Goal: Task Accomplishment & Management: Manage account settings

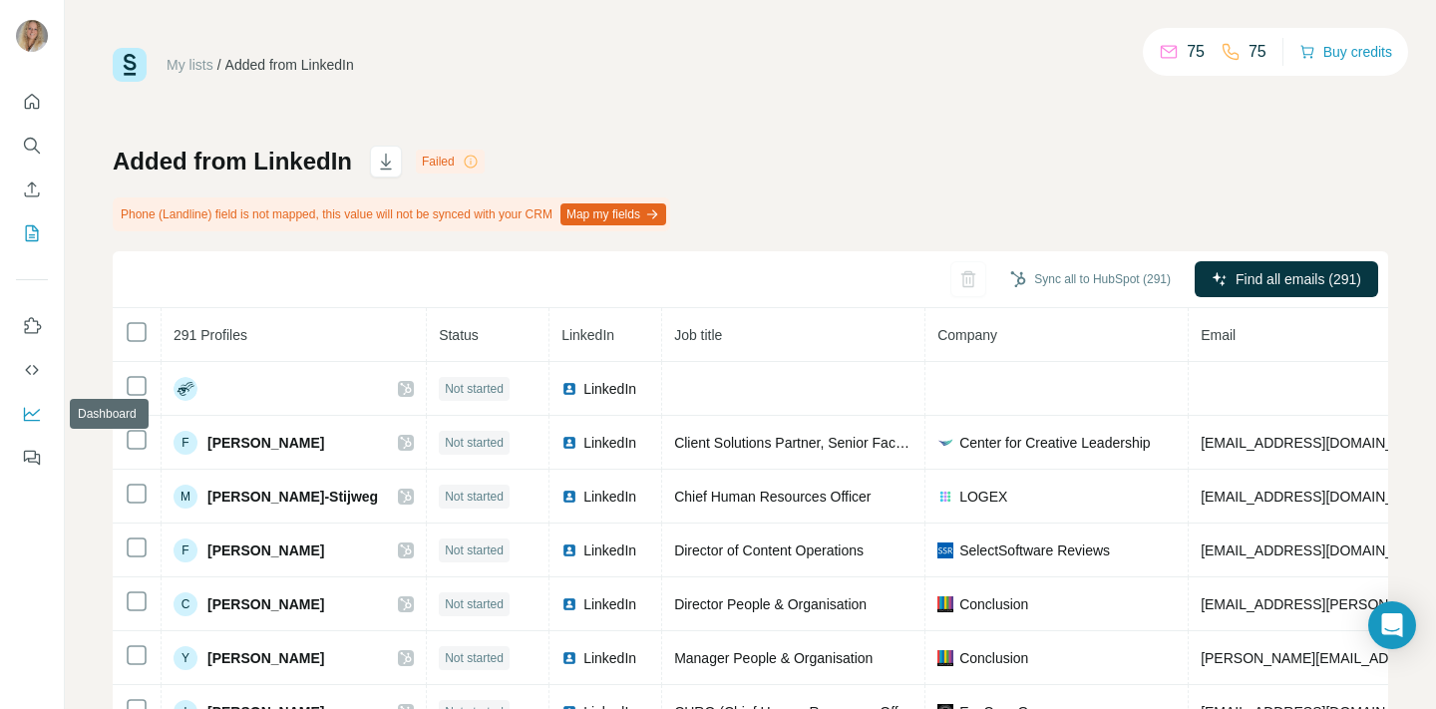
click at [35, 406] on icon "Dashboard" at bounding box center [32, 414] width 20 height 20
click at [31, 235] on icon "My lists" at bounding box center [32, 233] width 20 height 20
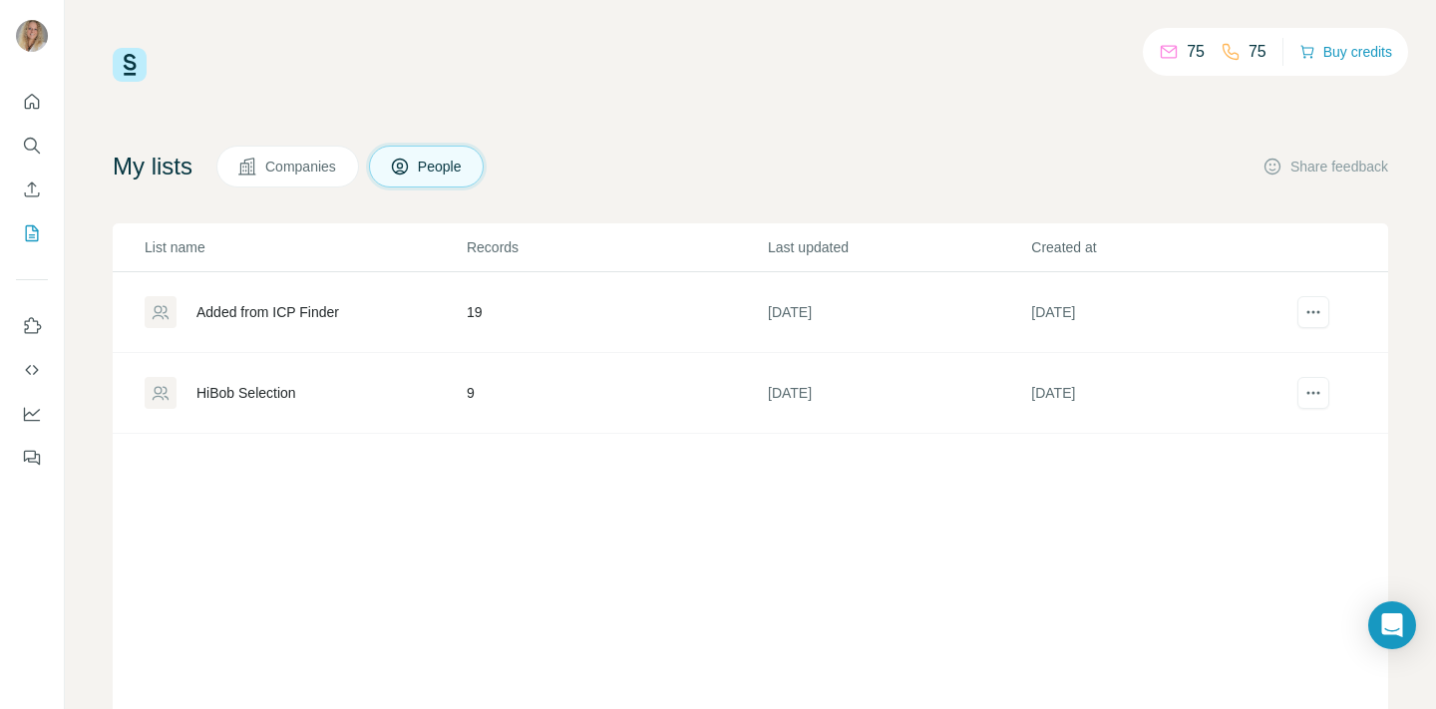
click at [286, 308] on div "Added from ICP Finder" at bounding box center [267, 312] width 143 height 20
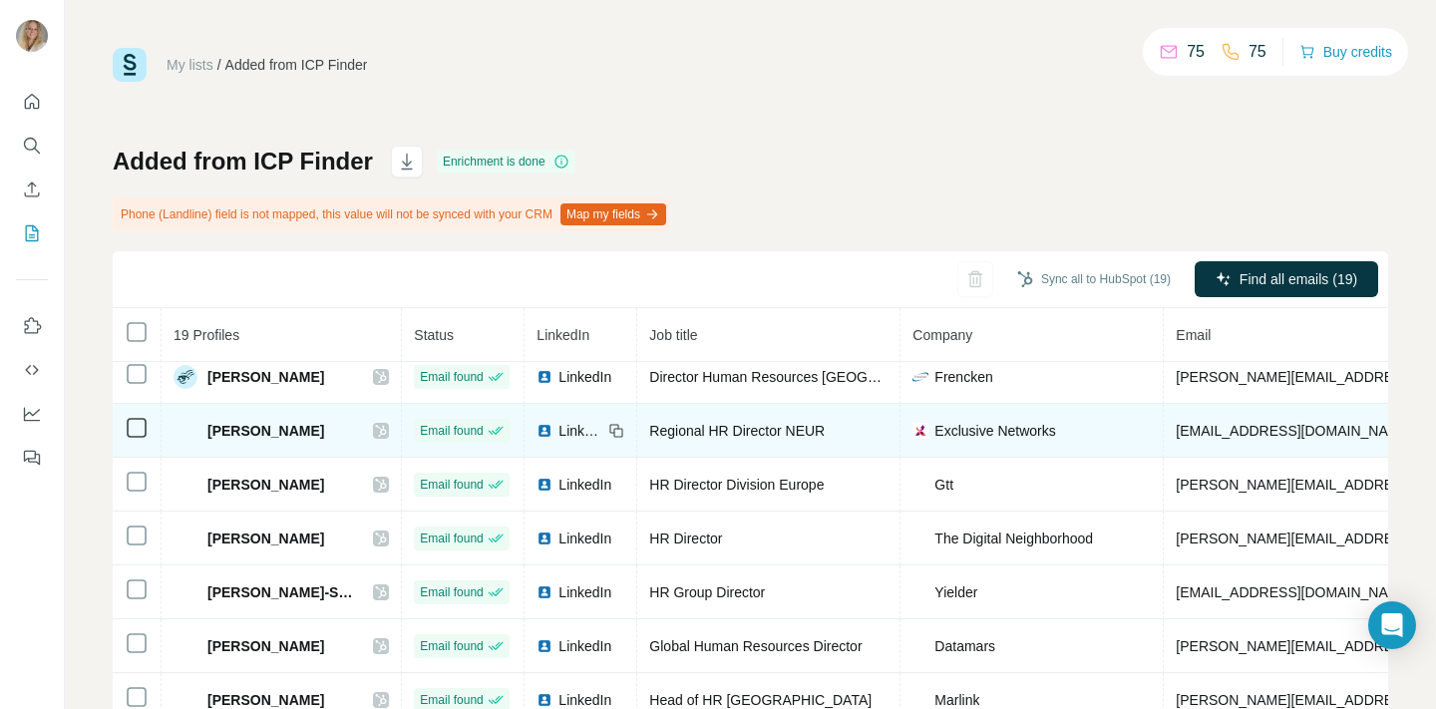
scroll to position [174, 0]
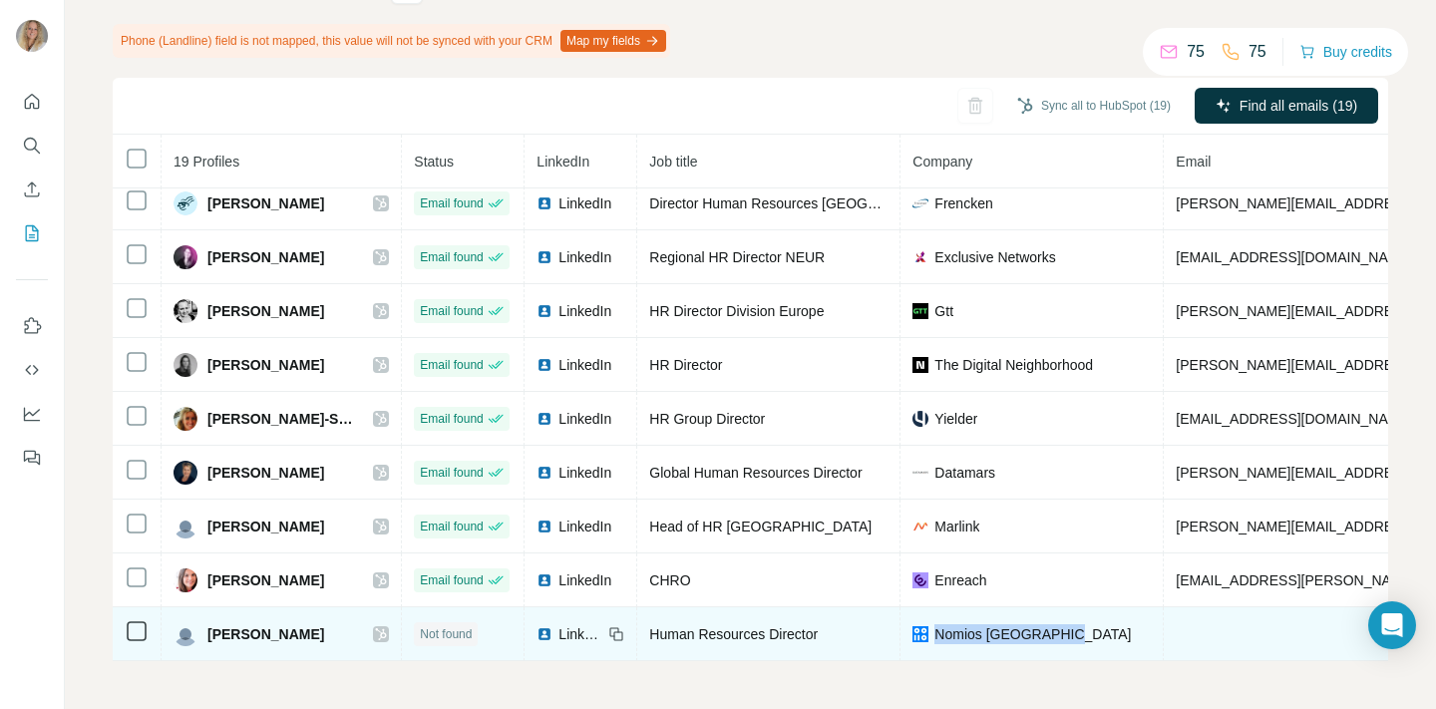
drag, startPoint x: 932, startPoint y: 633, endPoint x: 1077, endPoint y: 631, distance: 144.6
click at [1084, 631] on div "Nomios Netherlands" at bounding box center [1031, 634] width 238 height 20
click at [1024, 633] on span "Nomios Netherlands" at bounding box center [1032, 634] width 196 height 20
drag, startPoint x: 929, startPoint y: 632, endPoint x: 1111, endPoint y: 632, distance: 181.5
click at [1111, 632] on div "Nomios Netherlands" at bounding box center [1031, 634] width 238 height 20
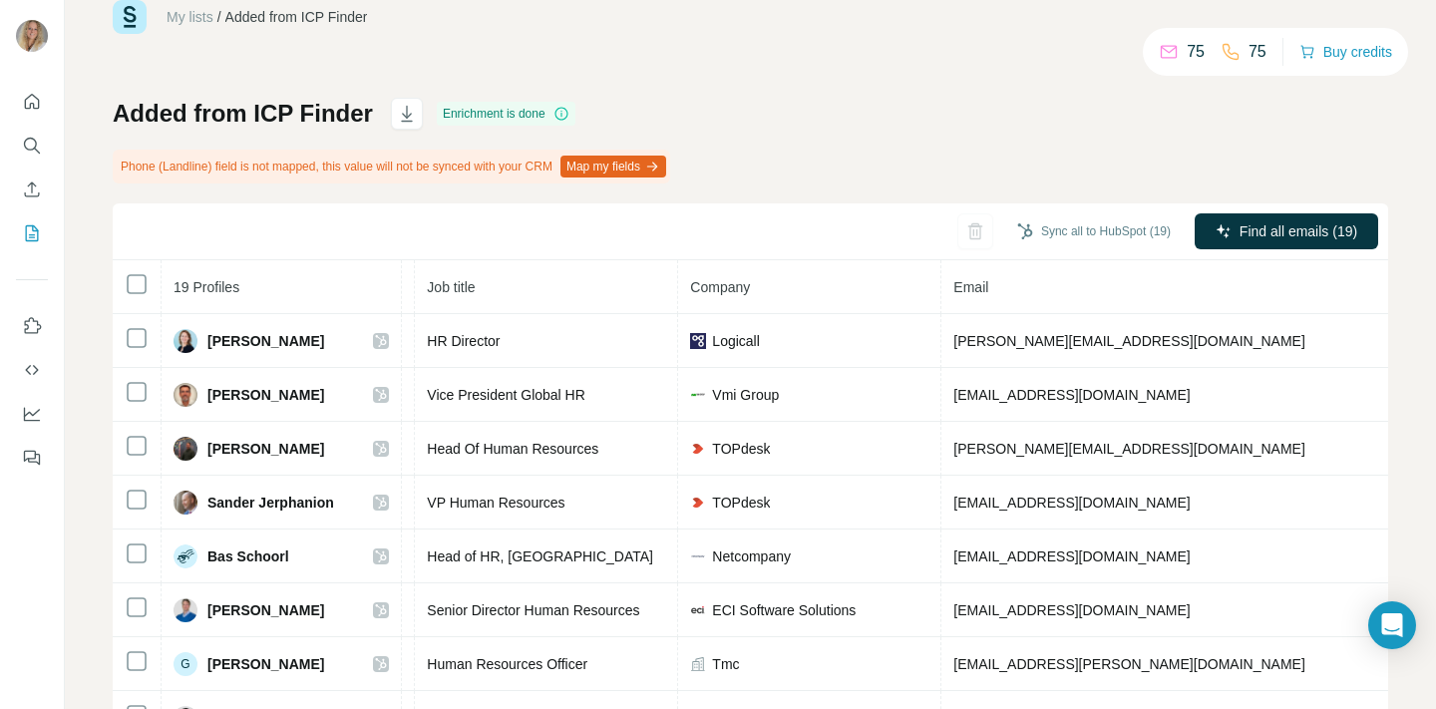
scroll to position [0, 0]
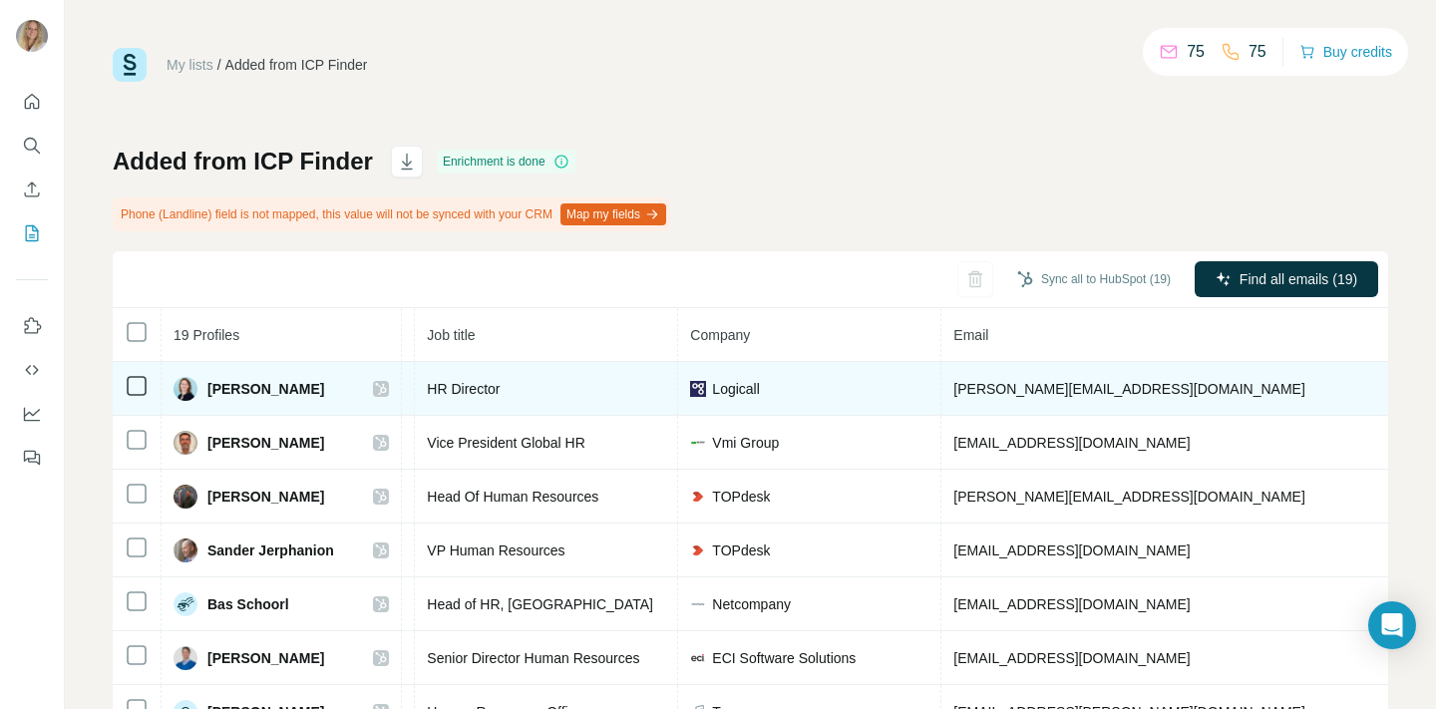
drag, startPoint x: 208, startPoint y: 391, endPoint x: 350, endPoint y: 391, distance: 141.6
click at [350, 391] on div "Birgitta van Santen" at bounding box center [281, 389] width 215 height 24
drag, startPoint x: 712, startPoint y: 387, endPoint x: 798, endPoint y: 391, distance: 85.9
click at [798, 391] on div "Logicall" at bounding box center [809, 389] width 238 height 20
copy span "Logicall"
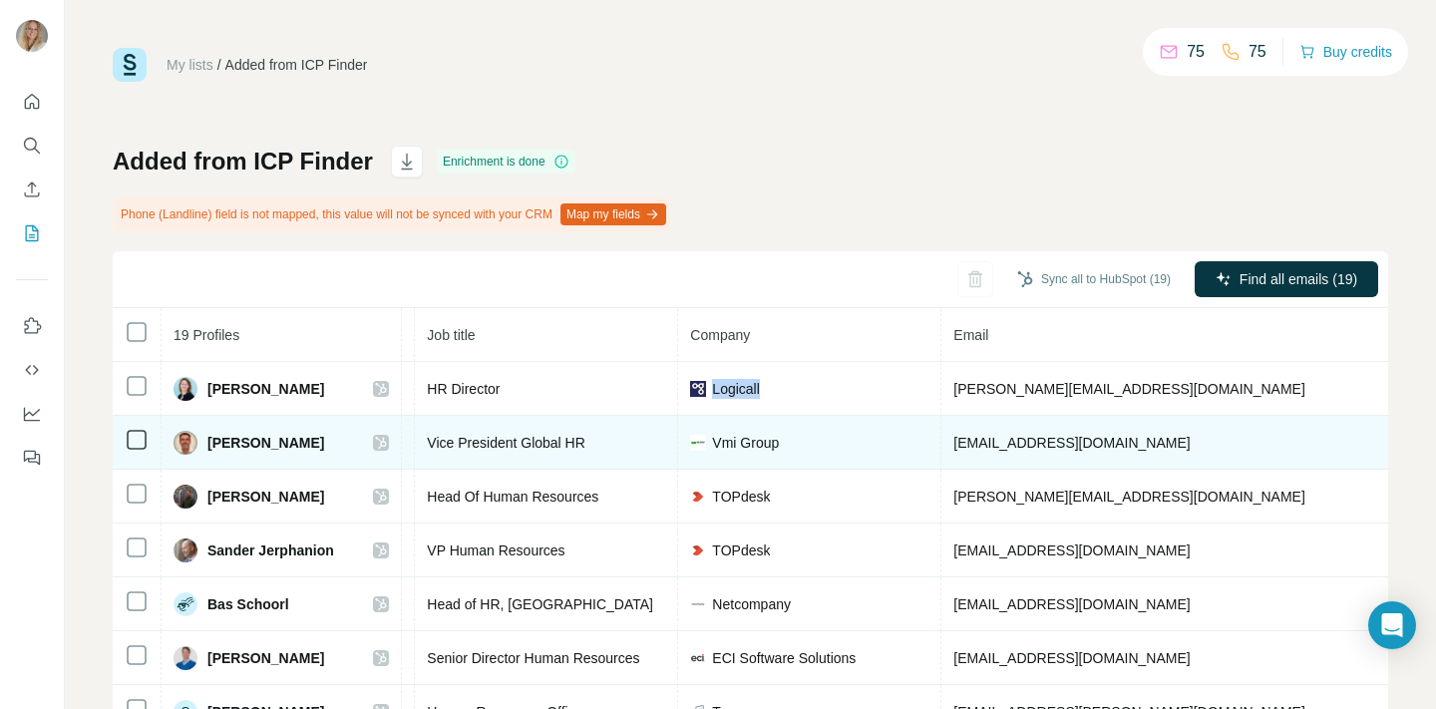
drag, startPoint x: 206, startPoint y: 444, endPoint x: 332, endPoint y: 444, distance: 125.7
click at [332, 444] on div "Jeroen Hofstra" at bounding box center [281, 443] width 215 height 24
copy span "Jeroen Hofstra"
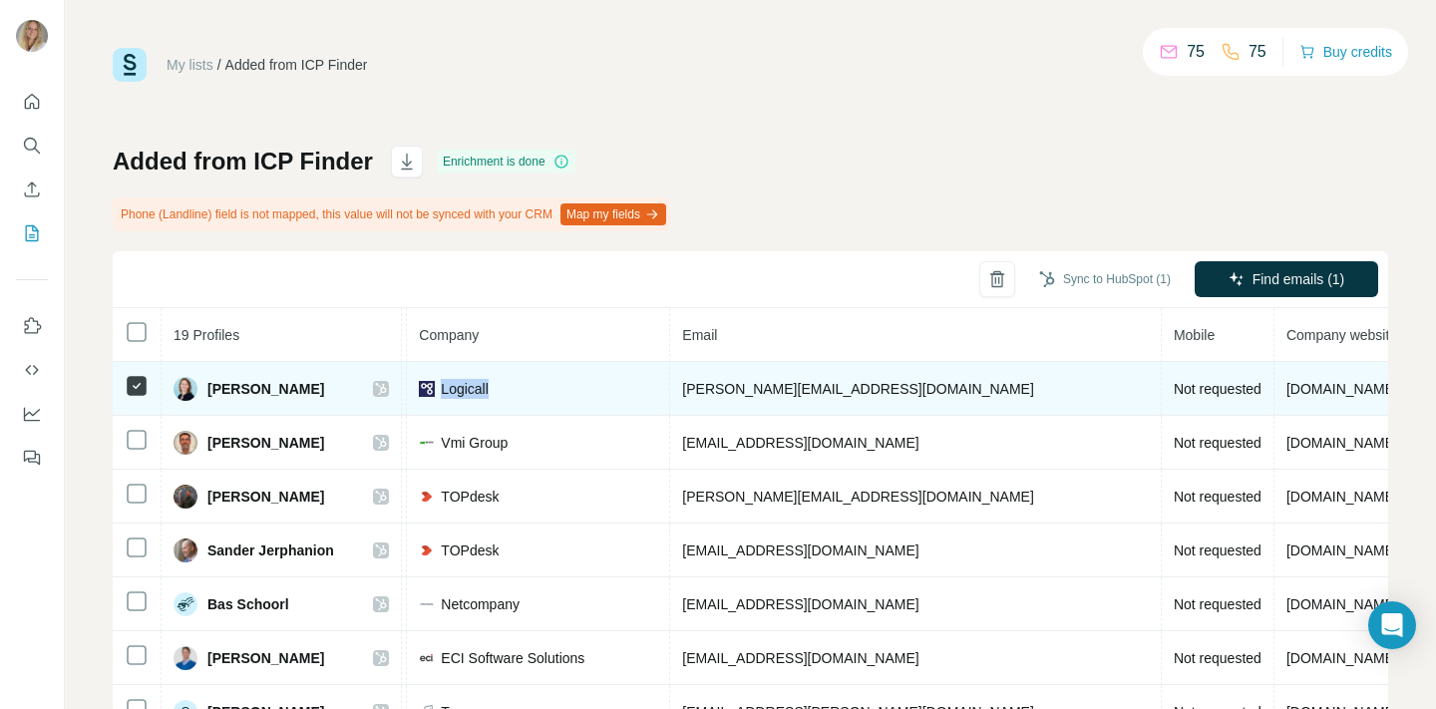
scroll to position [0, 637]
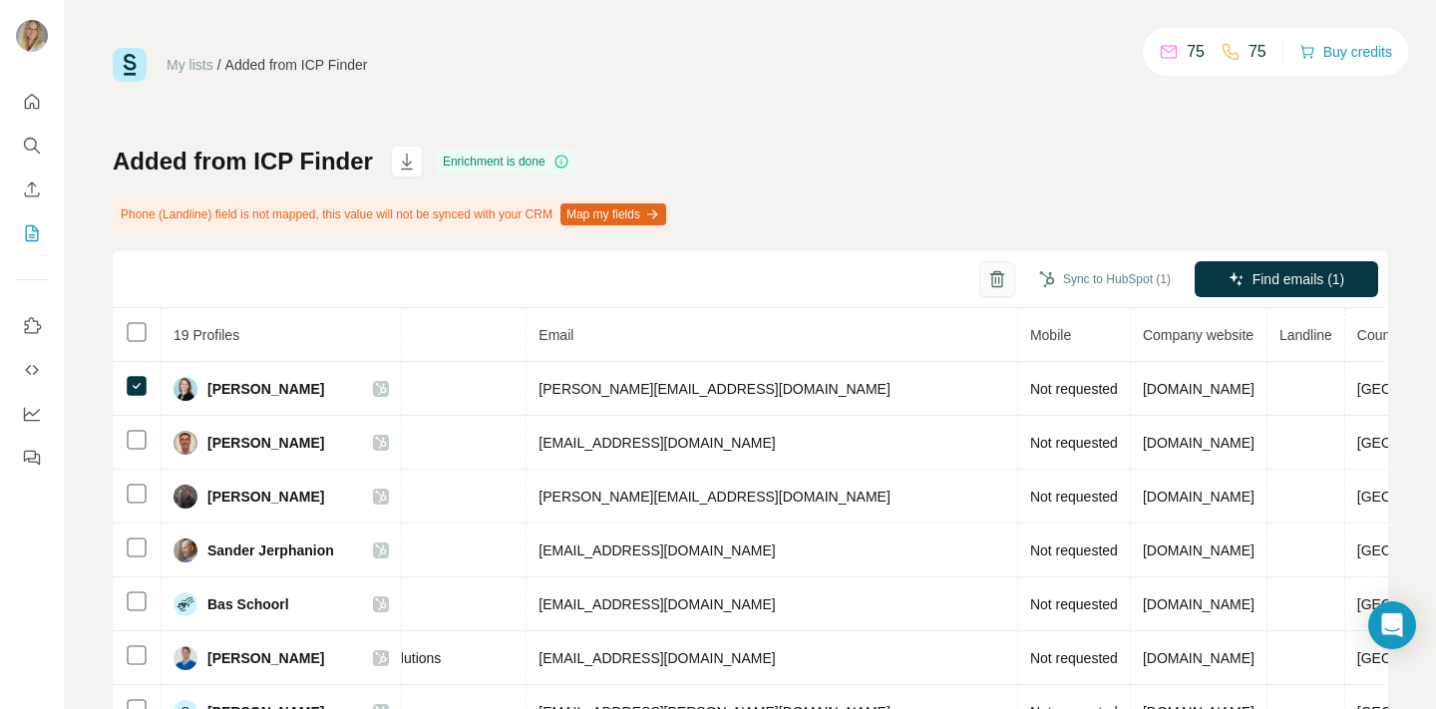
click at [993, 274] on icon "button" at bounding box center [997, 273] width 8 height 4
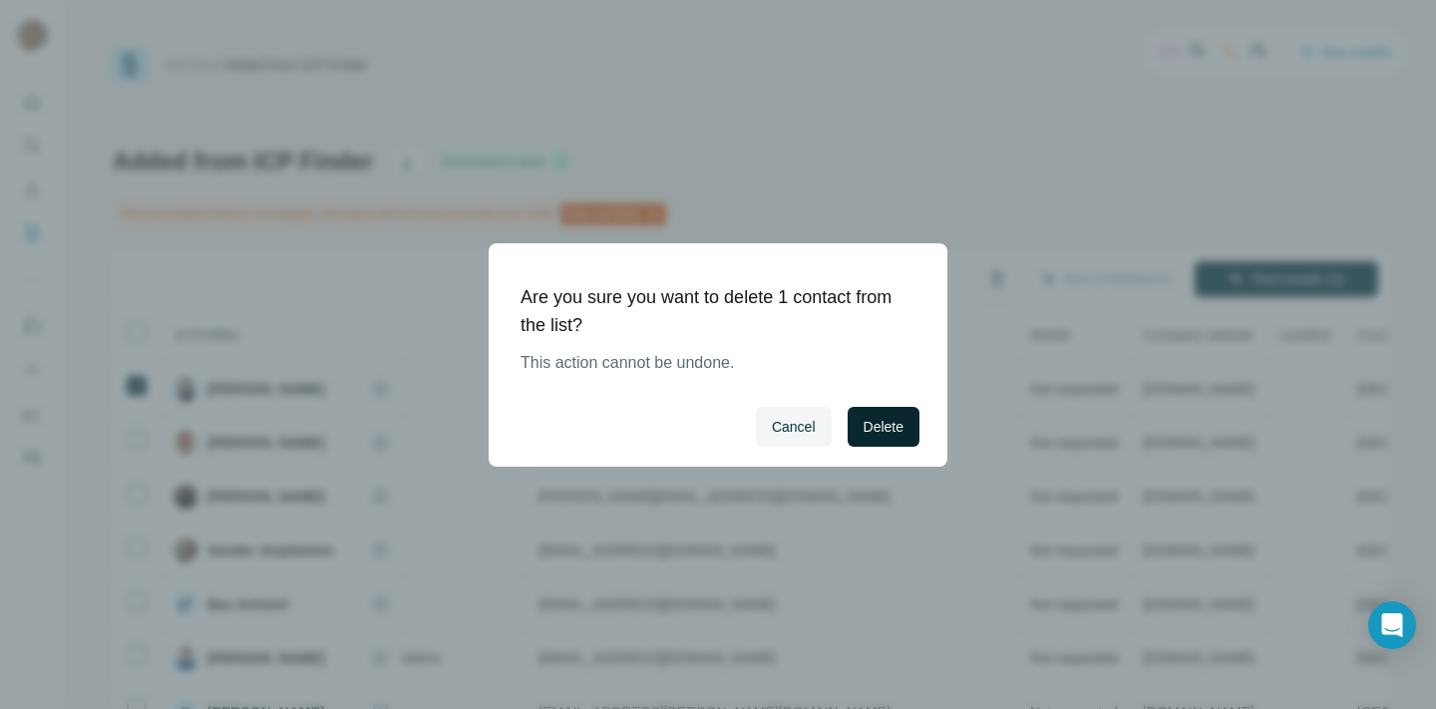
click at [902, 426] on span "Delete" at bounding box center [884, 427] width 40 height 20
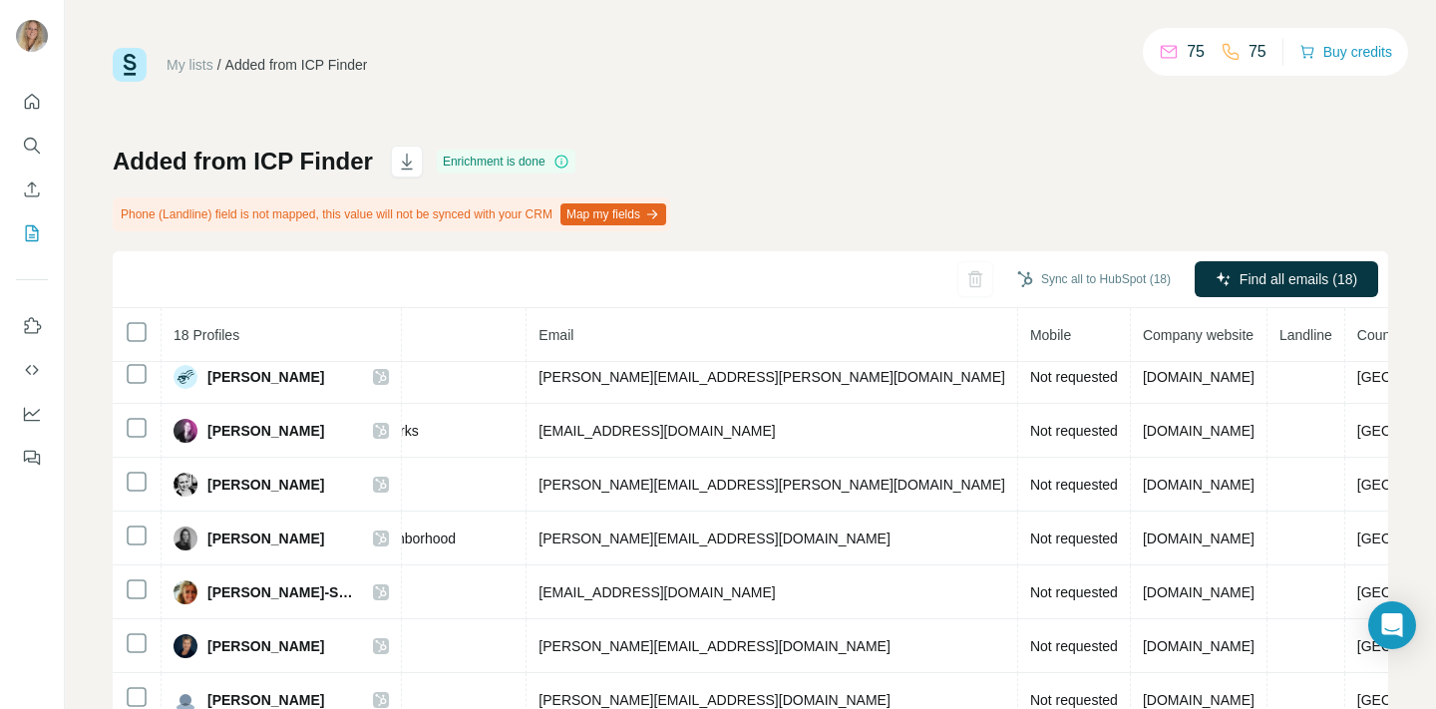
scroll to position [174, 0]
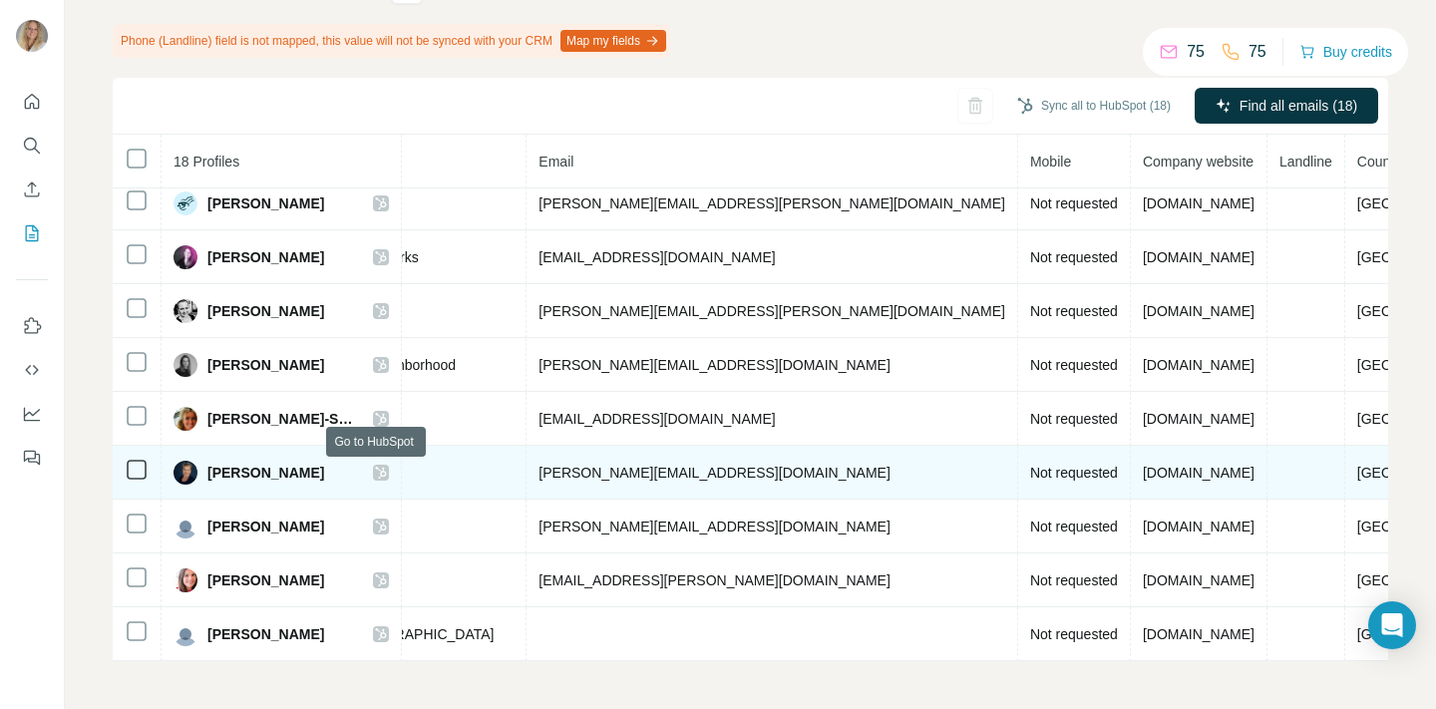
click at [377, 472] on icon at bounding box center [381, 473] width 12 height 16
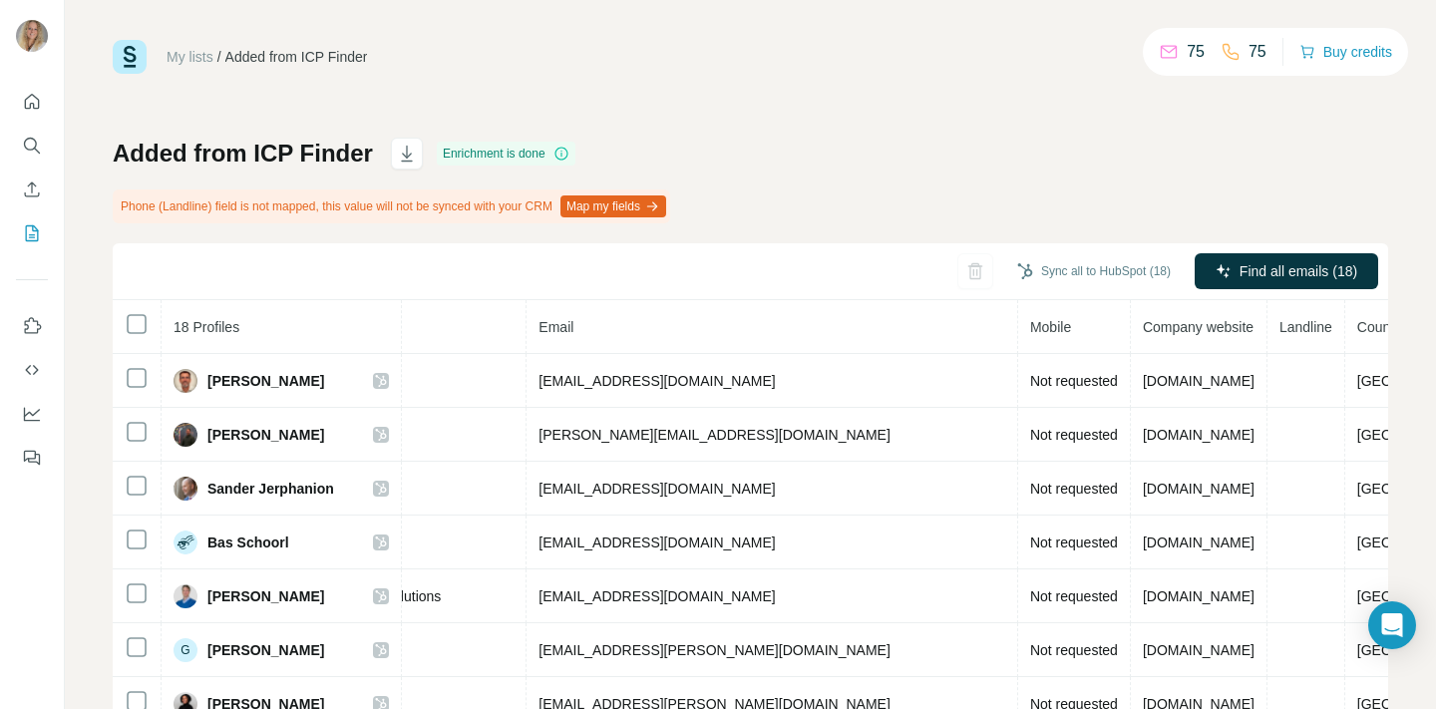
scroll to position [0, 0]
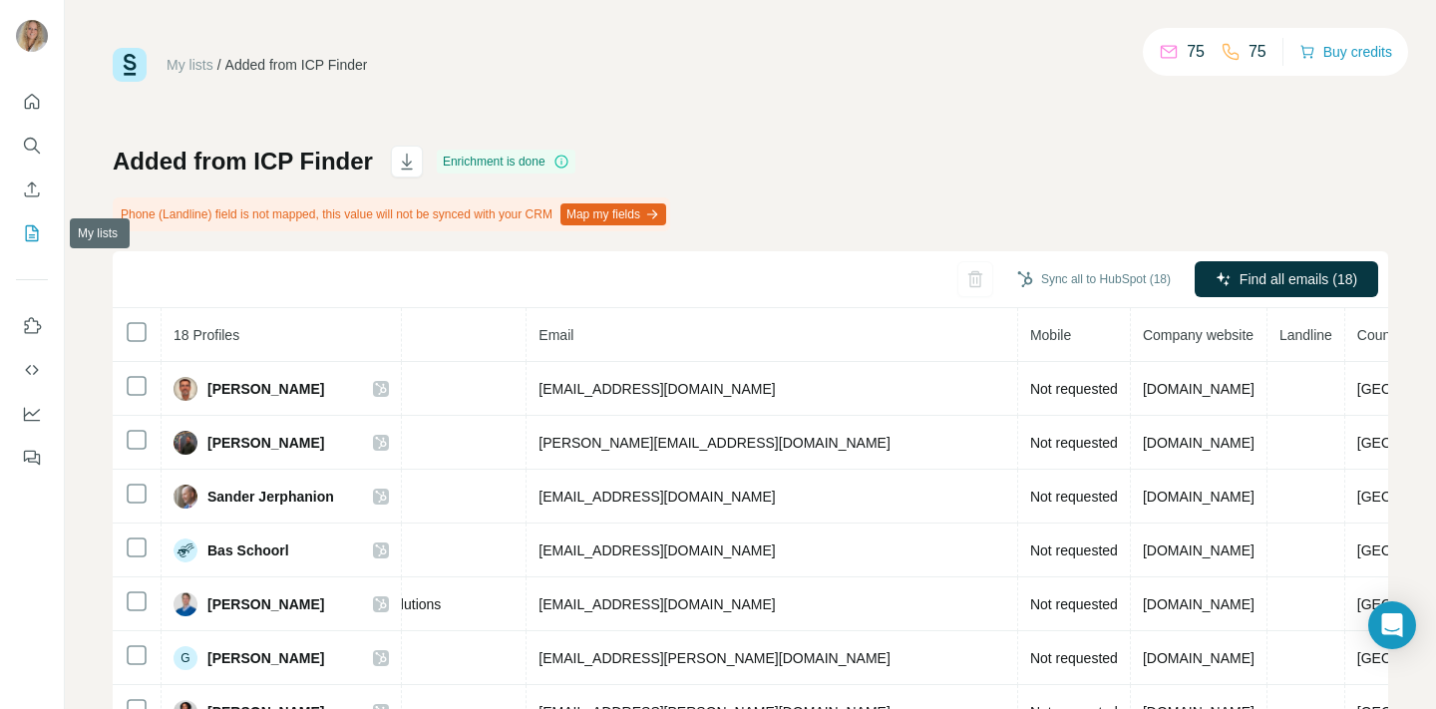
click at [33, 229] on icon "My lists" at bounding box center [32, 233] width 20 height 20
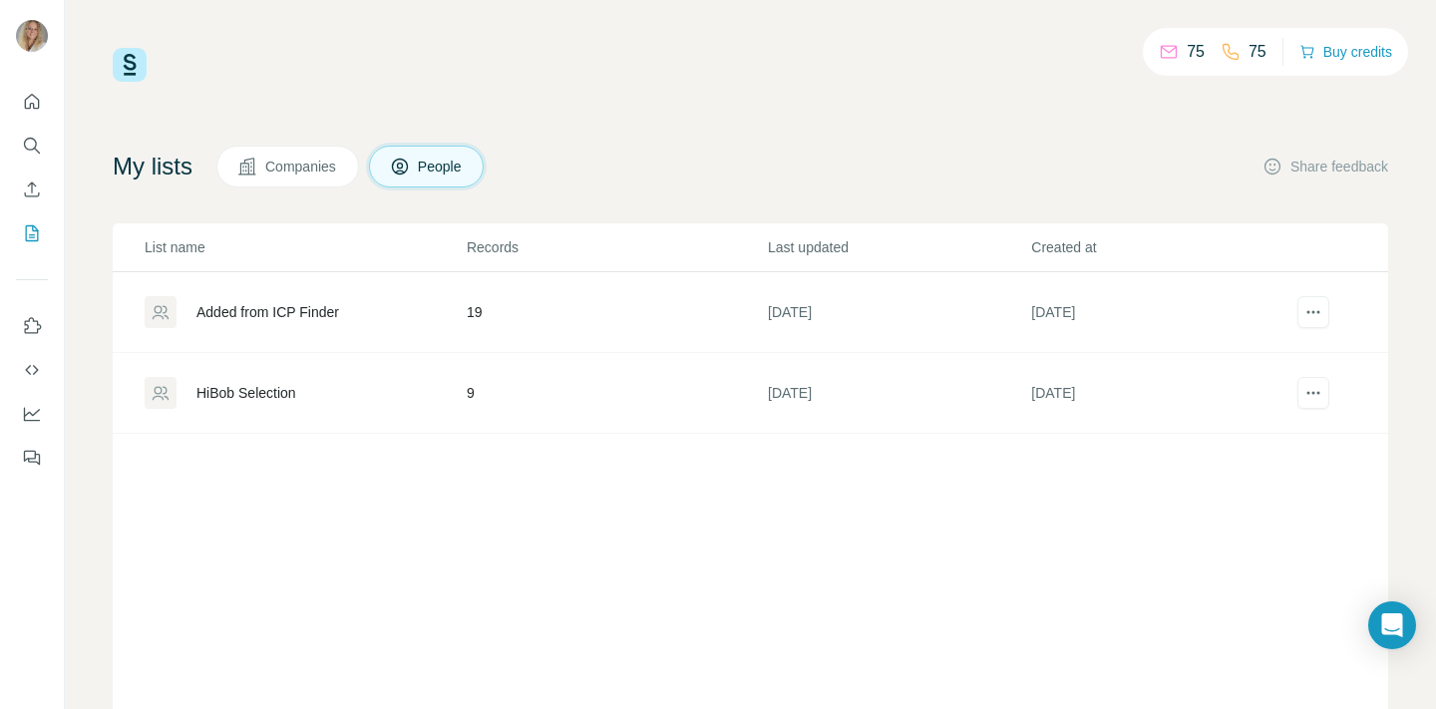
click at [306, 159] on span "Companies" at bounding box center [301, 167] width 73 height 20
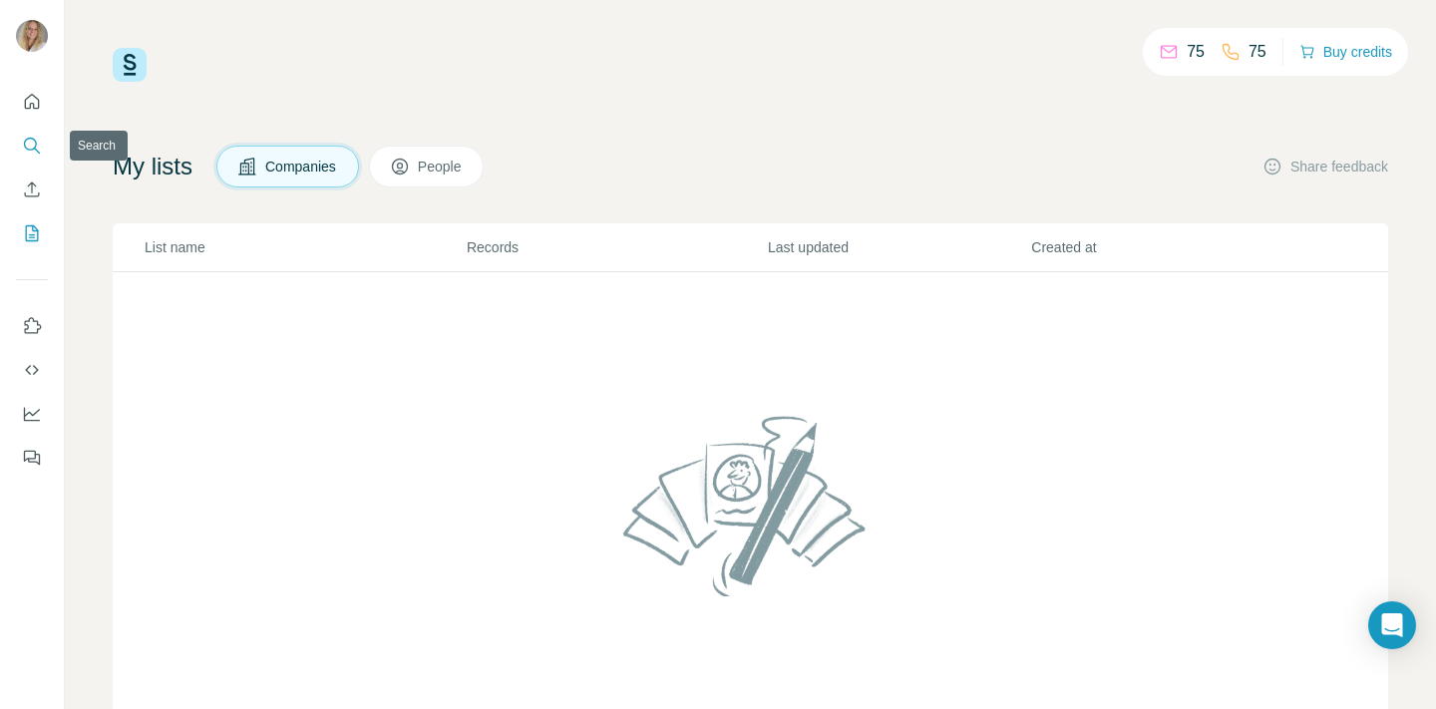
click at [34, 142] on icon "Search" at bounding box center [32, 146] width 20 height 20
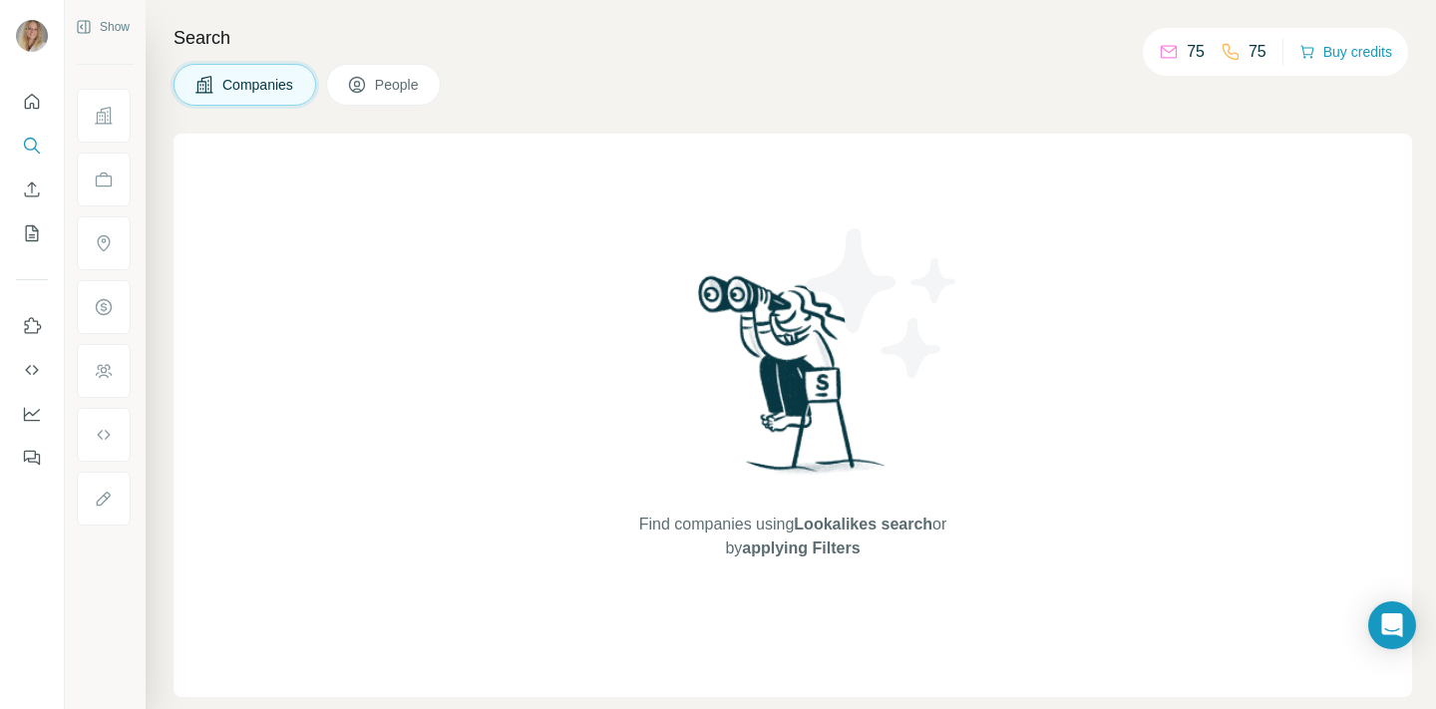
click at [383, 82] on span "People" at bounding box center [398, 85] width 46 height 20
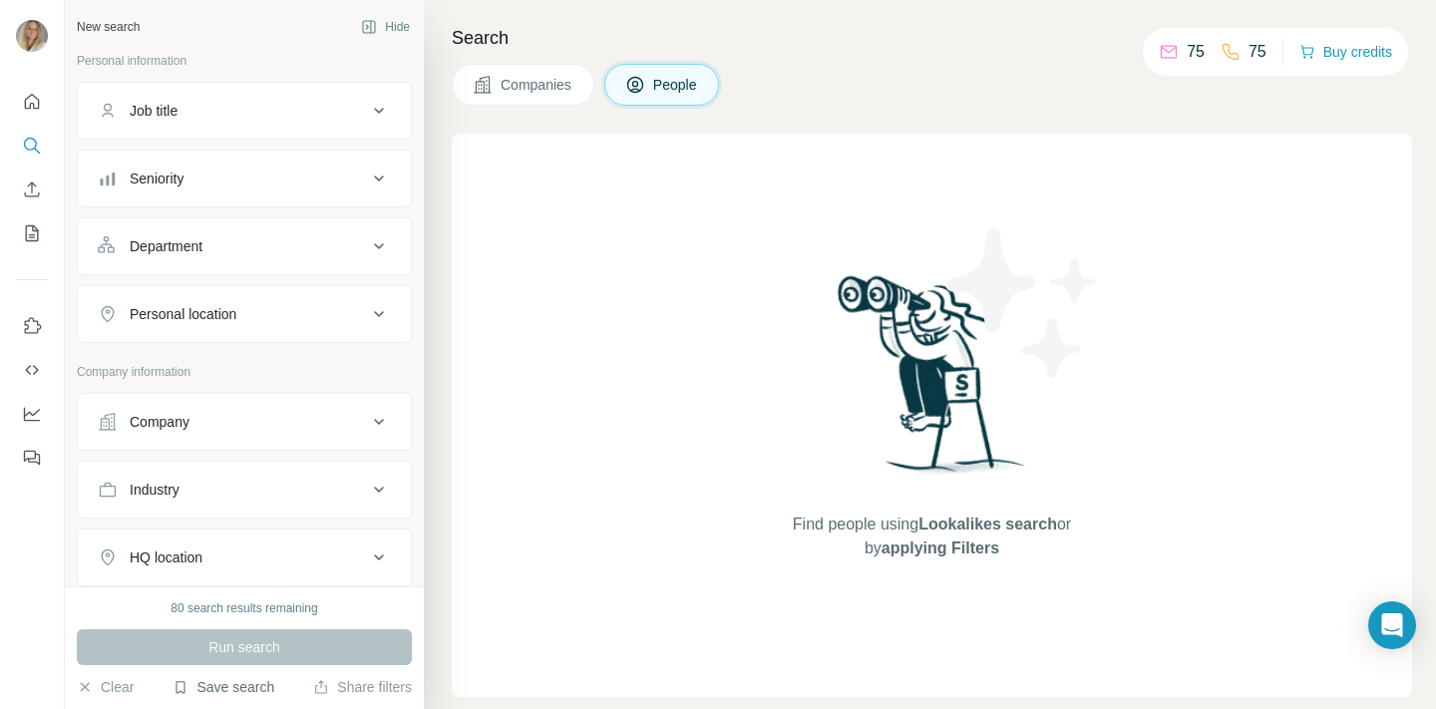
click at [242, 681] on button "Save search" at bounding box center [224, 687] width 102 height 20
click at [263, 648] on div "View my saved searches" at bounding box center [280, 652] width 210 height 40
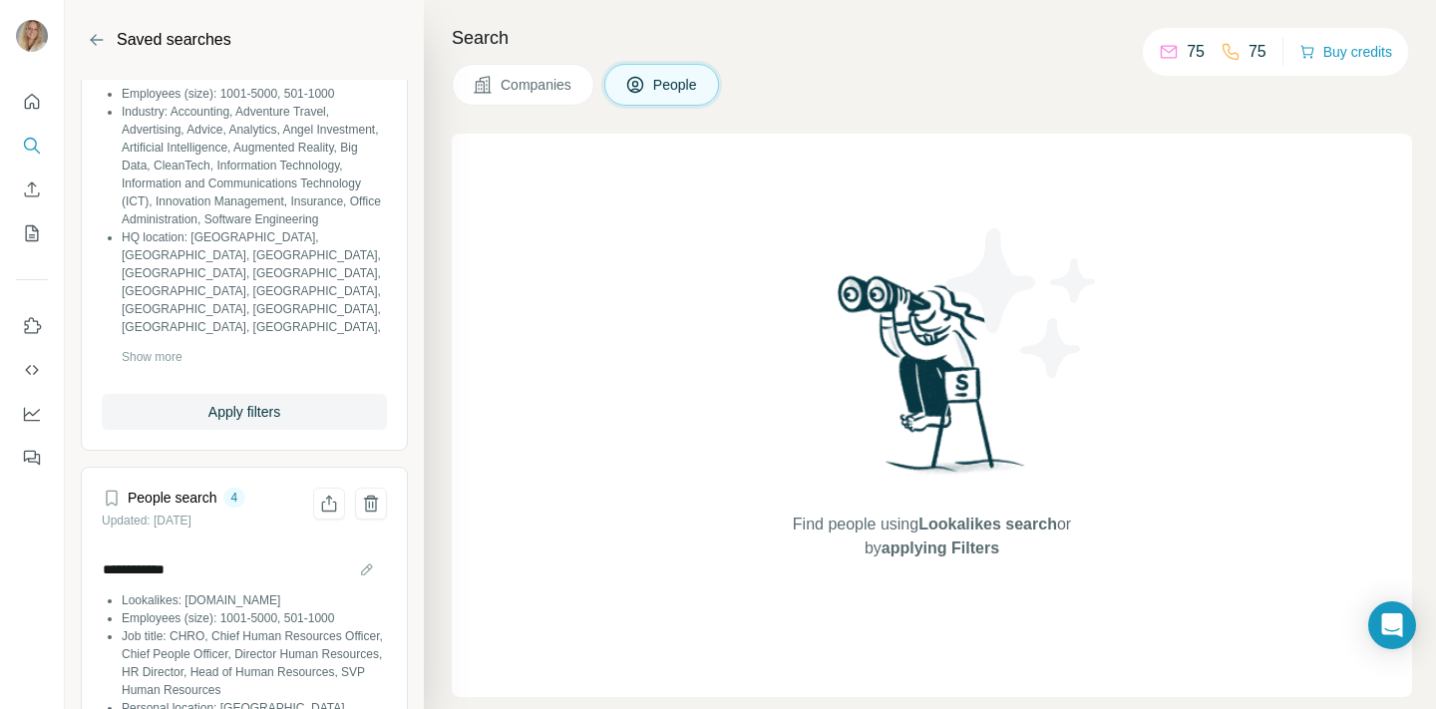
scroll to position [236, 0]
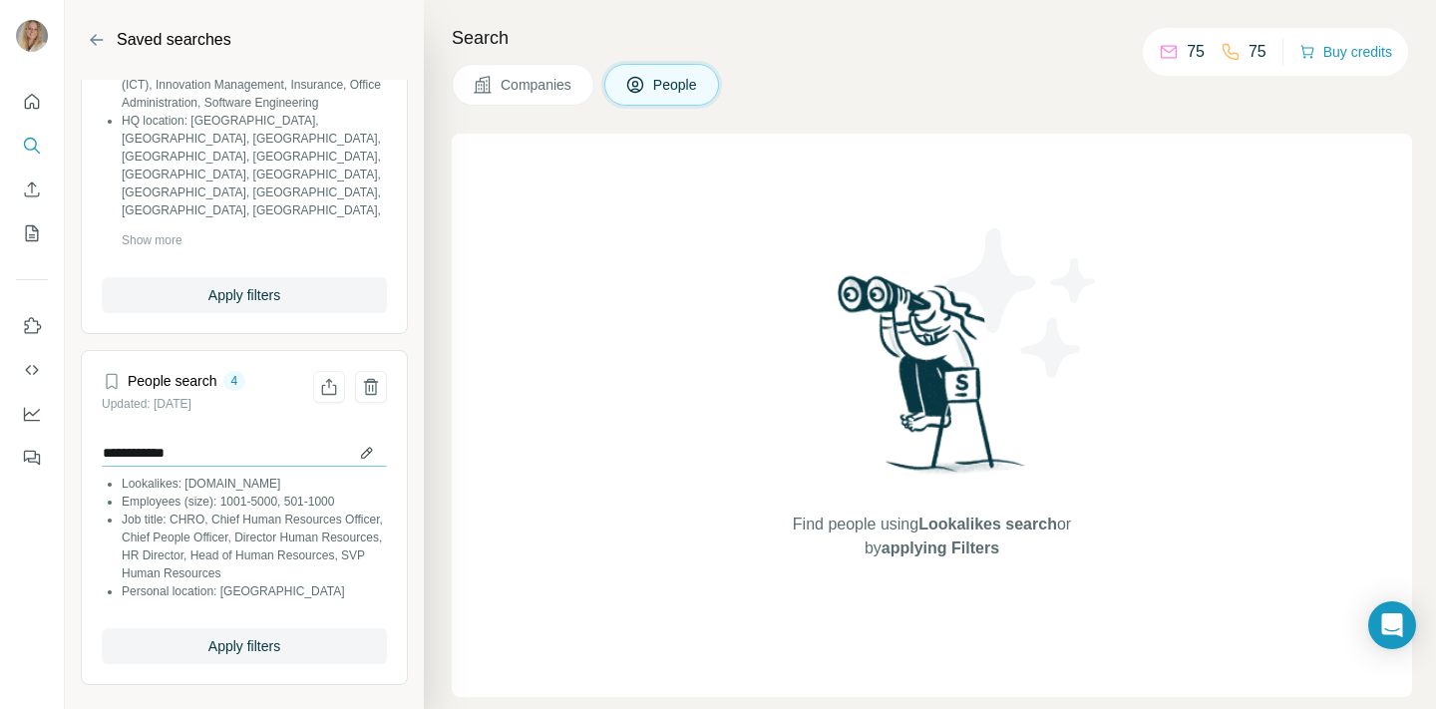
click at [359, 453] on input "**********" at bounding box center [244, 453] width 285 height 28
click at [371, 453] on input "**********" at bounding box center [244, 453] width 285 height 28
click at [279, 448] on input "**********" at bounding box center [244, 453] width 285 height 28
click at [278, 450] on input "**********" at bounding box center [244, 453] width 285 height 28
click at [276, 450] on input "**********" at bounding box center [244, 453] width 285 height 28
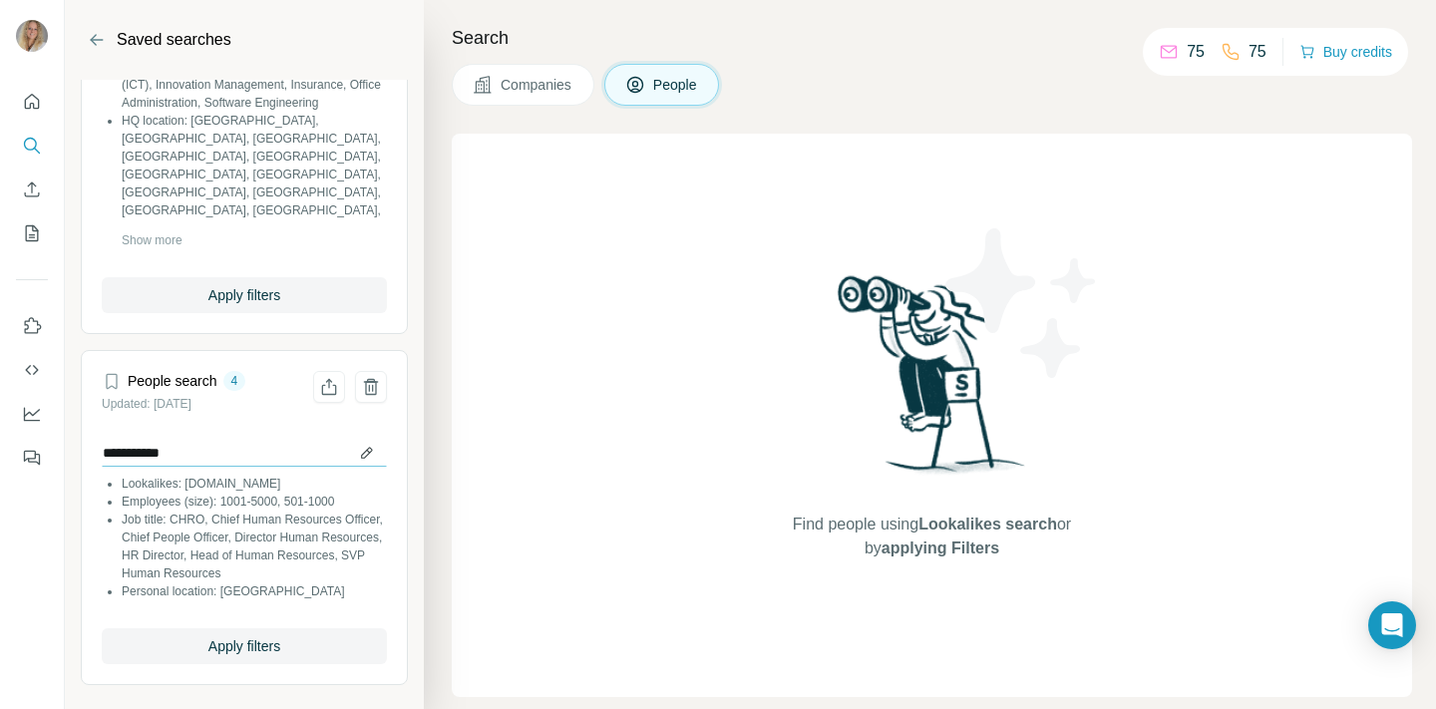
type input "**********"
click at [281, 633] on button "Apply filters" at bounding box center [244, 646] width 285 height 36
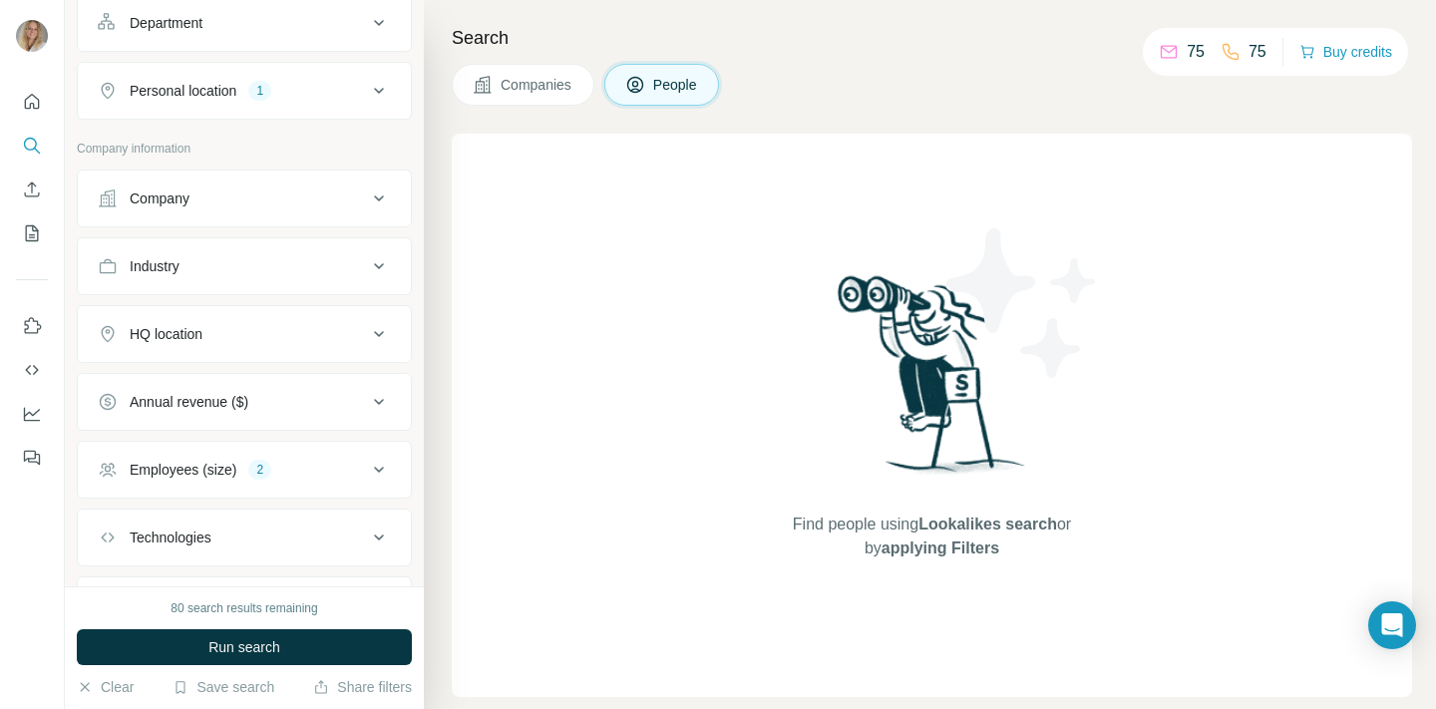
scroll to position [222, 0]
click at [365, 200] on div "Company" at bounding box center [232, 199] width 269 height 20
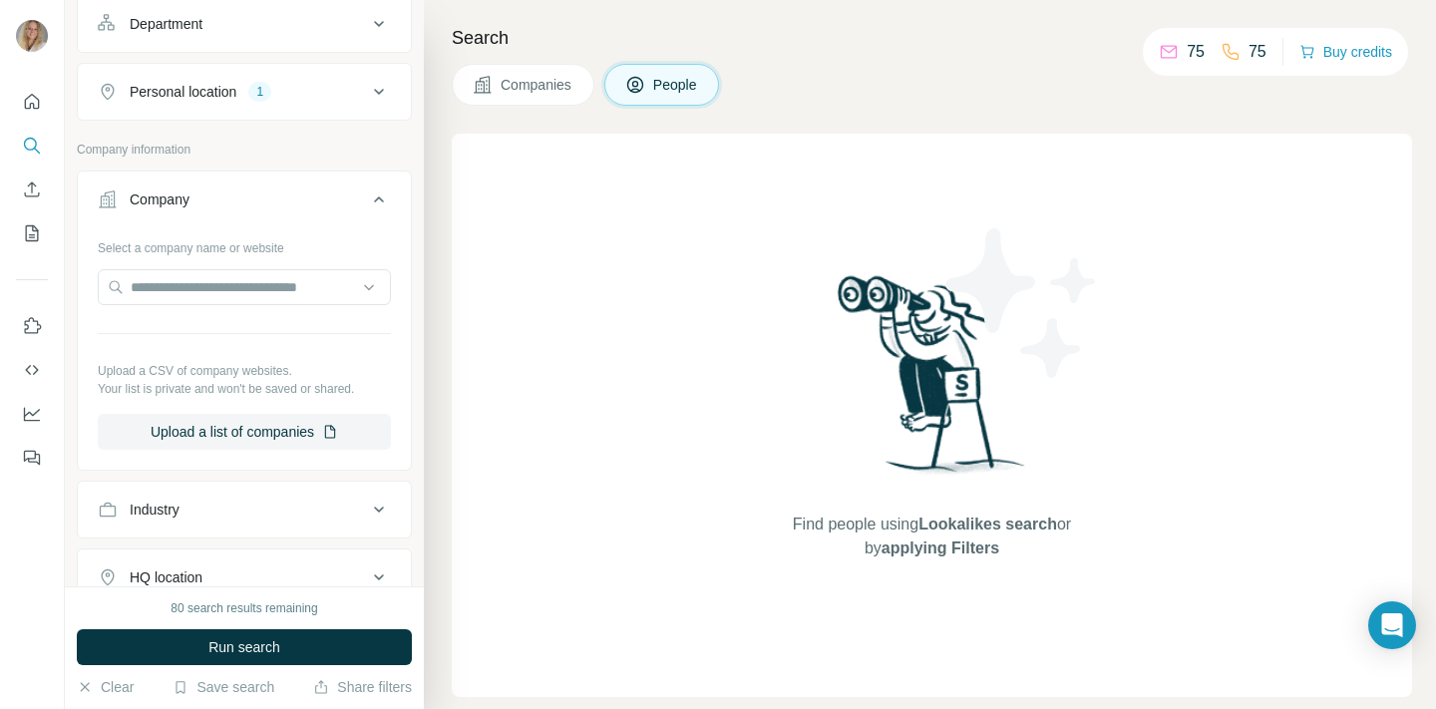
click at [476, 122] on div "Search Companies People Find people using Lookalikes search or by applying Filt…" at bounding box center [930, 354] width 1012 height 709
click at [381, 198] on icon at bounding box center [379, 199] width 10 height 6
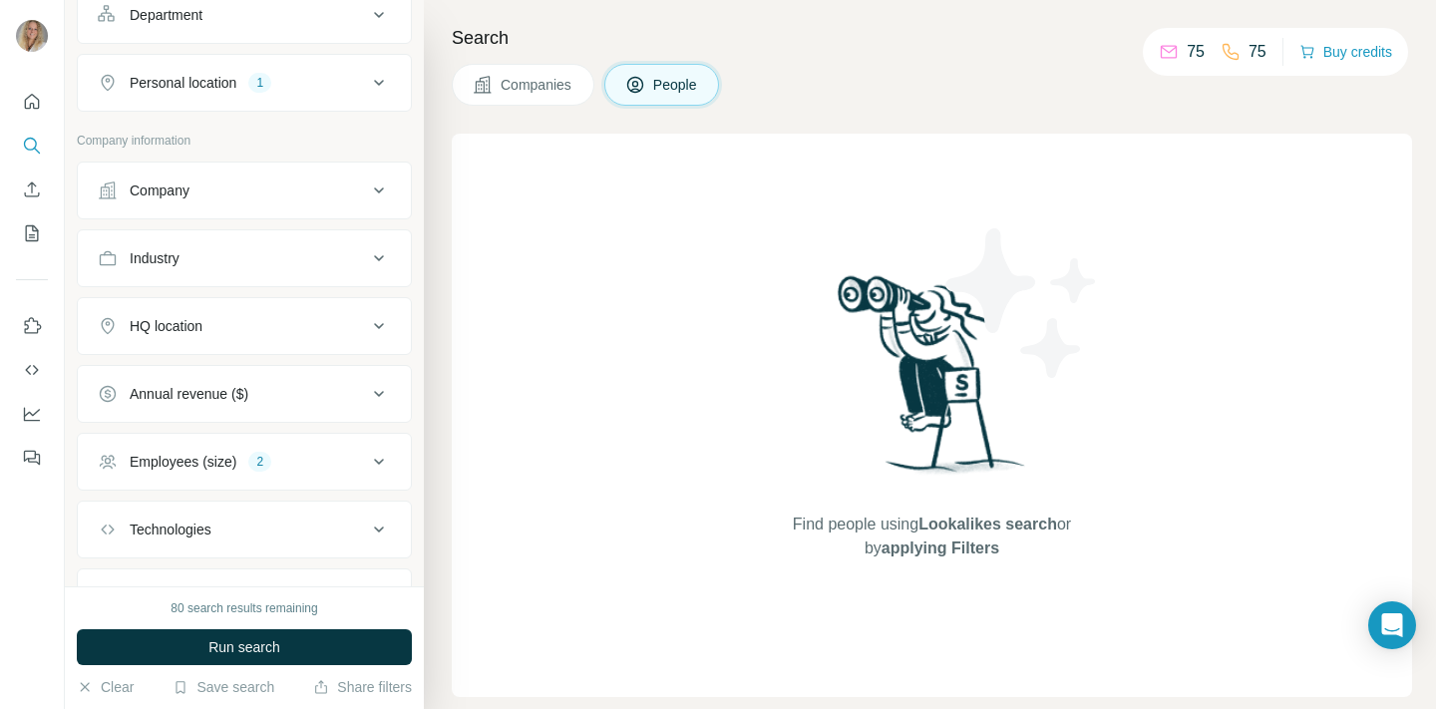
scroll to position [232, 0]
click at [352, 322] on div "HQ location" at bounding box center [232, 325] width 269 height 20
click at [244, 373] on input "text" at bounding box center [244, 375] width 293 height 36
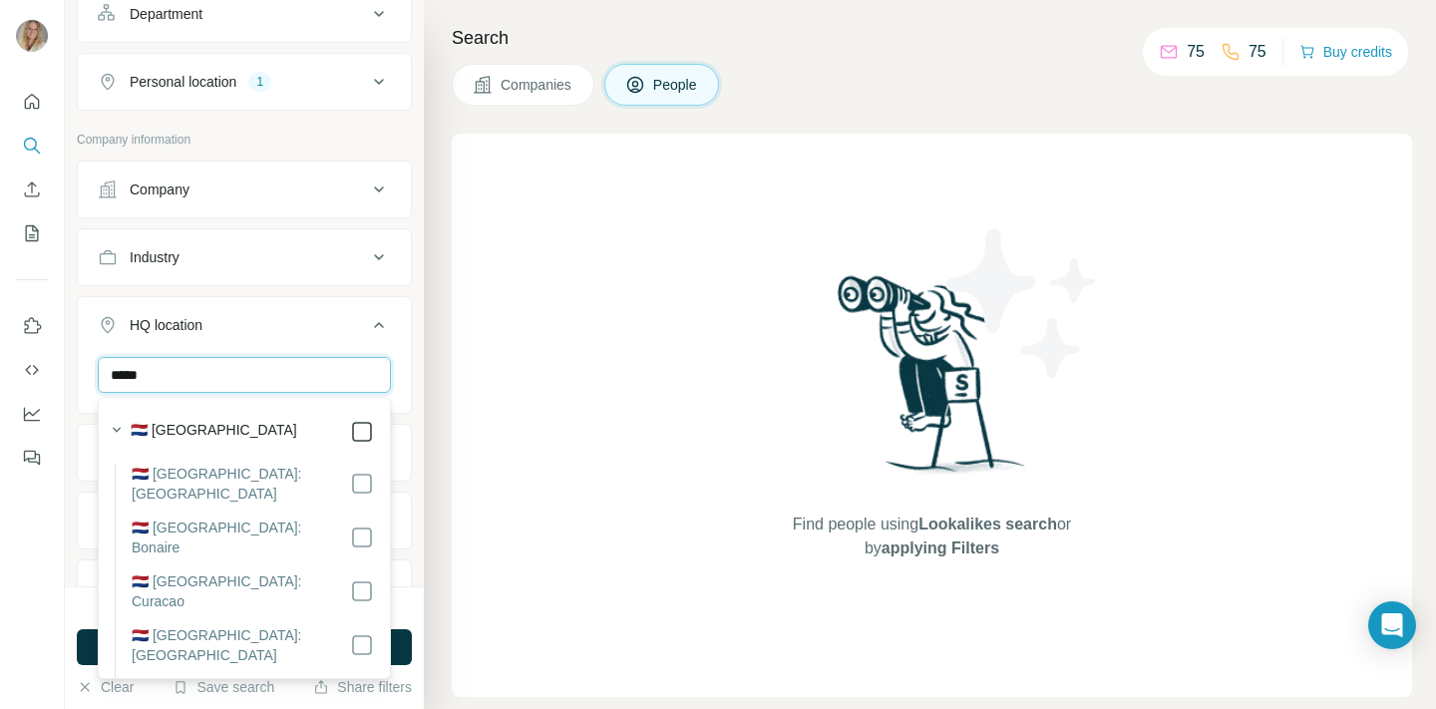
type input "*****"
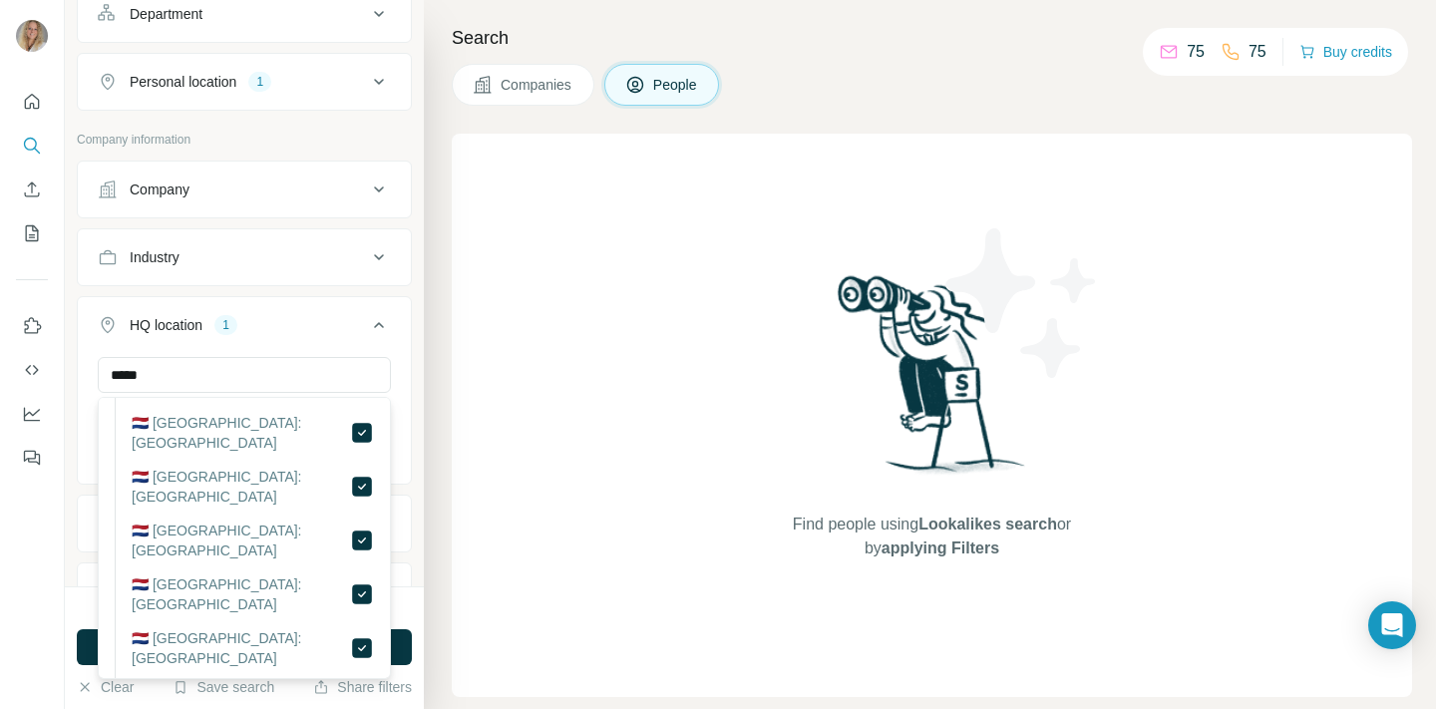
scroll to position [468, 0]
click at [537, 520] on div "Find people using Lookalikes search or by applying Filters" at bounding box center [932, 415] width 960 height 563
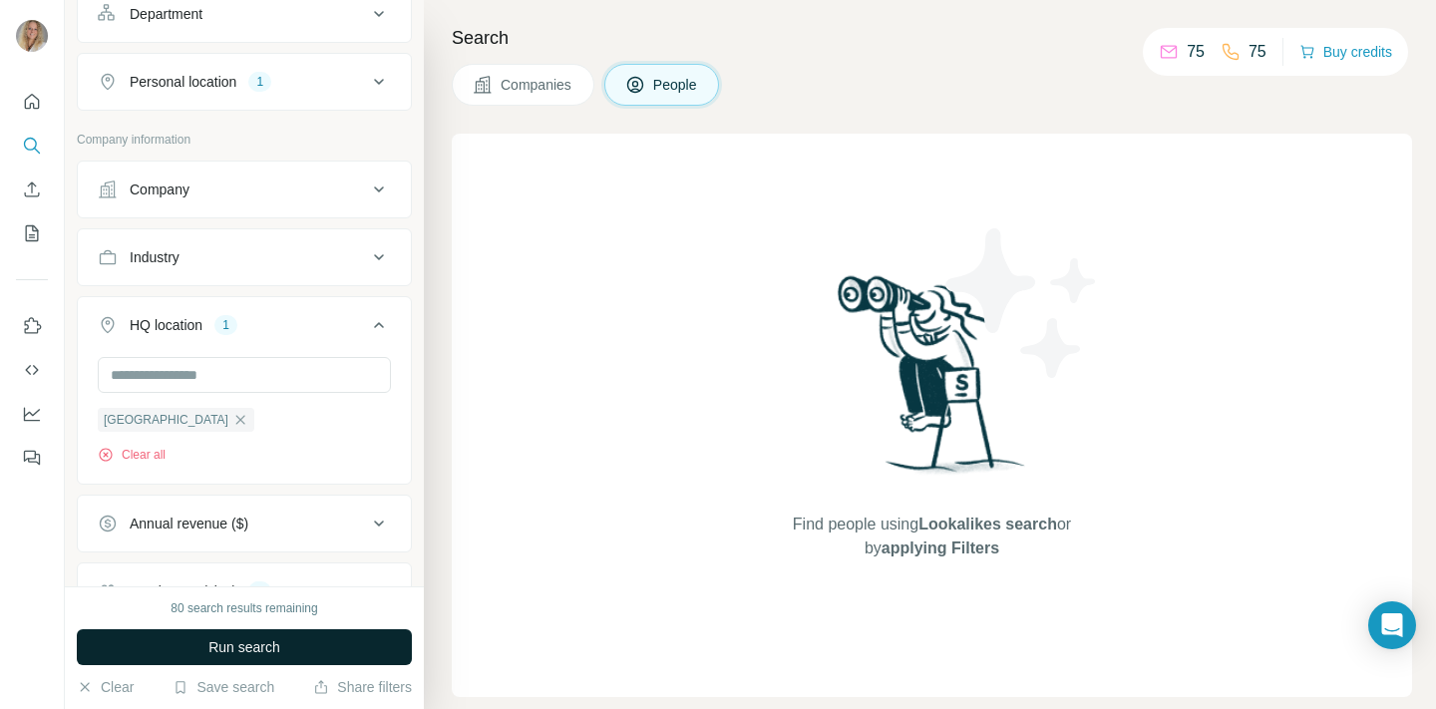
click at [289, 642] on button "Run search" at bounding box center [244, 647] width 335 height 36
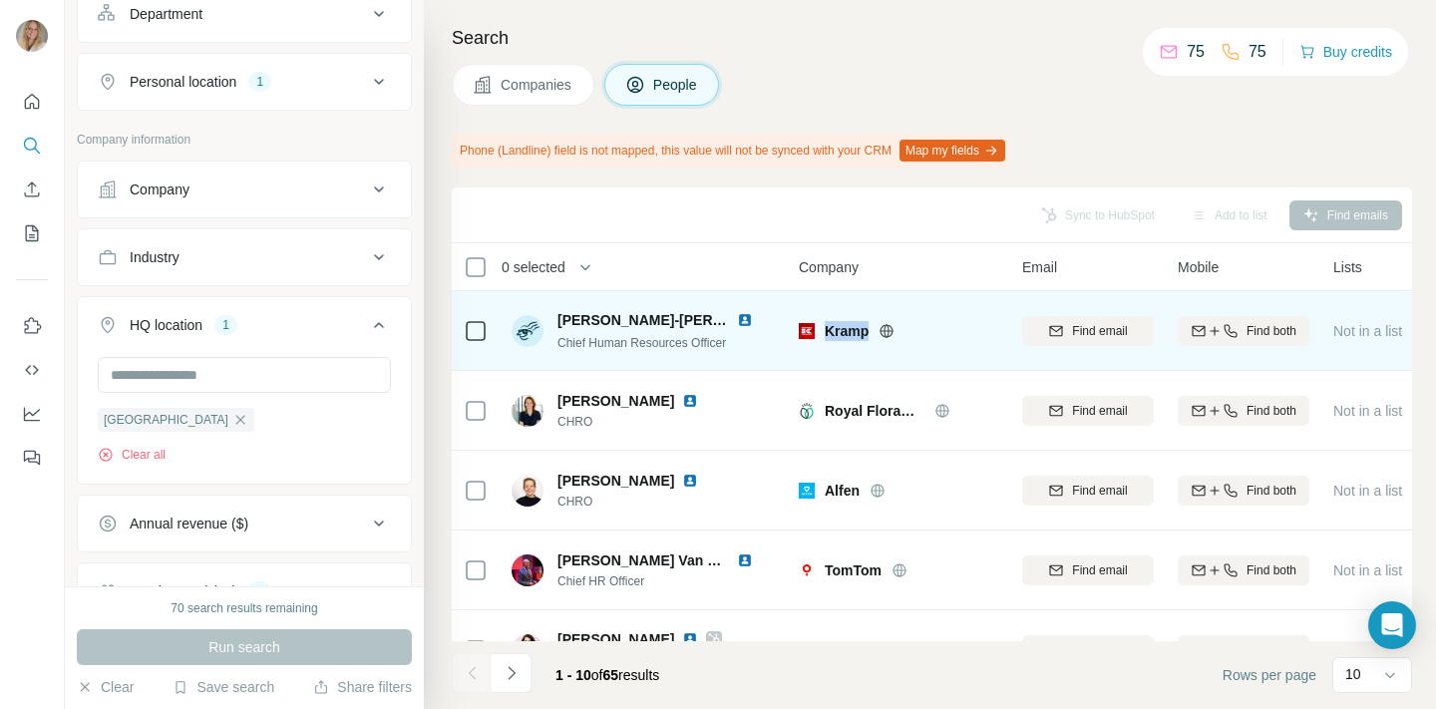
drag, startPoint x: 822, startPoint y: 327, endPoint x: 874, endPoint y: 326, distance: 51.9
click at [874, 326] on div "Kramp" at bounding box center [898, 331] width 199 height 20
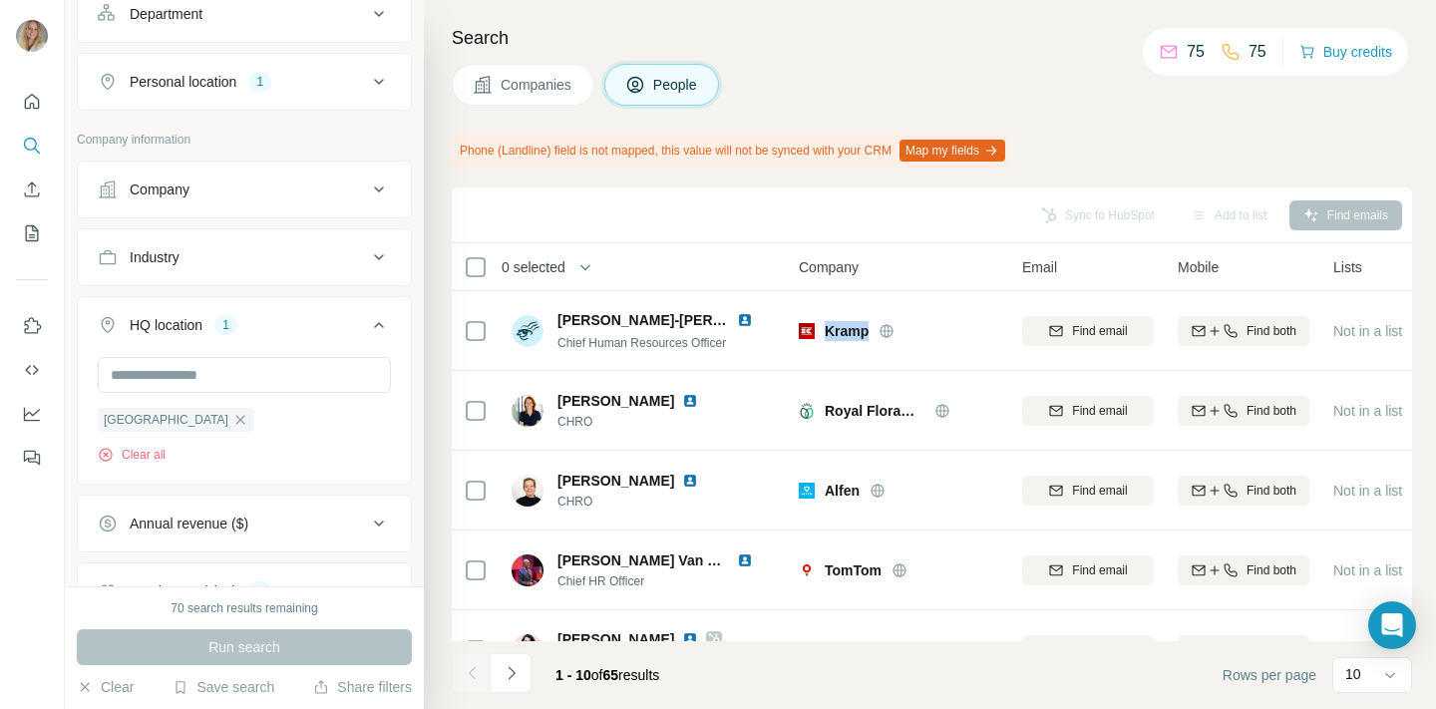
copy div "Kramp"
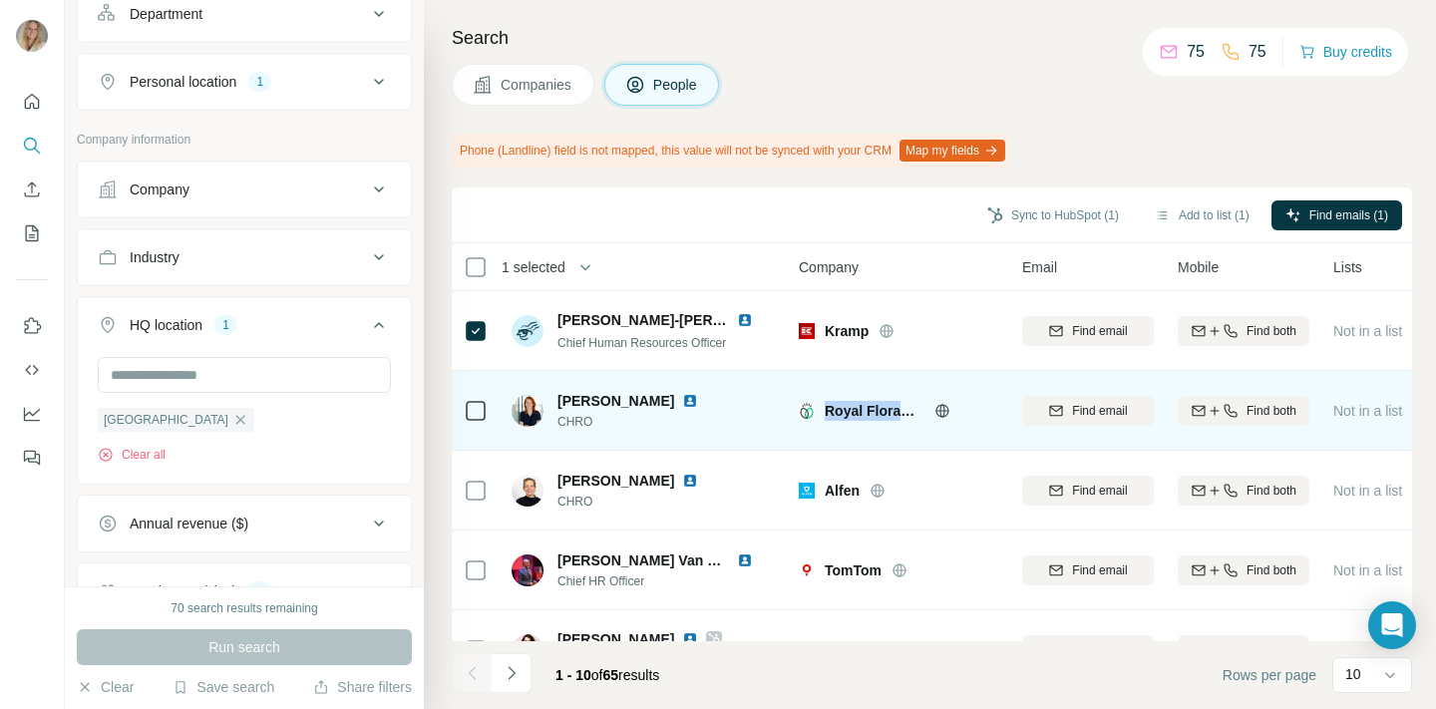
drag, startPoint x: 825, startPoint y: 410, endPoint x: 925, endPoint y: 410, distance: 100.7
click at [925, 410] on div "Royal FloraHolland" at bounding box center [912, 411] width 174 height 20
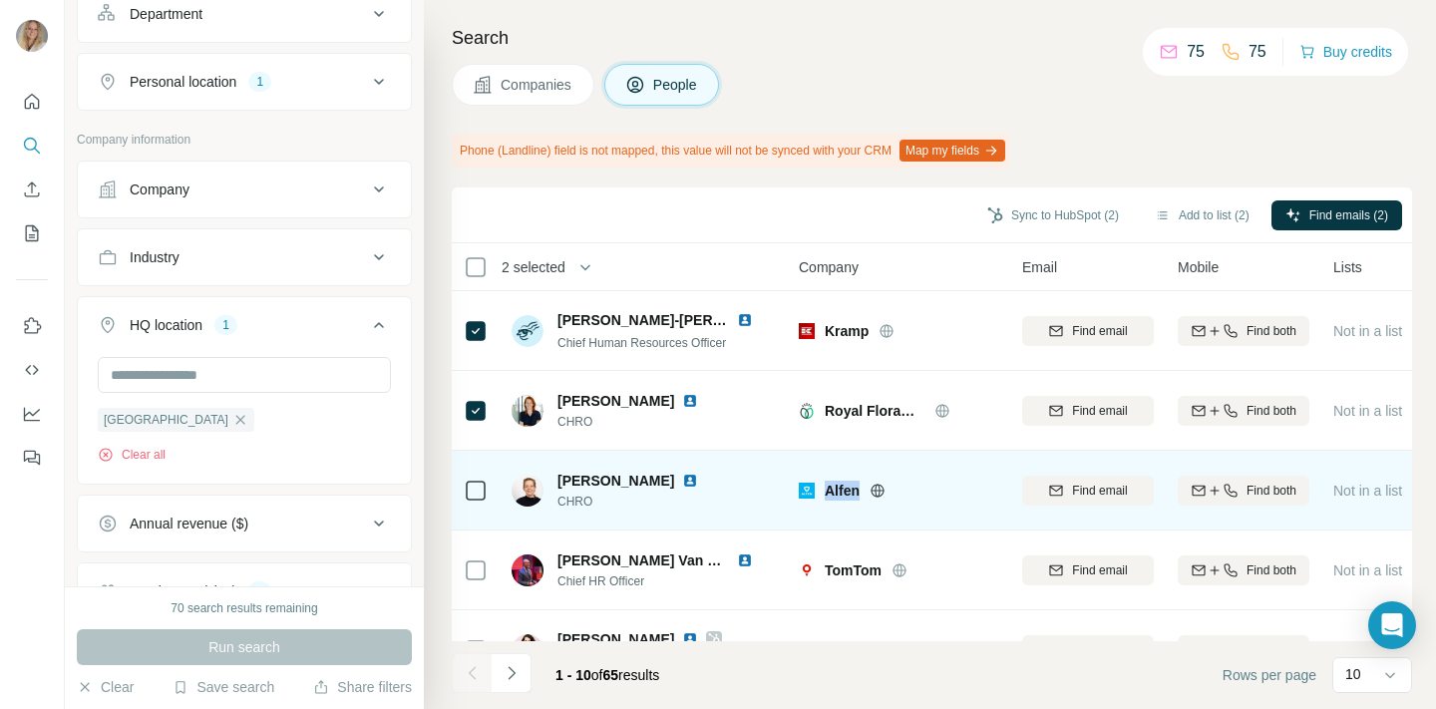
drag, startPoint x: 825, startPoint y: 492, endPoint x: 864, endPoint y: 492, distance: 38.9
click at [864, 492] on div "Alfen" at bounding box center [912, 491] width 174 height 20
click at [846, 496] on span "Alfen" at bounding box center [842, 491] width 35 height 20
drag, startPoint x: 828, startPoint y: 489, endPoint x: 877, endPoint y: 489, distance: 48.9
click at [877, 489] on div "Alfen" at bounding box center [912, 491] width 174 height 20
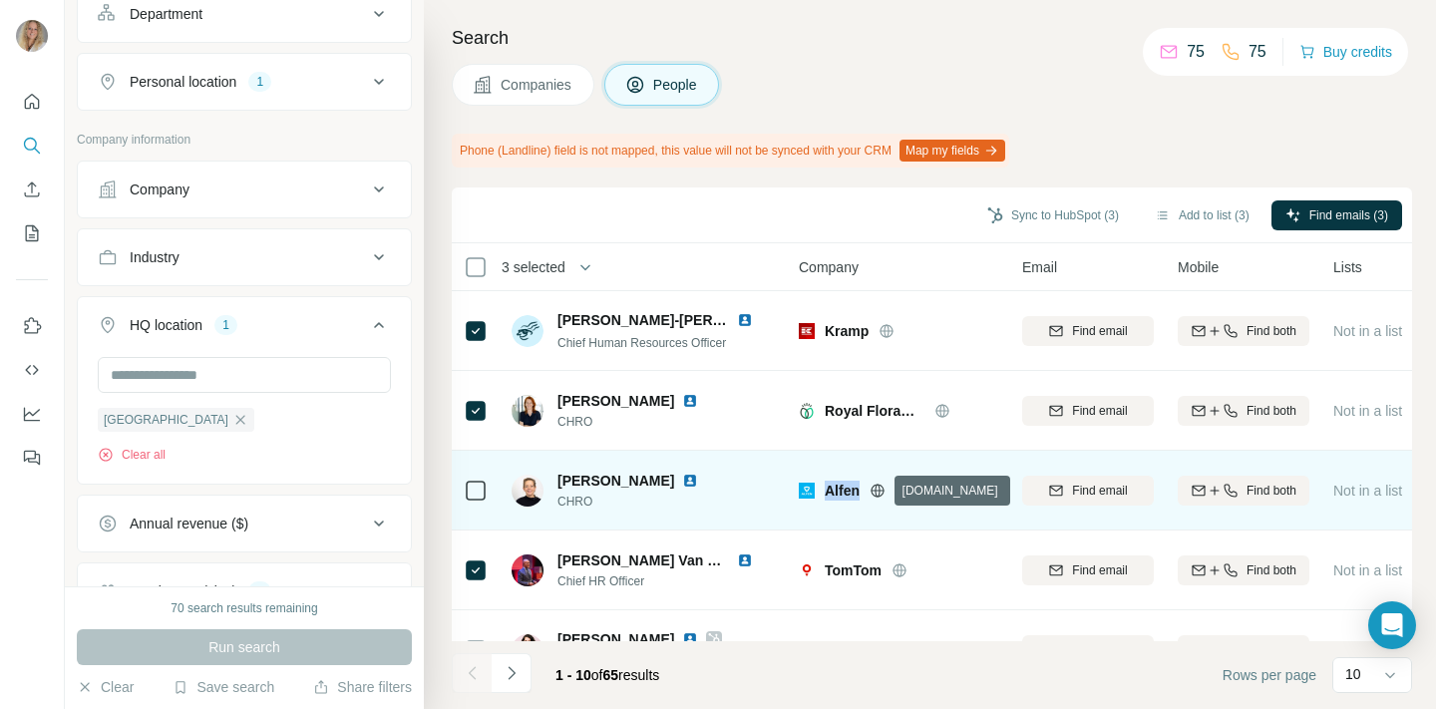
copy div "Alfen"
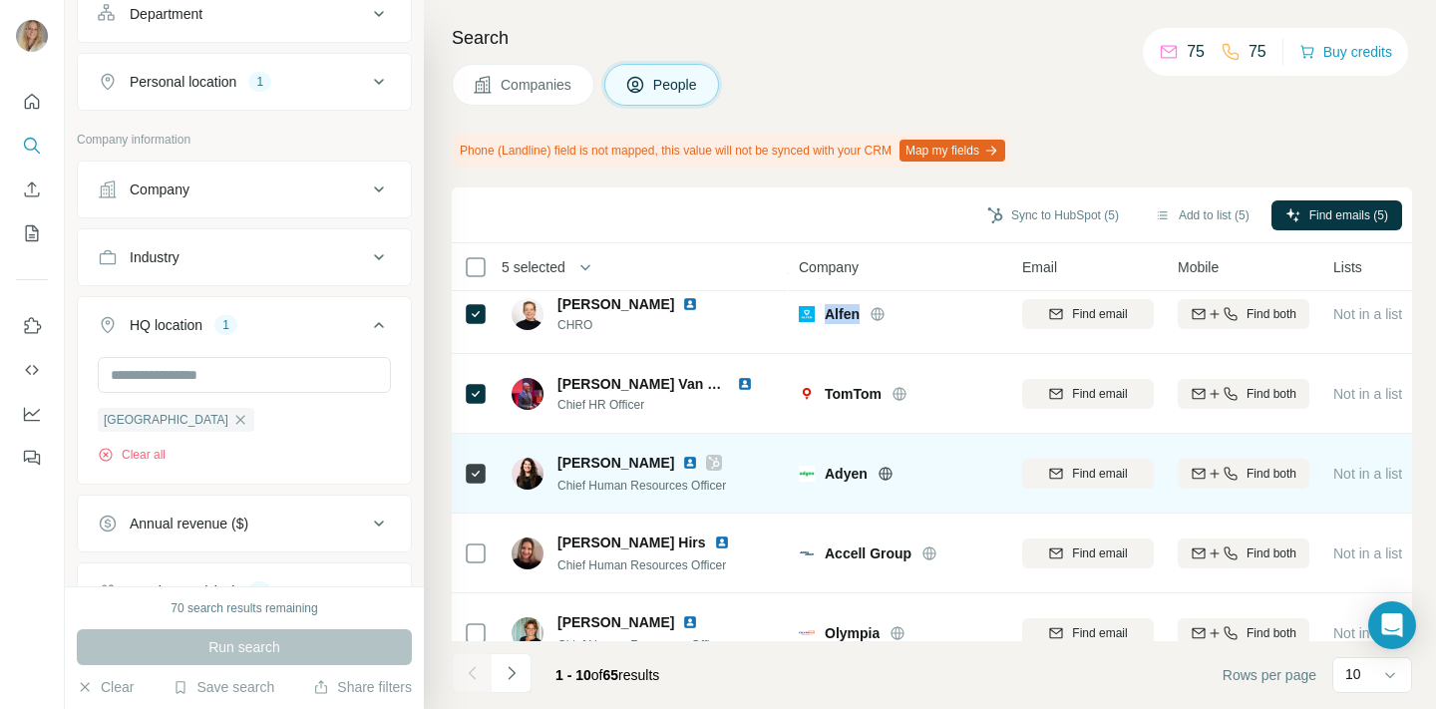
scroll to position [286, 0]
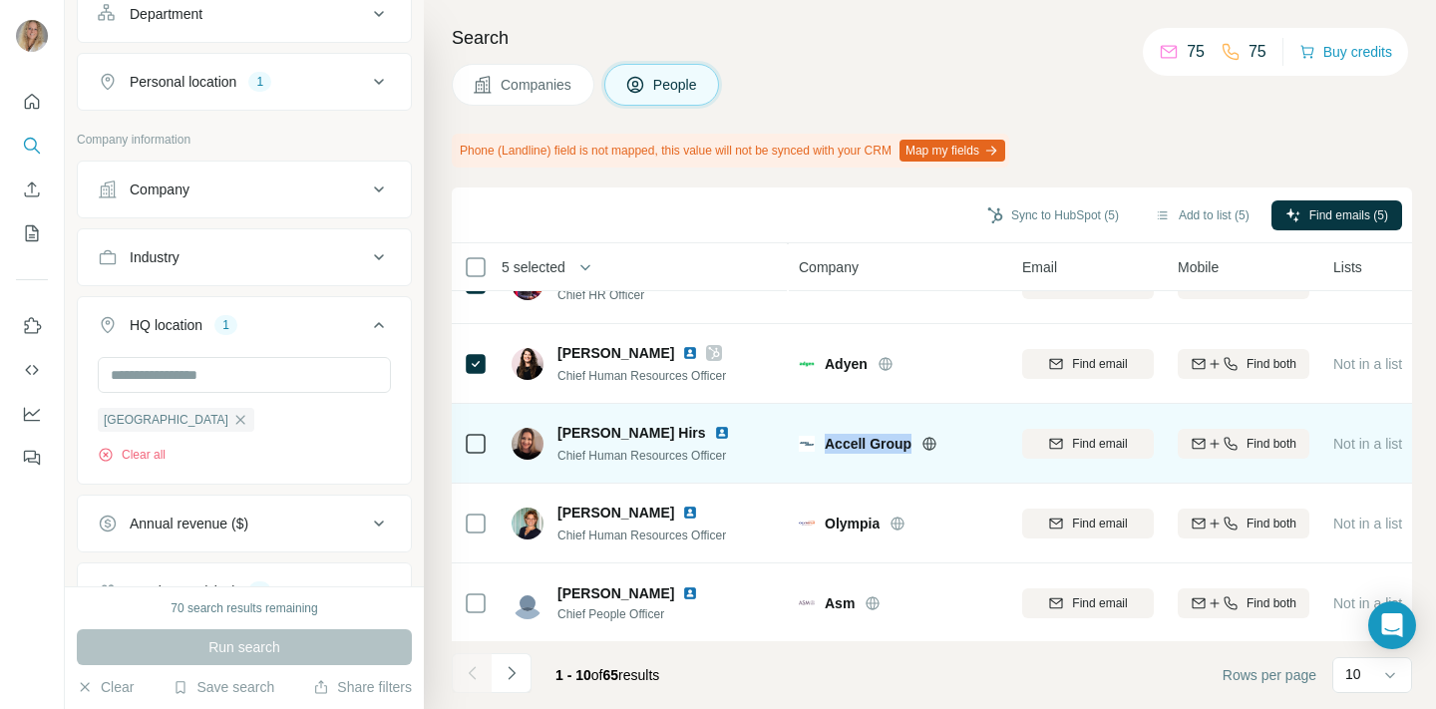
drag, startPoint x: 827, startPoint y: 447, endPoint x: 910, endPoint y: 448, distance: 83.8
click at [910, 448] on div "Accell Group" at bounding box center [912, 444] width 174 height 20
copy span "Accell Group"
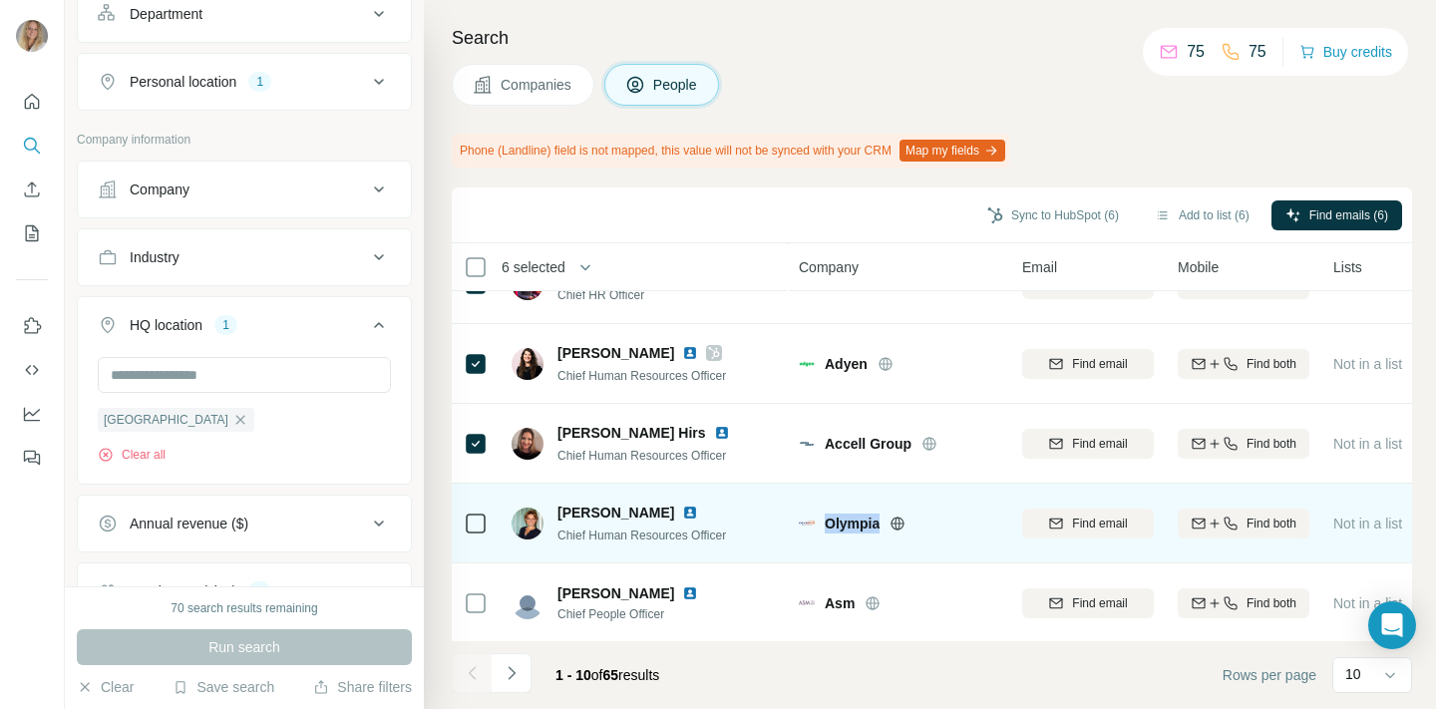
drag, startPoint x: 828, startPoint y: 524, endPoint x: 884, endPoint y: 524, distance: 55.8
click at [884, 524] on div "Olympia" at bounding box center [912, 524] width 174 height 20
copy span "Olympia"
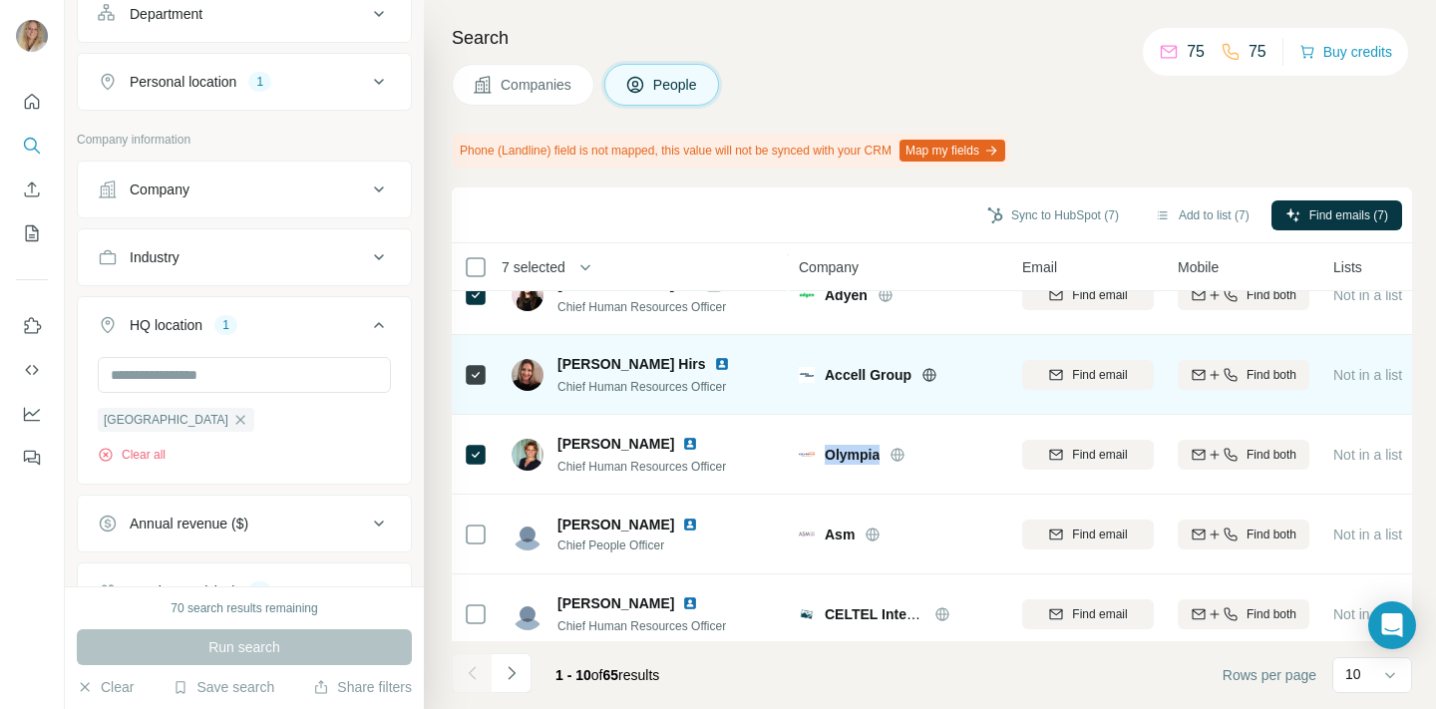
scroll to position [374, 0]
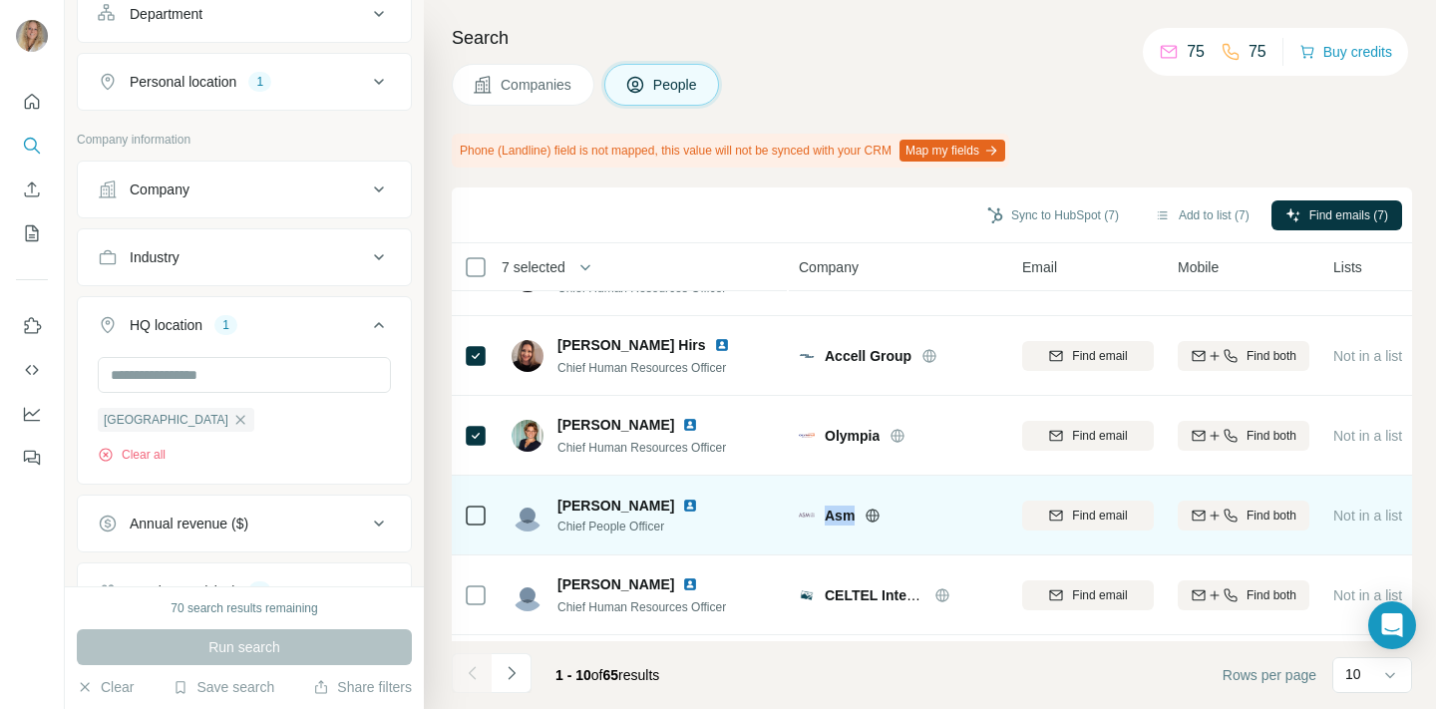
drag, startPoint x: 825, startPoint y: 514, endPoint x: 858, endPoint y: 514, distance: 32.9
click at [858, 514] on div "Asm" at bounding box center [912, 516] width 174 height 20
copy span "Asm"
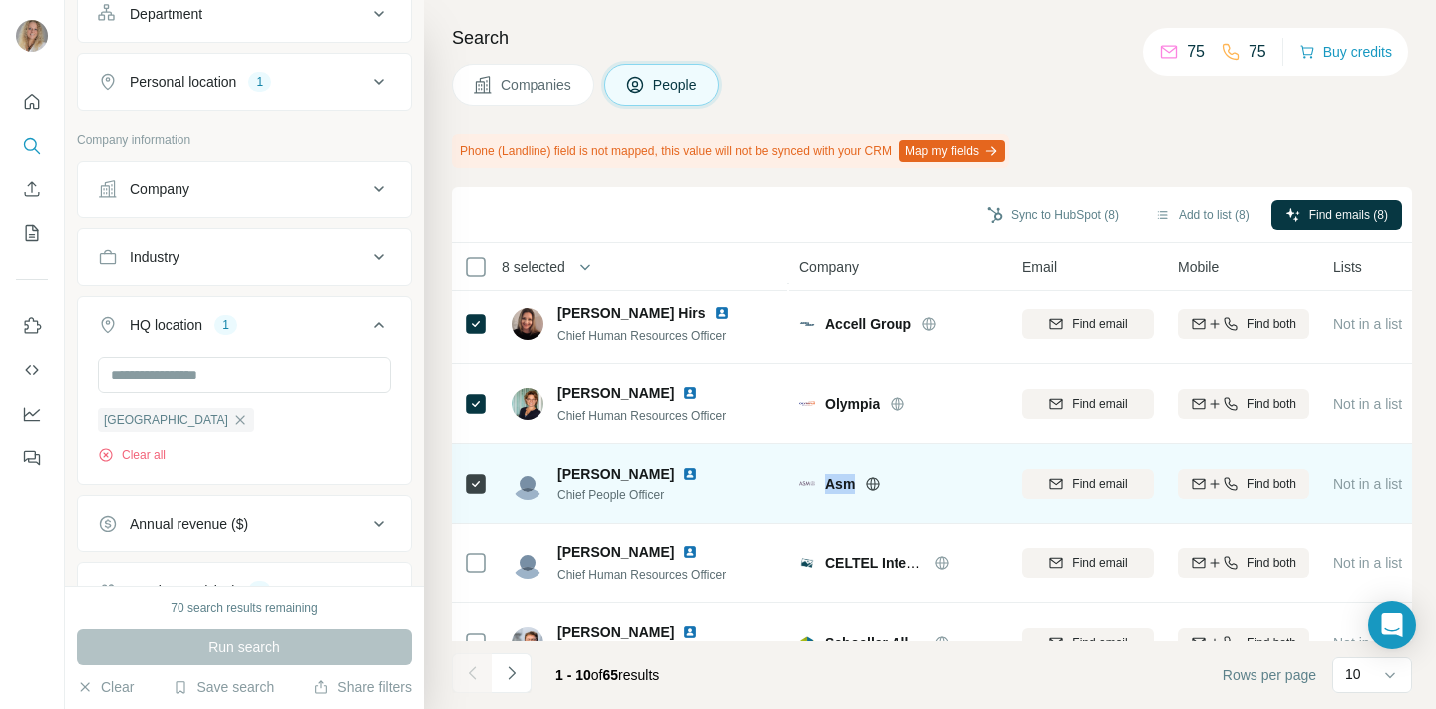
scroll to position [448, 0]
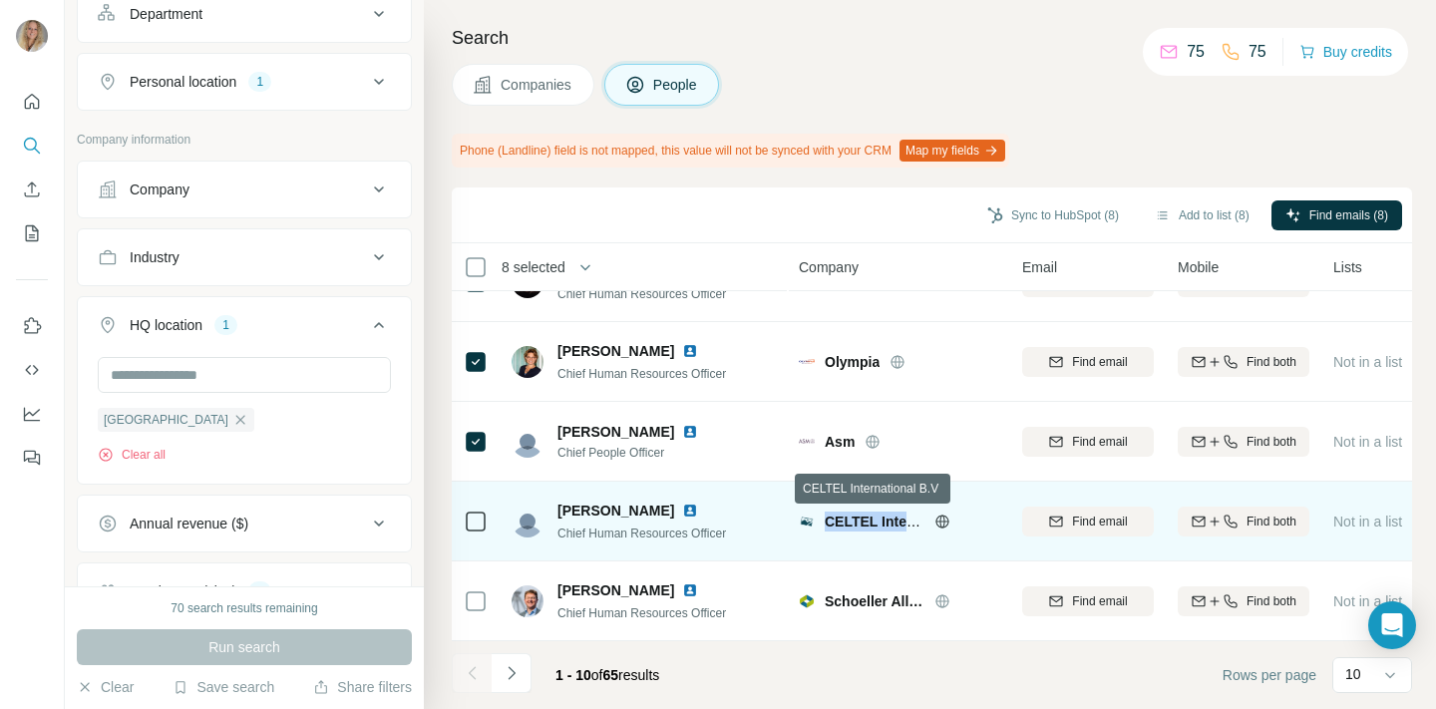
drag, startPoint x: 823, startPoint y: 522, endPoint x: 925, endPoint y: 522, distance: 102.7
click at [925, 522] on div "CELTEL International B.V" at bounding box center [898, 522] width 199 height 20
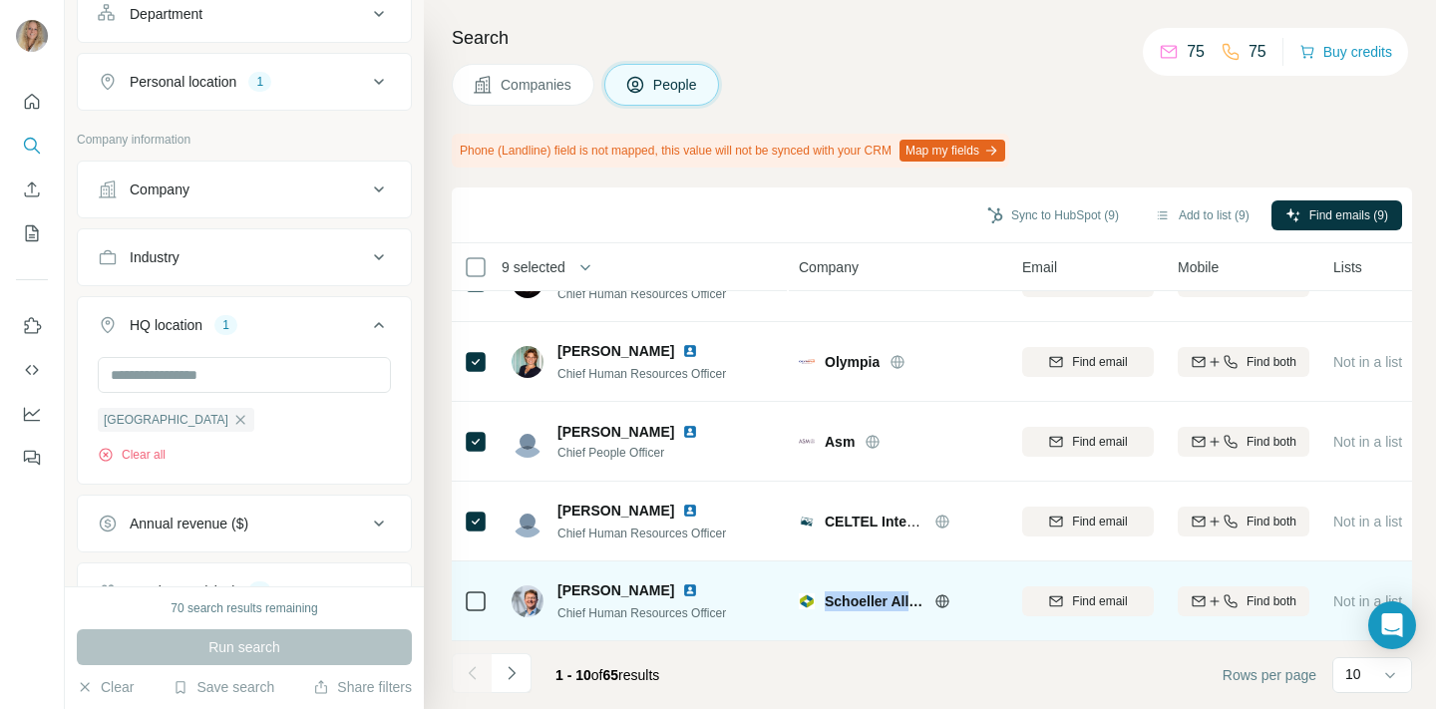
drag, startPoint x: 826, startPoint y: 602, endPoint x: 938, endPoint y: 602, distance: 112.7
click at [938, 602] on div "Schoeller Allibert" at bounding box center [912, 601] width 174 height 20
click at [835, 604] on span "Schoeller Allibert" at bounding box center [875, 601] width 100 height 20
drag, startPoint x: 825, startPoint y: 600, endPoint x: 926, endPoint y: 600, distance: 101.7
click at [926, 600] on div "Schoeller Allibert" at bounding box center [912, 601] width 174 height 20
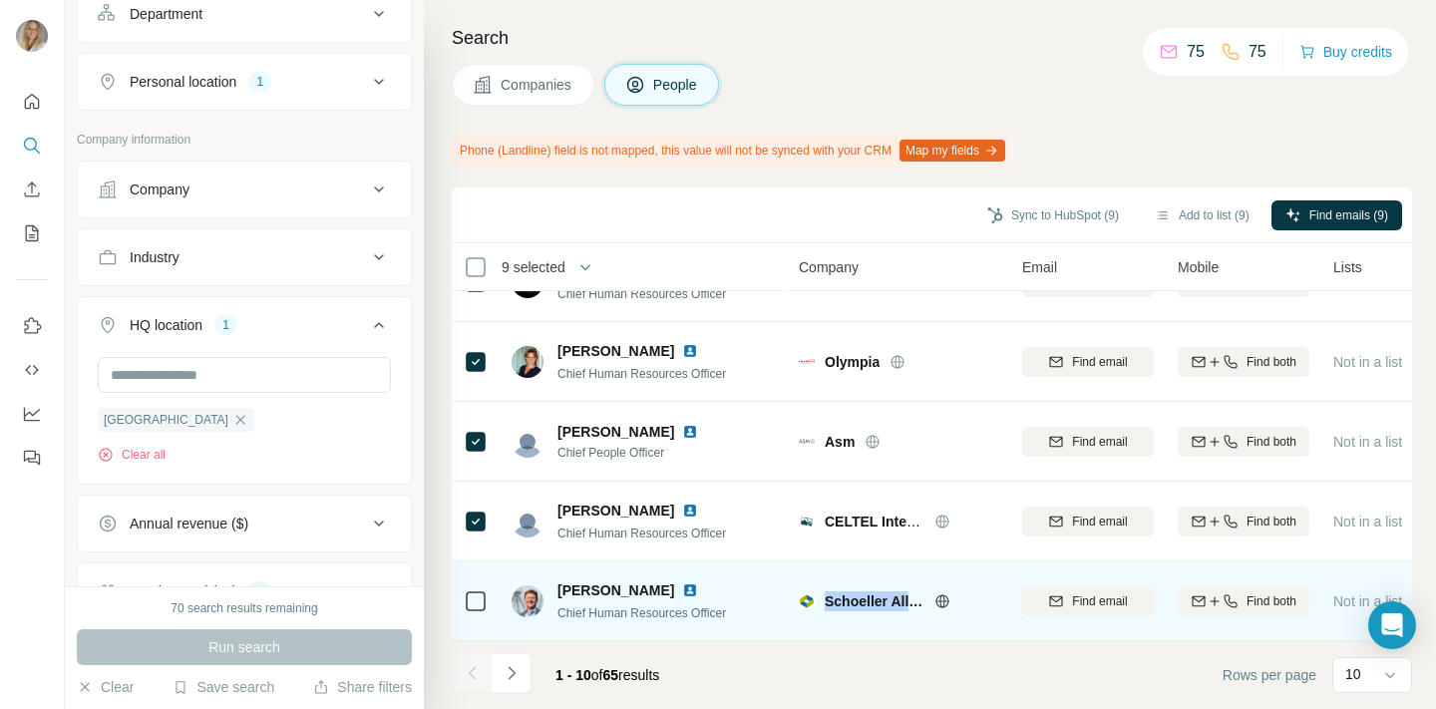
copy span "Schoeller Allibe"
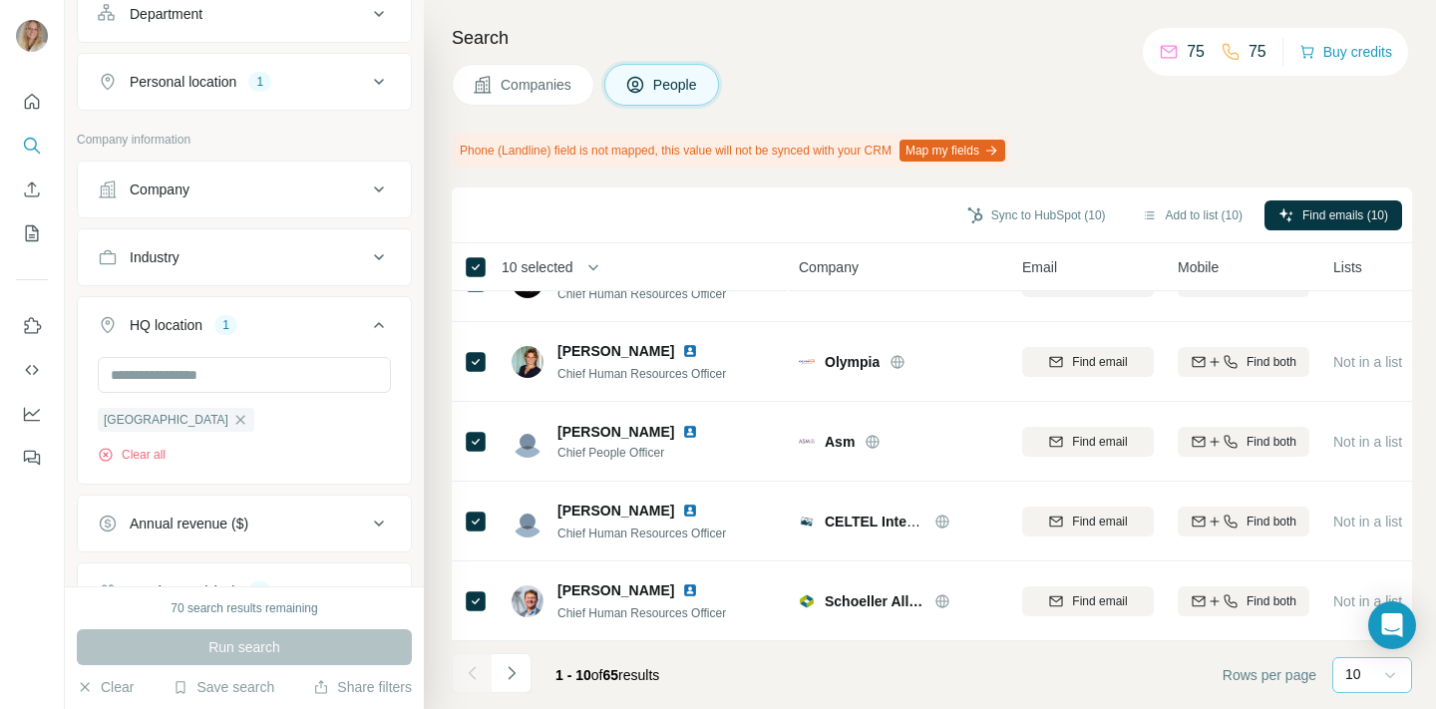
click at [1386, 673] on icon at bounding box center [1390, 676] width 10 height 6
click at [1193, 215] on button "Add to list (10)" at bounding box center [1192, 215] width 129 height 30
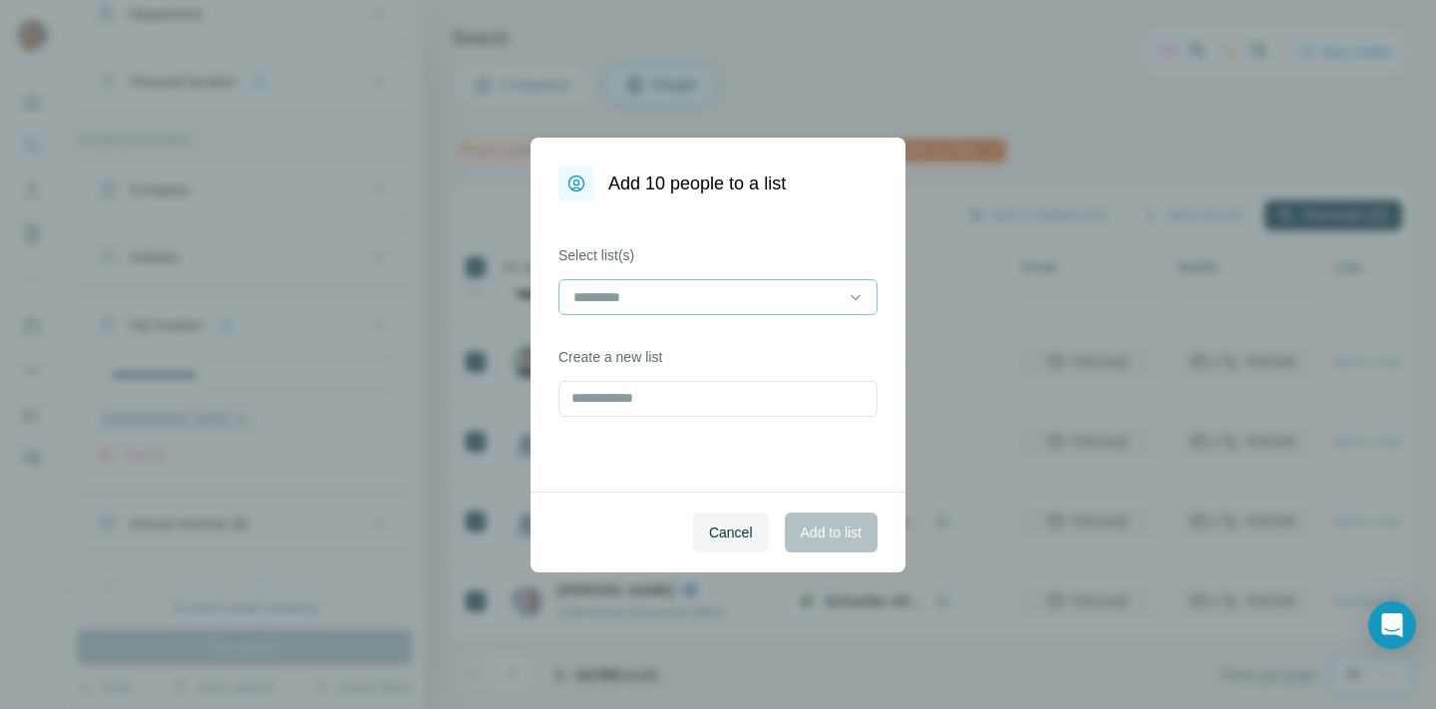
click at [692, 297] on input at bounding box center [705, 297] width 269 height 22
click at [648, 341] on p "HiBob Selection" at bounding box center [625, 342] width 100 height 20
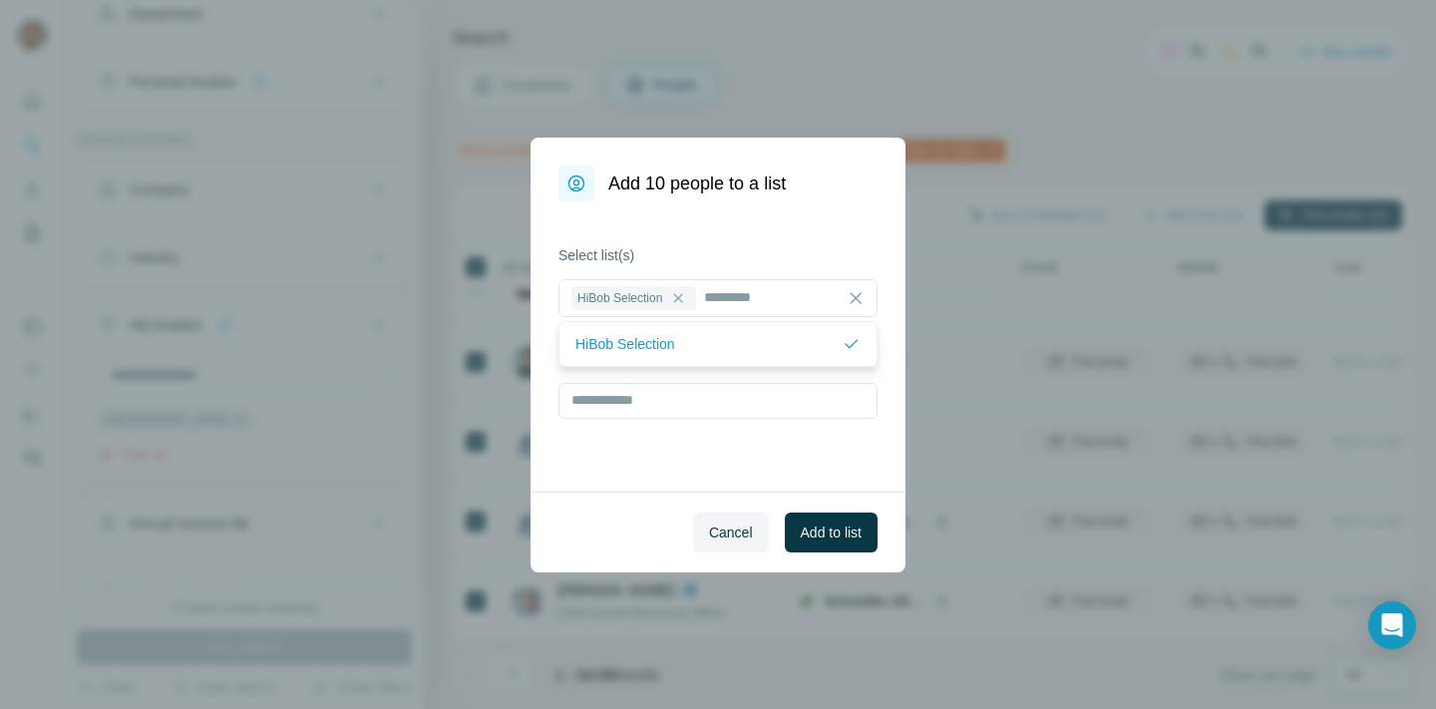
click at [744, 227] on div "Select list(s) HiBob Selection Create a new list" at bounding box center [718, 346] width 375 height 290
click at [835, 530] on span "Add to list" at bounding box center [831, 533] width 61 height 20
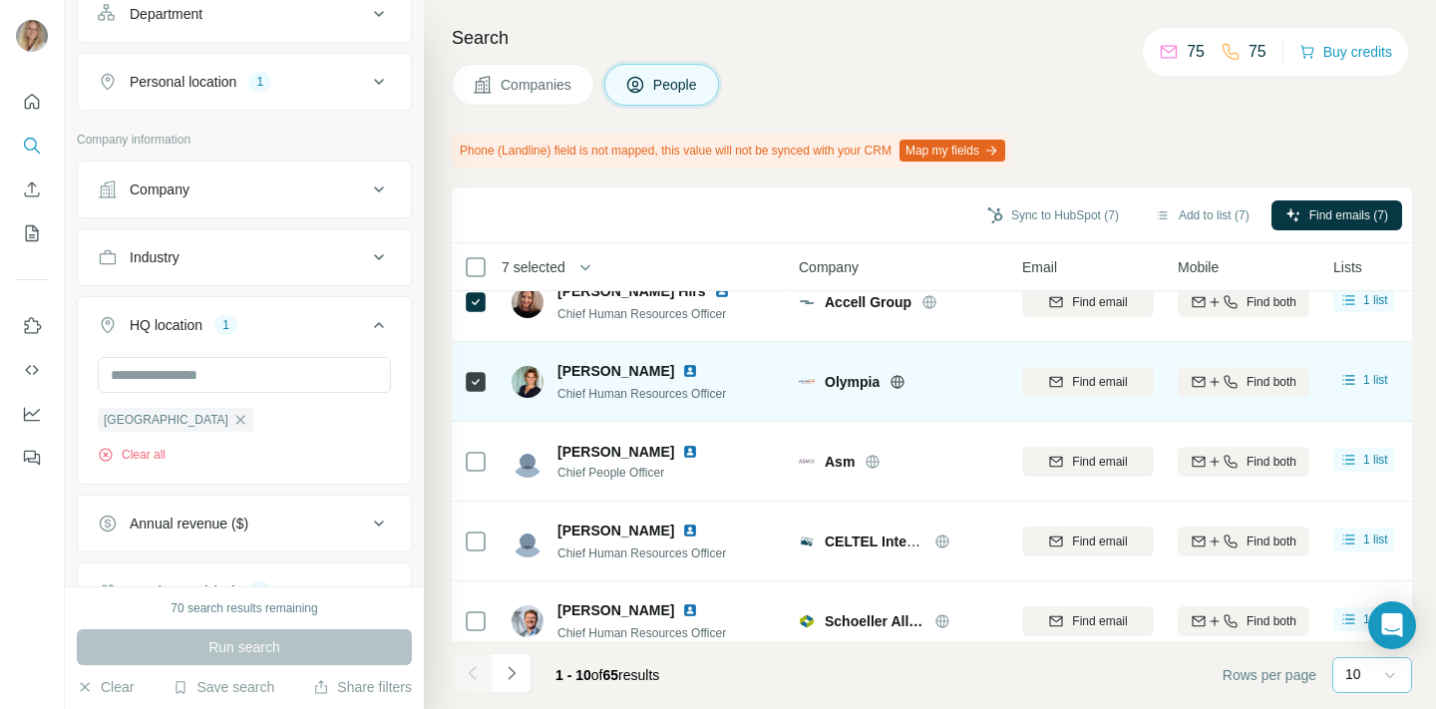
scroll to position [448, 0]
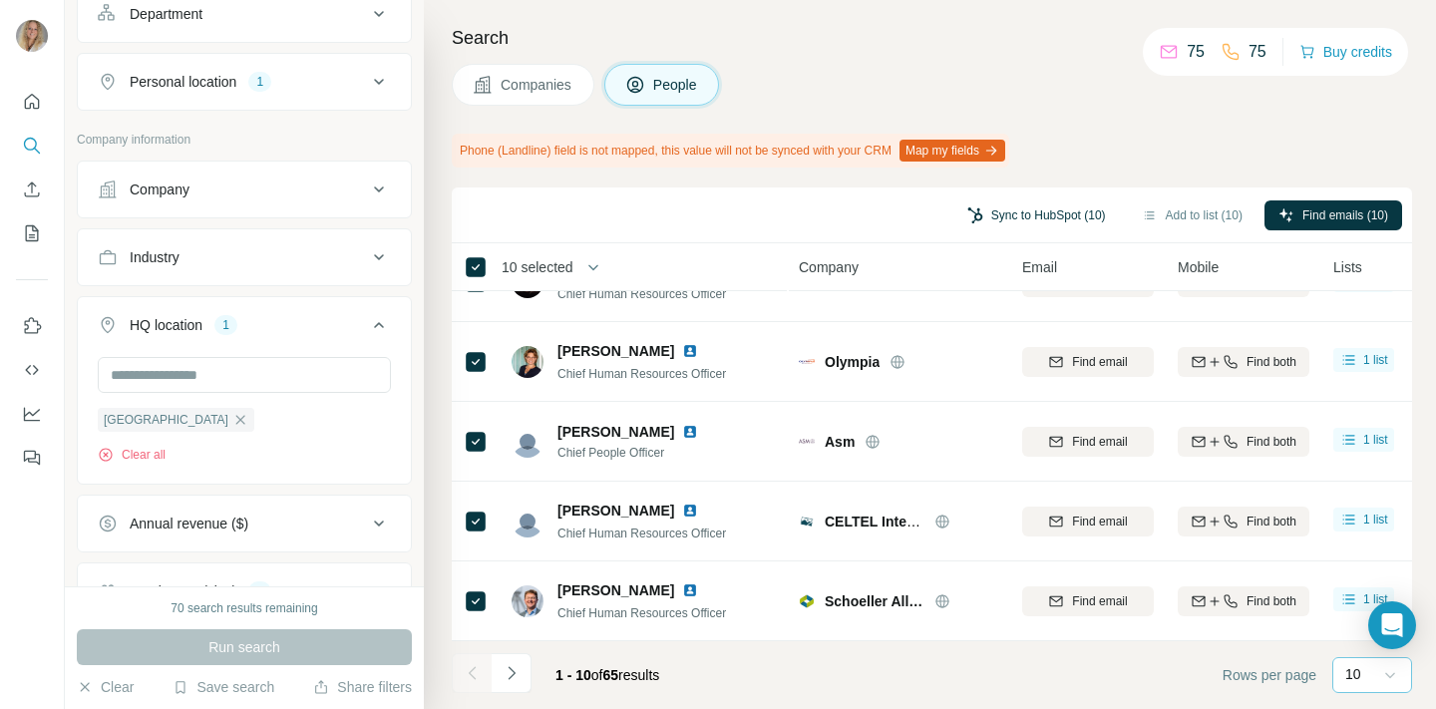
click at [1060, 209] on button "Sync to HubSpot (10)" at bounding box center [1036, 215] width 167 height 30
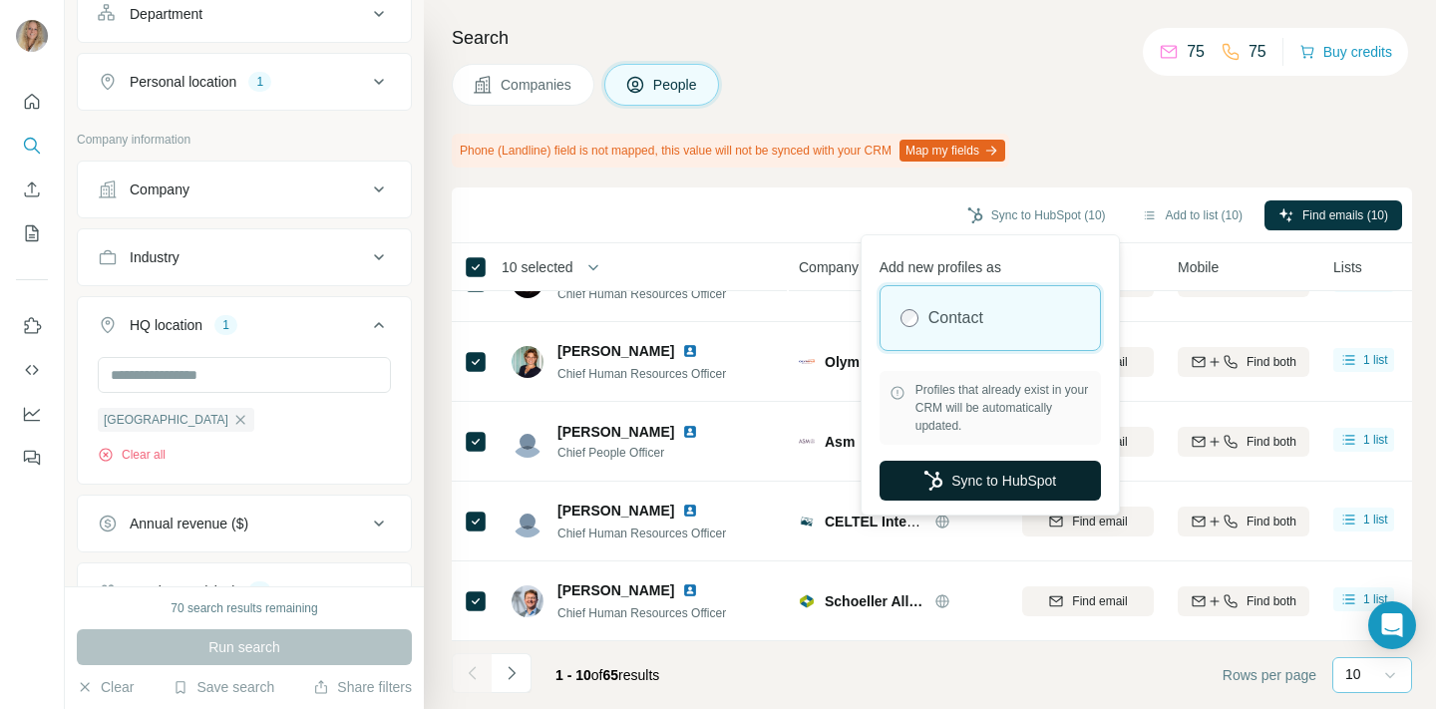
click at [993, 477] on button "Sync to HubSpot" at bounding box center [990, 481] width 221 height 40
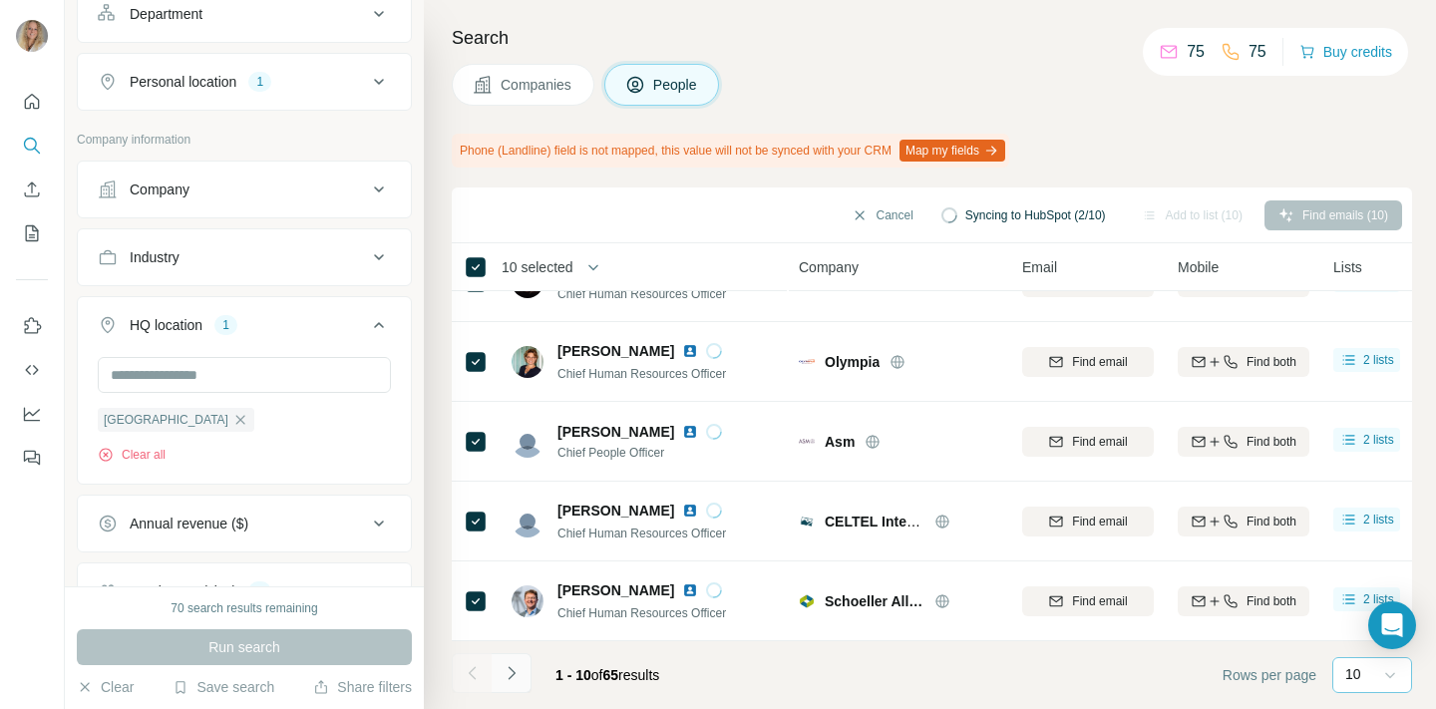
click at [513, 673] on icon "Navigate to next page" at bounding box center [511, 672] width 7 height 13
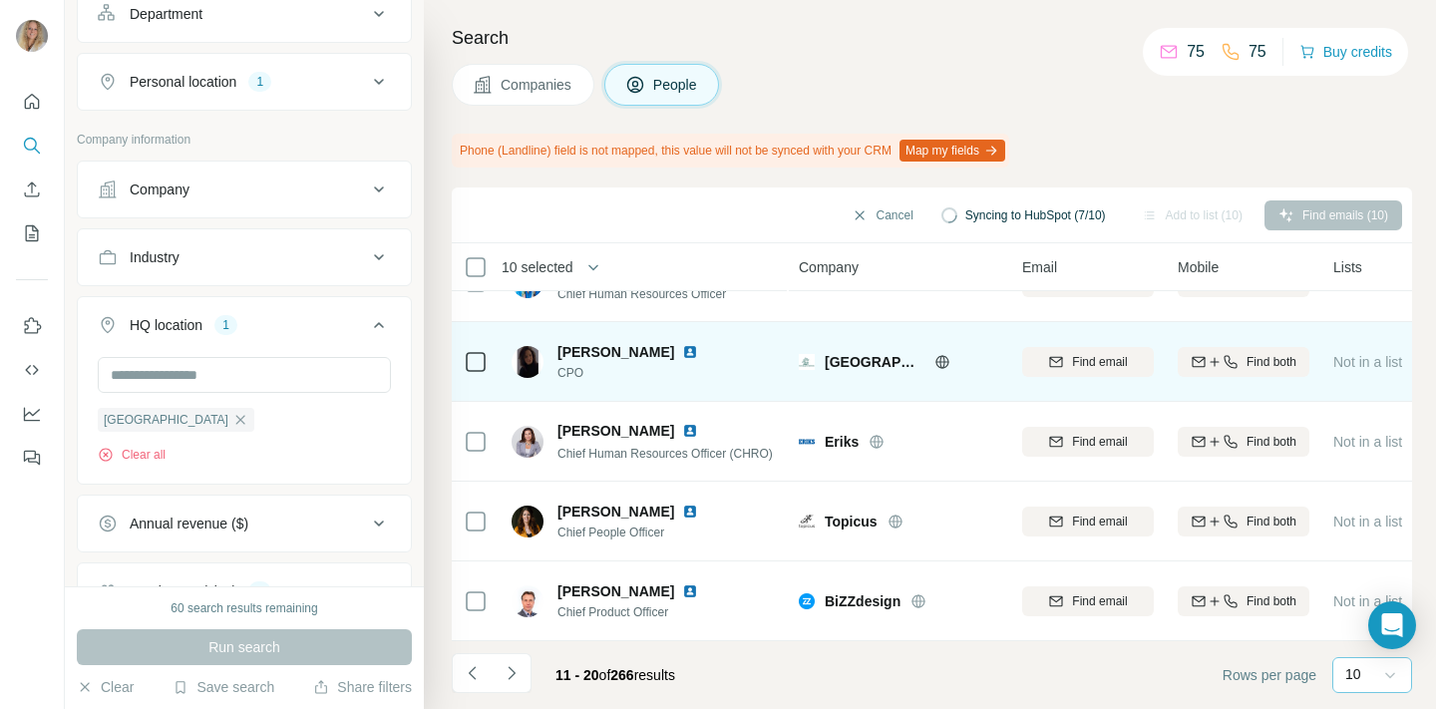
scroll to position [0, 0]
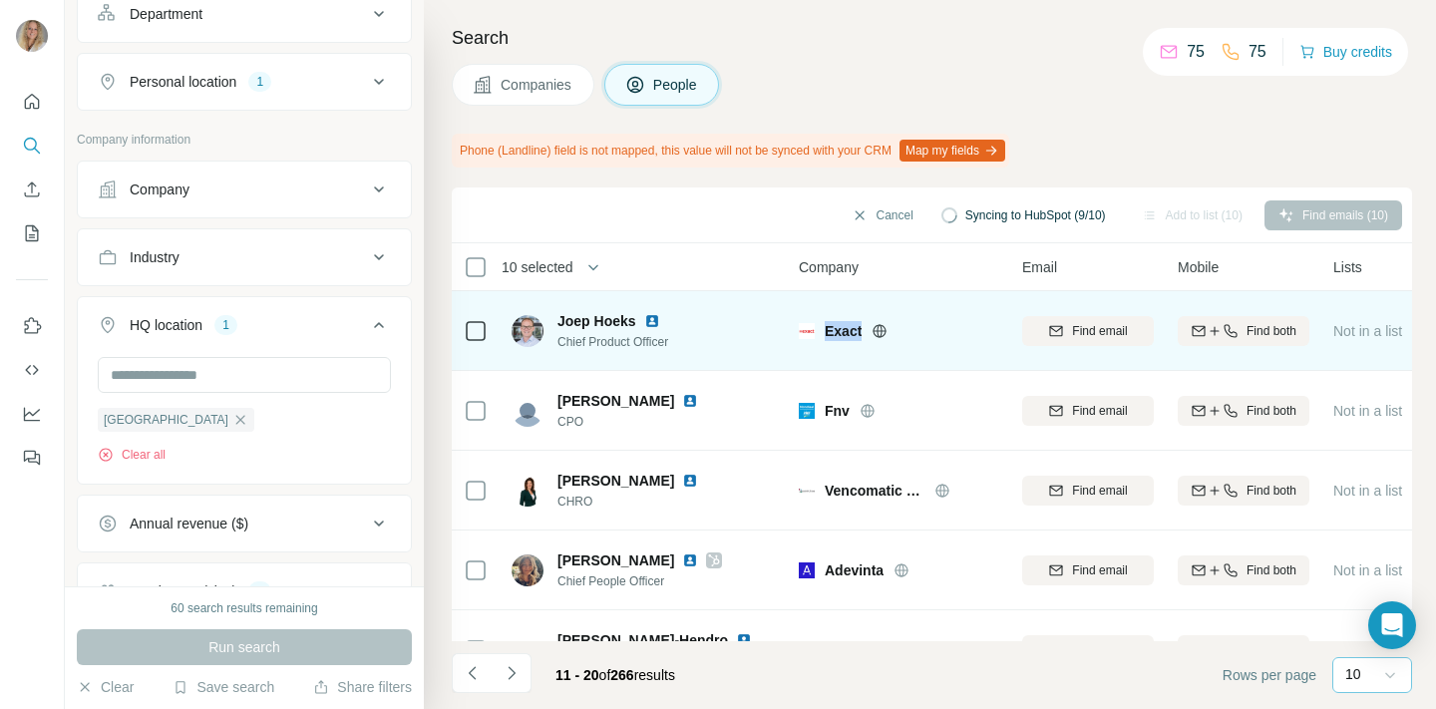
drag, startPoint x: 825, startPoint y: 329, endPoint x: 868, endPoint y: 328, distance: 42.9
click at [868, 328] on div "Exact" at bounding box center [912, 331] width 174 height 20
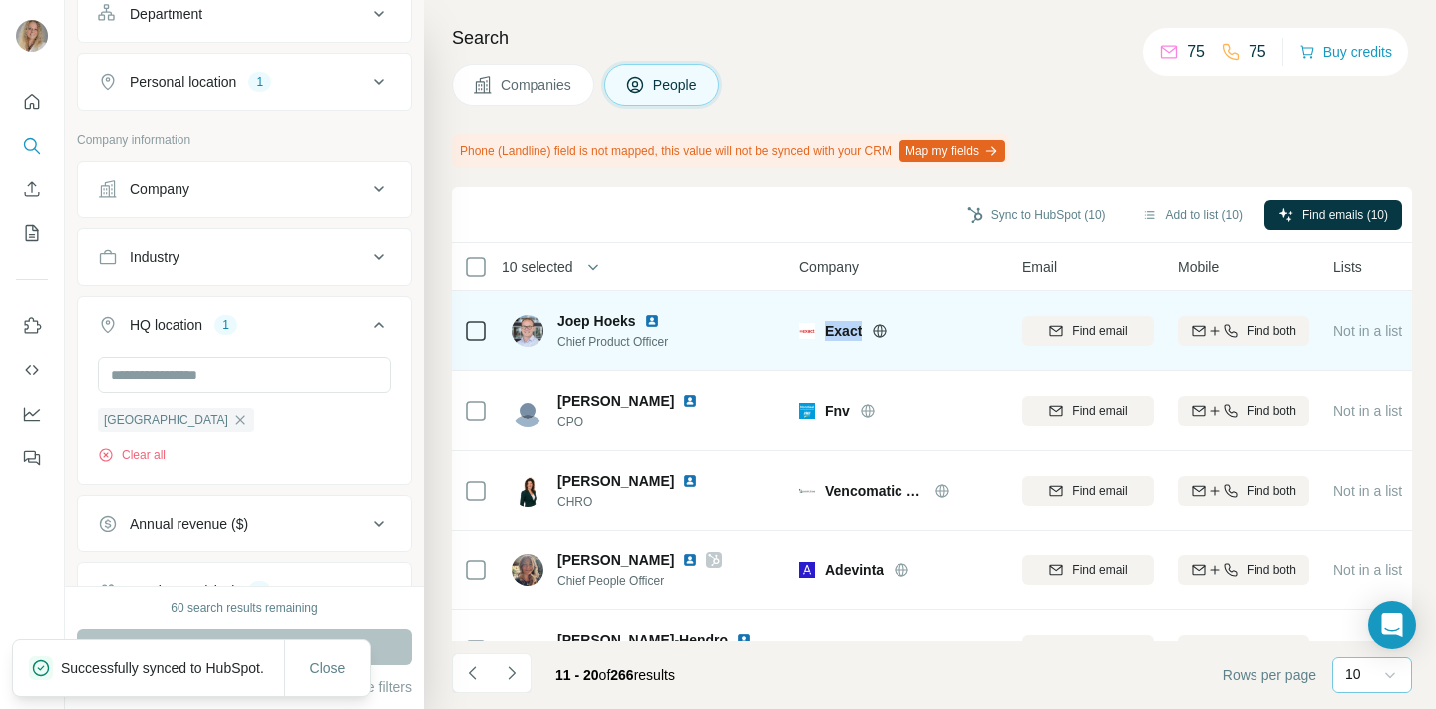
copy div "Exact"
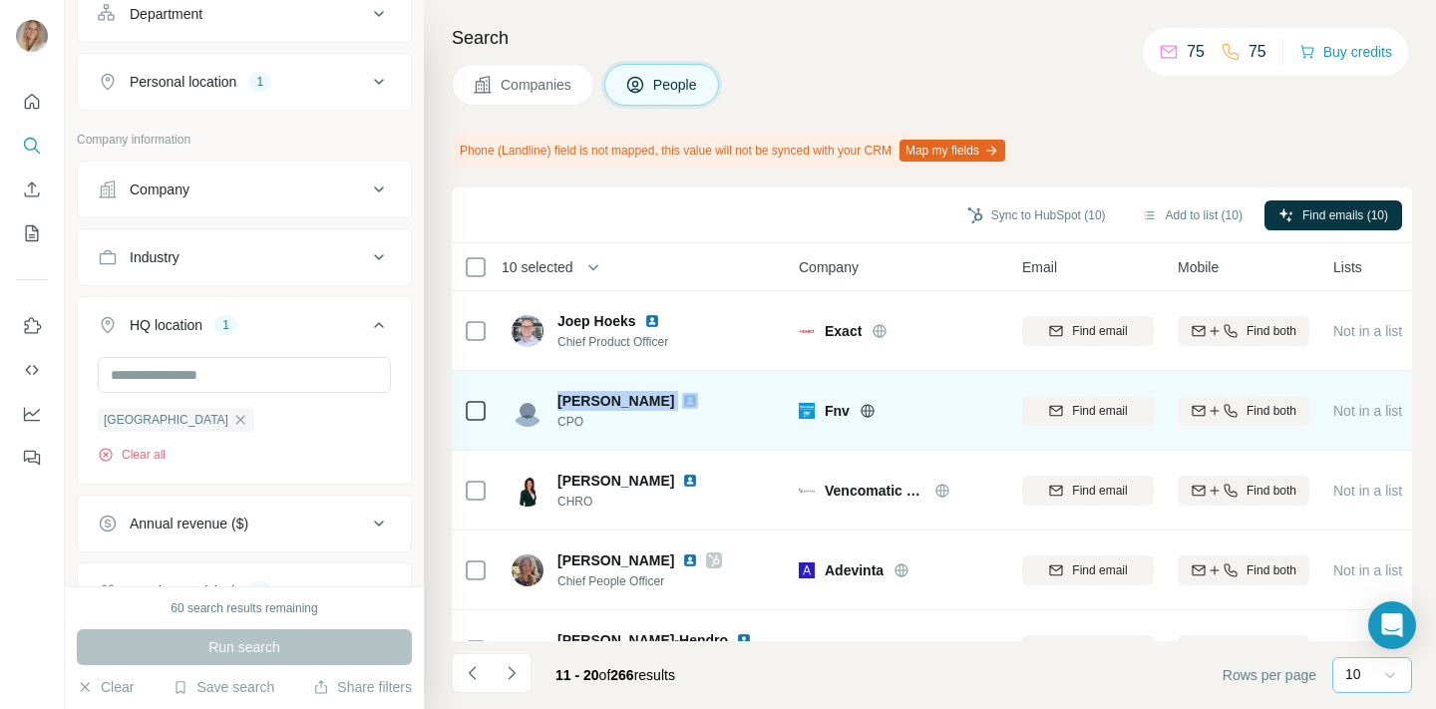
drag, startPoint x: 555, startPoint y: 402, endPoint x: 657, endPoint y: 400, distance: 101.7
click at [657, 400] on div "Joop Wigman CPO" at bounding box center [617, 411] width 210 height 40
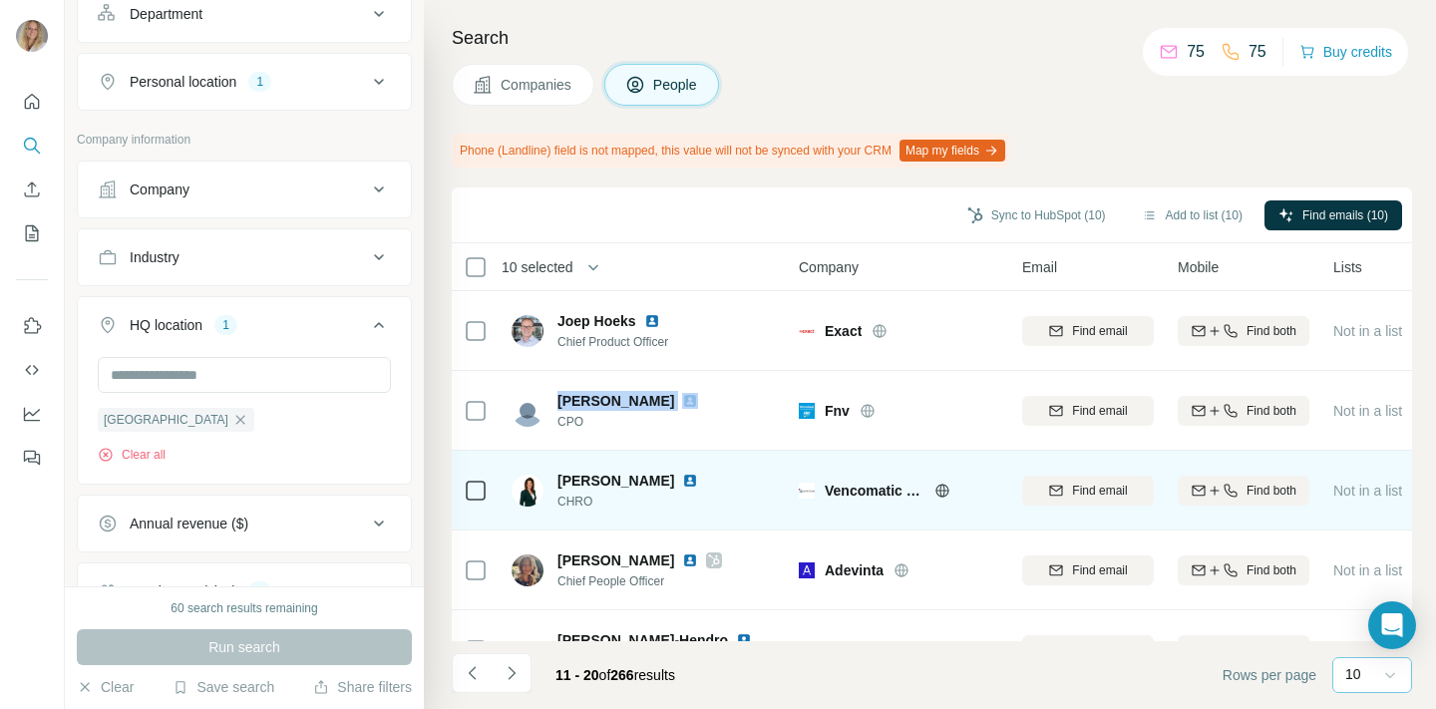
scroll to position [7, 0]
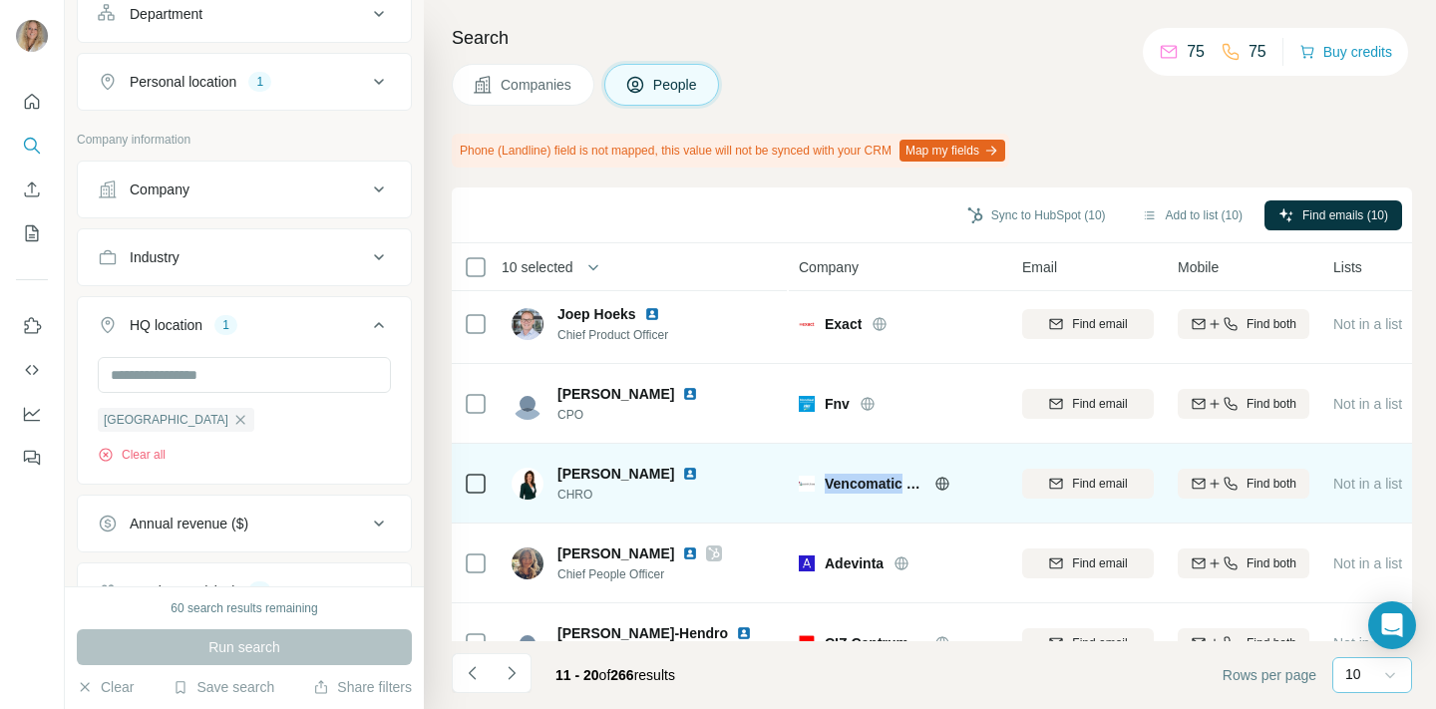
drag, startPoint x: 829, startPoint y: 485, endPoint x: 903, endPoint y: 485, distance: 73.8
click at [903, 485] on span "Vencomatic Group" at bounding box center [875, 484] width 100 height 20
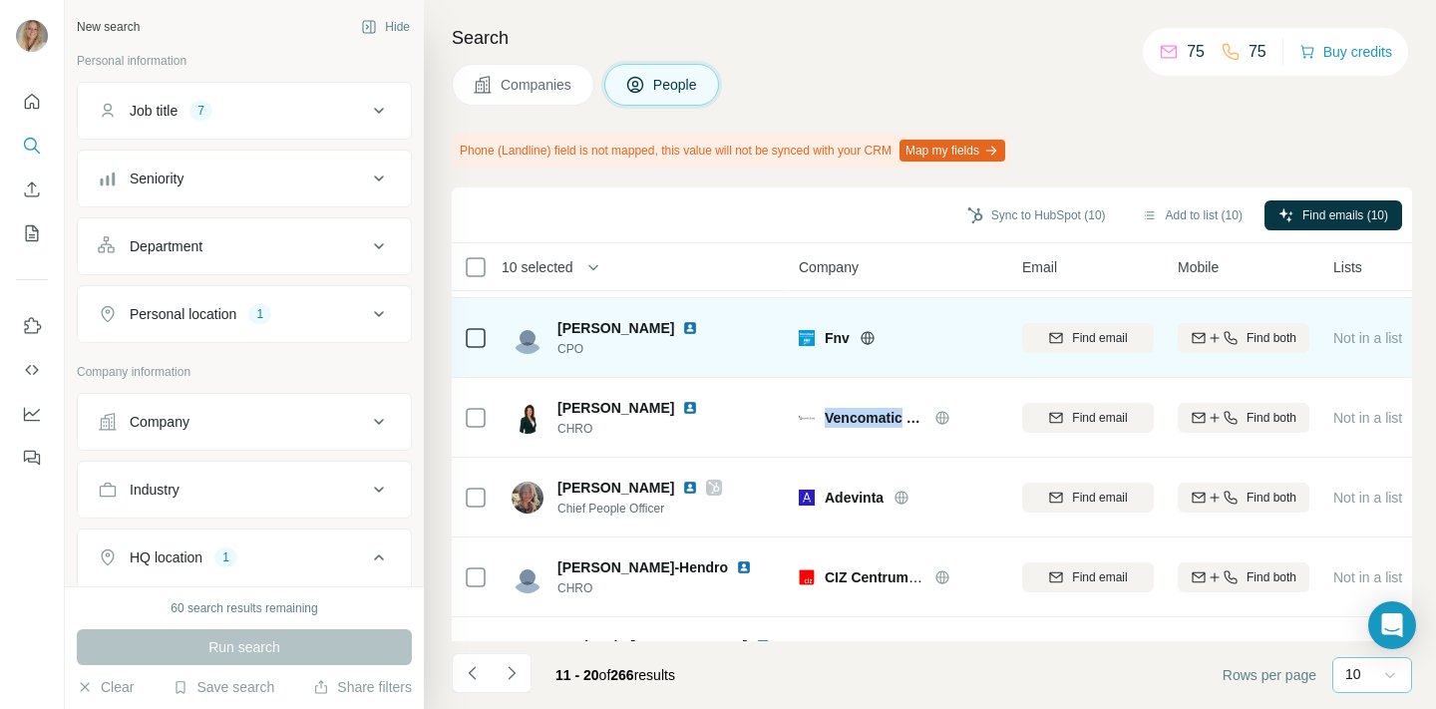
scroll to position [74, 0]
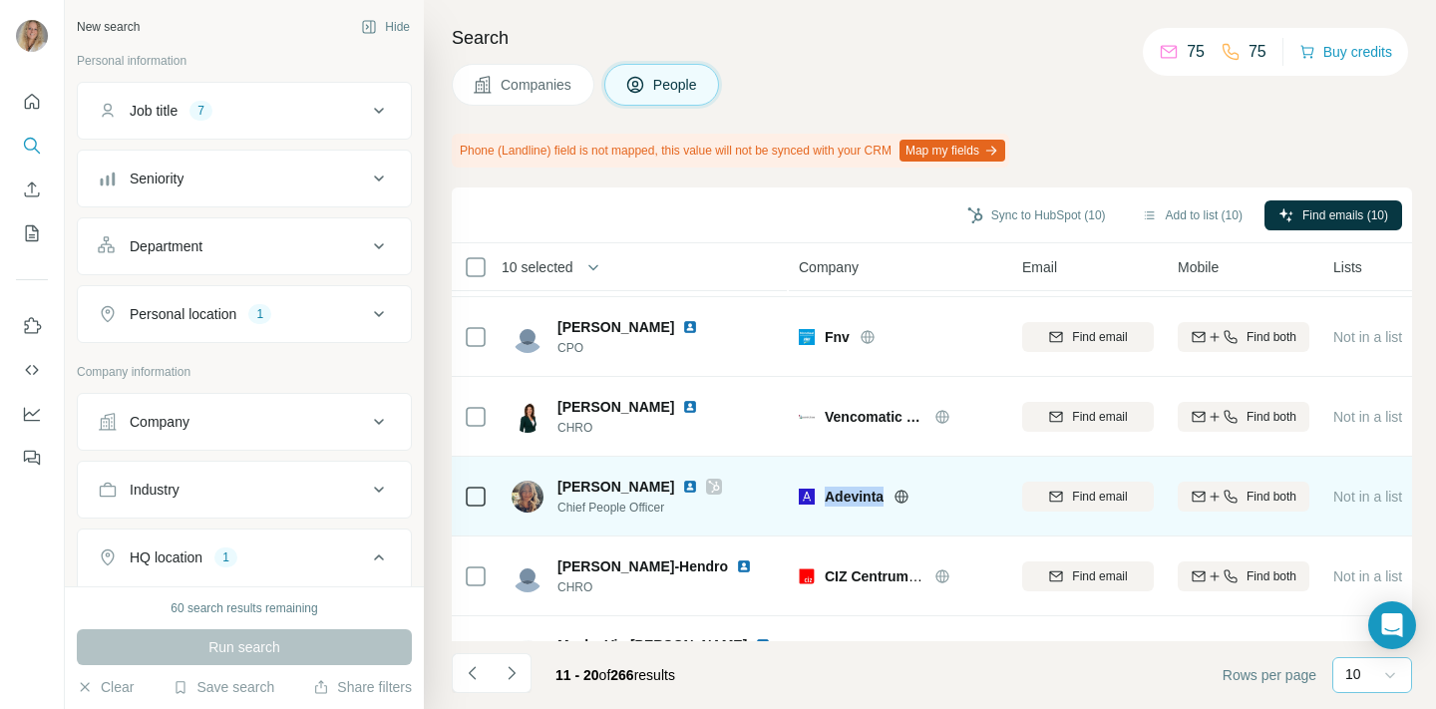
drag, startPoint x: 820, startPoint y: 498, endPoint x: 889, endPoint y: 498, distance: 68.8
click at [889, 498] on div "Adevinta" at bounding box center [898, 497] width 199 height 20
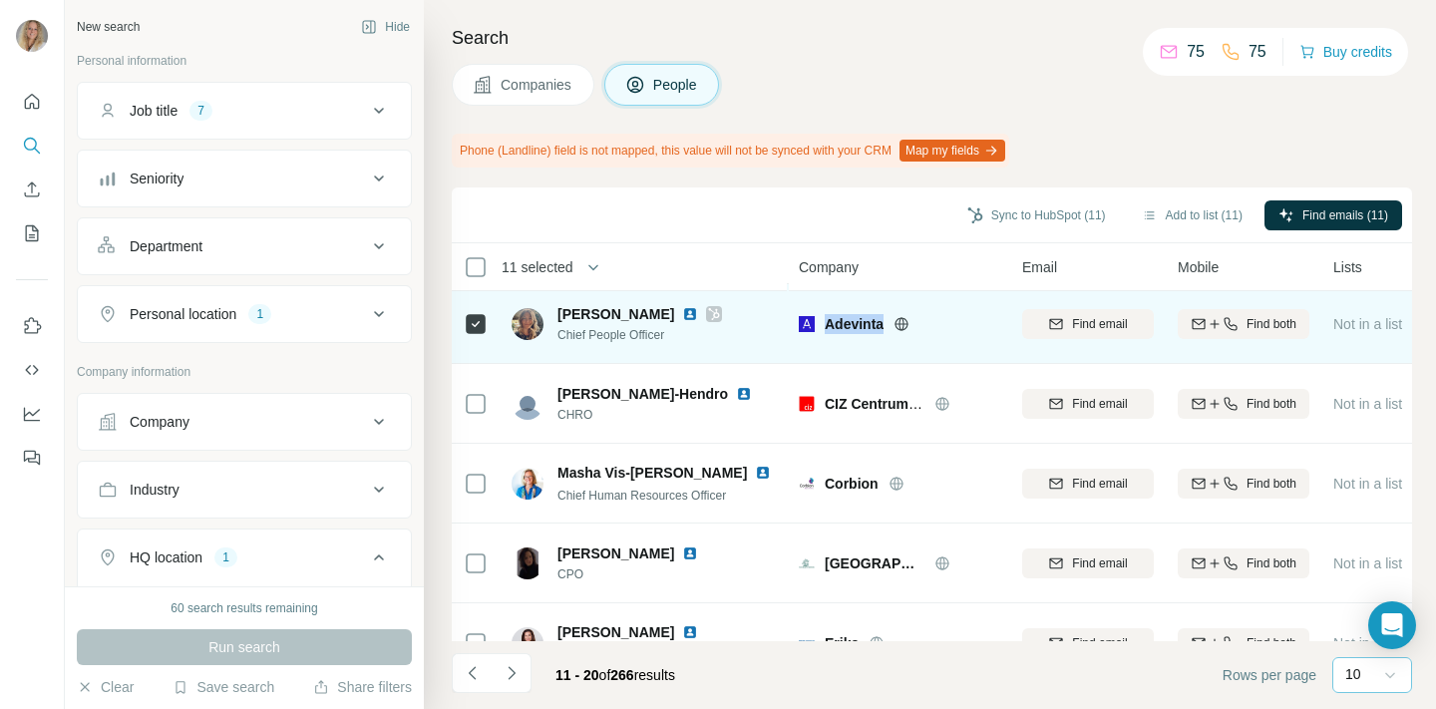
scroll to position [247, 0]
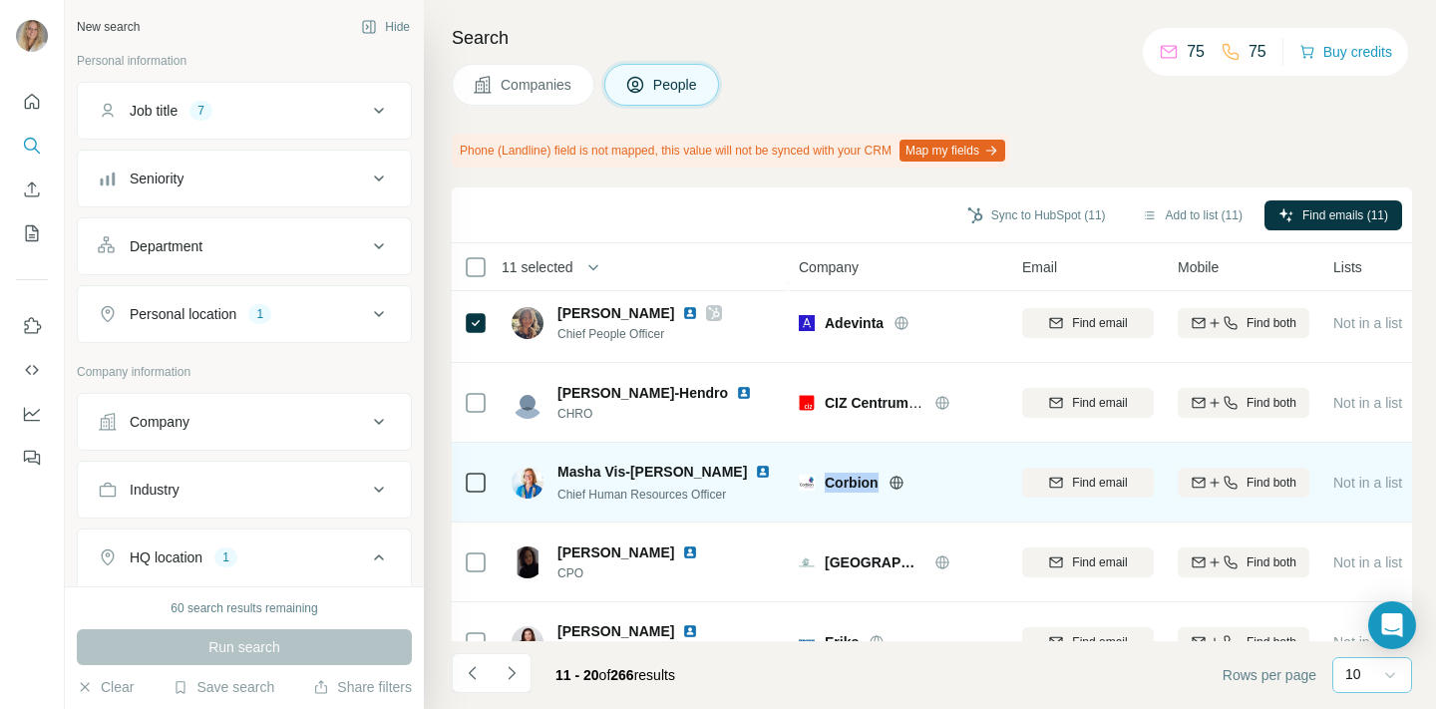
drag, startPoint x: 828, startPoint y: 481, endPoint x: 883, endPoint y: 479, distance: 54.9
click at [883, 479] on div "Corbion" at bounding box center [912, 483] width 174 height 20
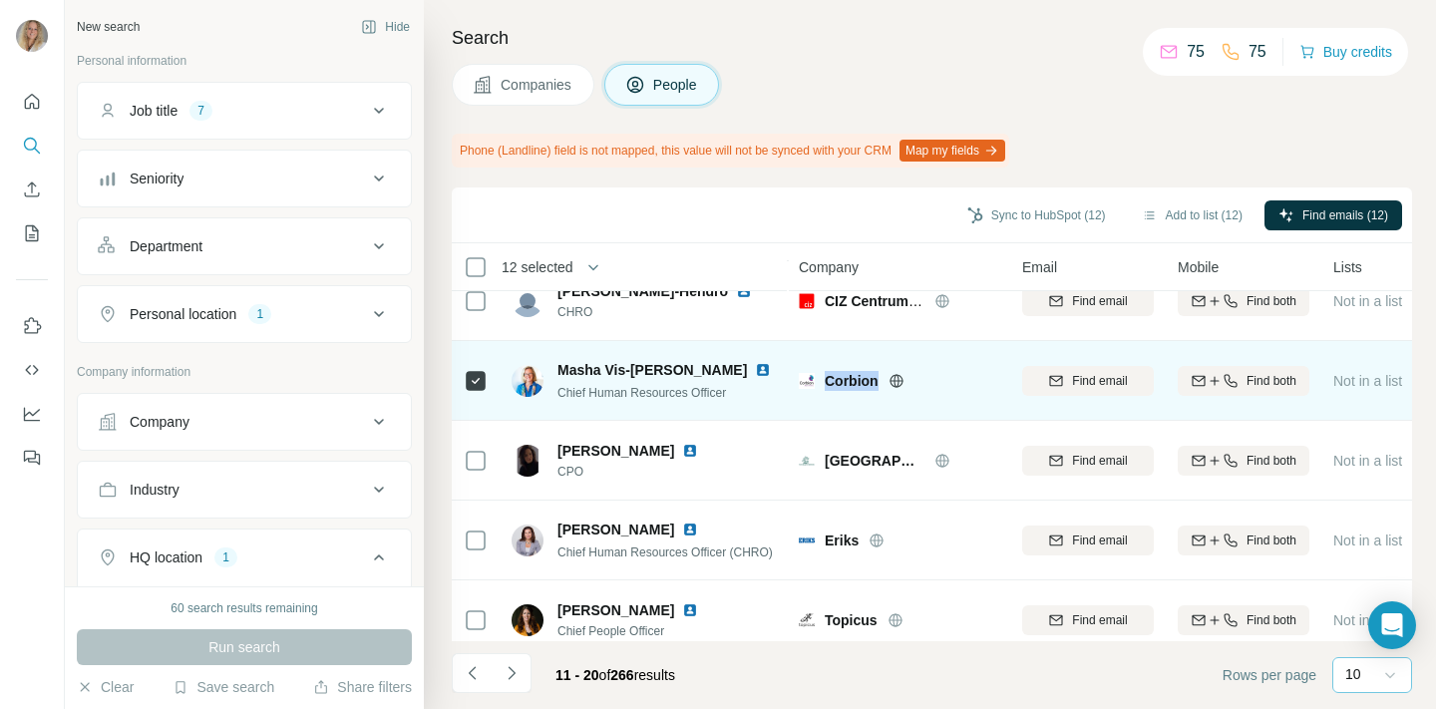
scroll to position [373, 0]
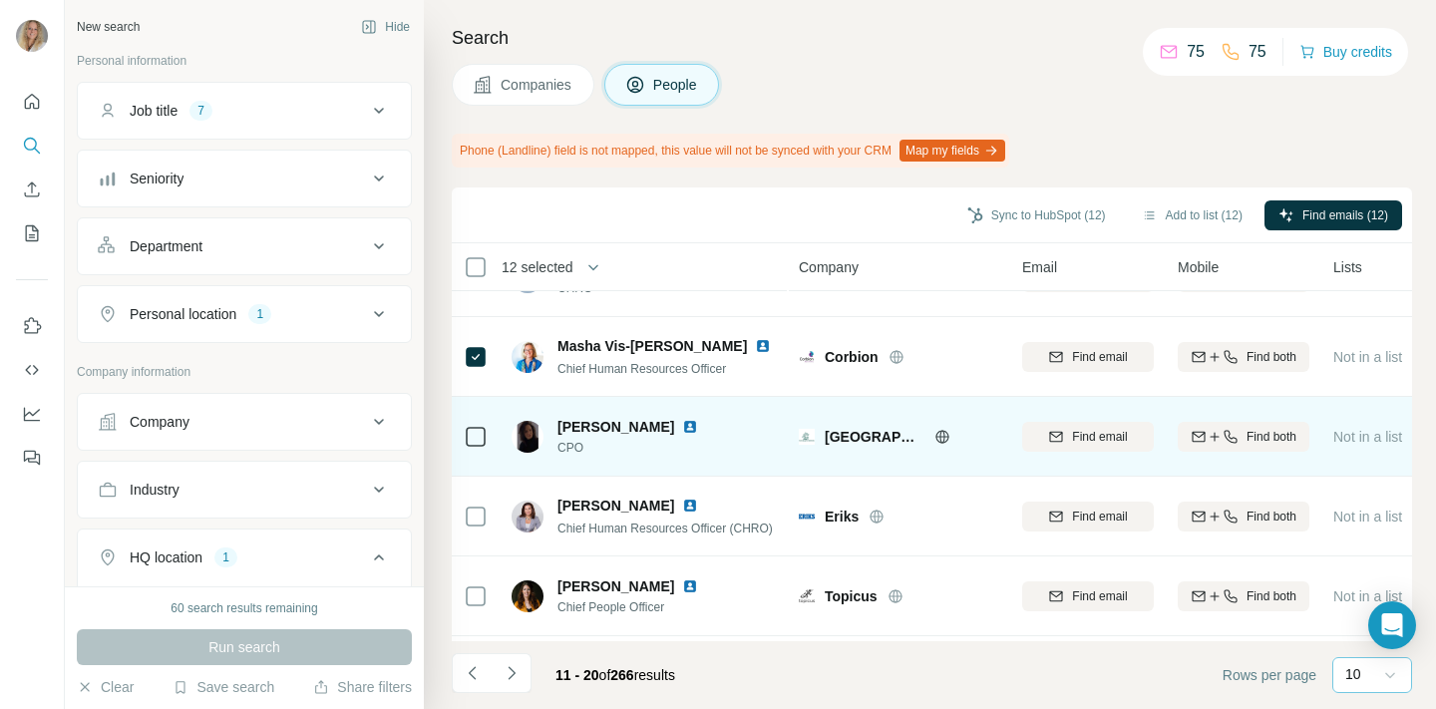
click at [839, 436] on span "Sint Maartenskliniek" at bounding box center [875, 437] width 100 height 20
click at [944, 437] on icon at bounding box center [941, 436] width 5 height 13
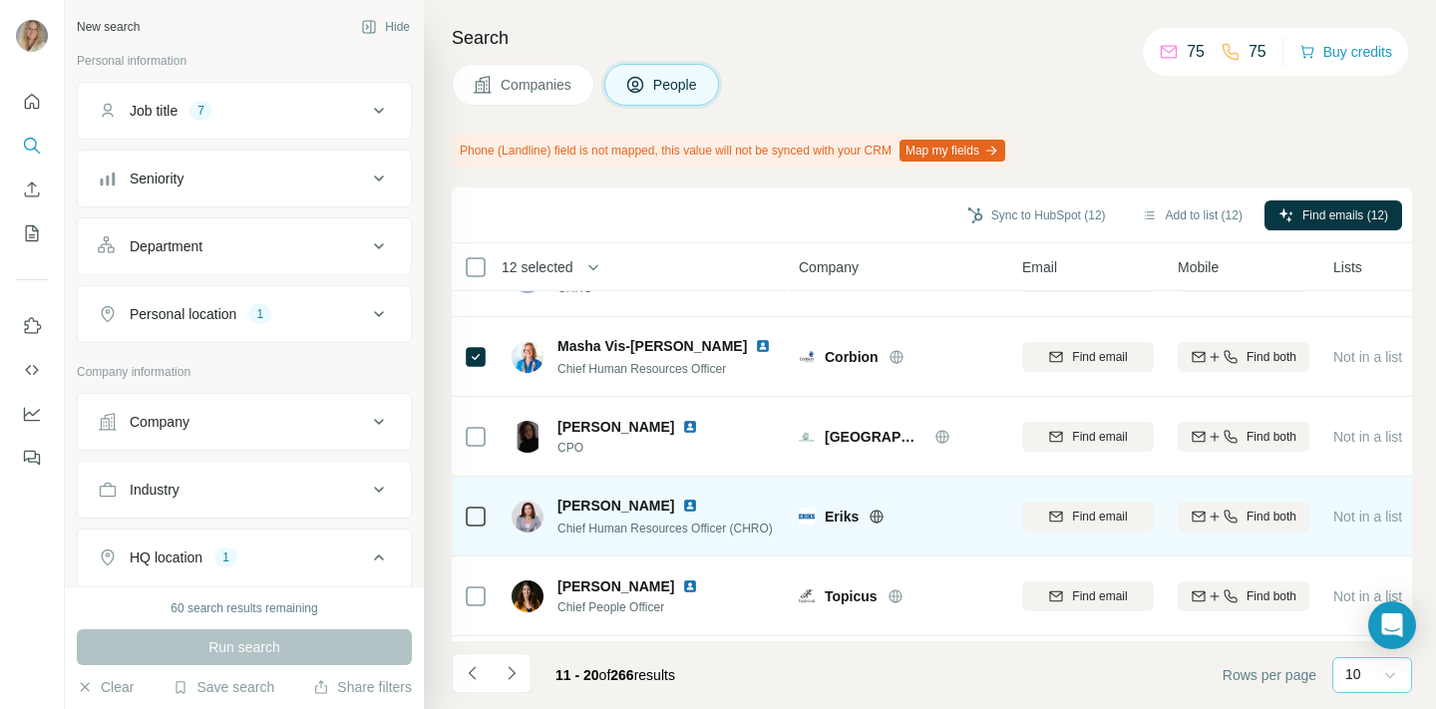
scroll to position [378, 0]
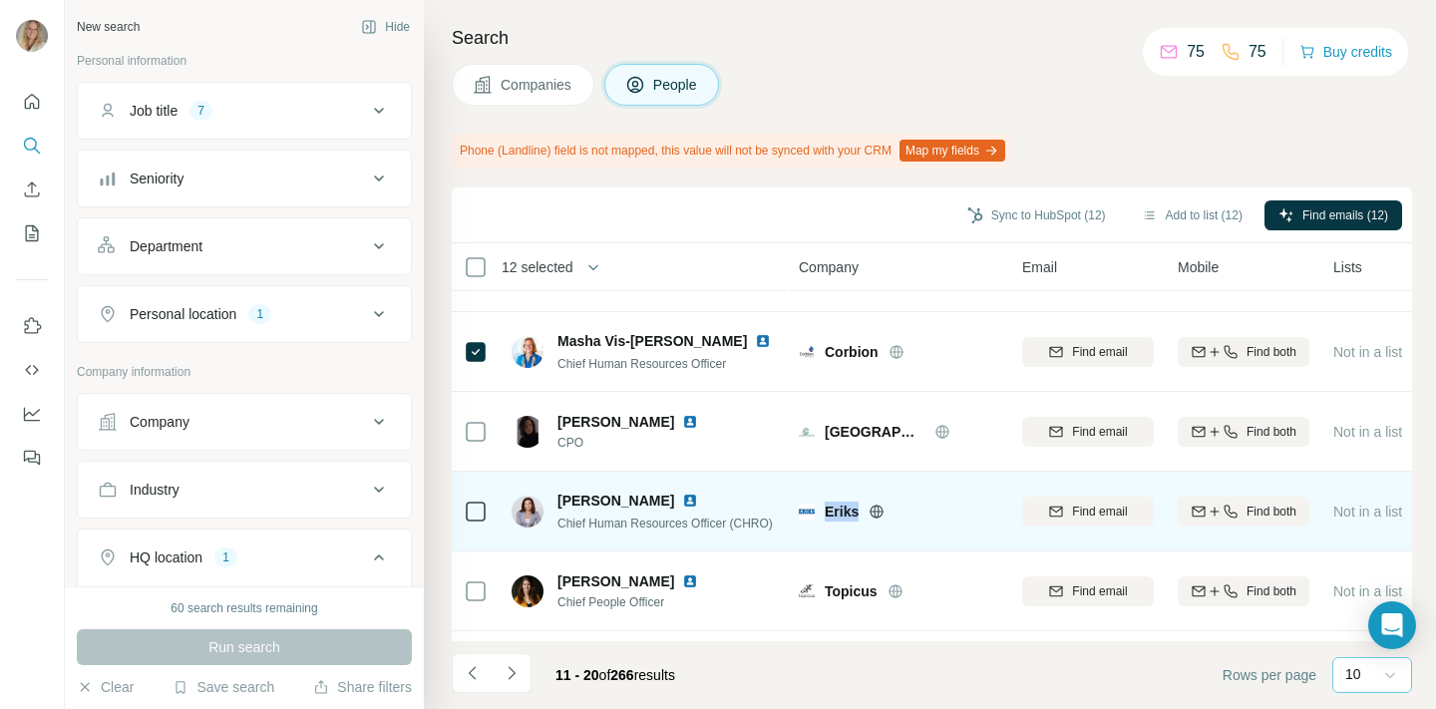
drag, startPoint x: 824, startPoint y: 509, endPoint x: 864, endPoint y: 508, distance: 39.9
click at [864, 508] on div "Eriks" at bounding box center [912, 512] width 174 height 20
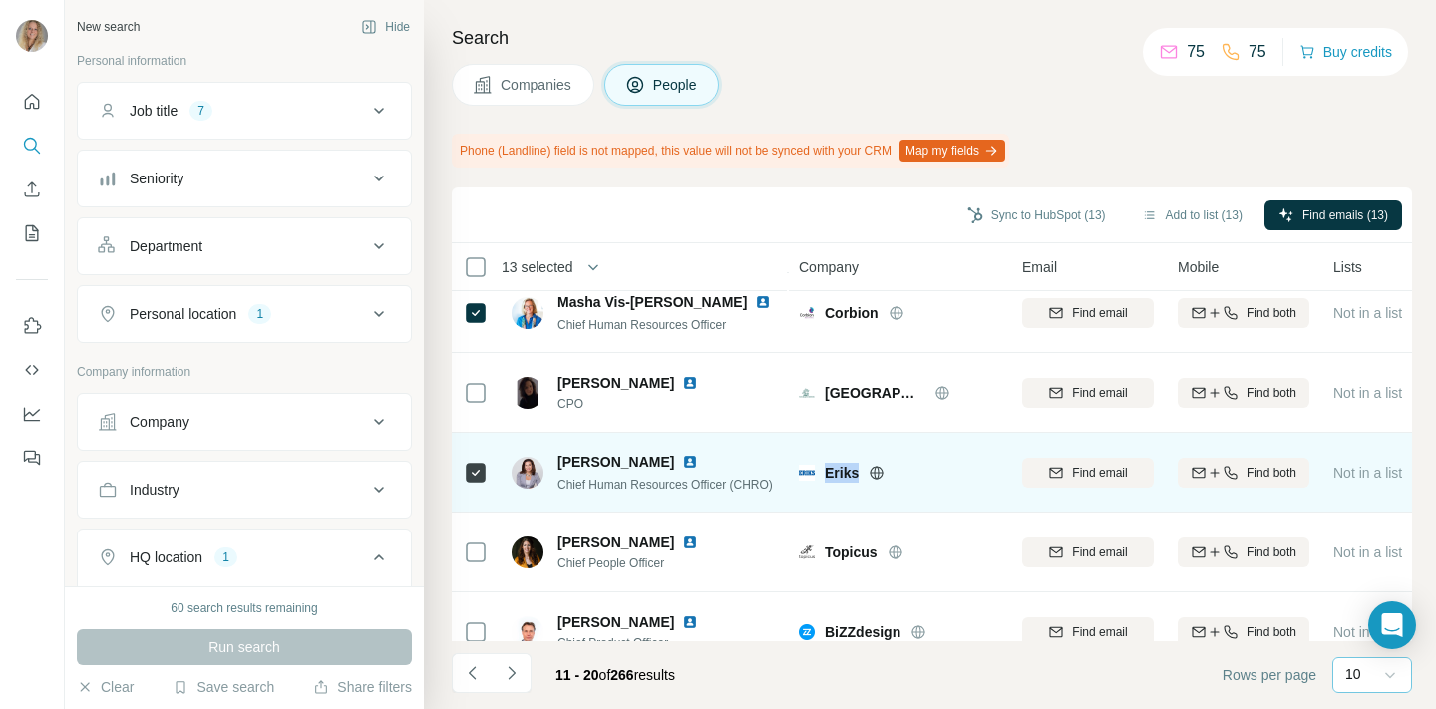
scroll to position [418, 0]
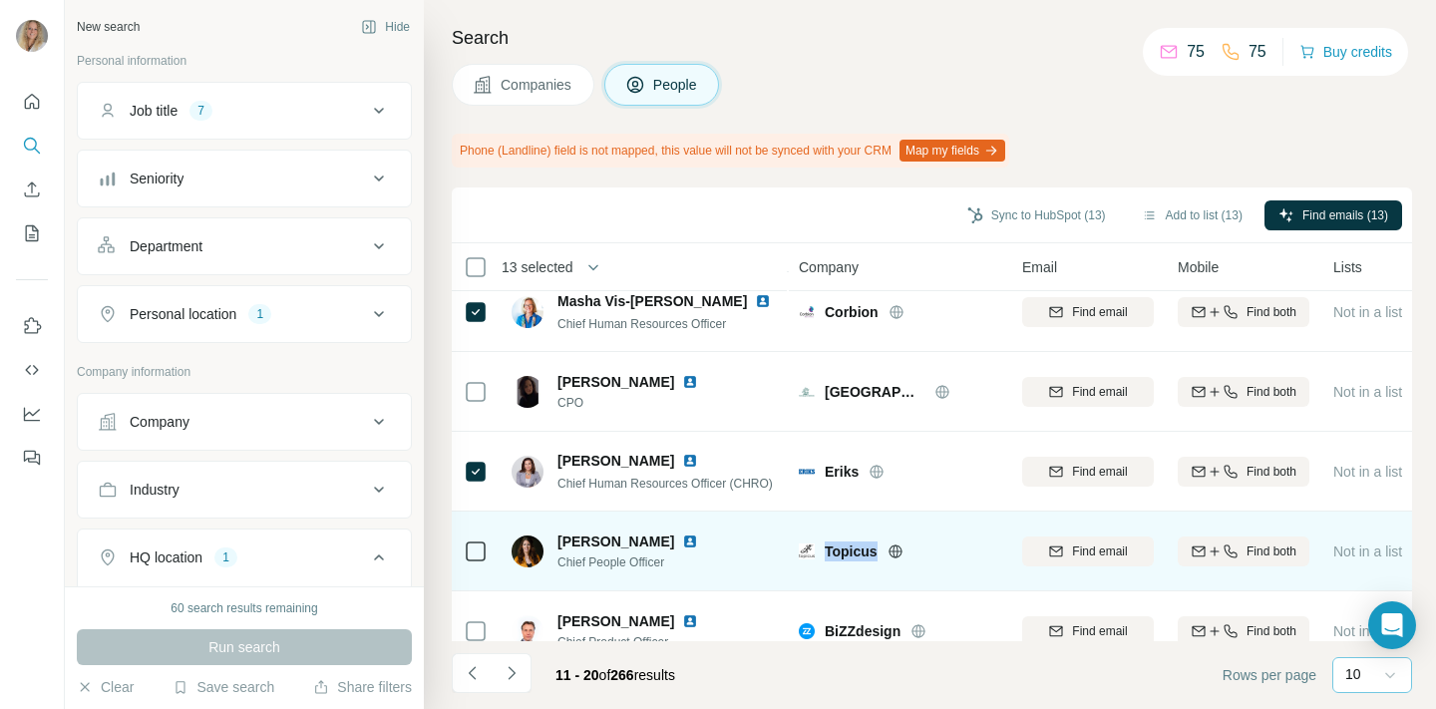
drag, startPoint x: 826, startPoint y: 548, endPoint x: 881, endPoint y: 548, distance: 54.8
click at [881, 548] on div "Topicus" at bounding box center [912, 552] width 174 height 20
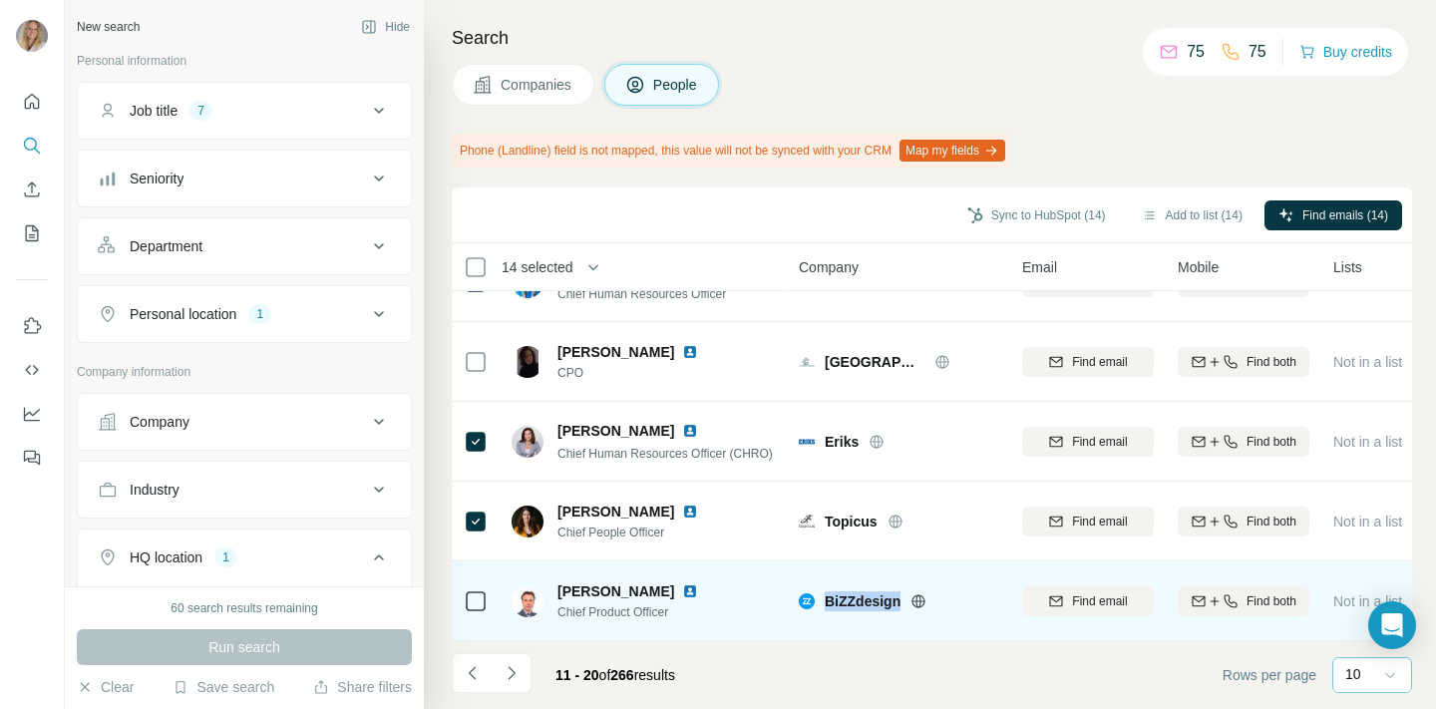
drag, startPoint x: 825, startPoint y: 600, endPoint x: 901, endPoint y: 600, distance: 75.8
click at [901, 600] on span "BiZZdesign" at bounding box center [863, 601] width 76 height 20
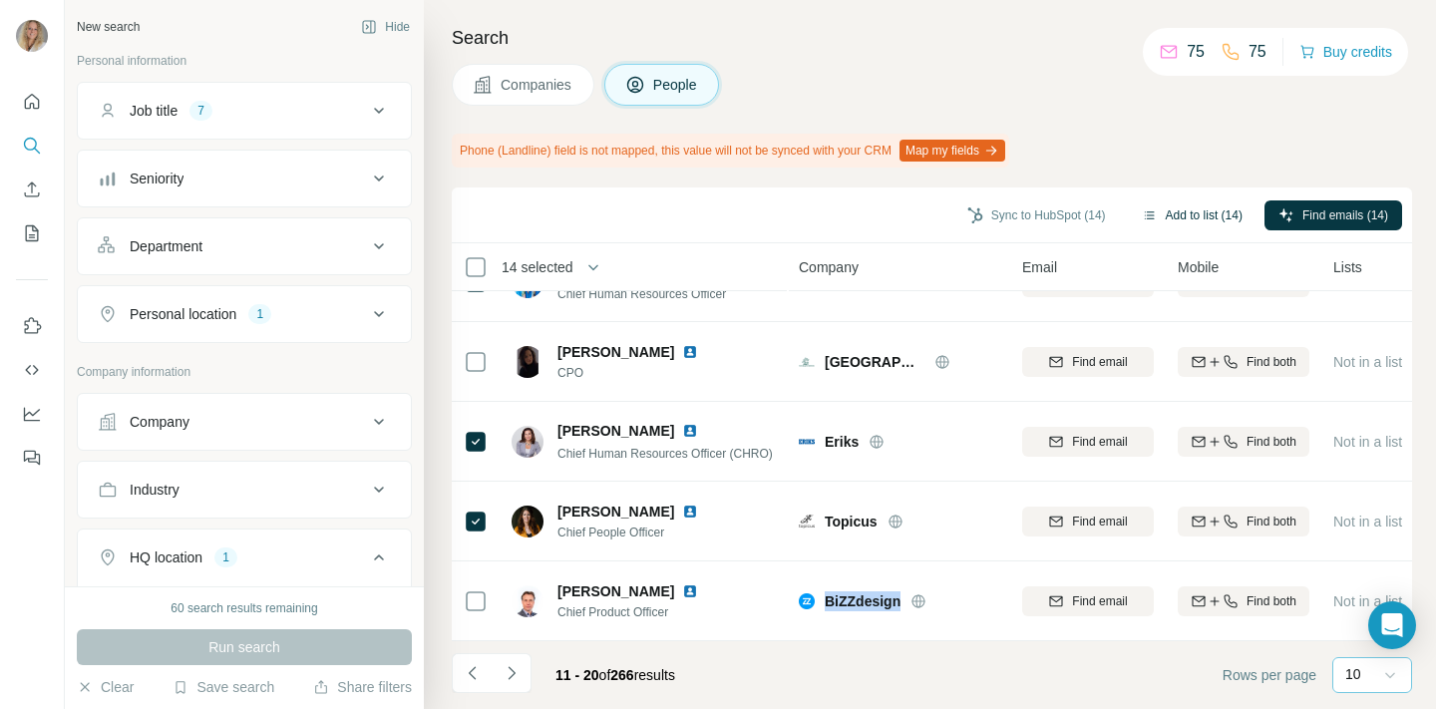
click at [1191, 214] on button "Add to list (14)" at bounding box center [1192, 215] width 129 height 30
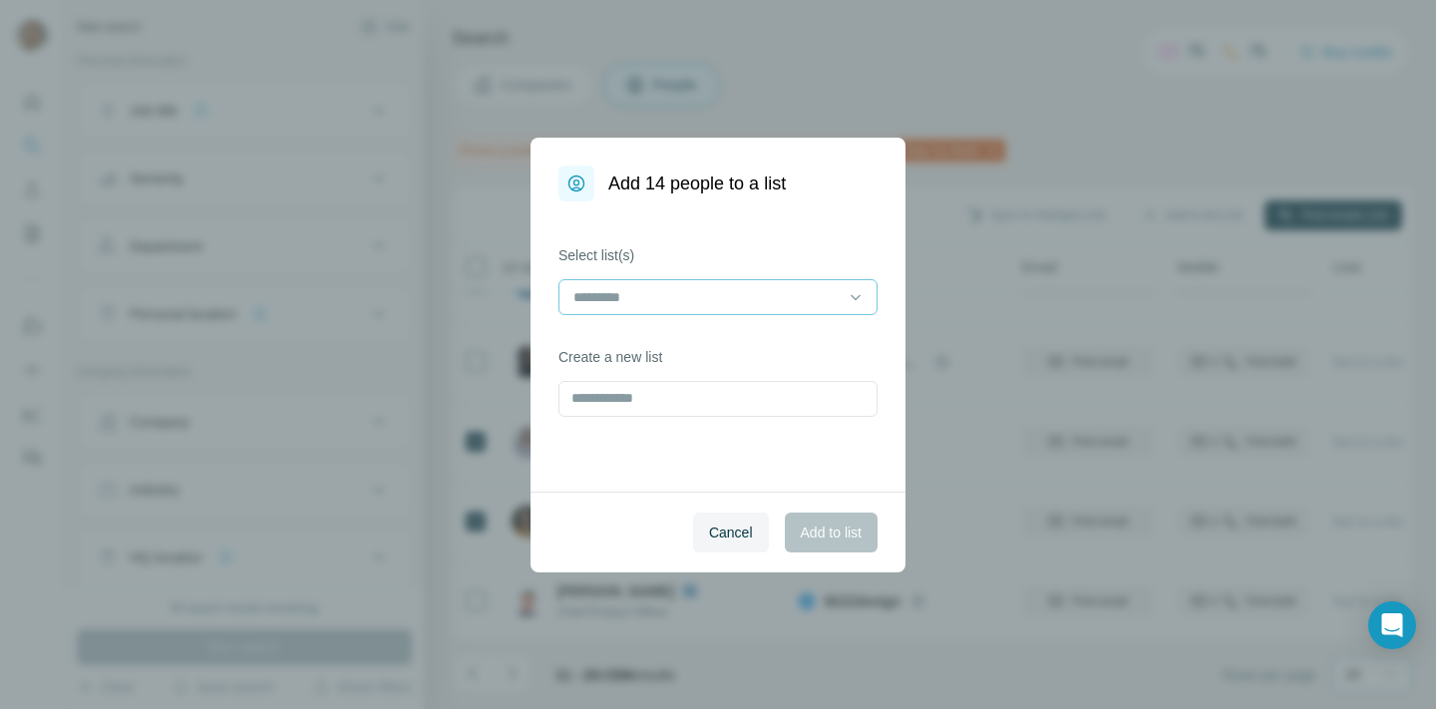
click at [674, 284] on div at bounding box center [705, 297] width 269 height 34
click at [659, 341] on p "HiBob Selection" at bounding box center [625, 342] width 100 height 20
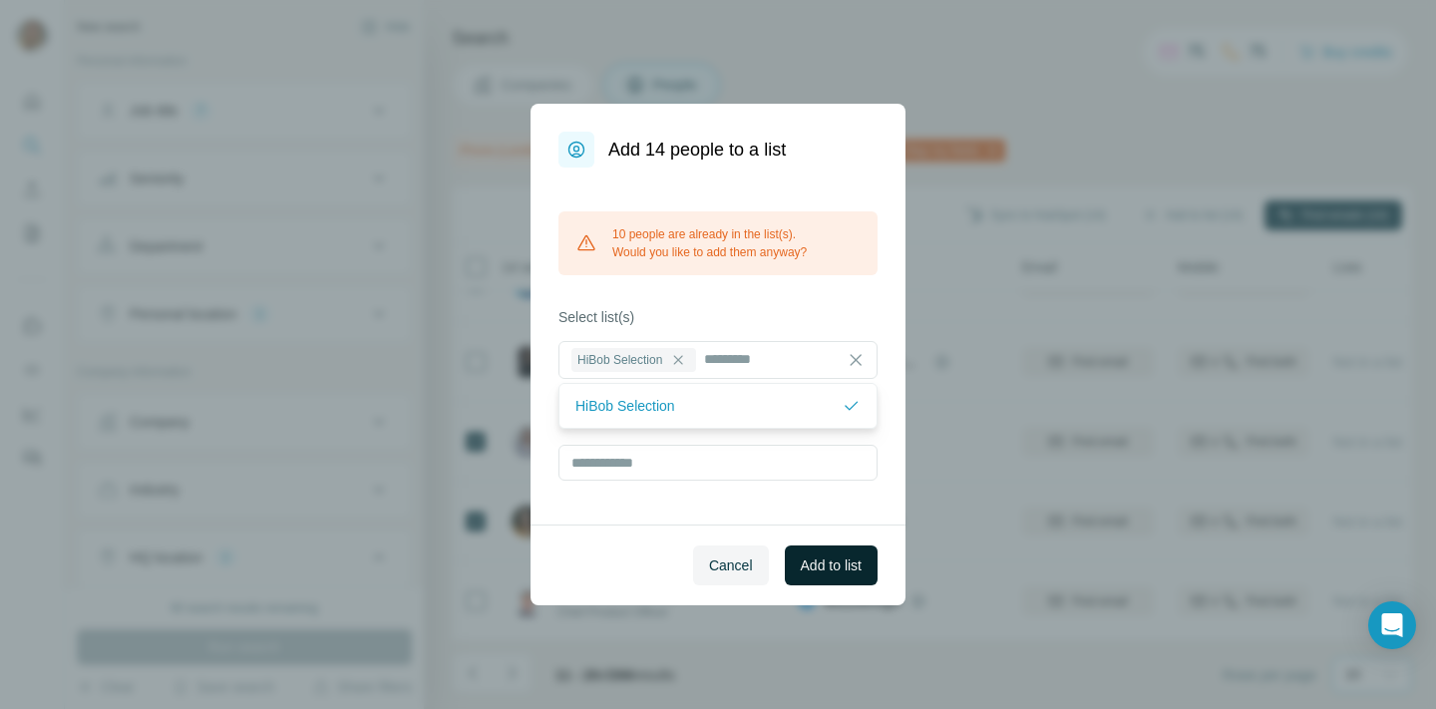
click at [825, 561] on span "Add to list" at bounding box center [831, 565] width 61 height 20
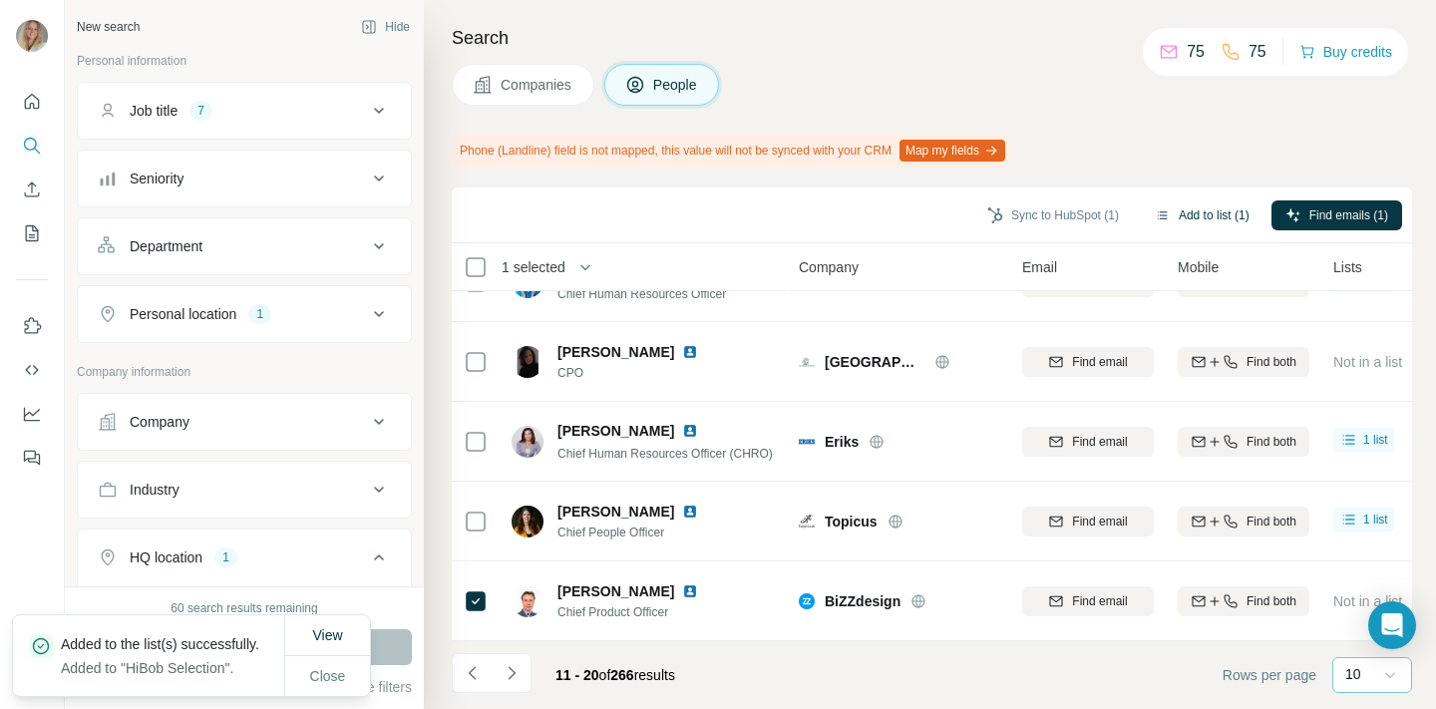
click at [1185, 211] on button "Add to list (1)" at bounding box center [1202, 215] width 123 height 30
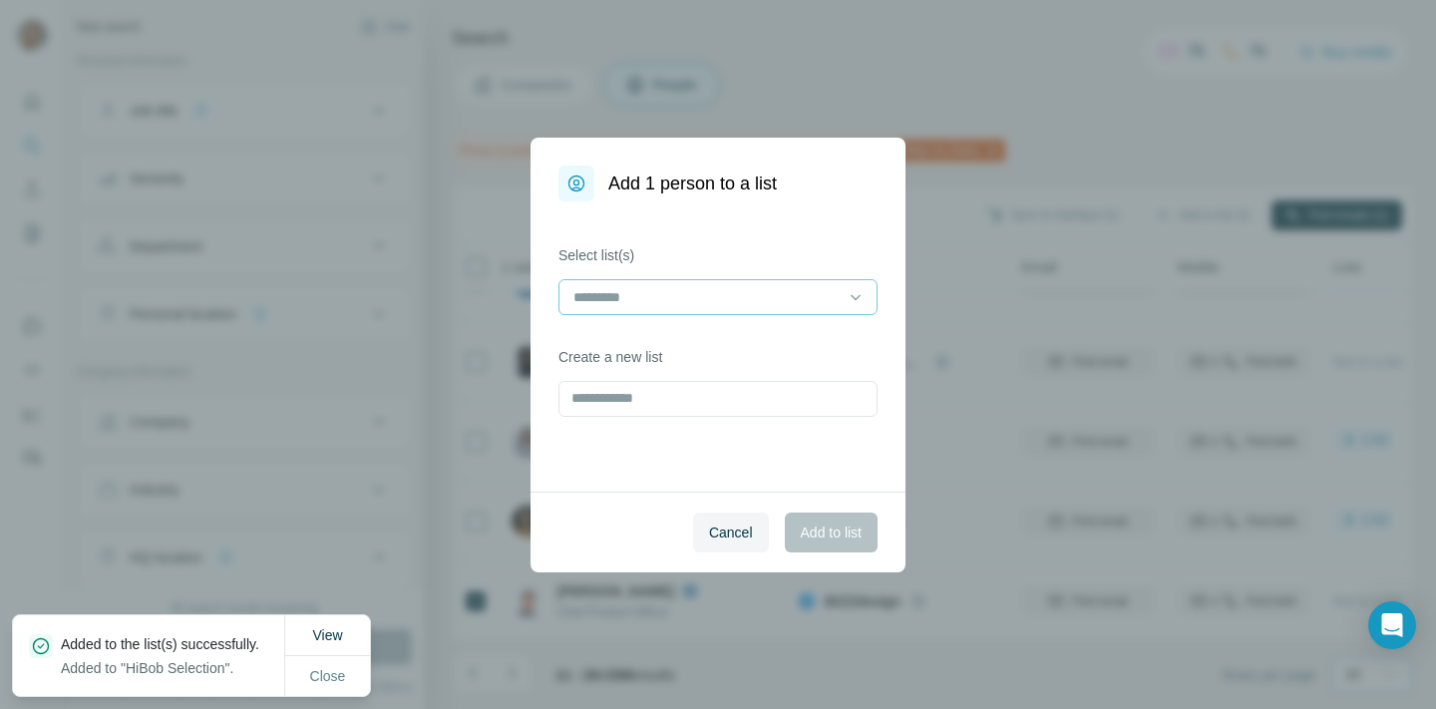
click at [687, 291] on input at bounding box center [705, 297] width 269 height 22
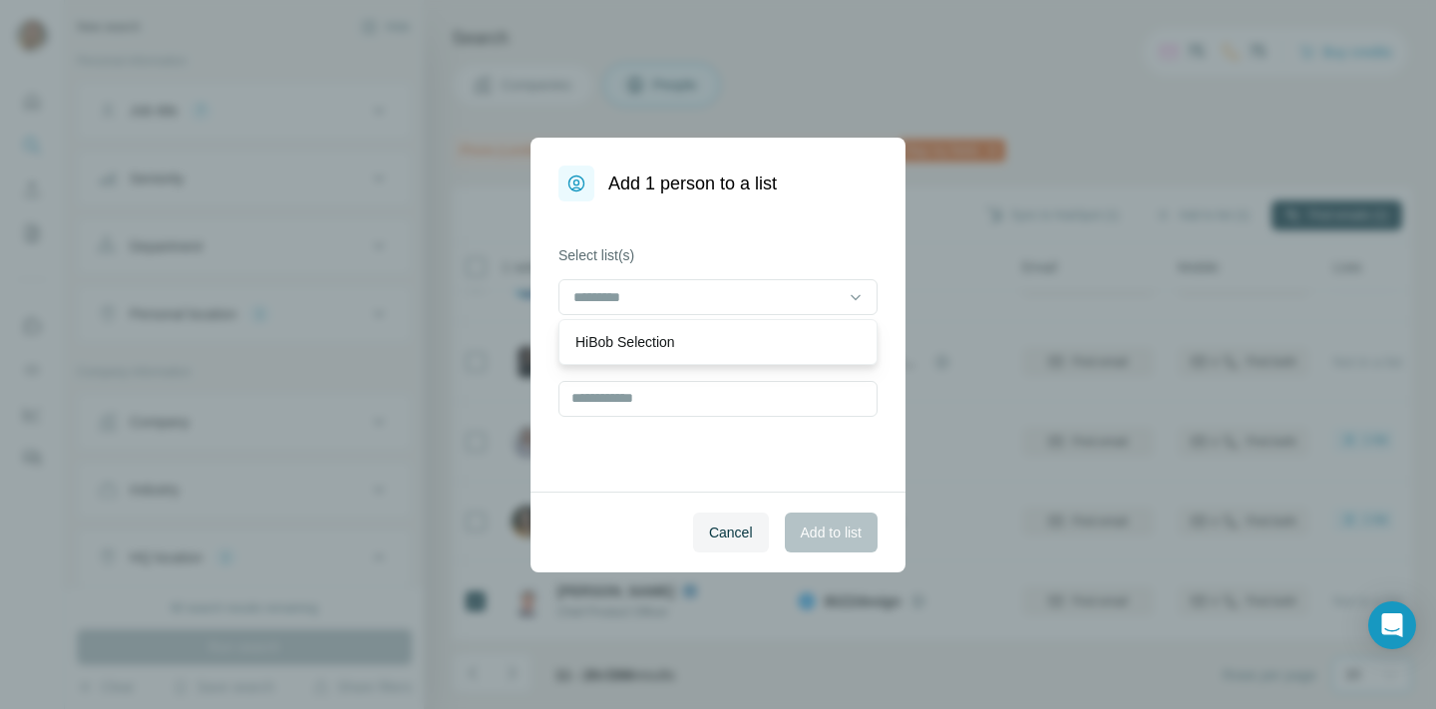
click at [690, 215] on div "Select list(s) Create a new list" at bounding box center [718, 346] width 375 height 290
click at [632, 395] on input "text" at bounding box center [717, 399] width 319 height 36
click at [722, 531] on span "Cancel" at bounding box center [731, 533] width 44 height 20
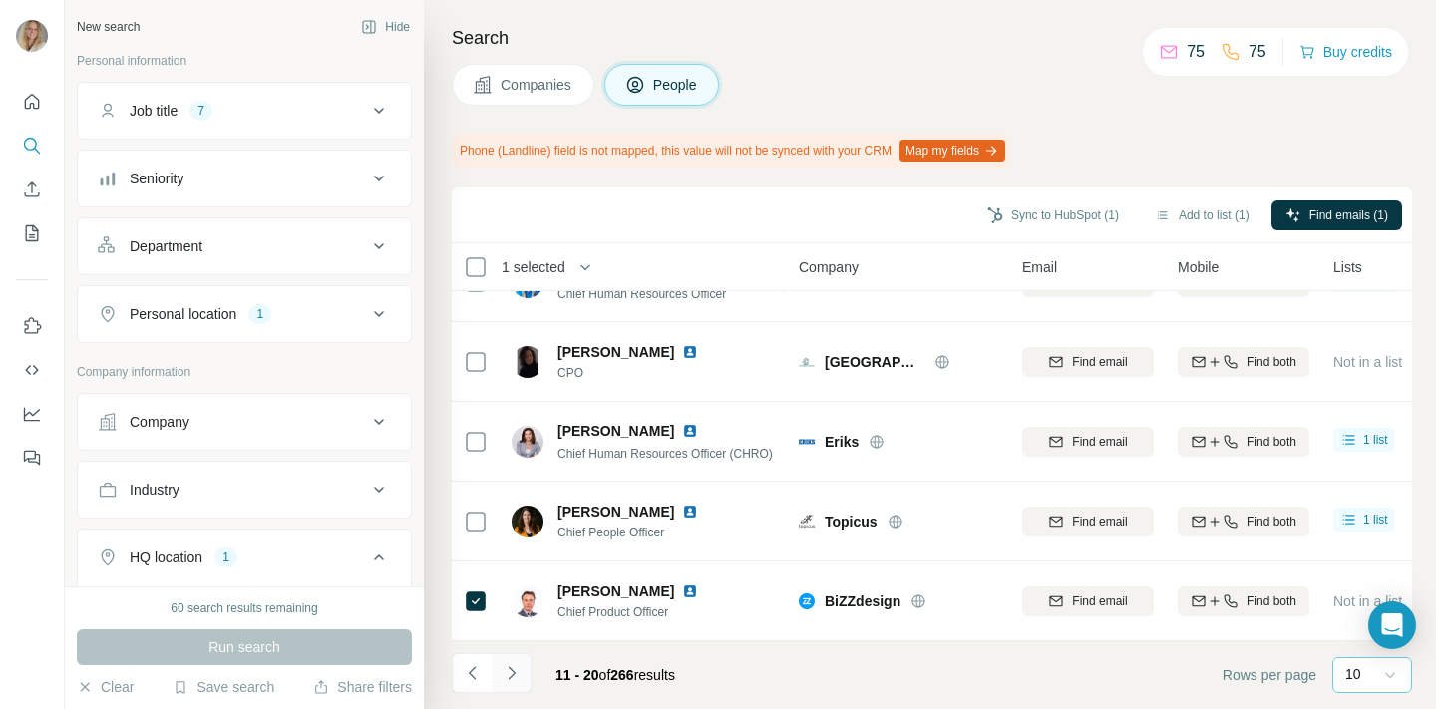
click at [510, 672] on icon "Navigate to next page" at bounding box center [512, 673] width 20 height 20
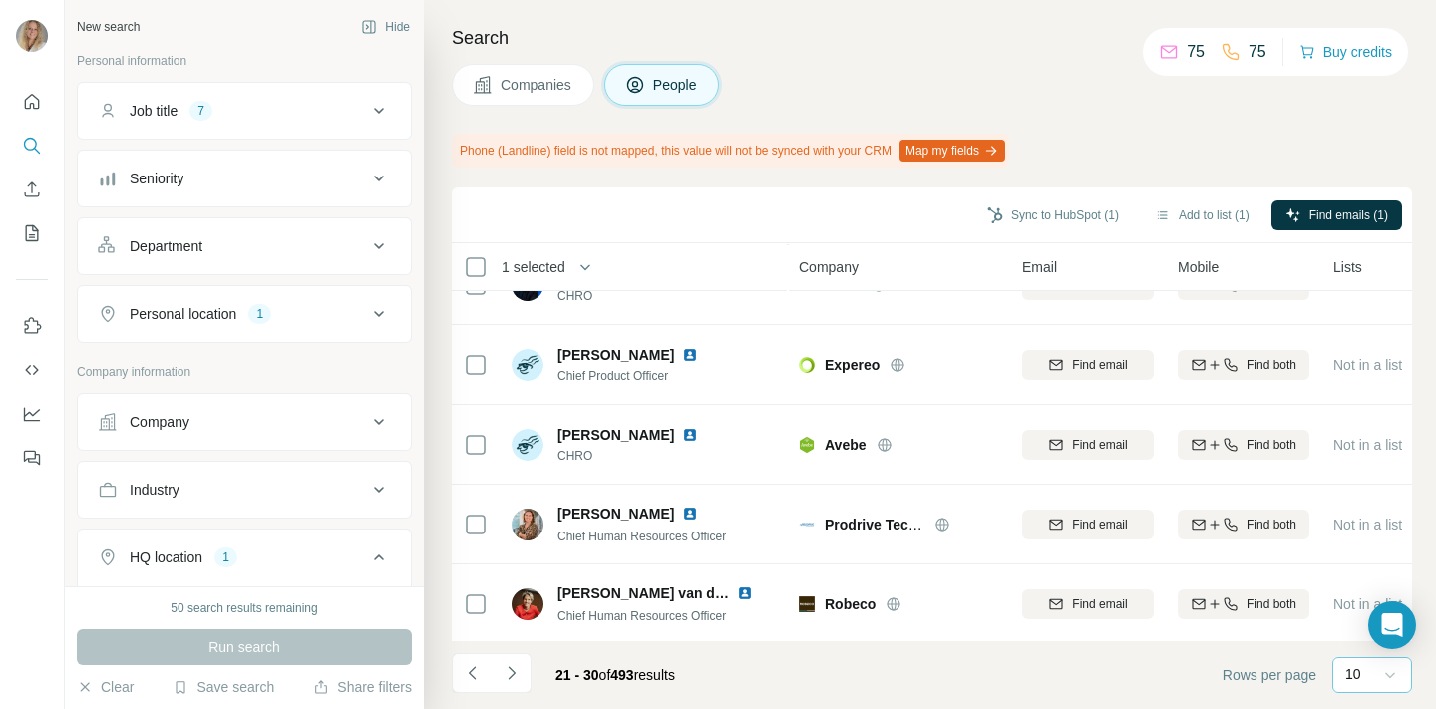
scroll to position [0, 0]
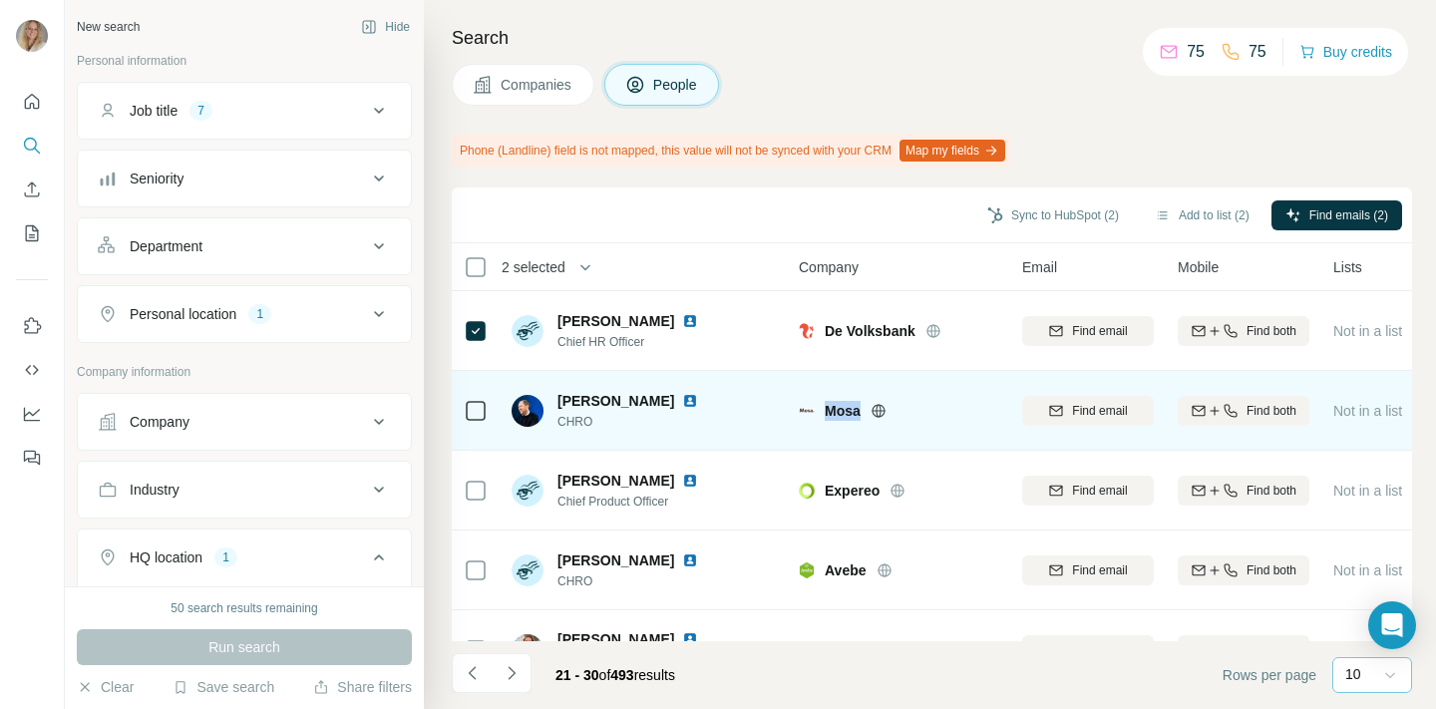
drag, startPoint x: 825, startPoint y: 407, endPoint x: 880, endPoint y: 407, distance: 54.8
click at [880, 407] on div "Mosa" at bounding box center [912, 411] width 174 height 20
click at [880, 405] on icon at bounding box center [879, 411] width 16 height 16
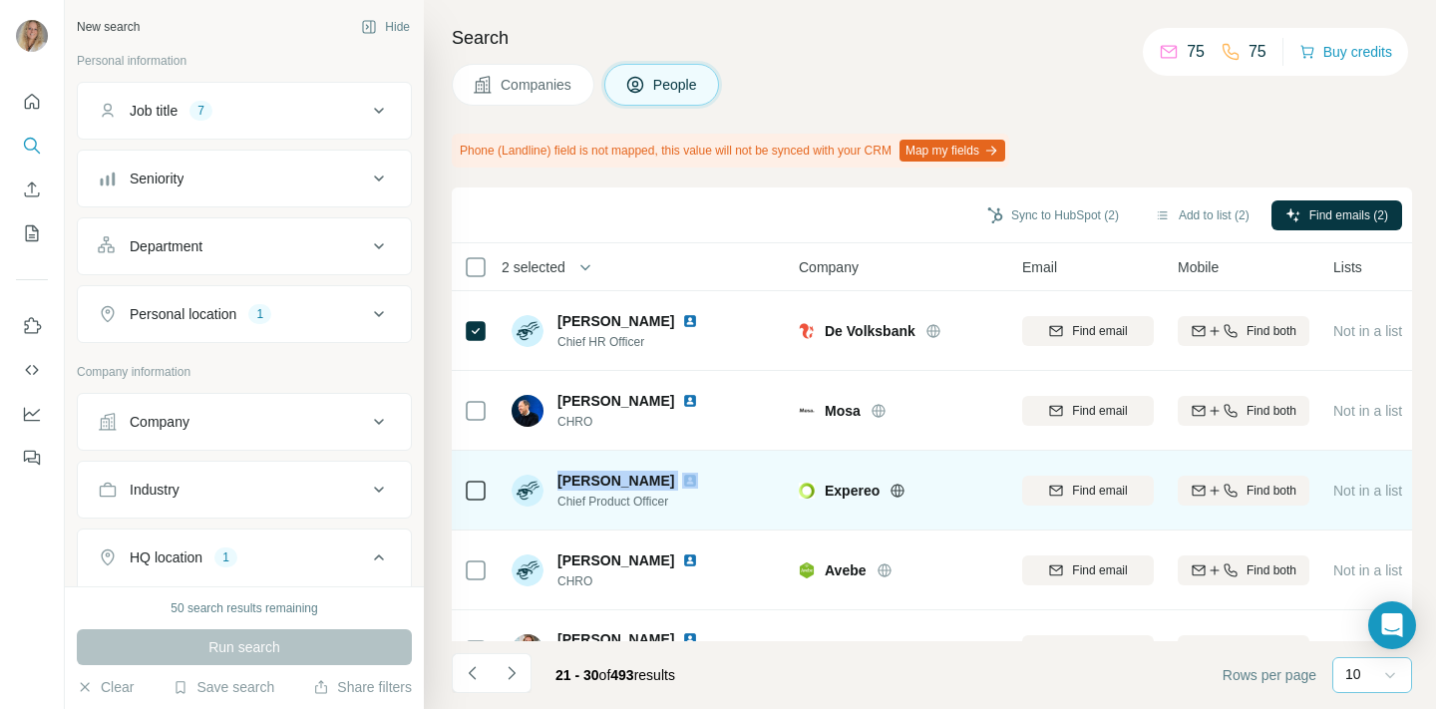
drag, startPoint x: 560, startPoint y: 481, endPoint x: 660, endPoint y: 481, distance: 99.7
click at [660, 481] on div "Sander Barens" at bounding box center [639, 481] width 165 height 20
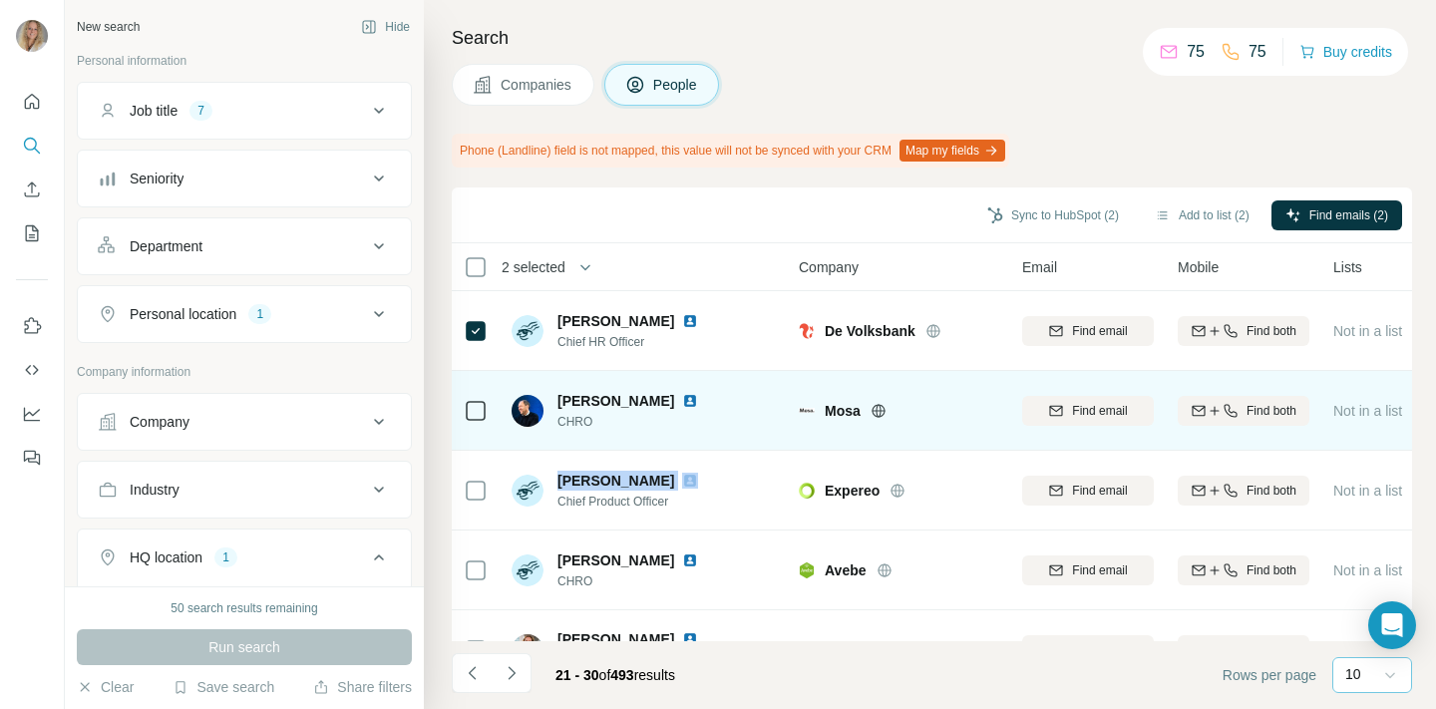
click at [682, 399] on img at bounding box center [690, 401] width 16 height 16
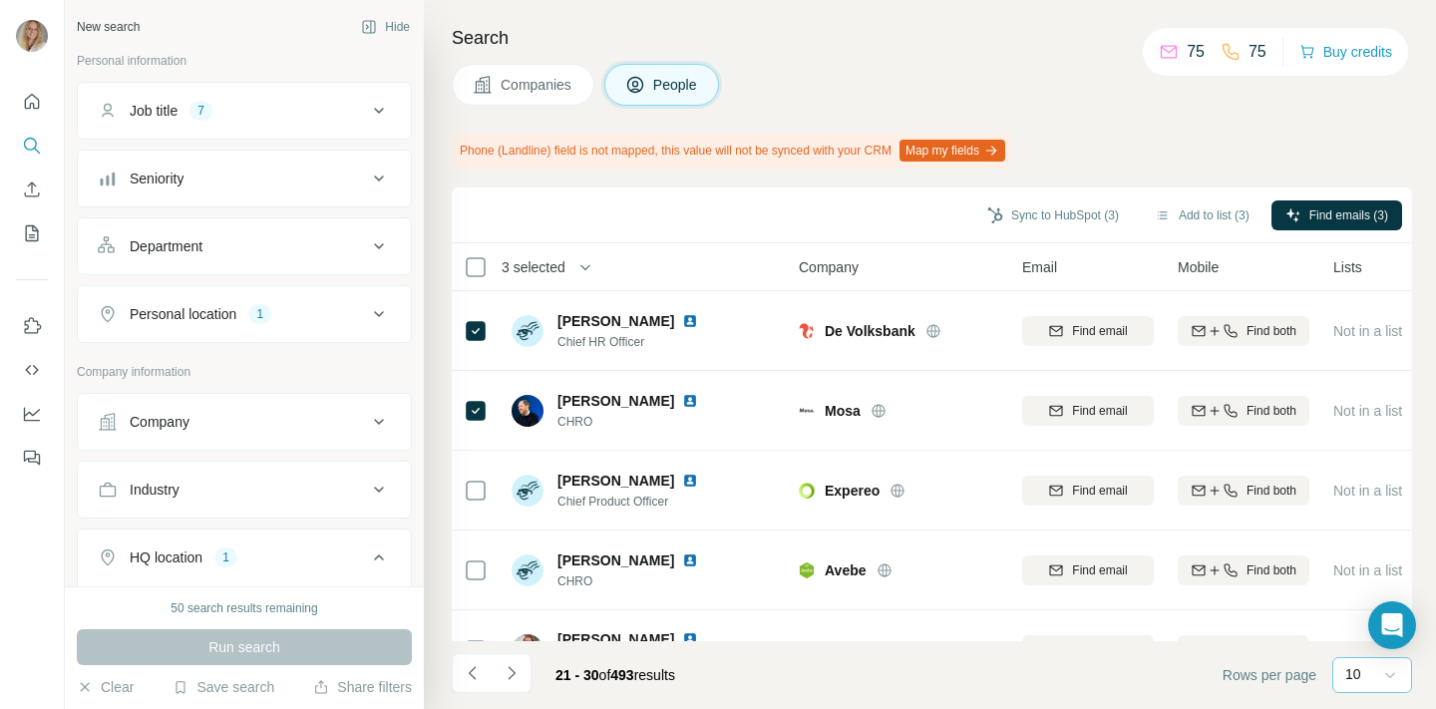
click at [734, 219] on div "Sync to HubSpot (3) Add to list (3) Find emails (3)" at bounding box center [932, 214] width 940 height 35
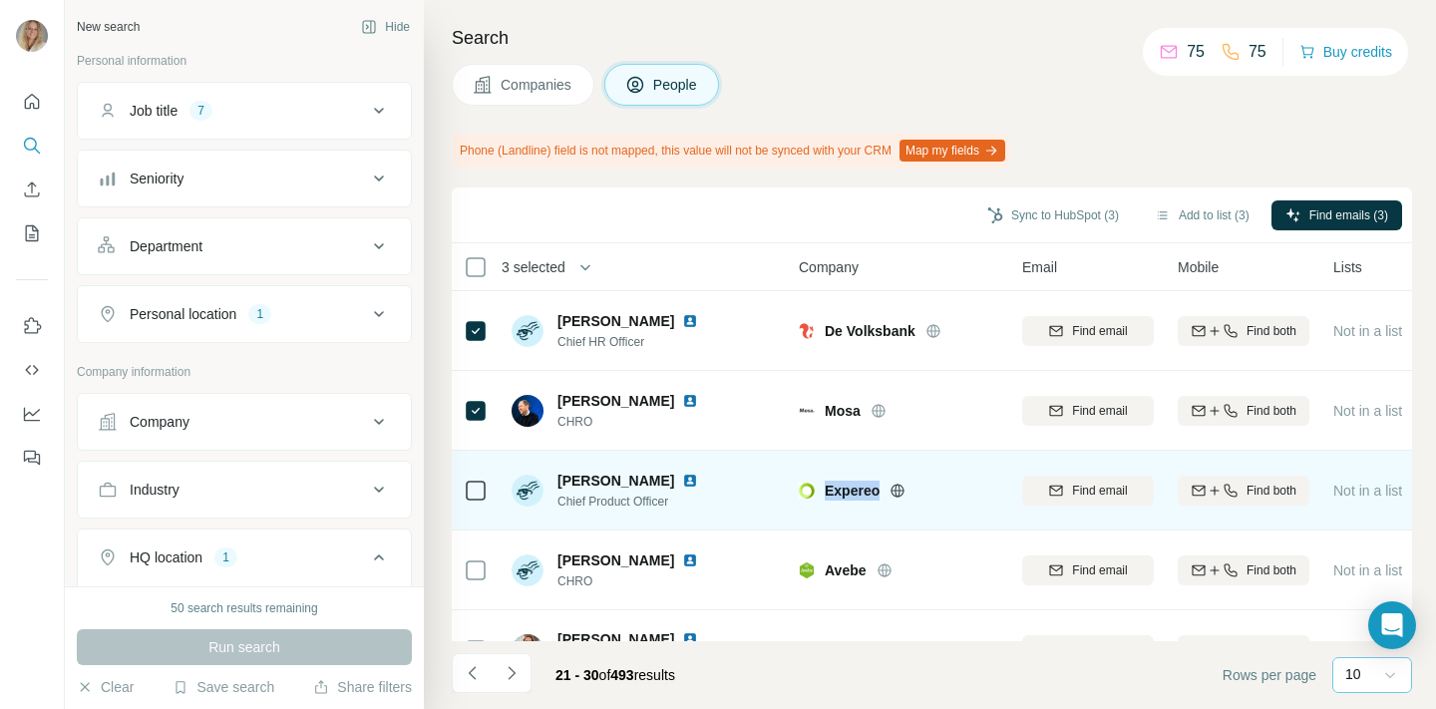
drag, startPoint x: 824, startPoint y: 490, endPoint x: 885, endPoint y: 490, distance: 60.8
click at [885, 490] on div "Expereo" at bounding box center [898, 491] width 199 height 20
click at [896, 485] on icon at bounding box center [898, 490] width 13 height 13
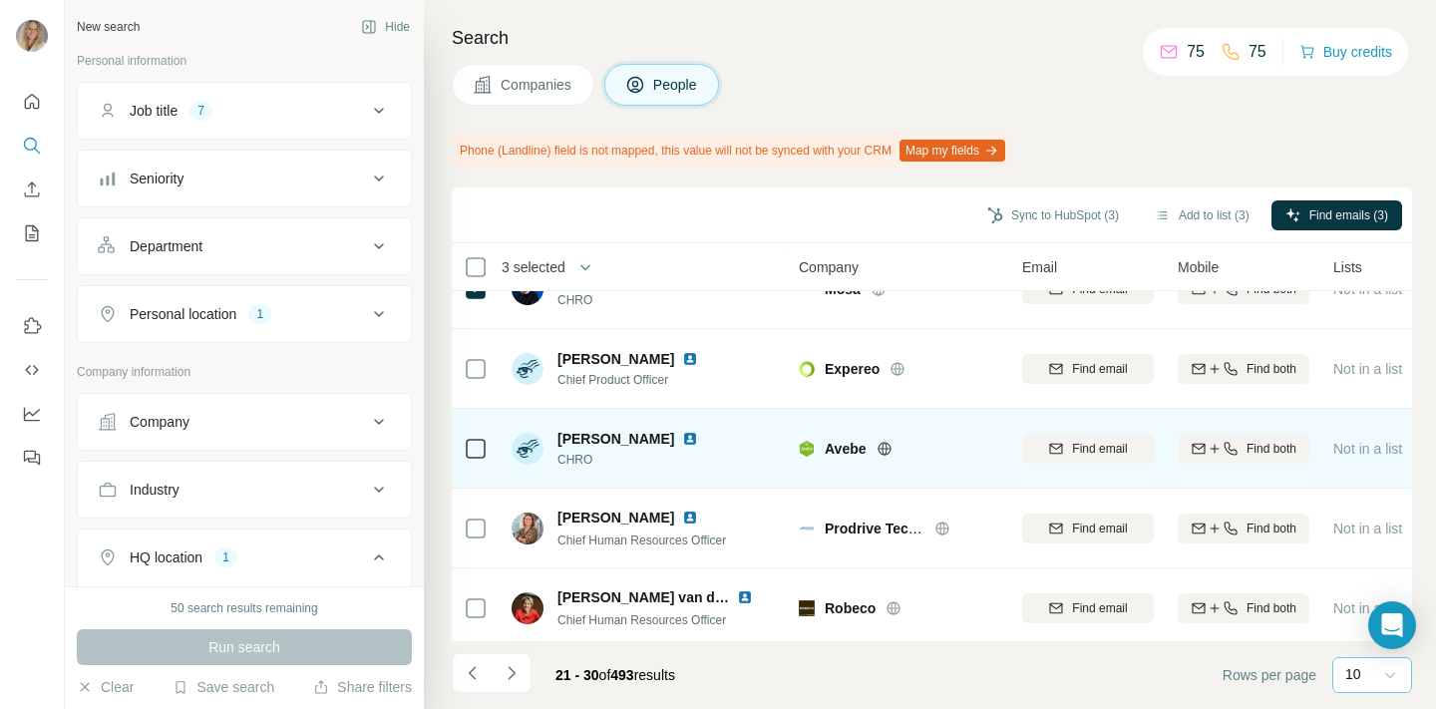
scroll to position [130, 0]
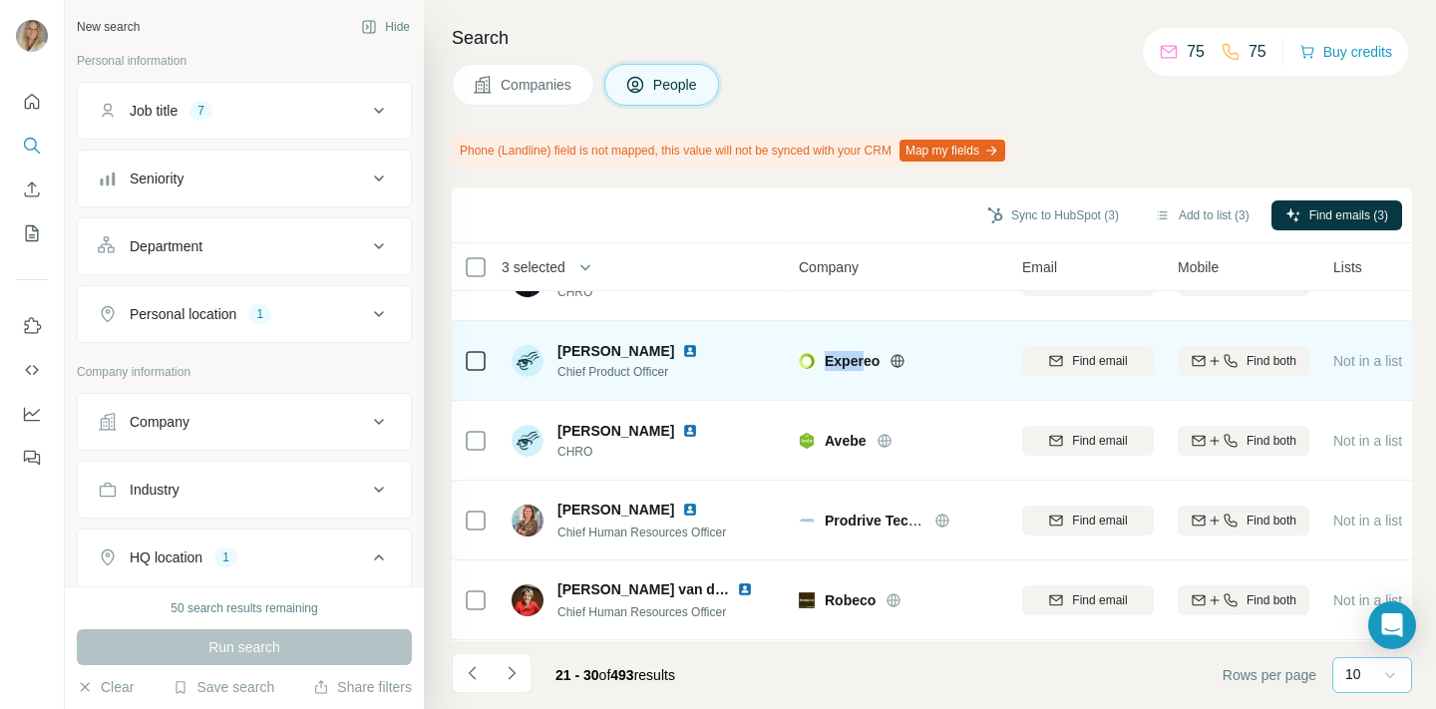
drag, startPoint x: 824, startPoint y: 361, endPoint x: 867, endPoint y: 361, distance: 42.9
click at [867, 361] on span "Expereo" at bounding box center [852, 361] width 55 height 20
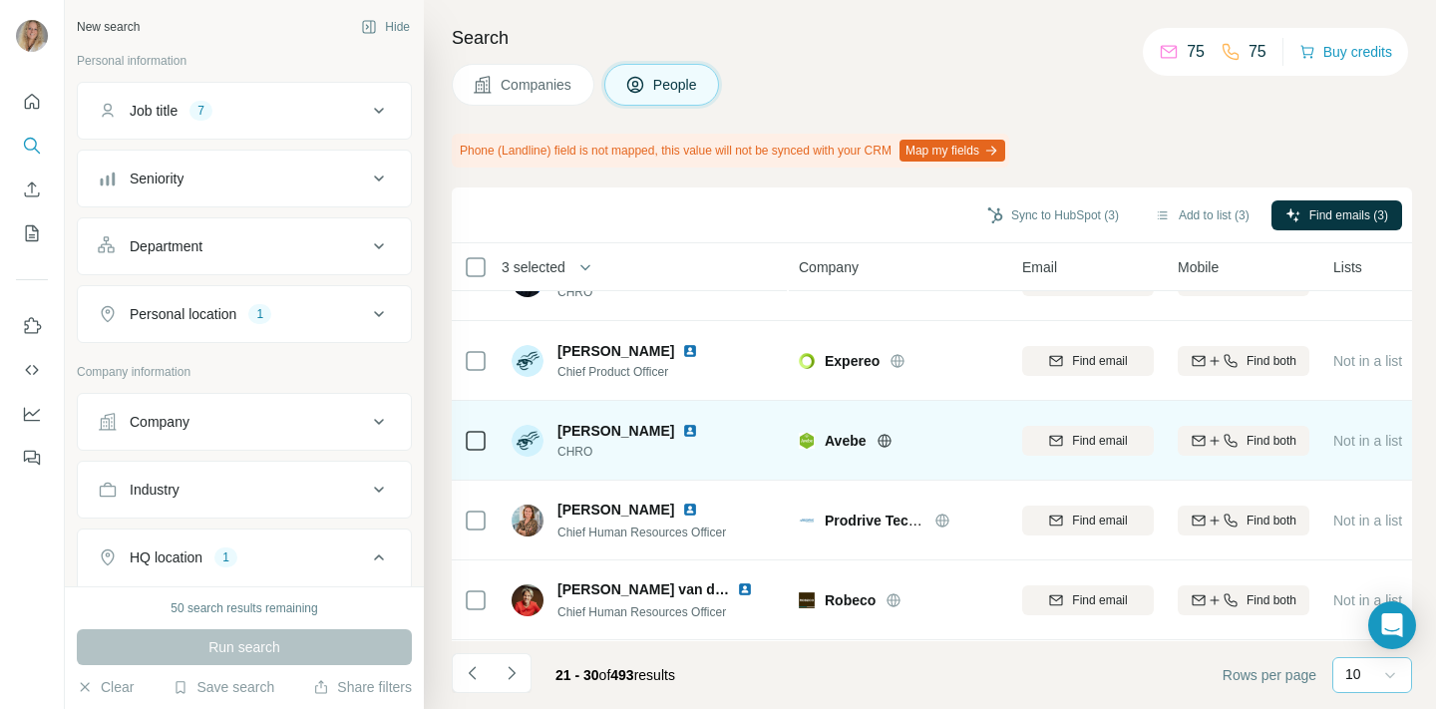
click at [883, 436] on icon at bounding box center [884, 440] width 5 height 13
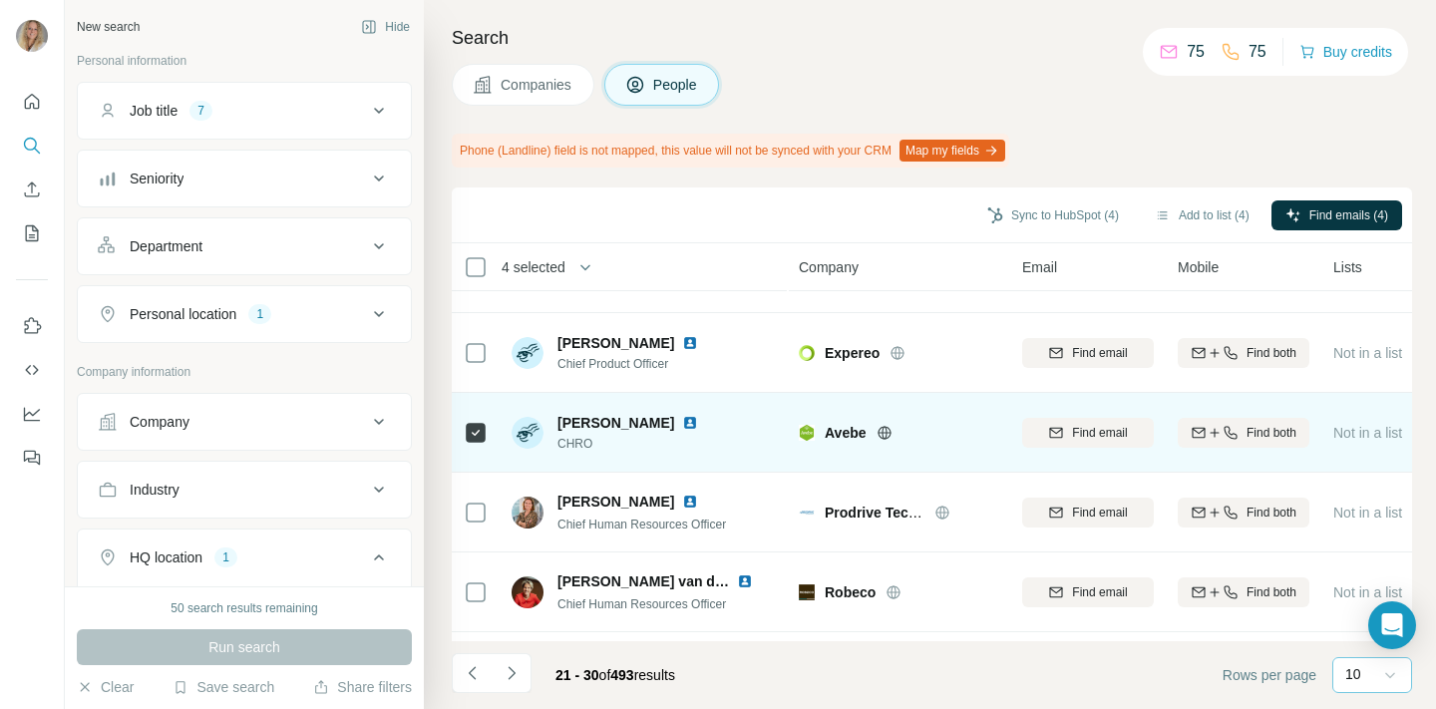
scroll to position [141, 0]
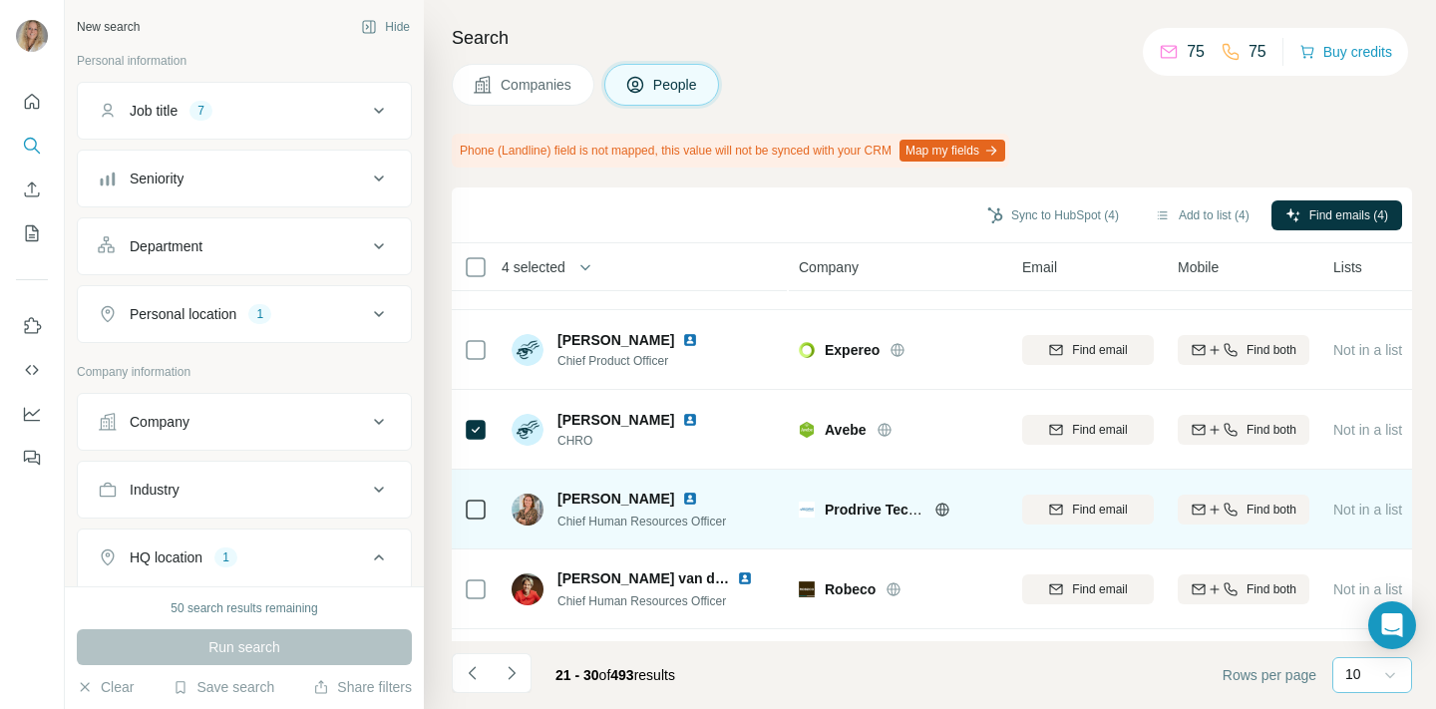
click at [935, 507] on icon at bounding box center [942, 510] width 16 height 16
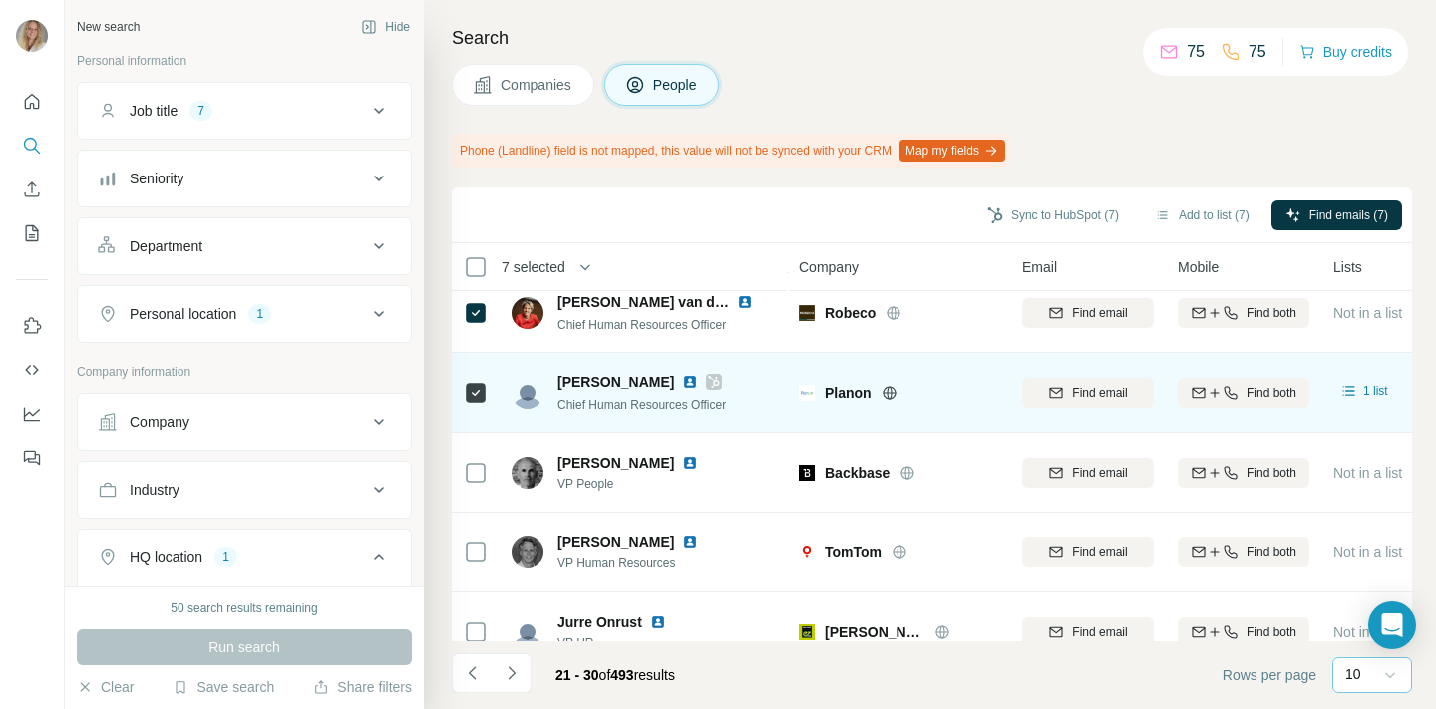
scroll to position [427, 0]
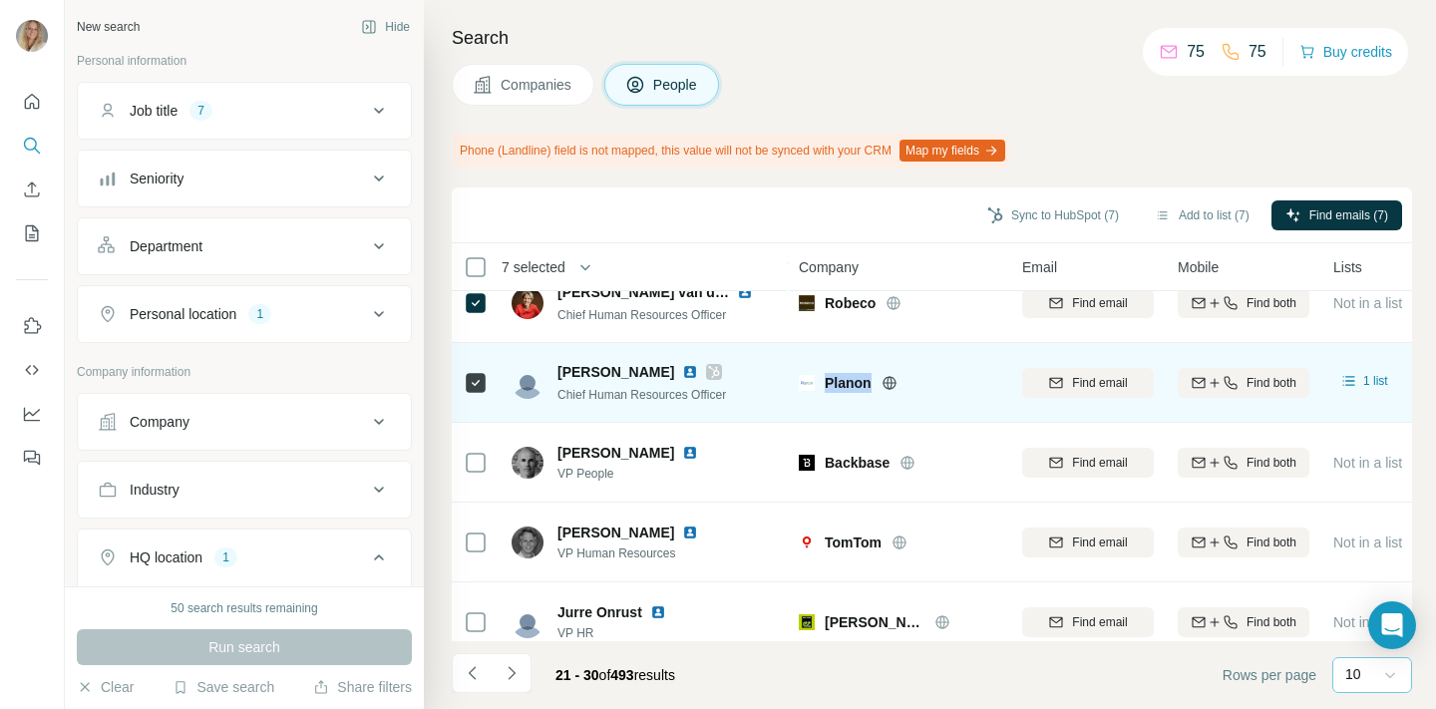
drag, startPoint x: 824, startPoint y: 385, endPoint x: 880, endPoint y: 385, distance: 55.8
click at [880, 385] on div "Planon" at bounding box center [912, 383] width 174 height 20
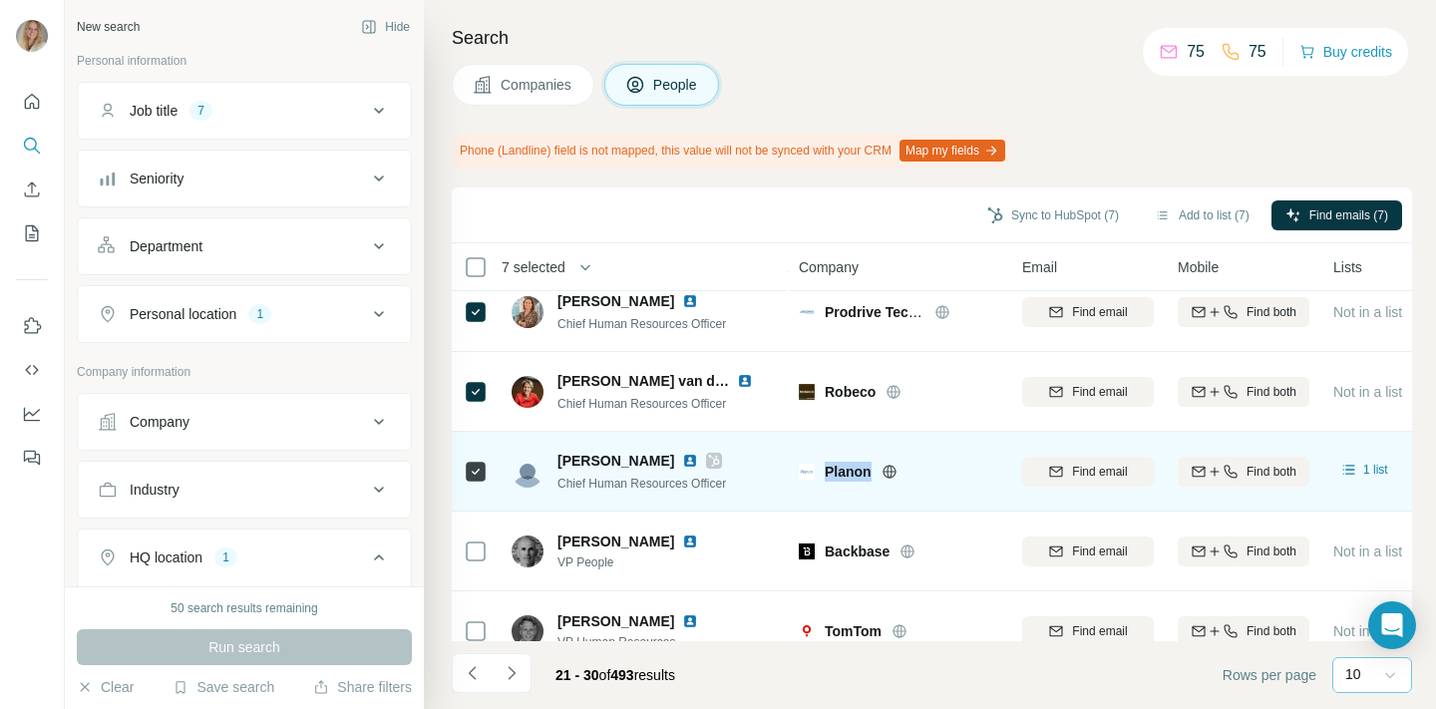
scroll to position [337, 0]
click at [890, 471] on icon at bounding box center [890, 473] width 16 height 16
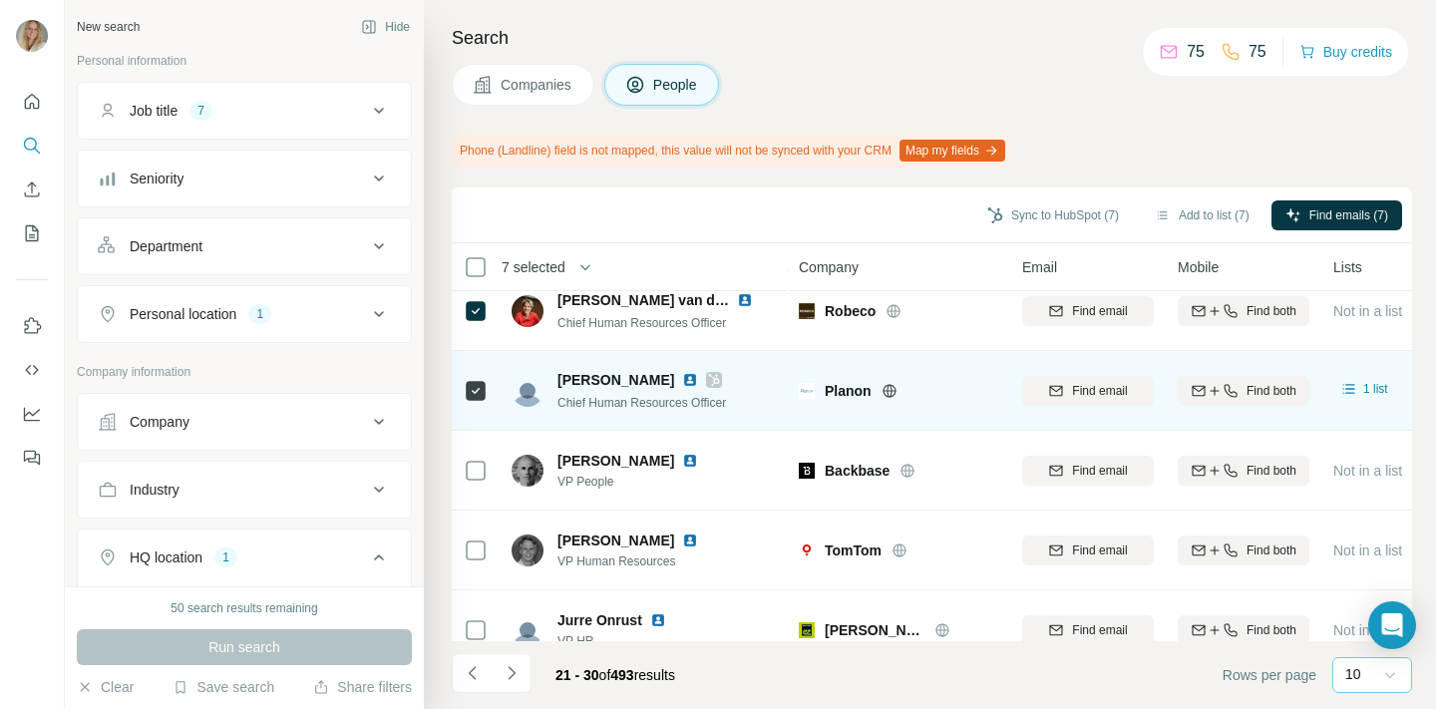
scroll to position [425, 0]
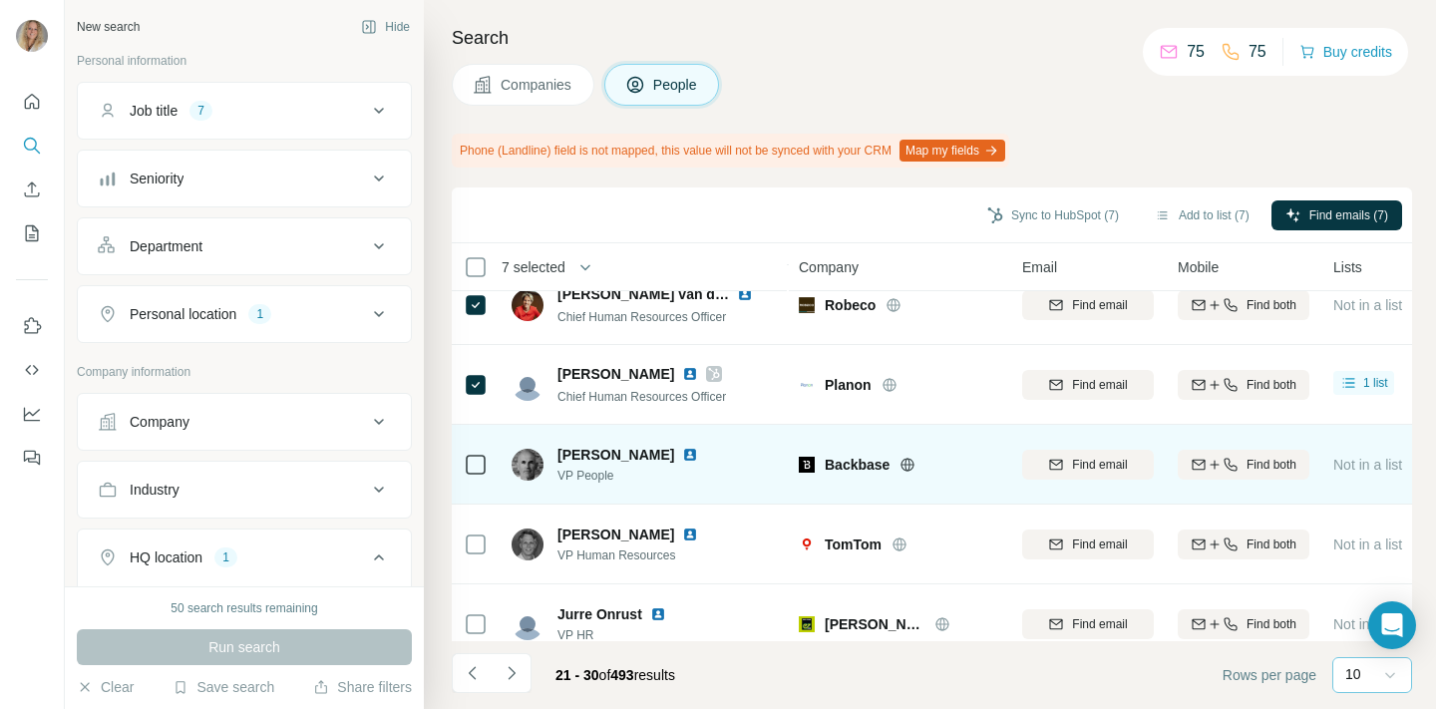
click at [909, 465] on icon at bounding box center [908, 464] width 13 height 1
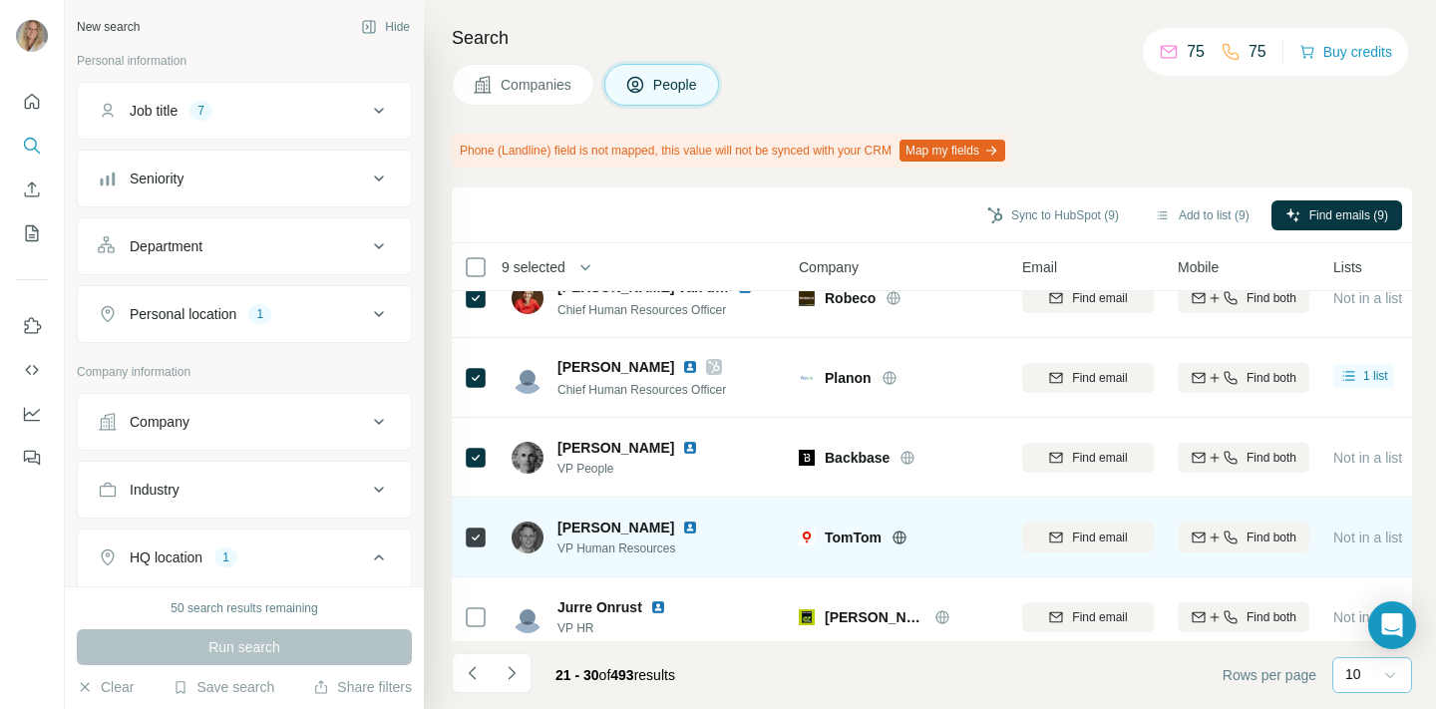
scroll to position [448, 0]
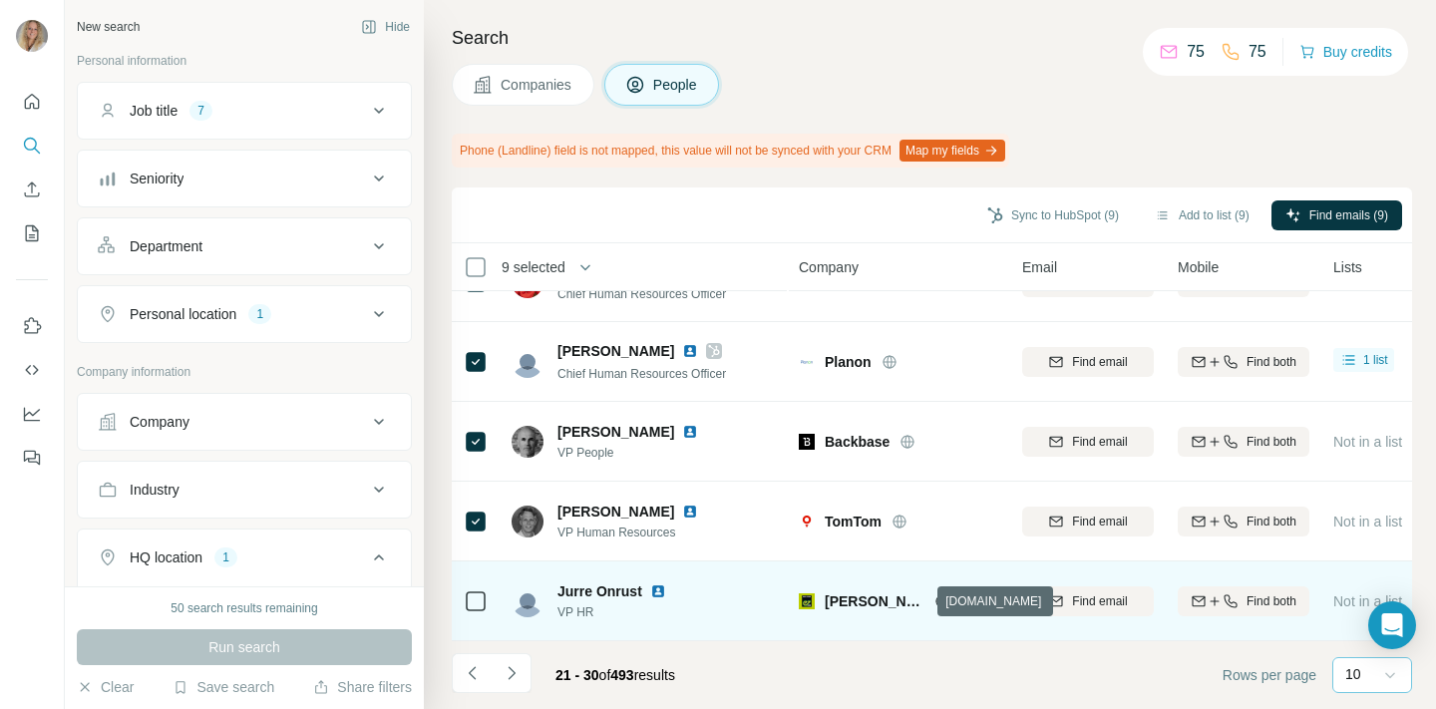
click at [939, 598] on icon at bounding box center [941, 600] width 5 height 13
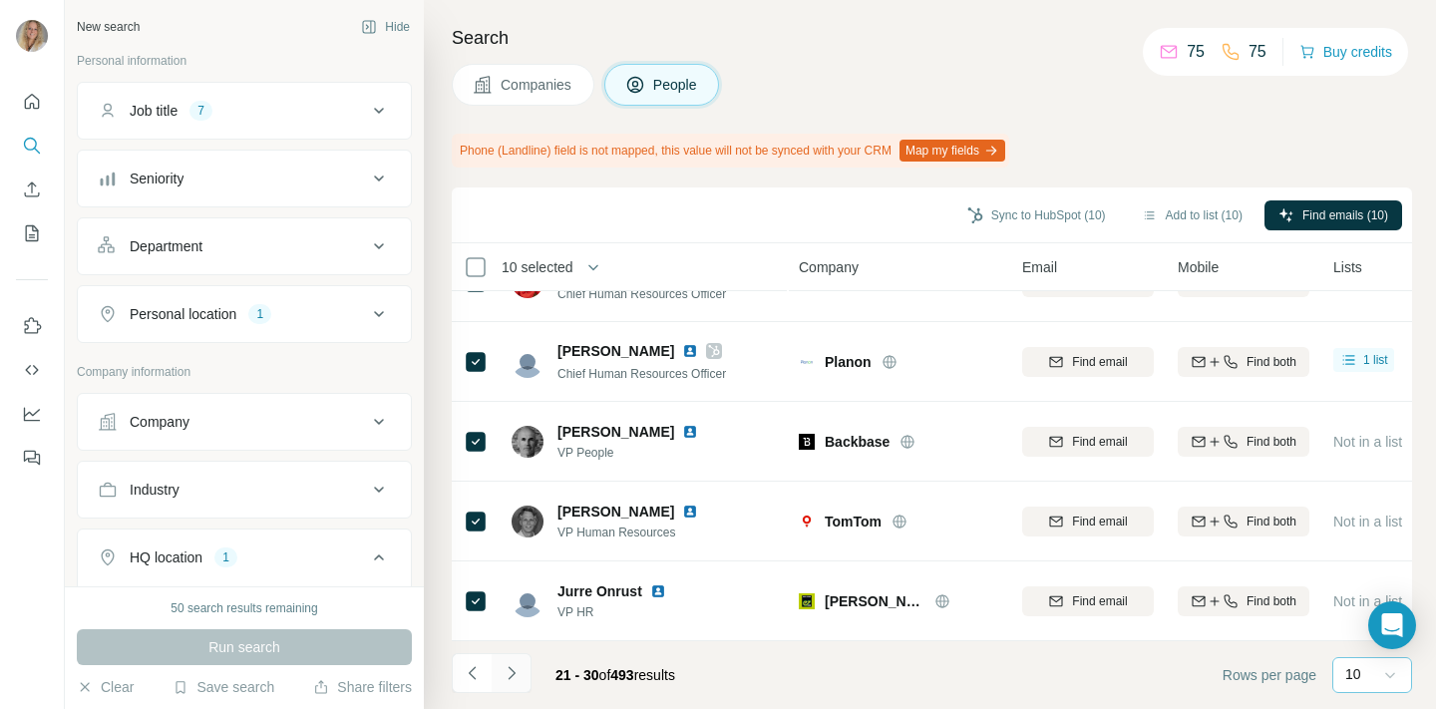
click at [515, 671] on icon "Navigate to next page" at bounding box center [512, 673] width 20 height 20
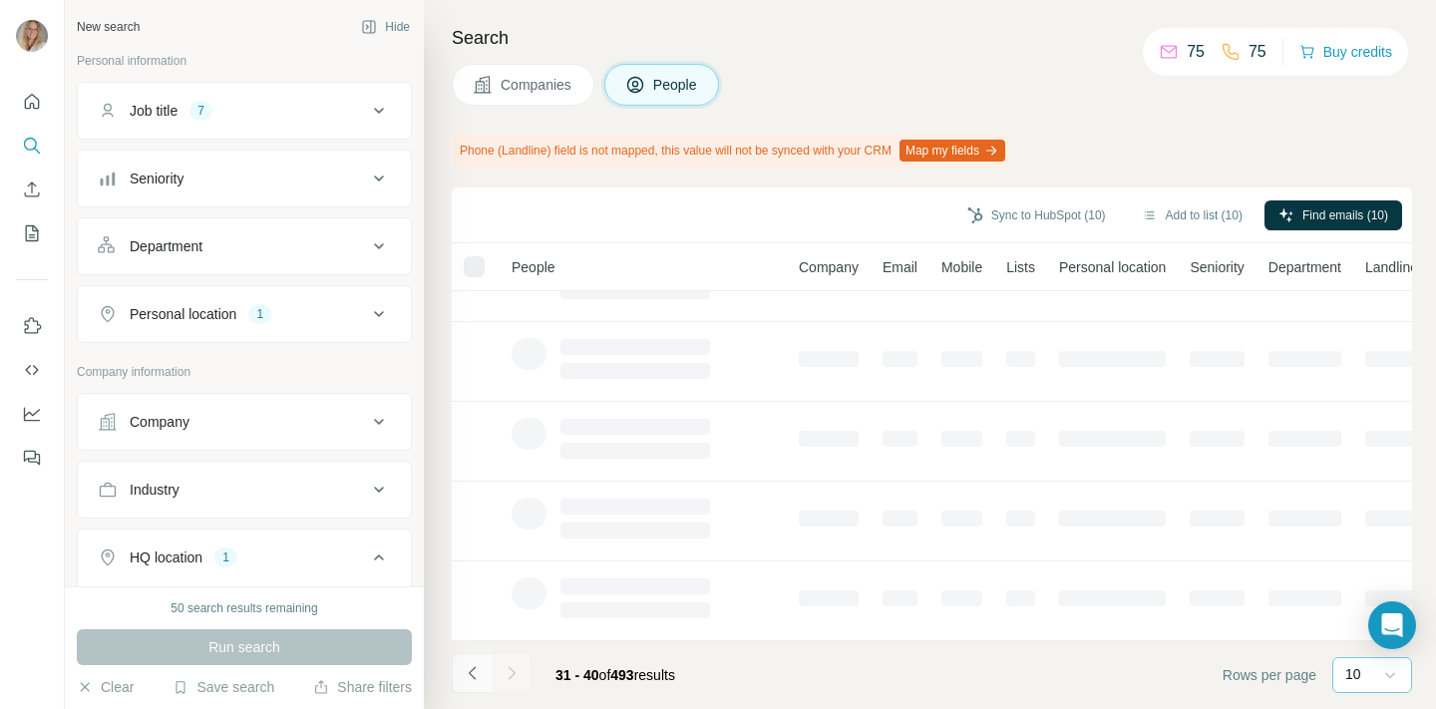
click at [467, 673] on icon "Navigate to previous page" at bounding box center [473, 673] width 20 height 20
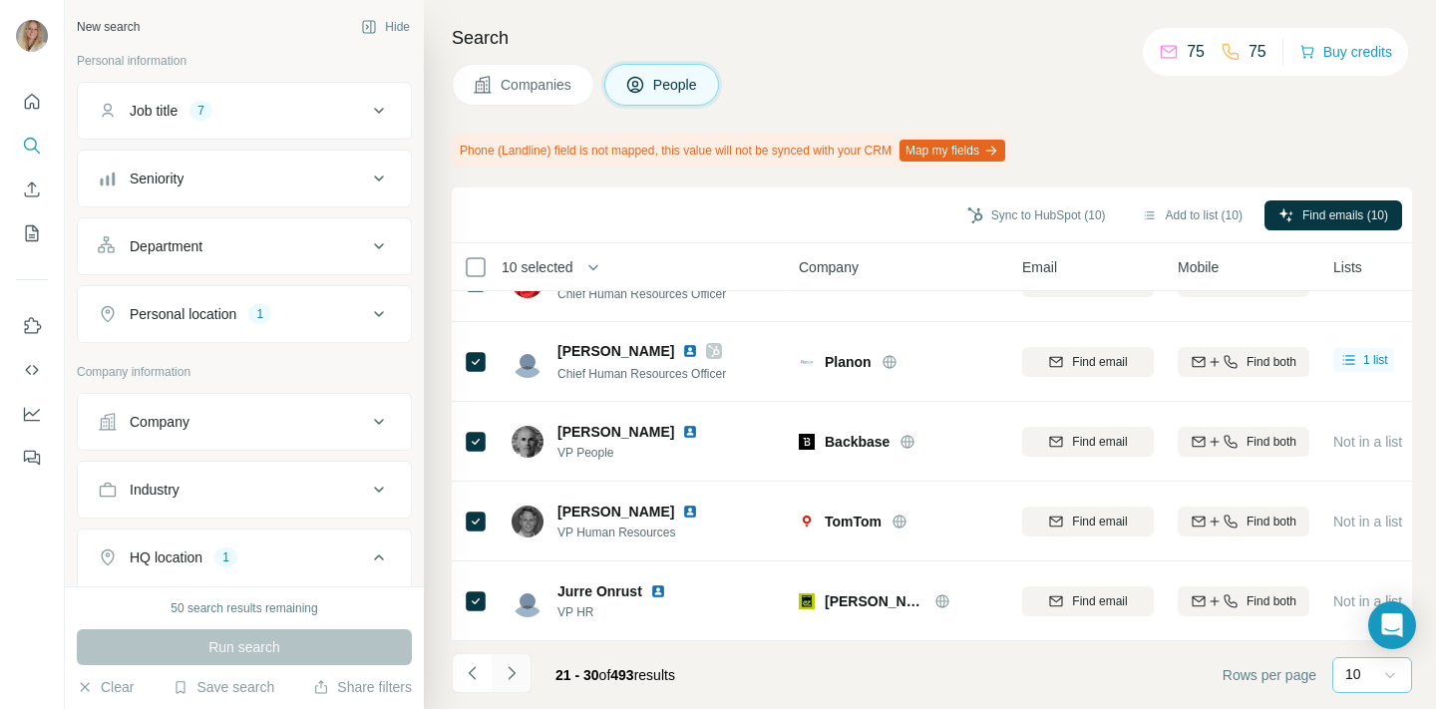
click at [518, 670] on icon "Navigate to next page" at bounding box center [512, 673] width 20 height 20
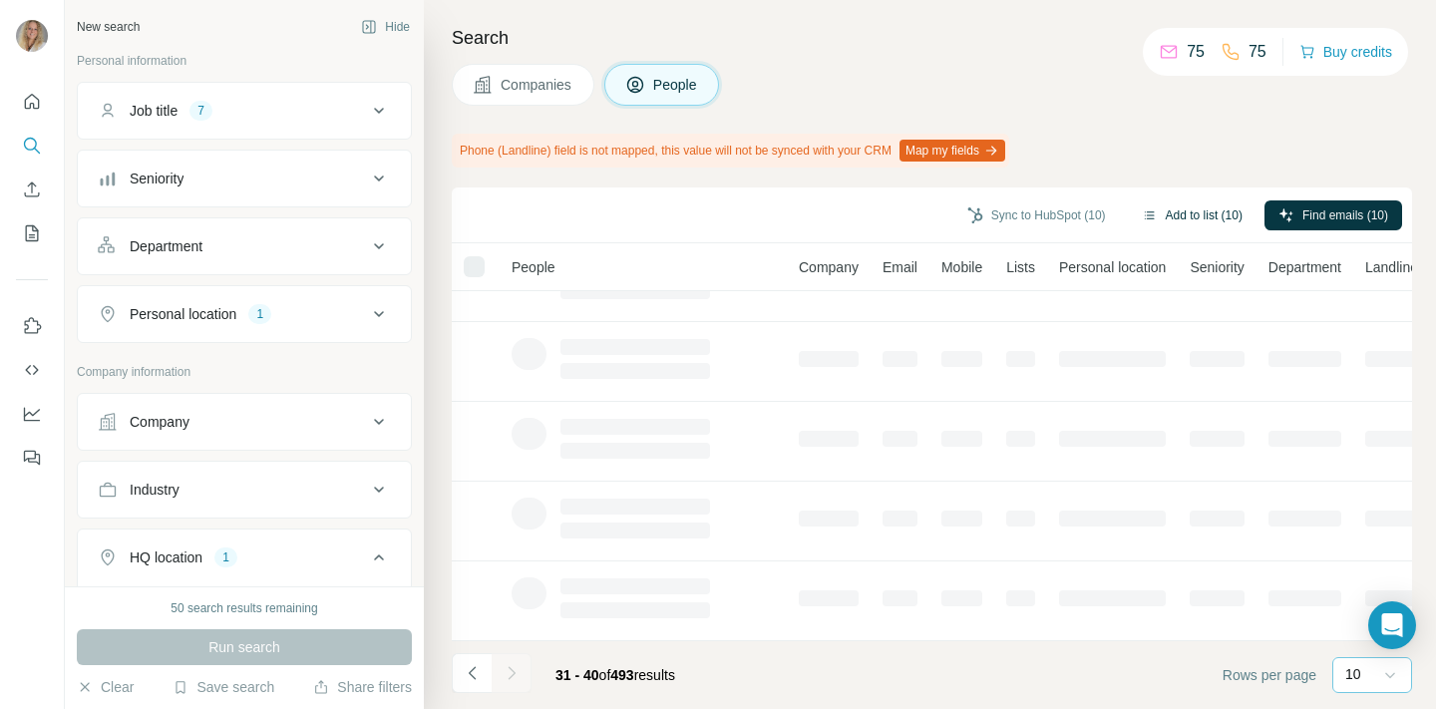
click at [1180, 209] on button "Add to list (10)" at bounding box center [1192, 215] width 129 height 30
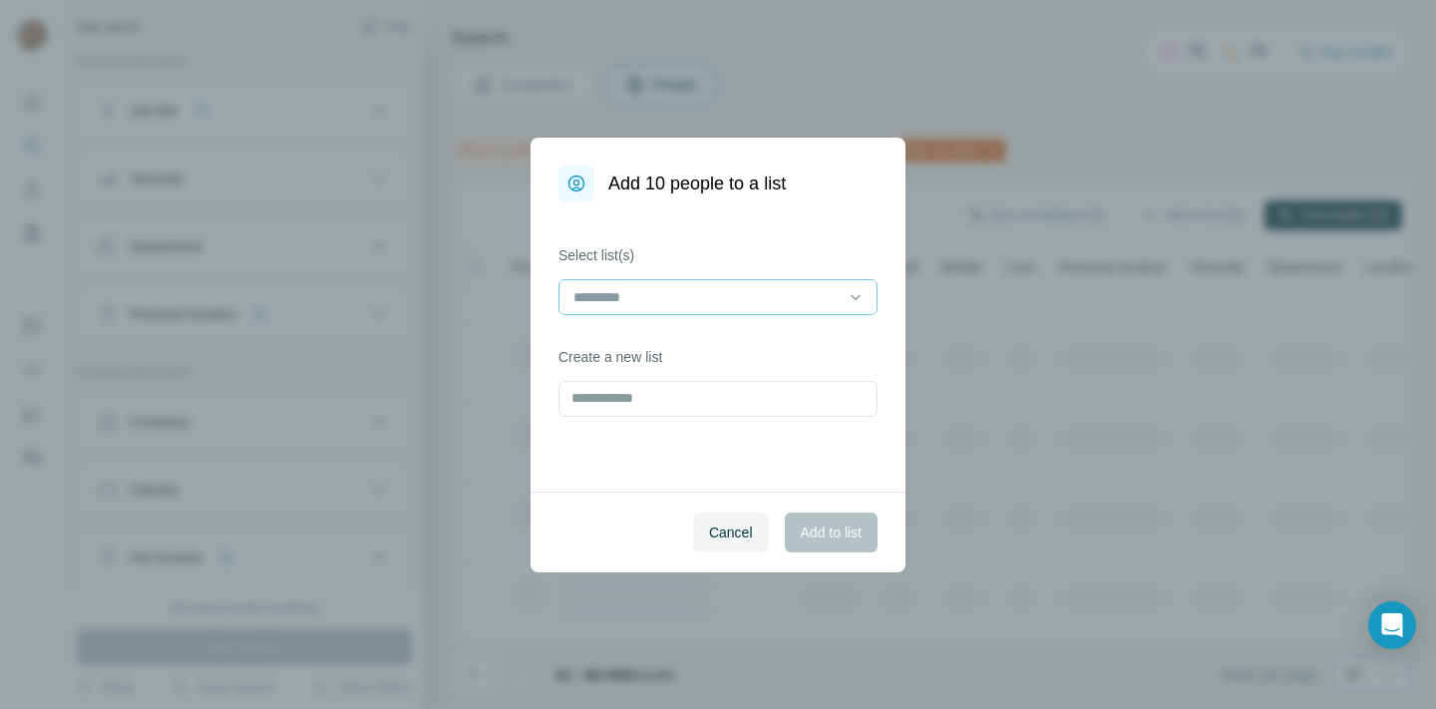
click at [796, 299] on input at bounding box center [705, 297] width 269 height 22
click at [689, 343] on div "HiBob Selection" at bounding box center [717, 342] width 285 height 20
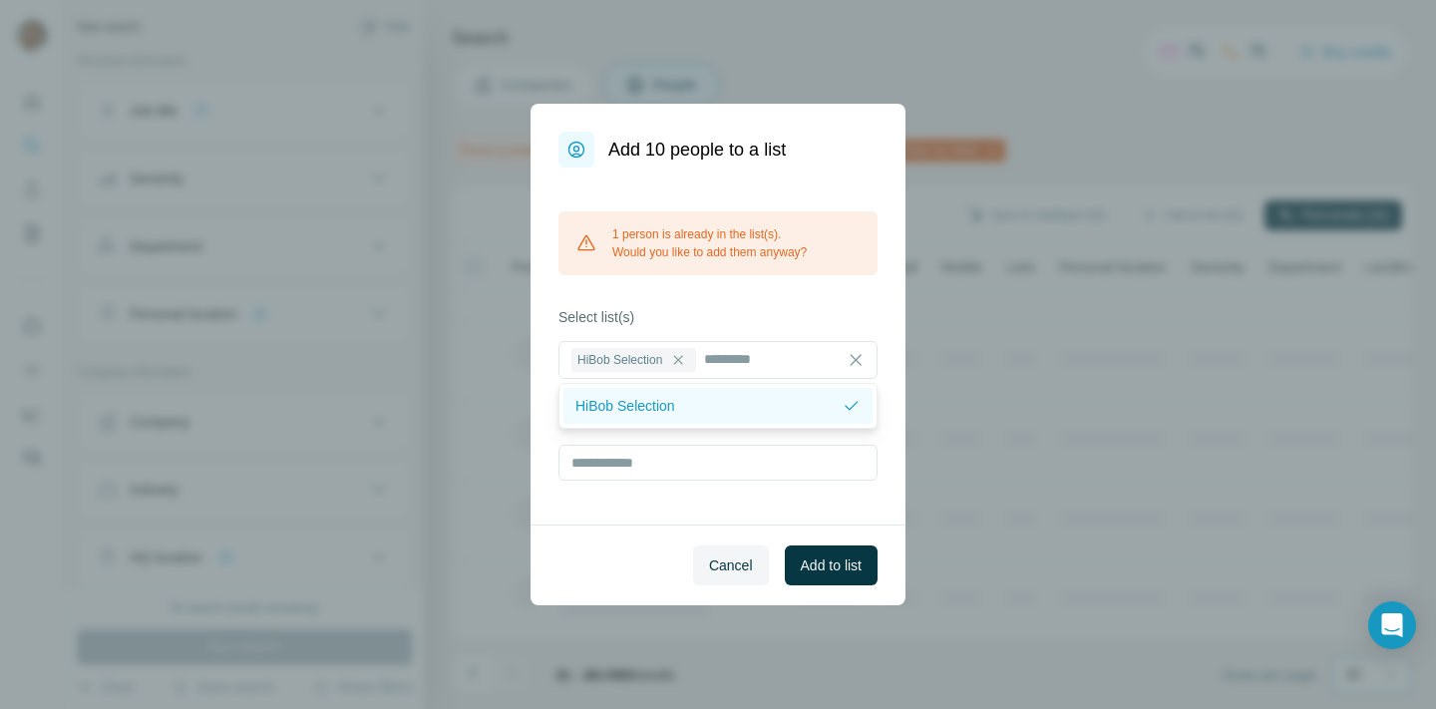
click at [648, 406] on p "HiBob Selection" at bounding box center [625, 406] width 100 height 20
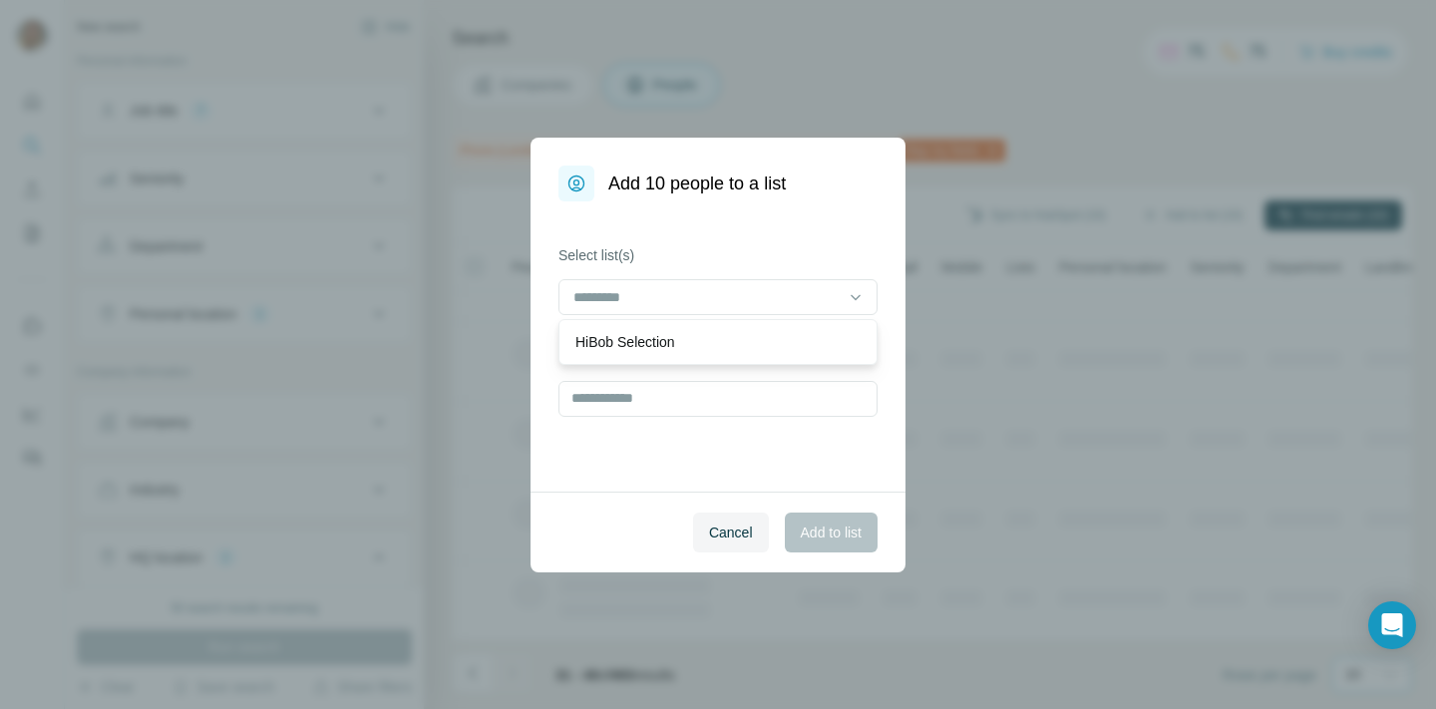
click at [662, 500] on div "Cancel Add to list" at bounding box center [718, 532] width 375 height 81
click at [661, 288] on input at bounding box center [705, 297] width 269 height 22
click at [649, 345] on p "HiBob Selection" at bounding box center [625, 342] width 100 height 20
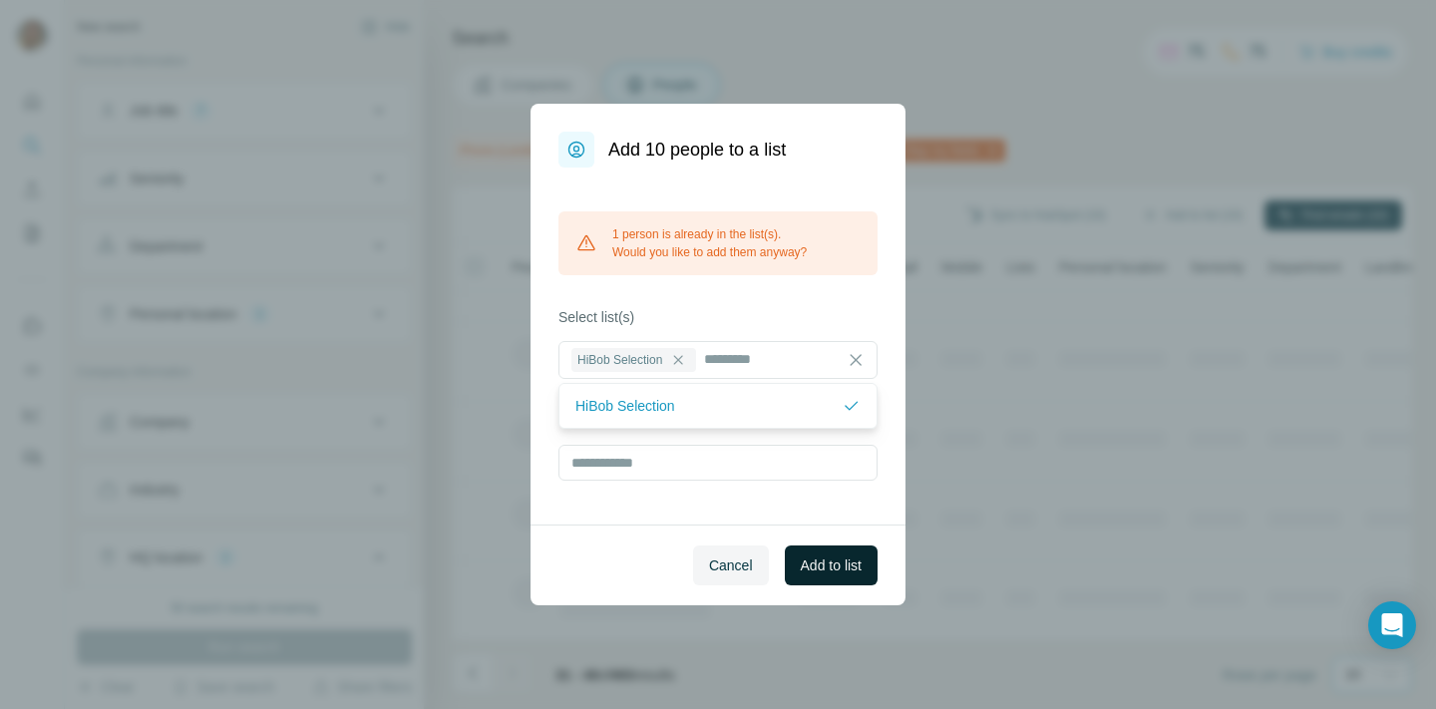
click at [822, 566] on span "Add to list" at bounding box center [831, 565] width 61 height 20
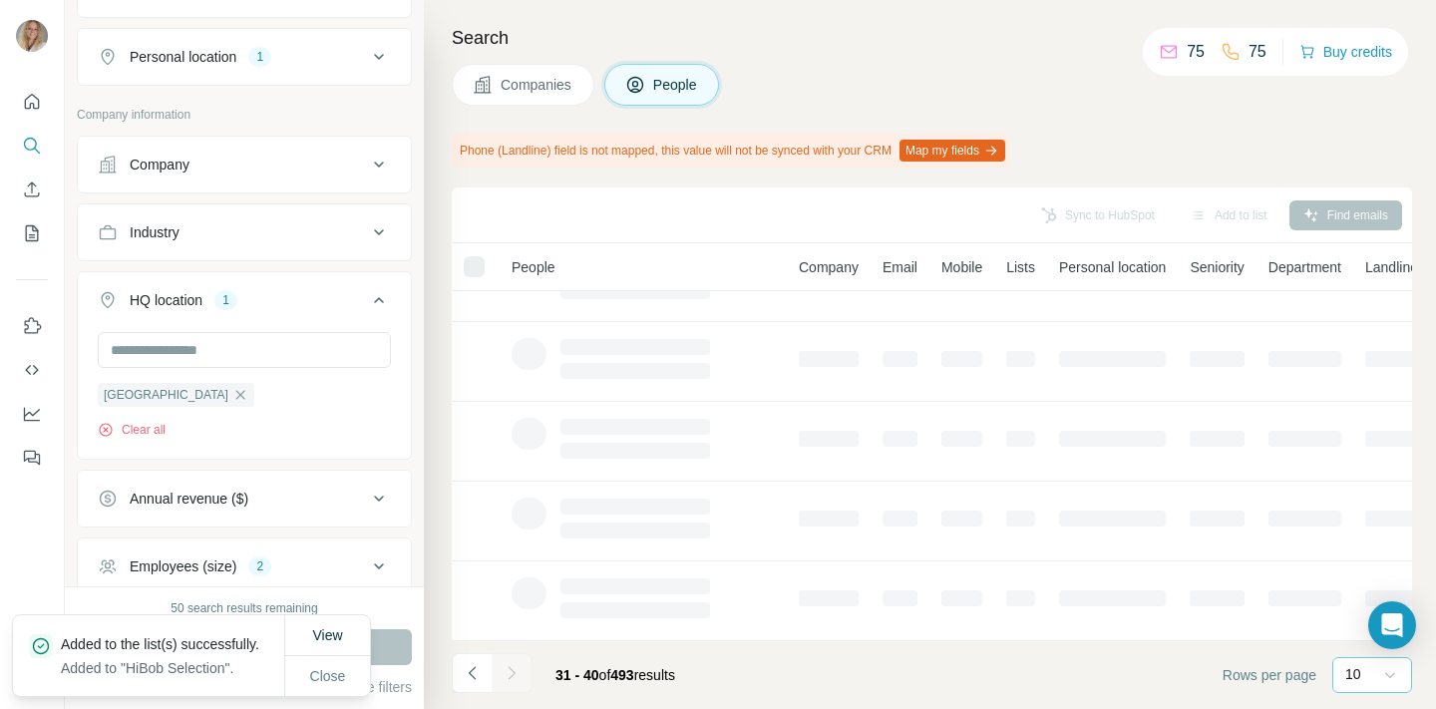
scroll to position [458, 0]
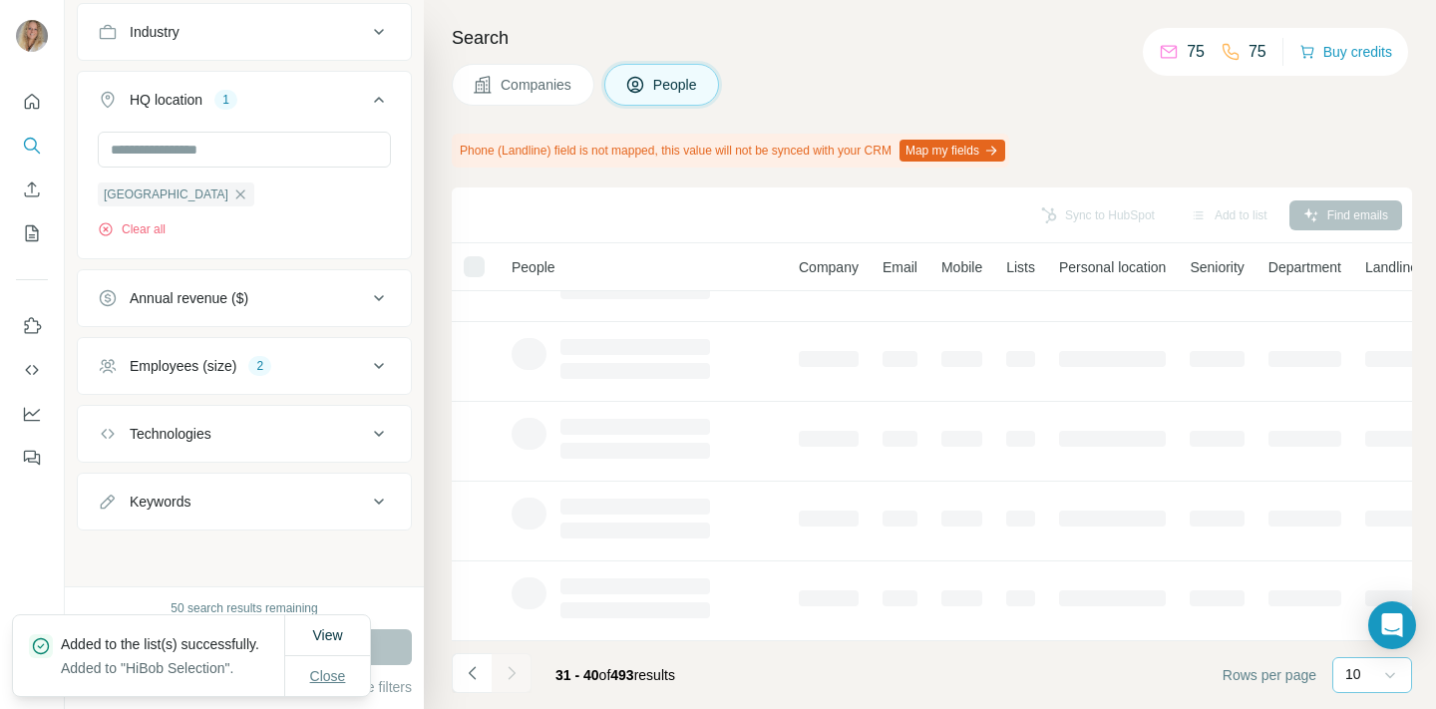
click at [328, 675] on span "Close" at bounding box center [328, 676] width 36 height 20
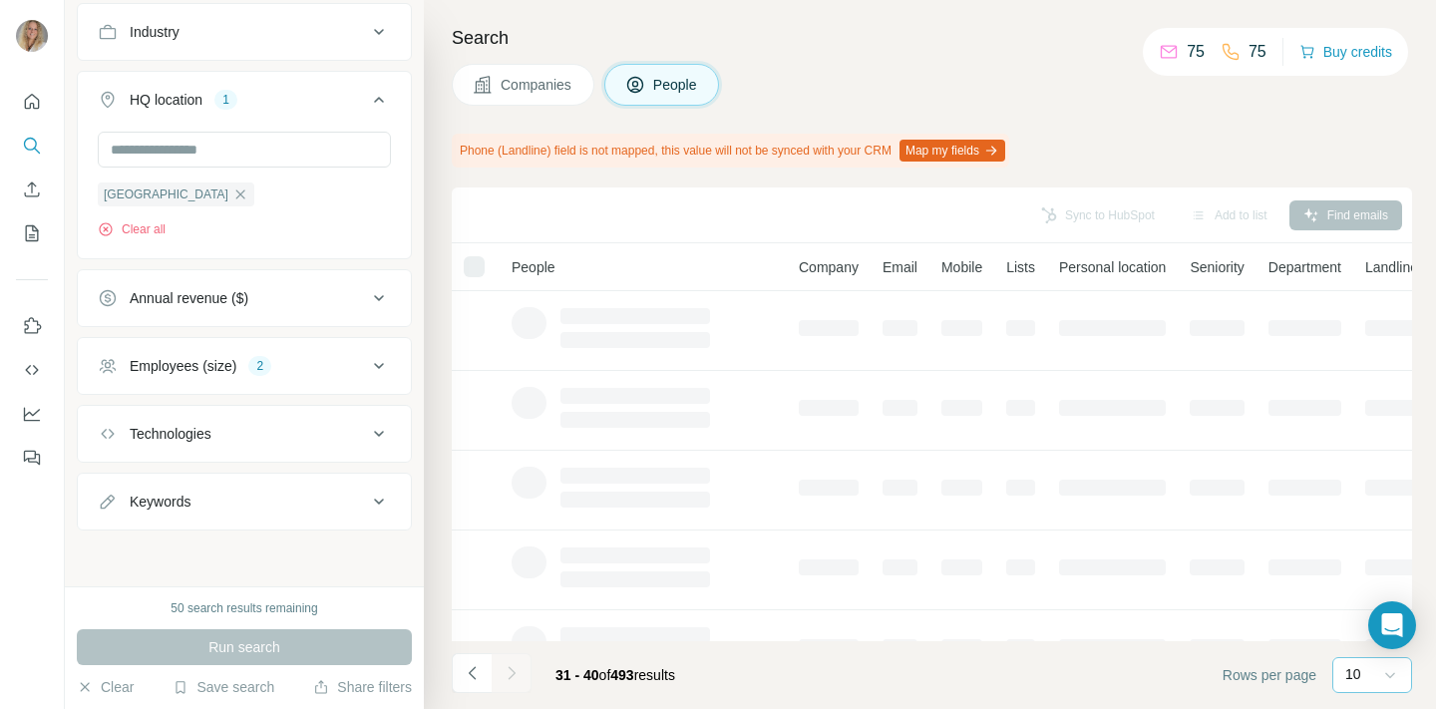
scroll to position [448, 0]
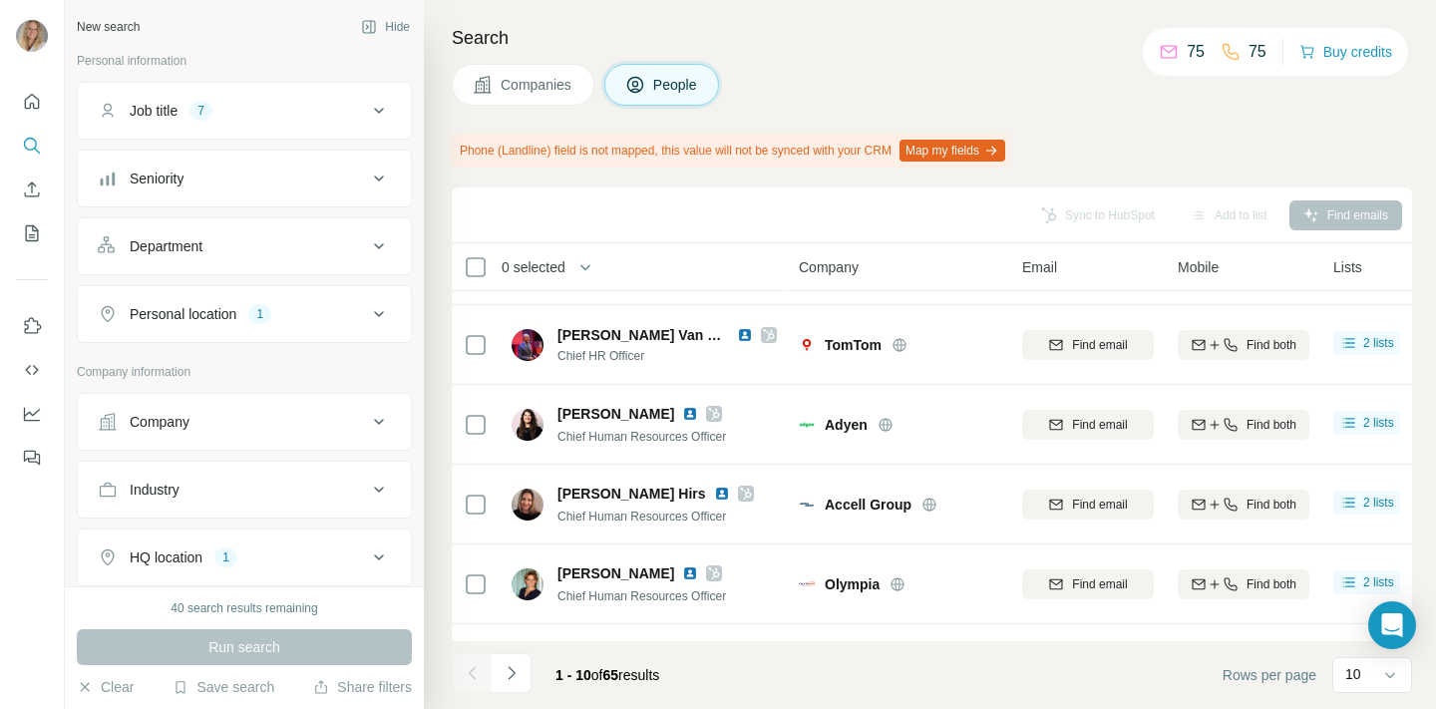
scroll to position [448, 0]
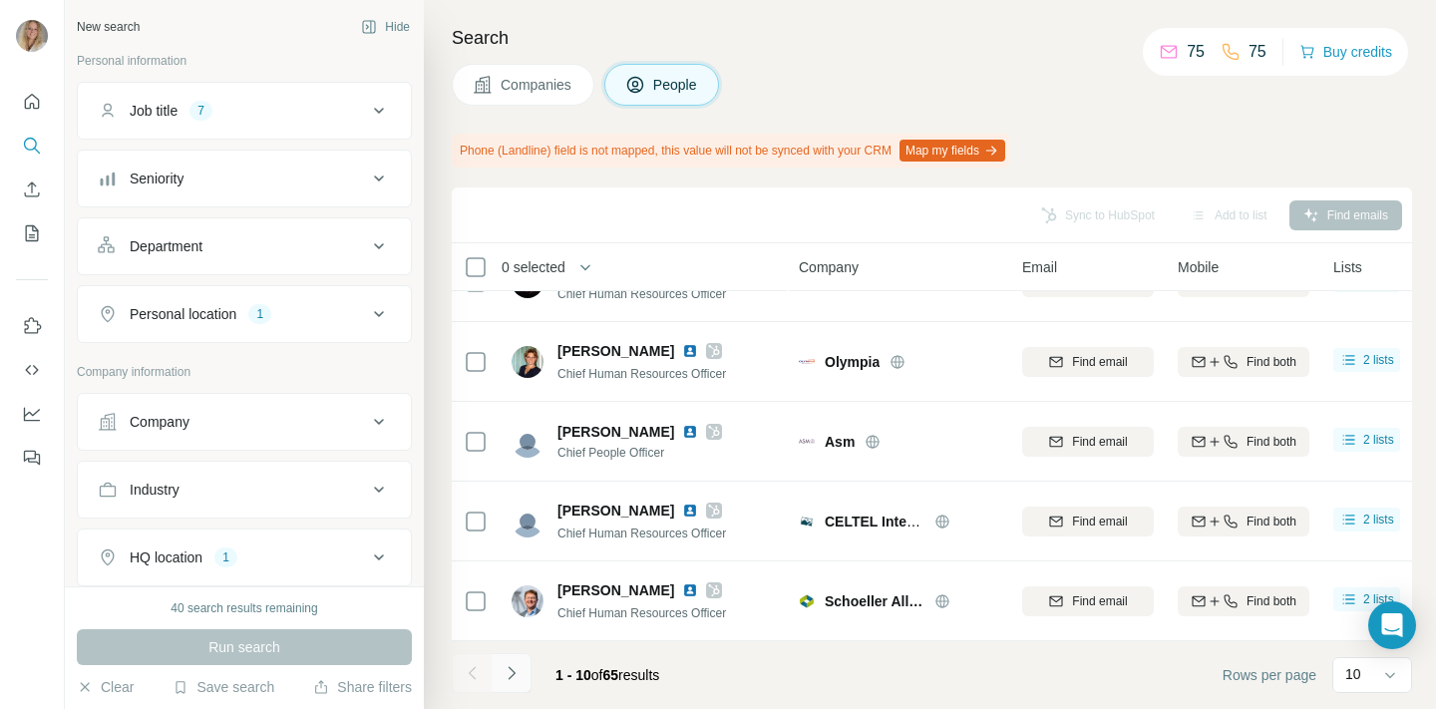
click at [511, 668] on icon "Navigate to next page" at bounding box center [512, 673] width 20 height 20
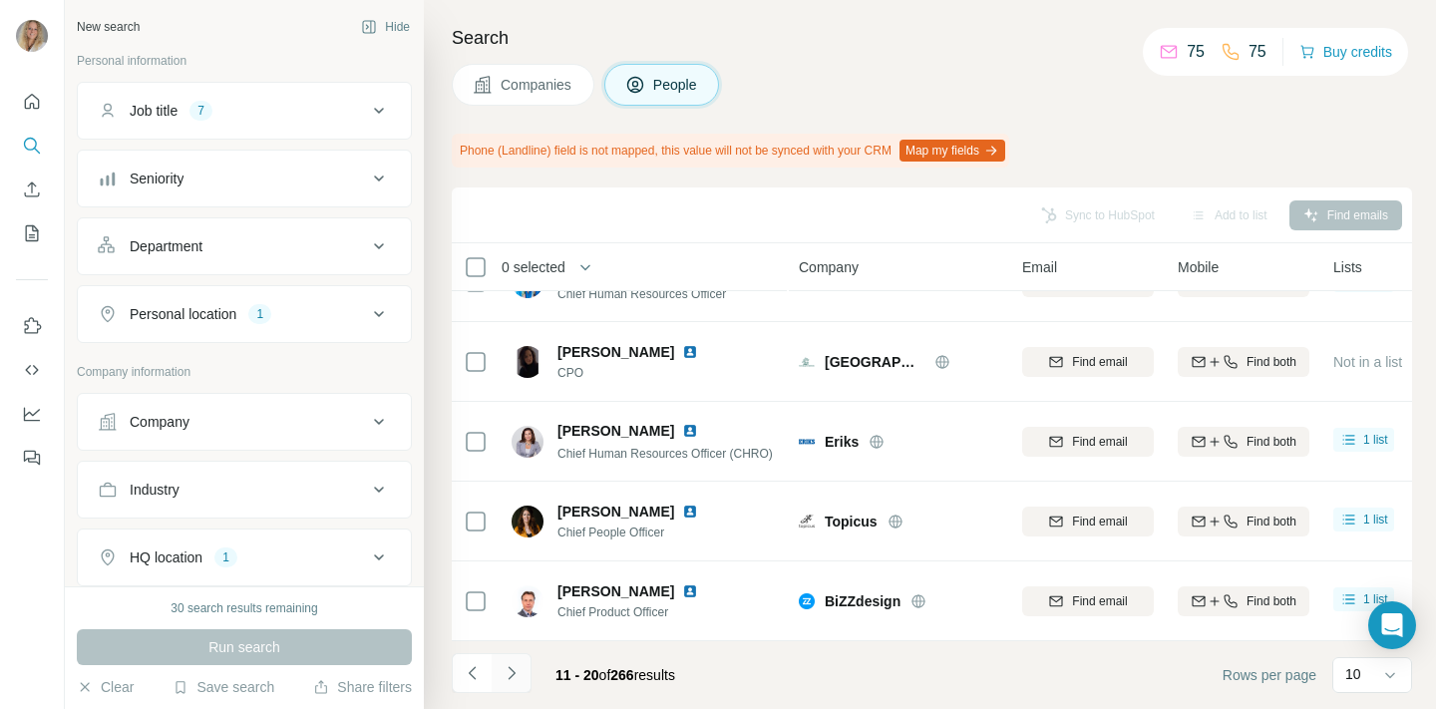
click at [514, 668] on icon "Navigate to next page" at bounding box center [512, 673] width 20 height 20
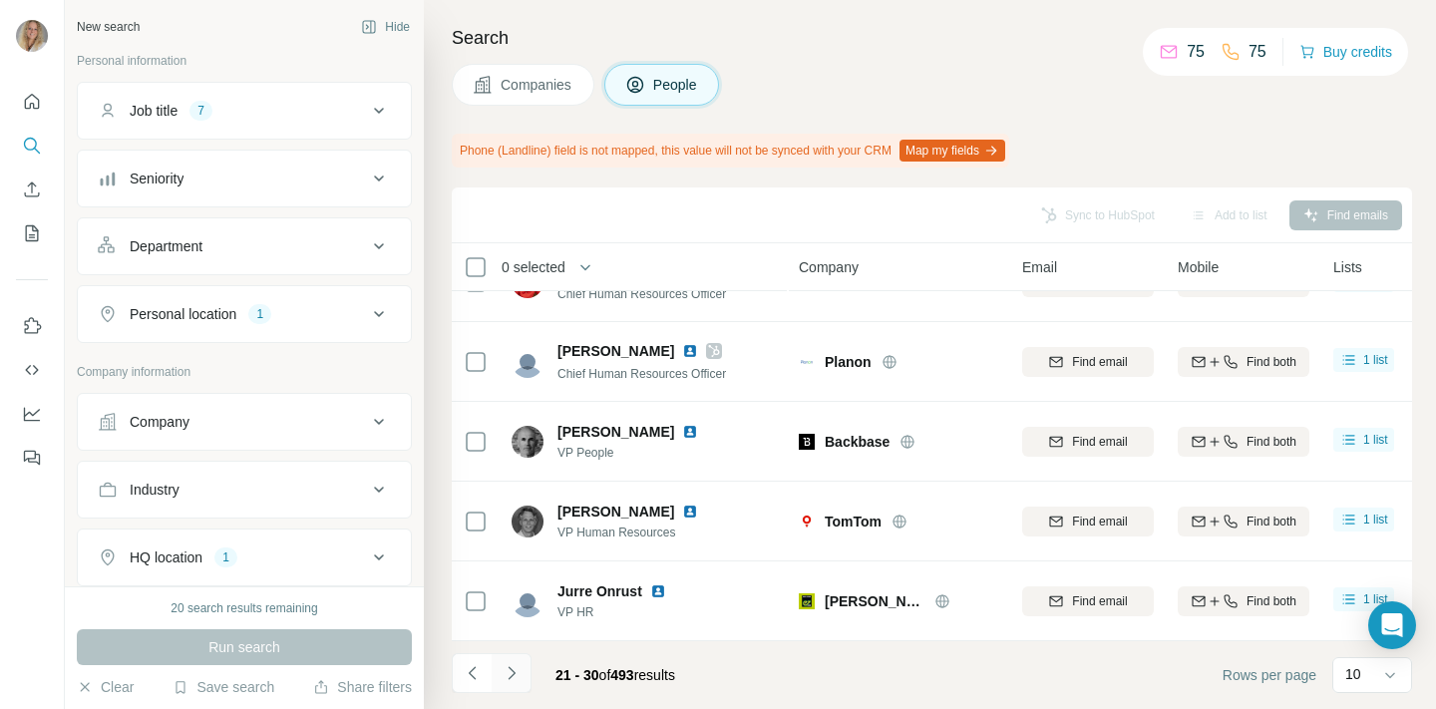
click at [515, 668] on icon "Navigate to next page" at bounding box center [512, 673] width 20 height 20
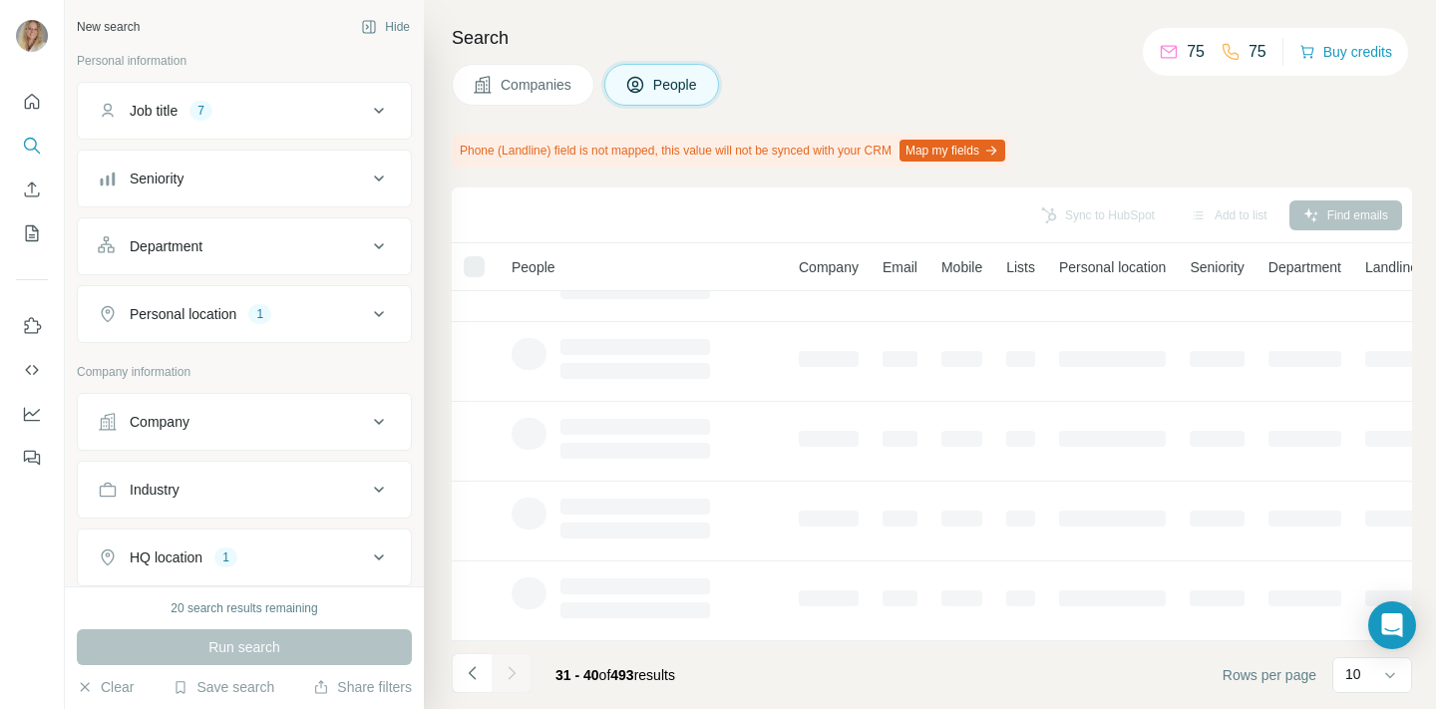
click at [225, 309] on div "Personal location" at bounding box center [183, 314] width 107 height 20
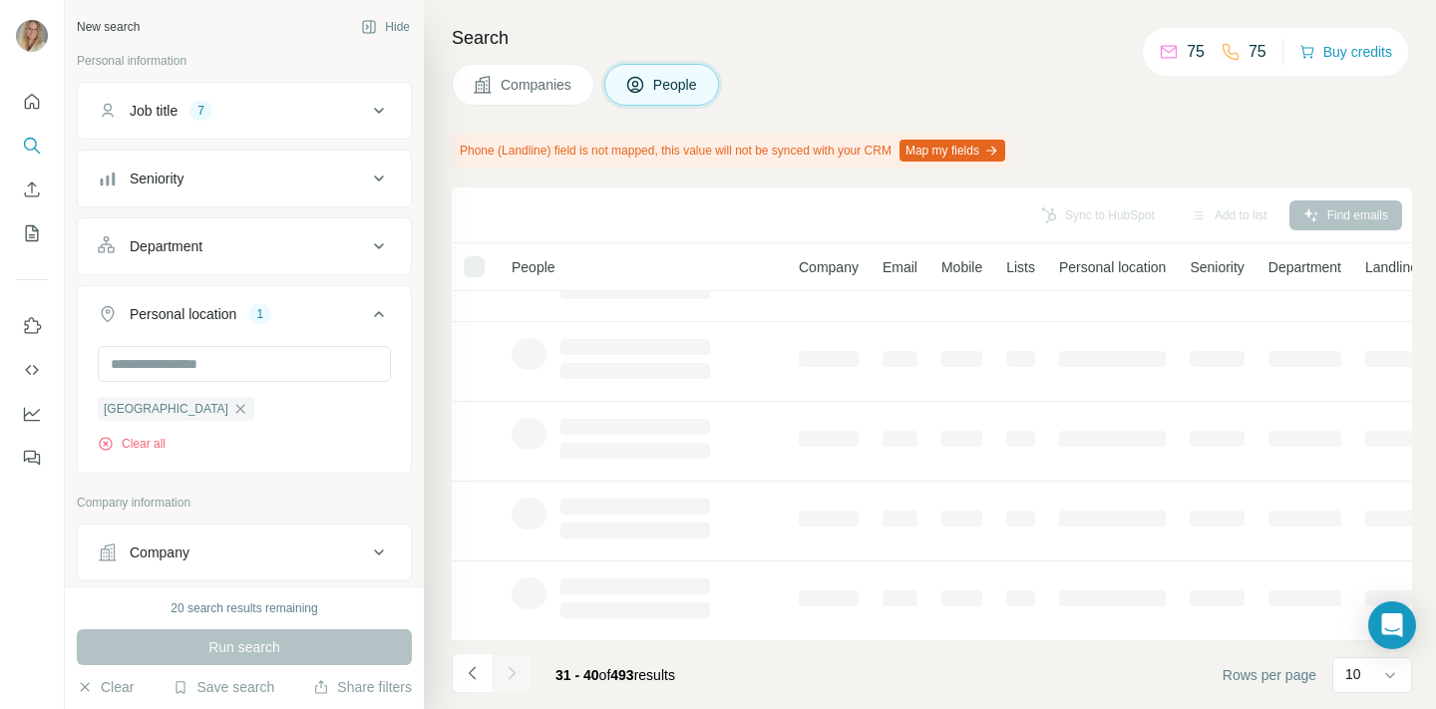
click at [831, 94] on div "Companies People" at bounding box center [932, 85] width 960 height 42
click at [896, 60] on div "Search Companies People Phone (Landline) field is not mapped, this value will n…" at bounding box center [930, 354] width 1012 height 709
click at [865, 75] on div "Companies People" at bounding box center [932, 85] width 960 height 42
click at [1130, 128] on div "Search Companies People Phone (Landline) field is not mapped, this value will n…" at bounding box center [930, 354] width 1012 height 709
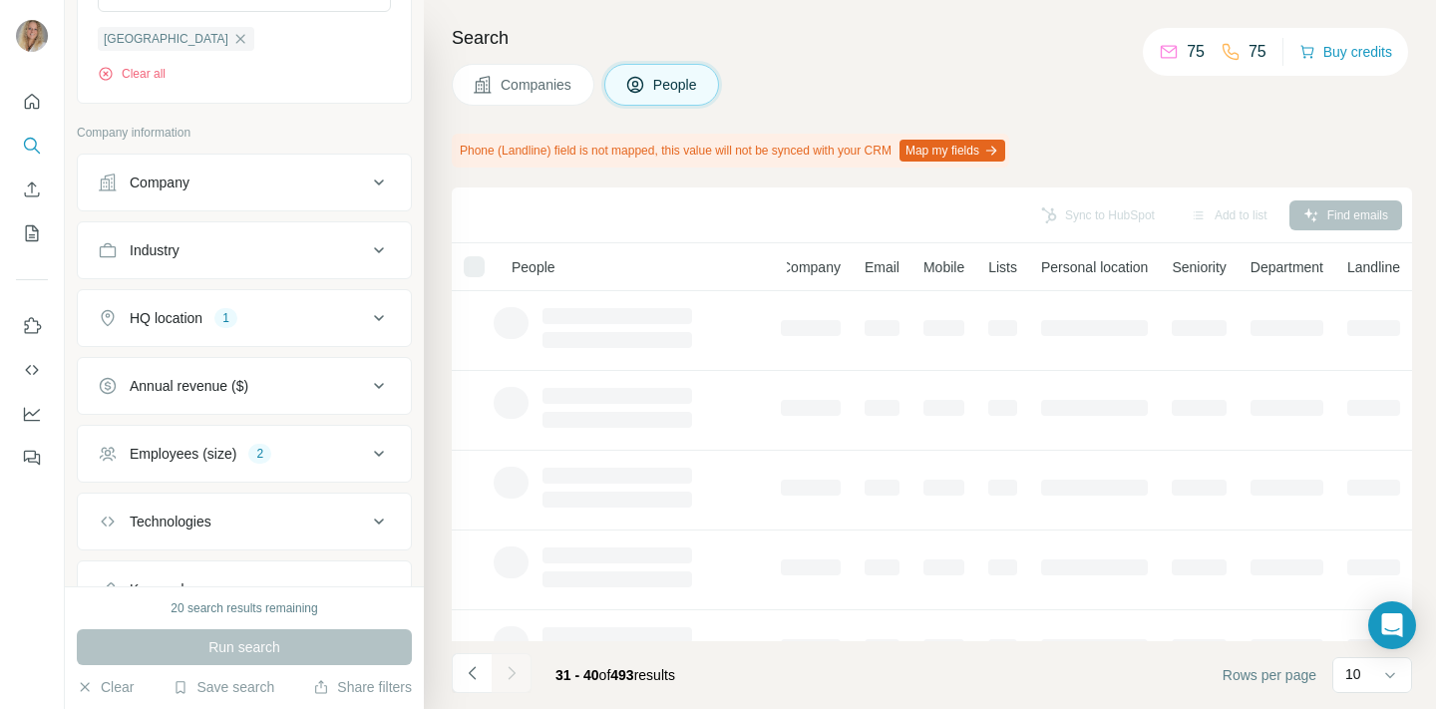
scroll to position [458, 0]
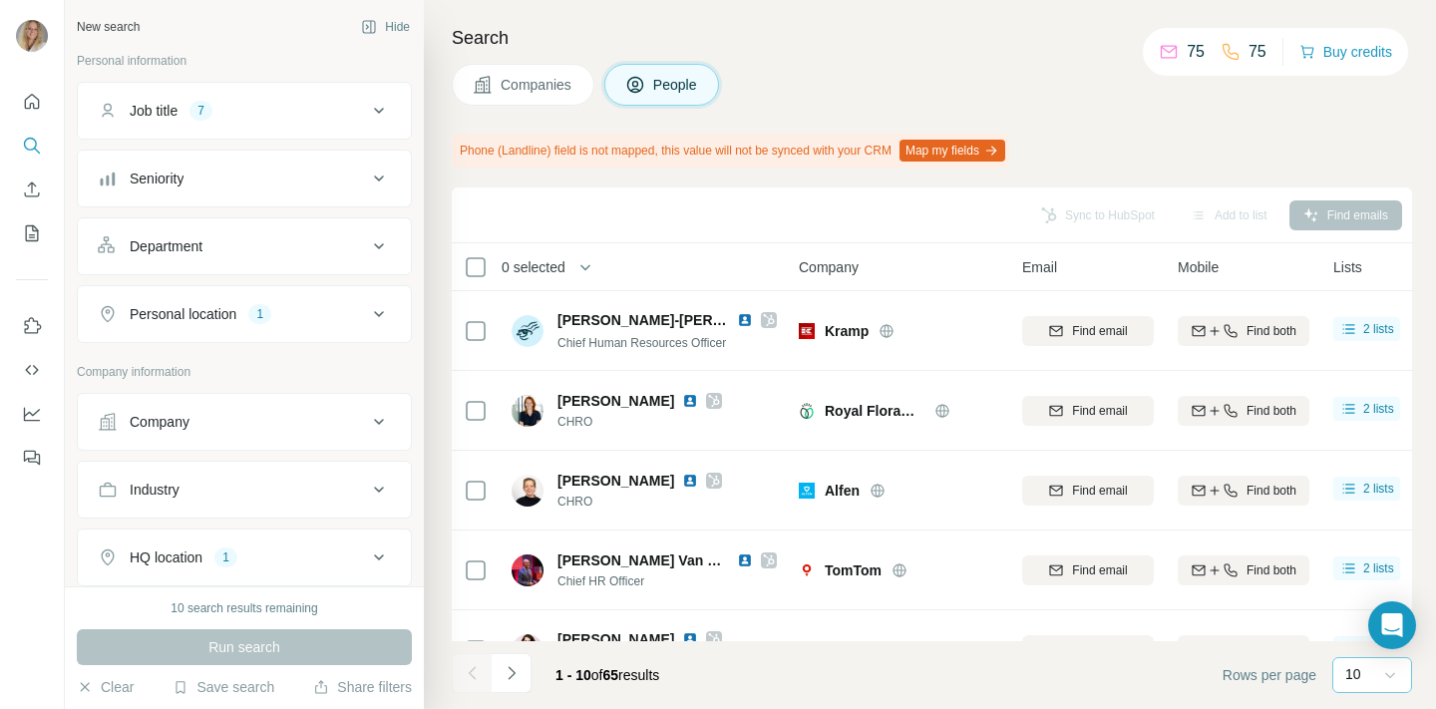
click at [1388, 671] on icon at bounding box center [1390, 675] width 20 height 20
click at [1358, 527] on p "60" at bounding box center [1357, 523] width 16 height 20
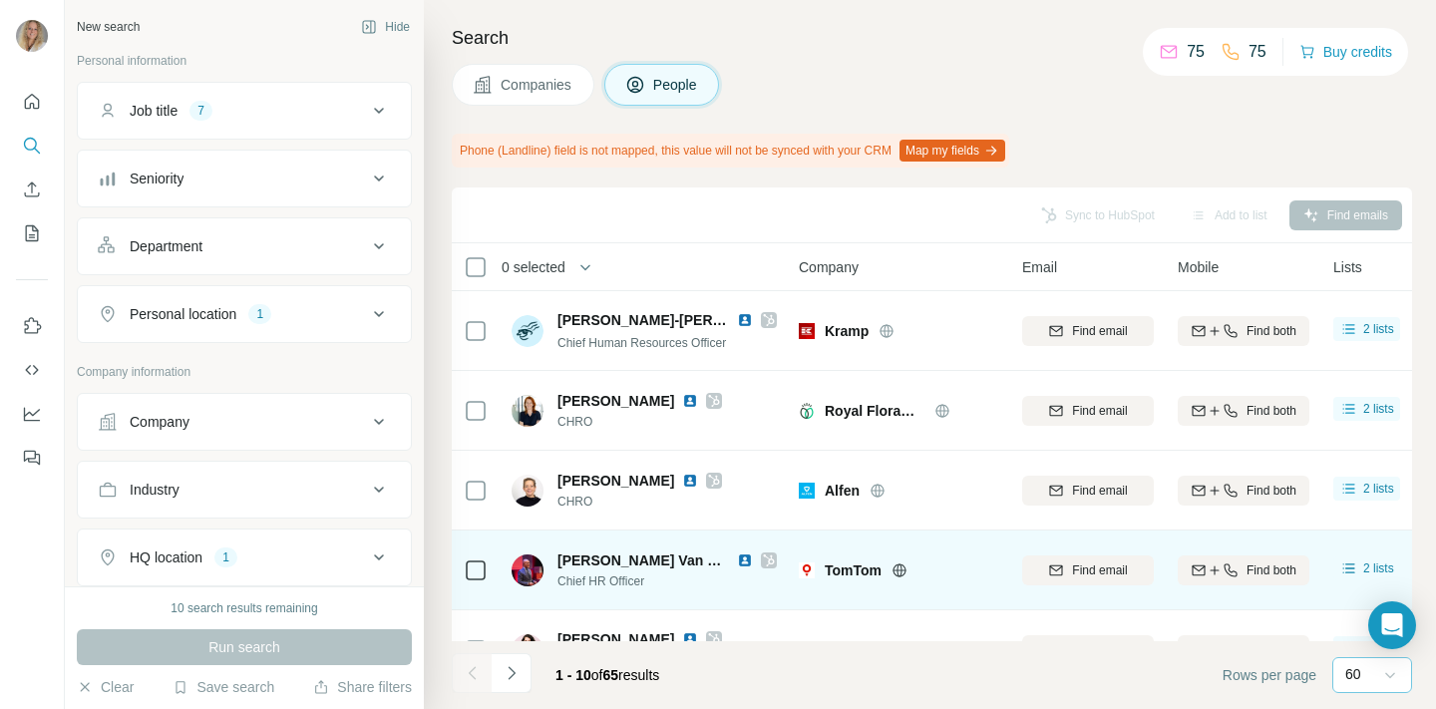
scroll to position [448, 0]
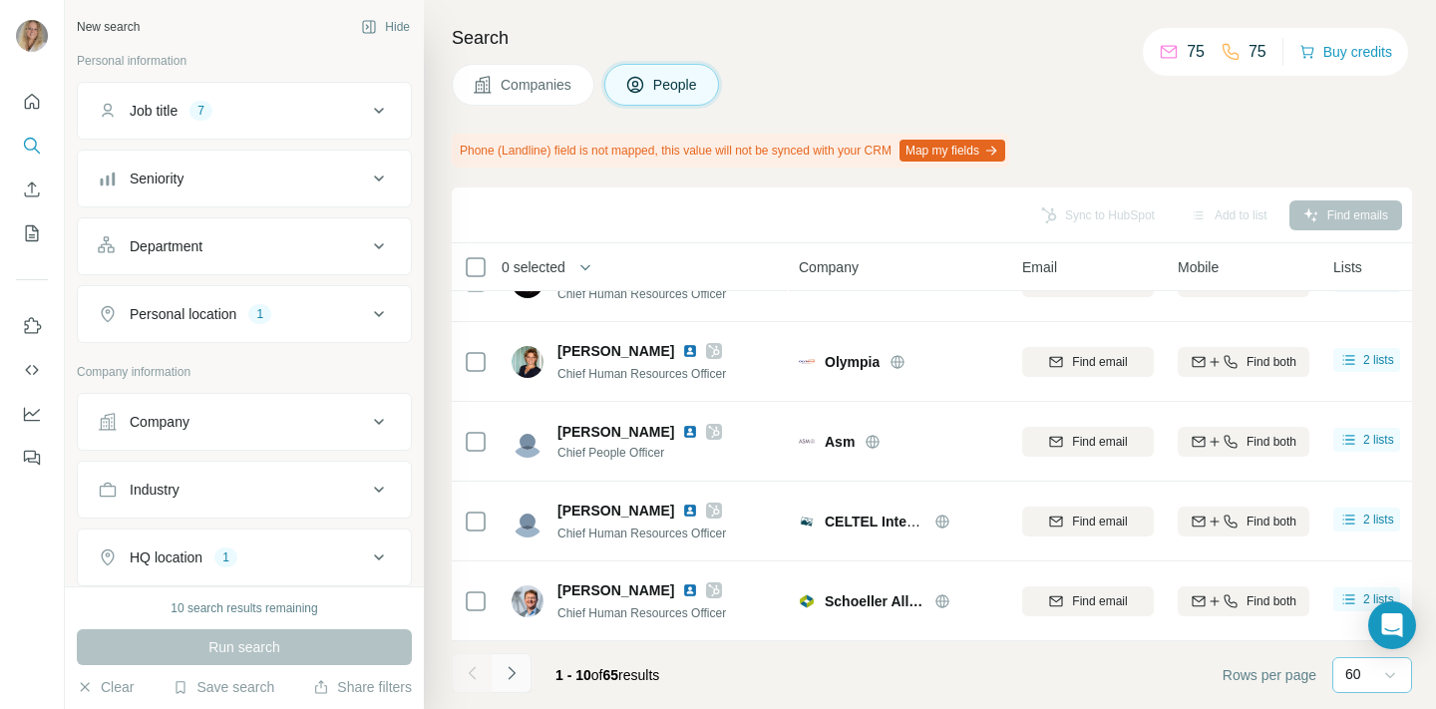
click at [514, 676] on icon "Navigate to next page" at bounding box center [512, 673] width 20 height 20
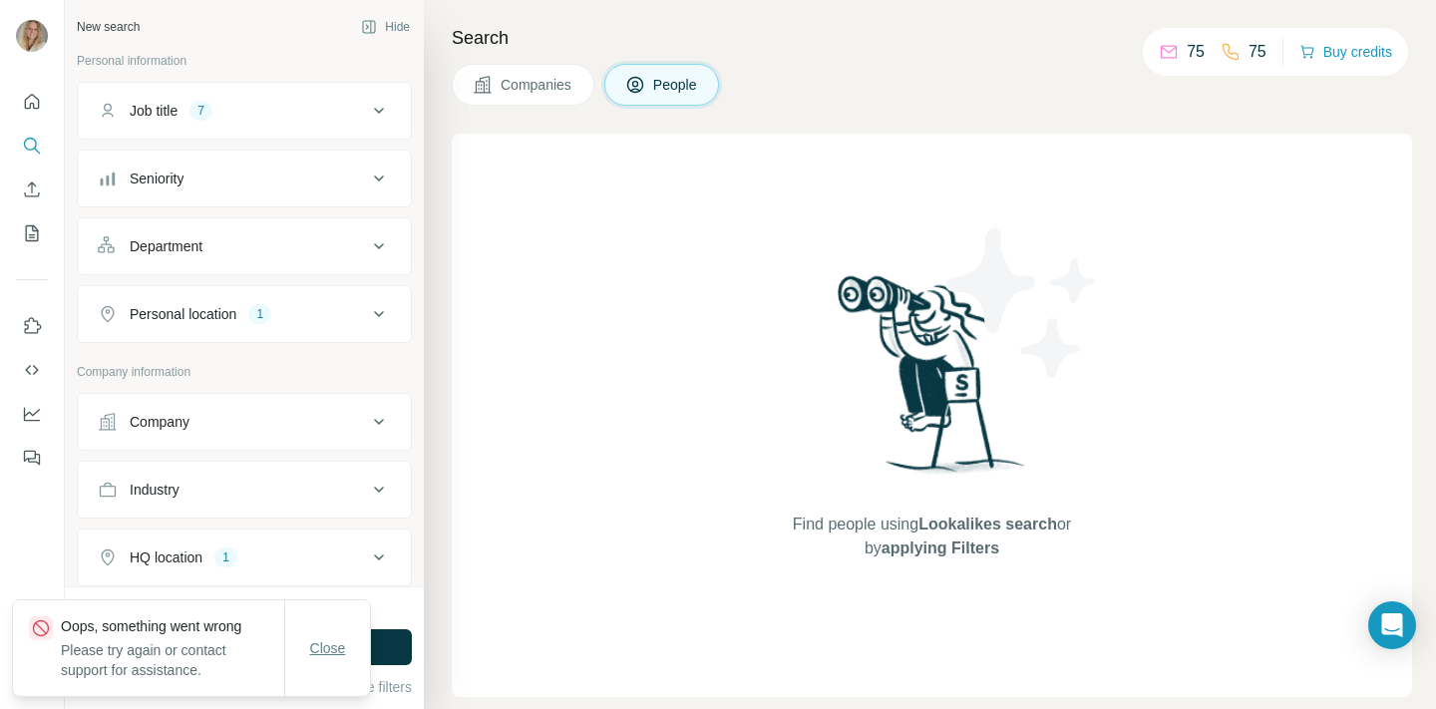
click at [325, 653] on span "Close" at bounding box center [328, 648] width 36 height 20
click at [327, 658] on span "Close" at bounding box center [328, 660] width 36 height 20
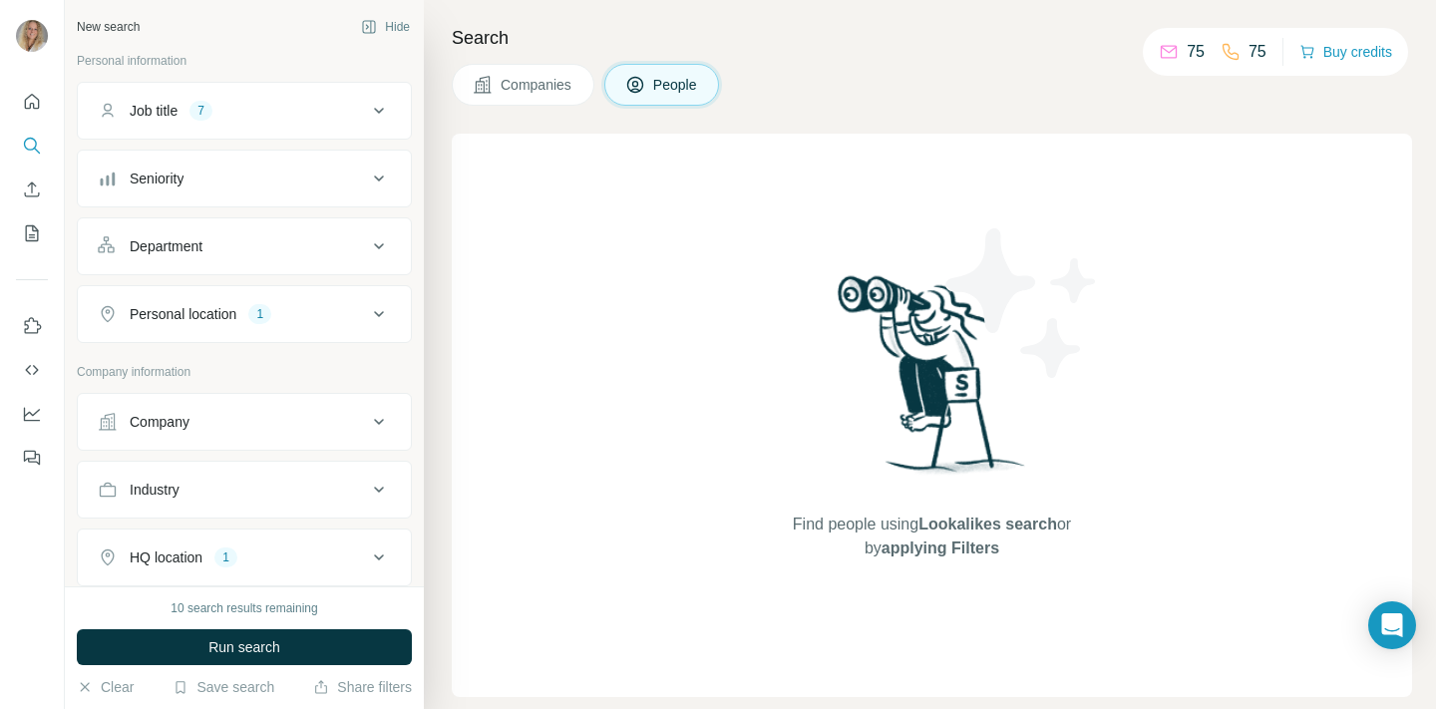
scroll to position [327, 0]
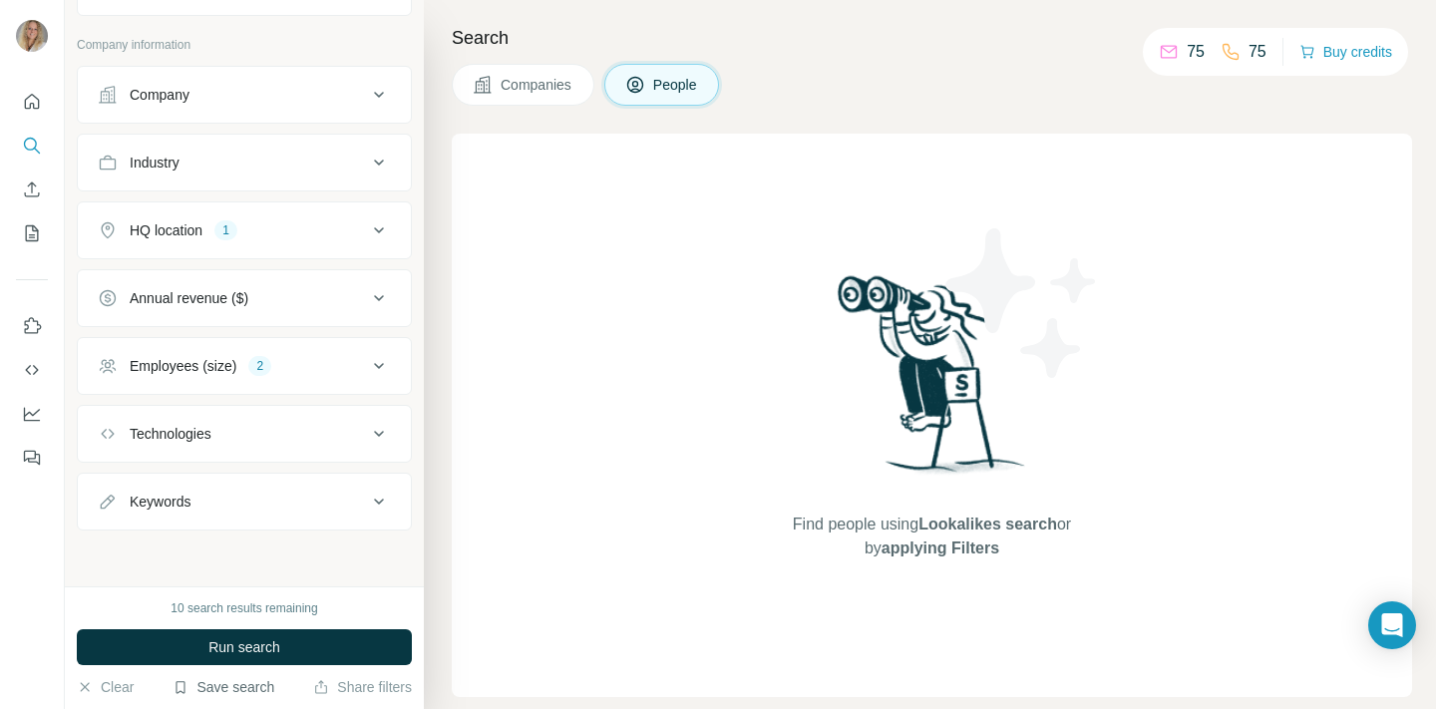
click at [217, 683] on button "Save search" at bounding box center [224, 687] width 102 height 20
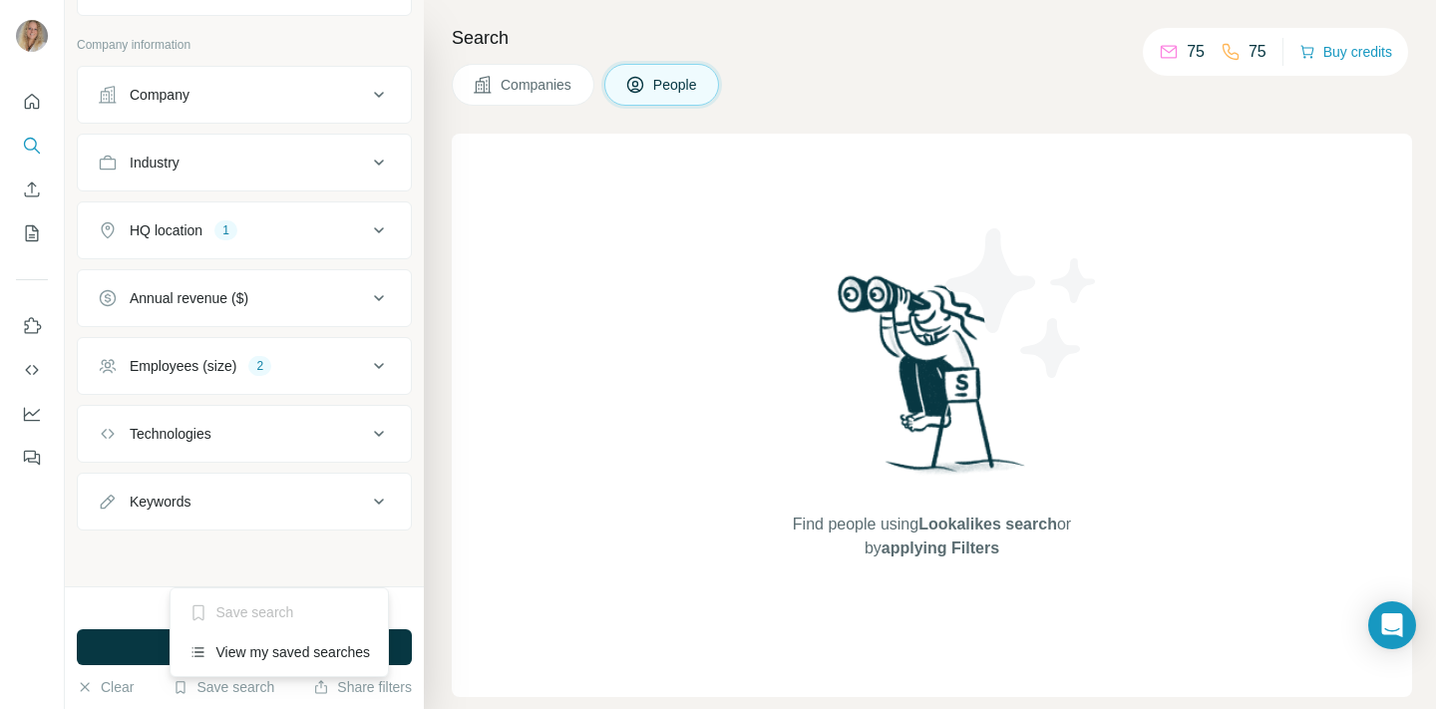
click at [244, 609] on div "Save search" at bounding box center [280, 612] width 210 height 40
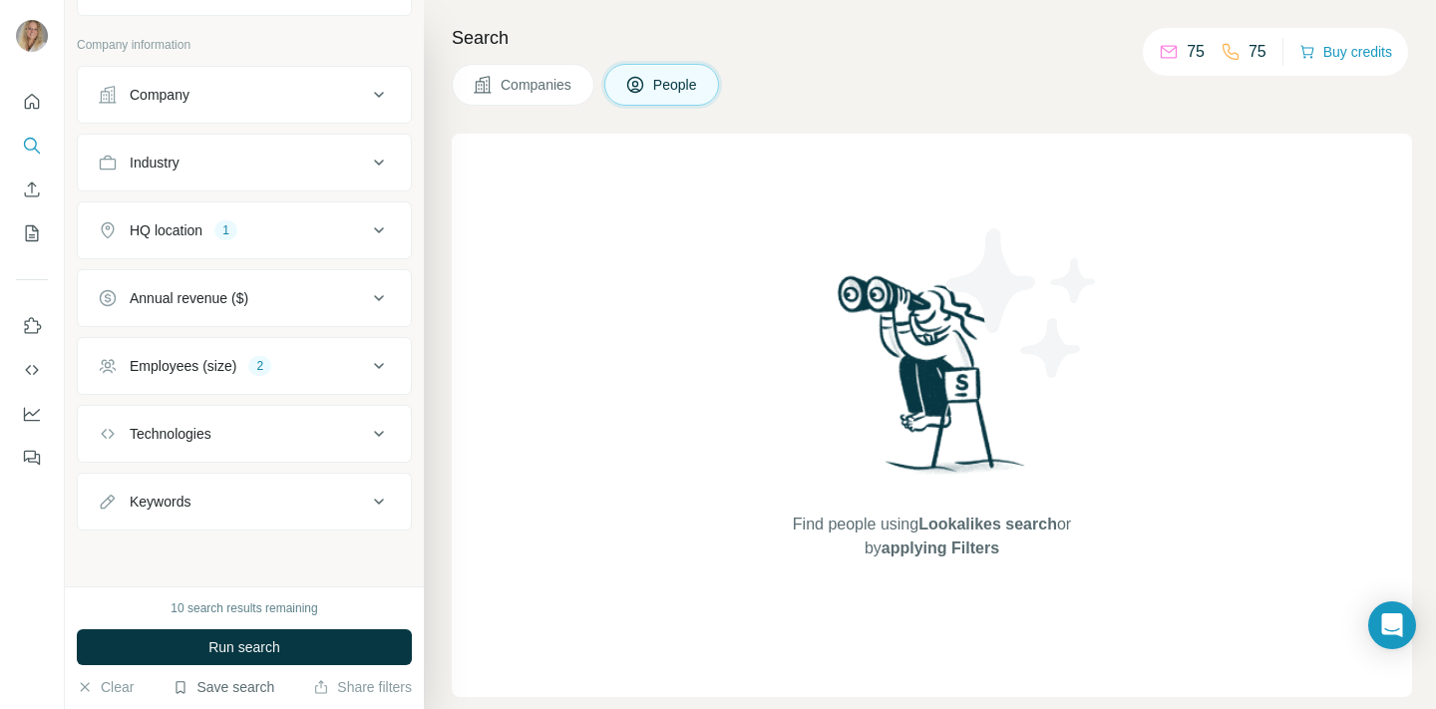
click at [245, 683] on button "Save search" at bounding box center [224, 687] width 102 height 20
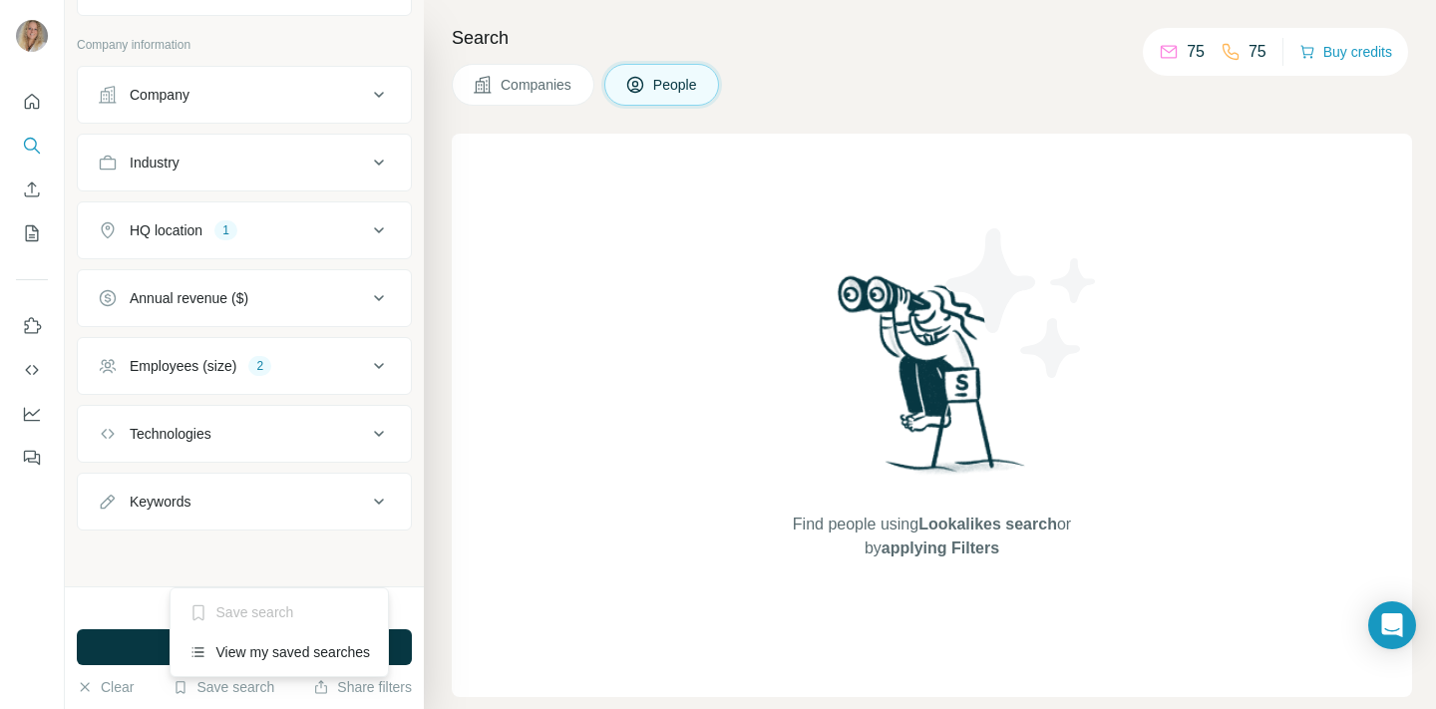
click at [535, 617] on div "Find people using Lookalikes search or by applying Filters" at bounding box center [932, 415] width 960 height 563
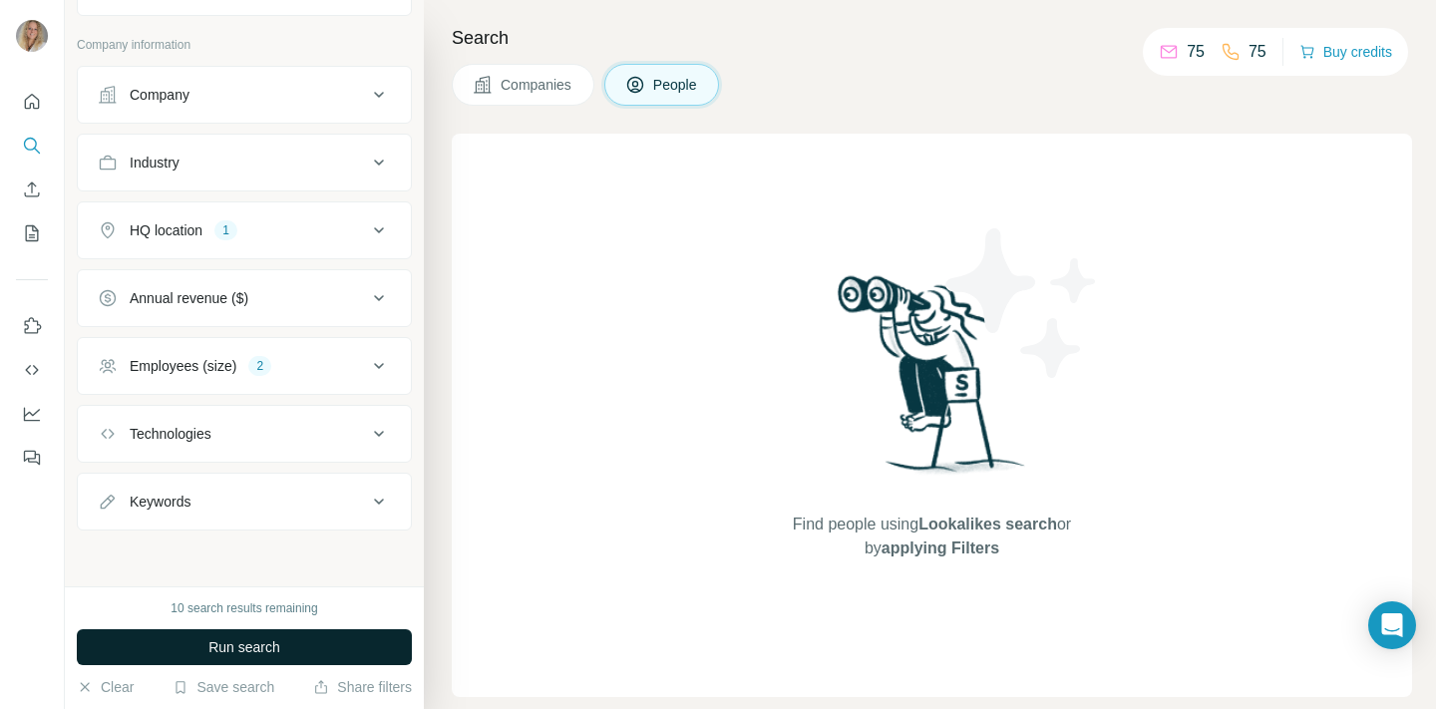
click at [251, 644] on span "Run search" at bounding box center [244, 647] width 72 height 20
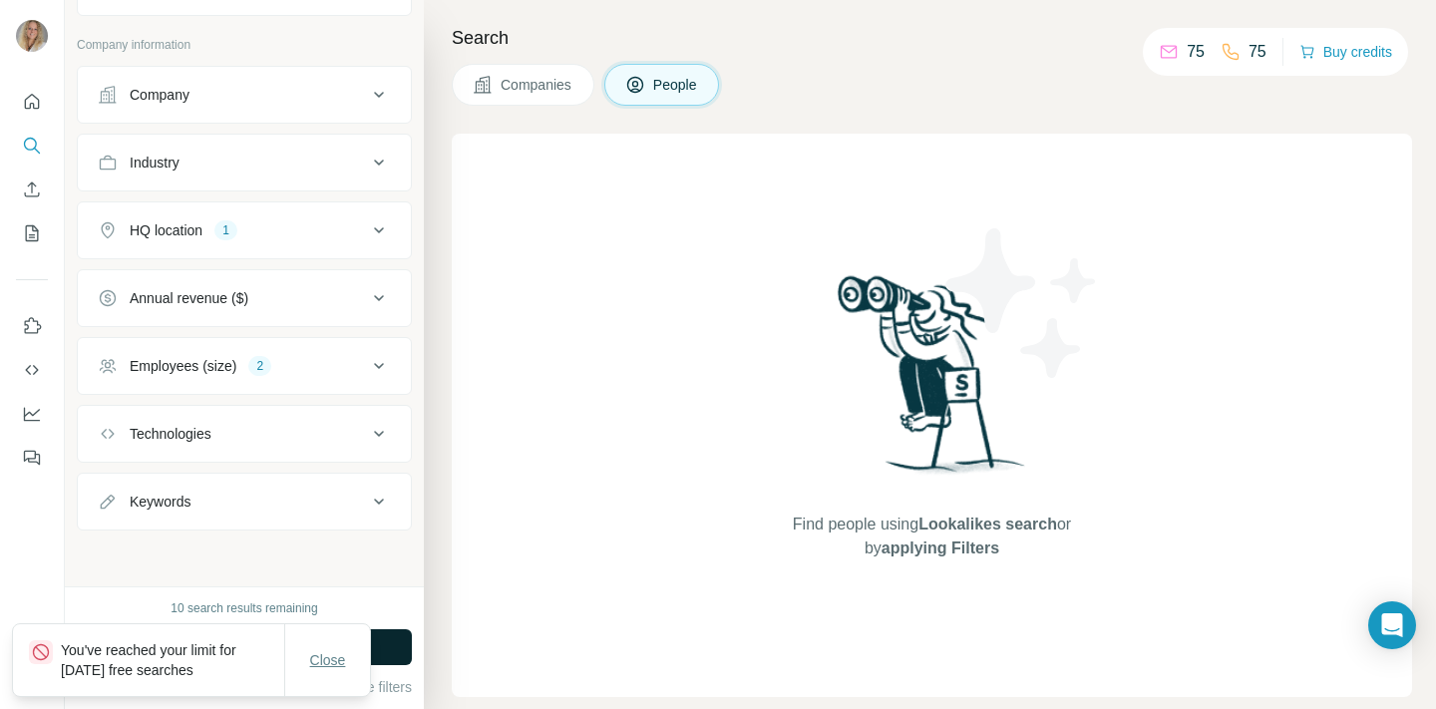
click at [333, 653] on span "Close" at bounding box center [328, 660] width 36 height 20
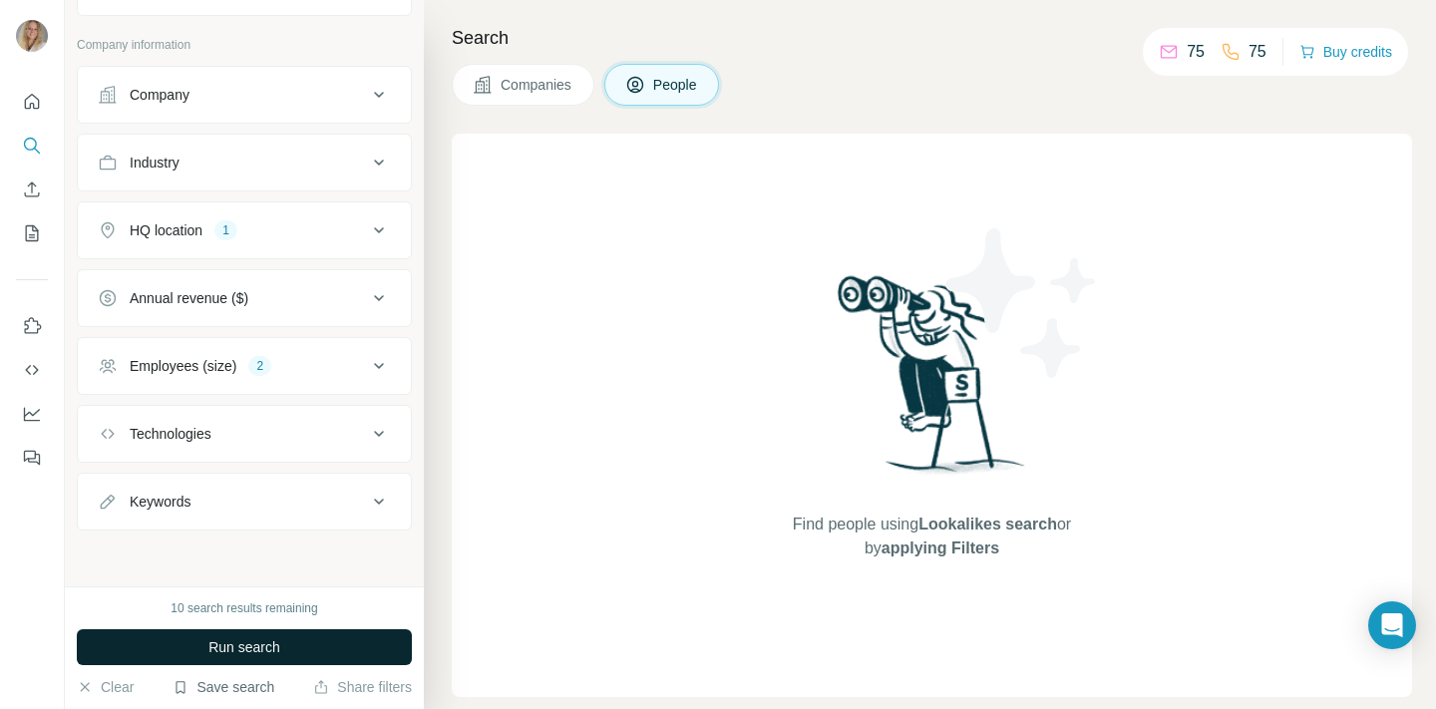
click at [233, 692] on button "Save search" at bounding box center [224, 687] width 102 height 20
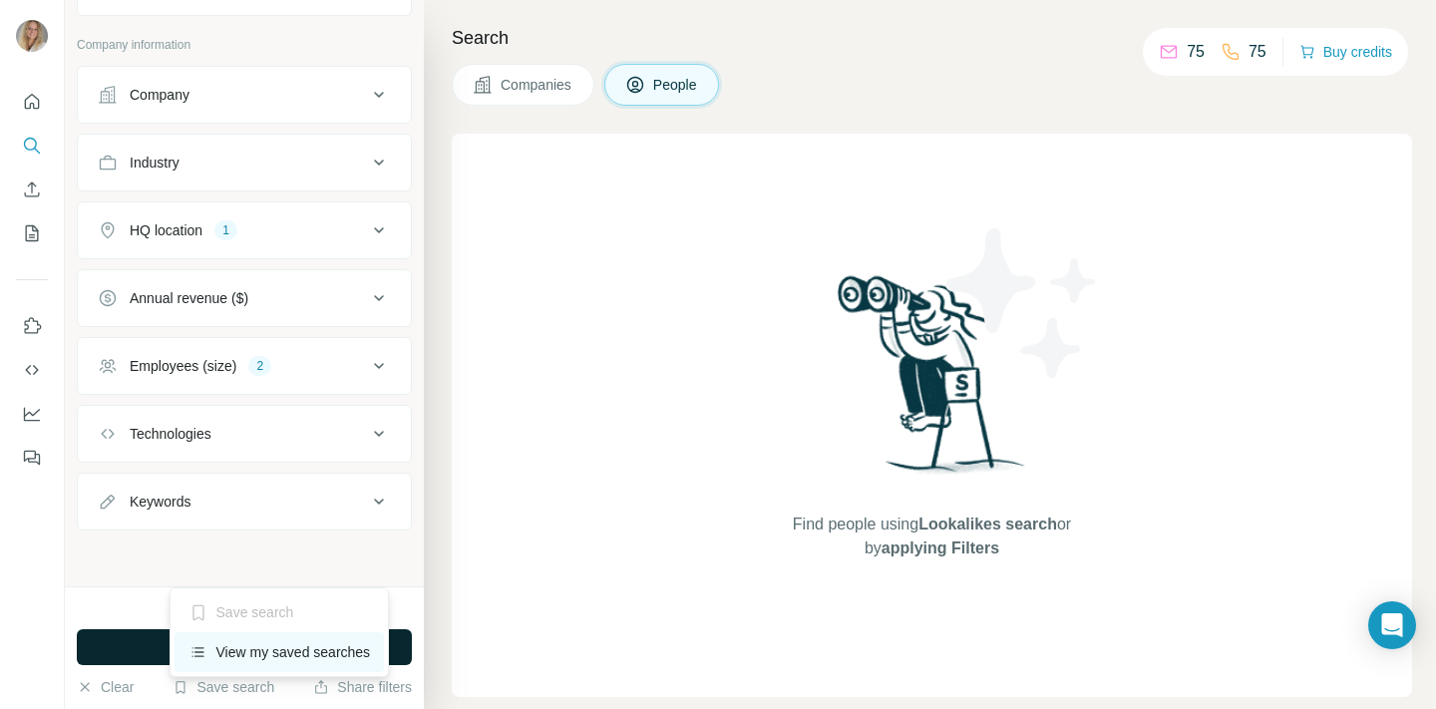
click at [274, 651] on div "View my saved searches" at bounding box center [280, 652] width 210 height 40
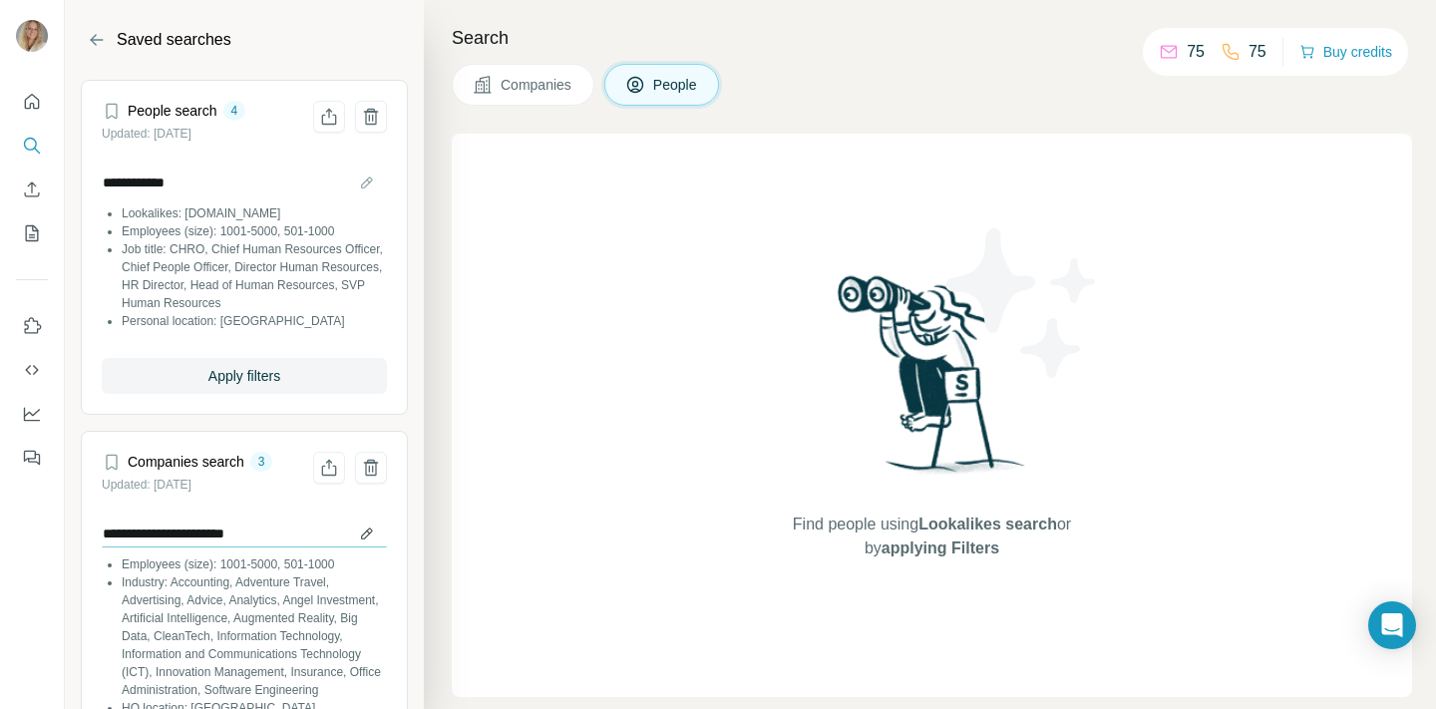
scroll to position [236, 0]
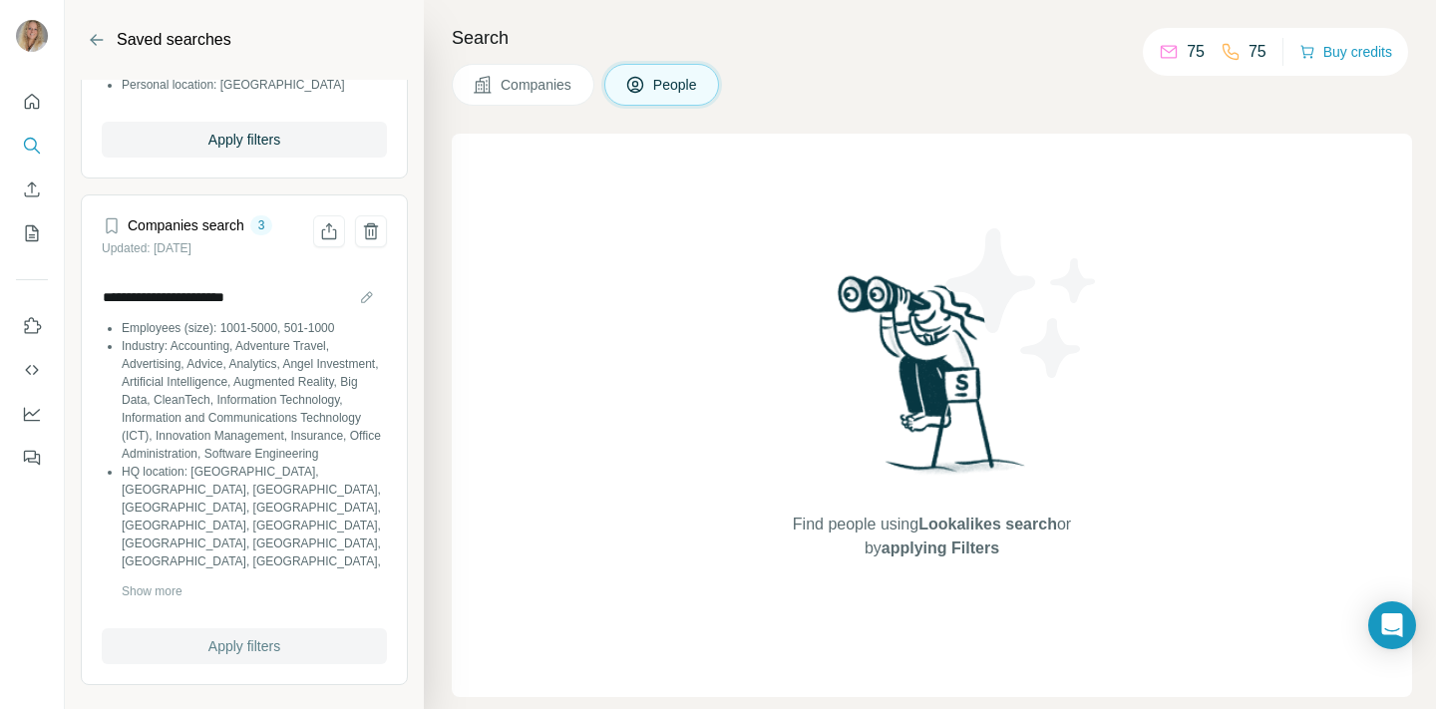
click at [222, 646] on span "Apply filters" at bounding box center [244, 646] width 72 height 20
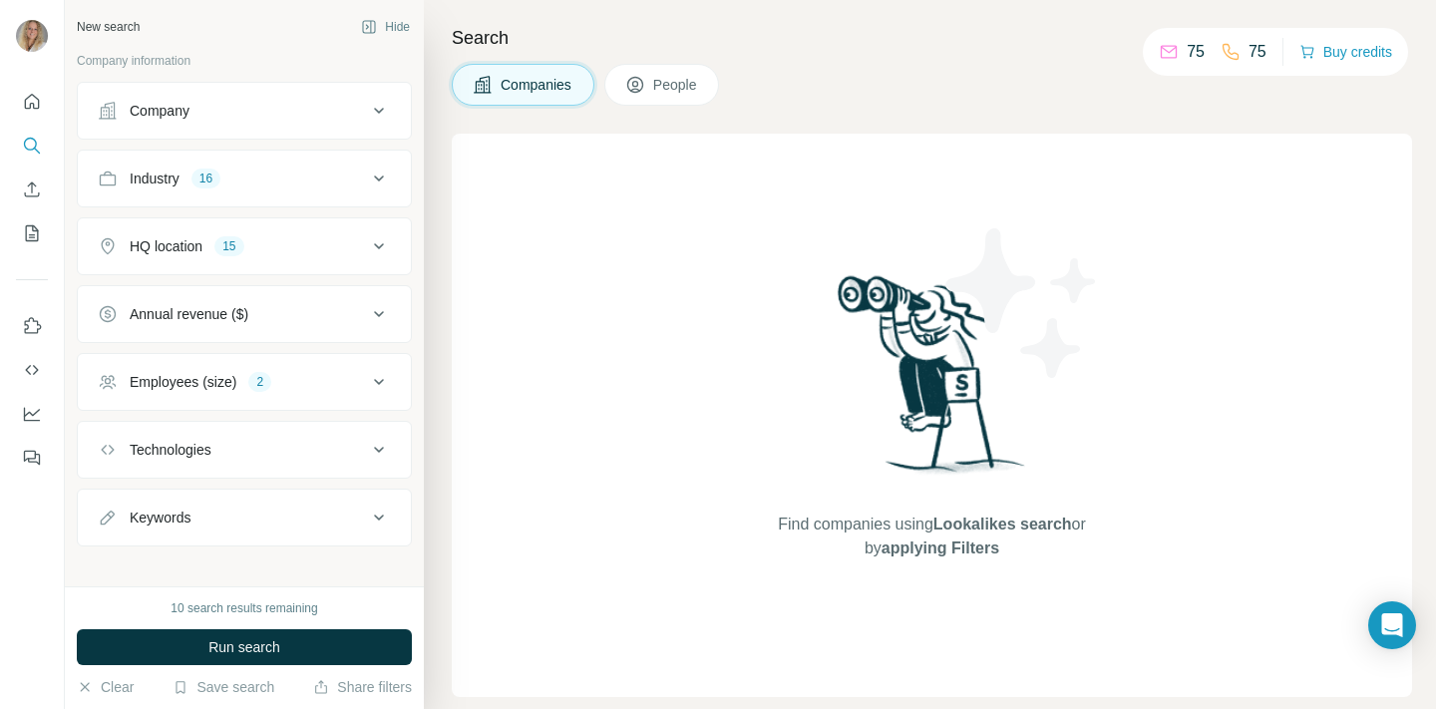
drag, startPoint x: 109, startPoint y: 231, endPoint x: 55, endPoint y: 233, distance: 53.9
click at [109, 231] on button "HQ location 15" at bounding box center [244, 246] width 333 height 48
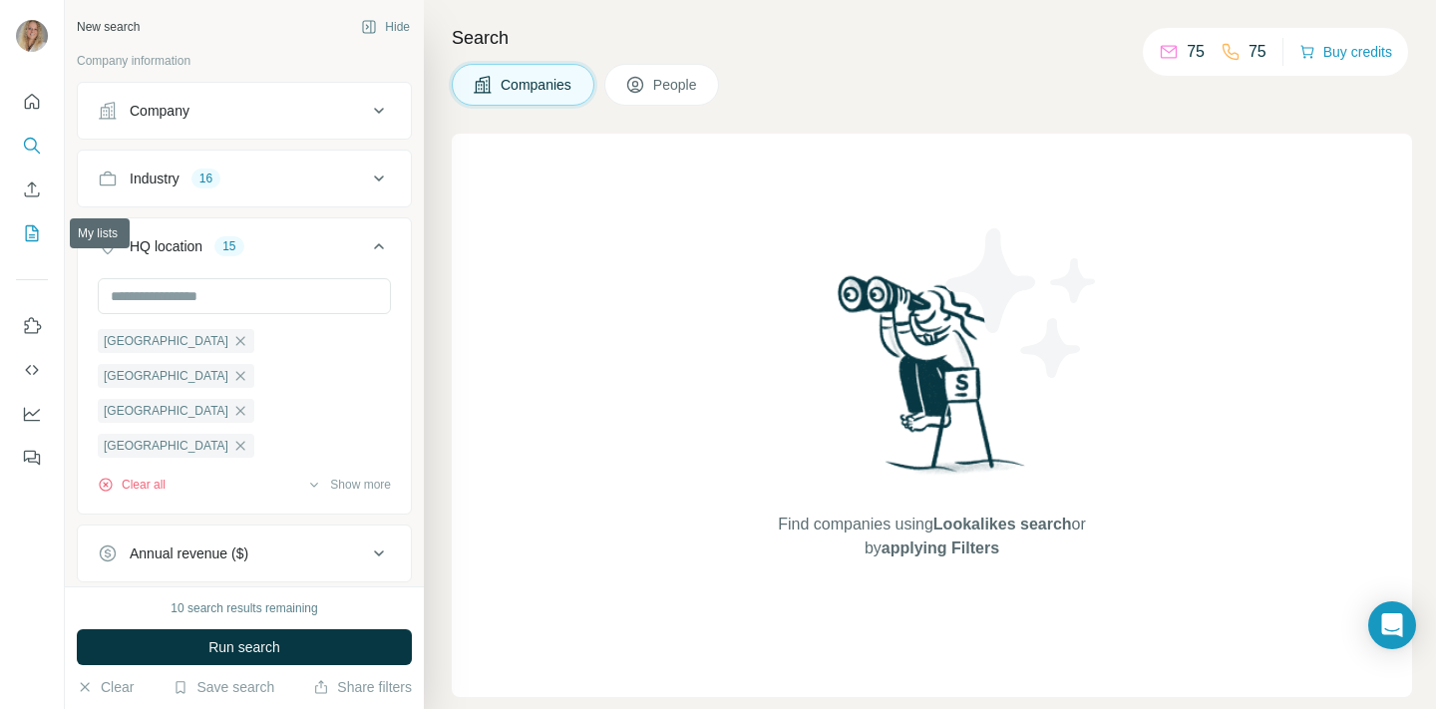
click at [33, 228] on icon "My lists" at bounding box center [32, 233] width 20 height 20
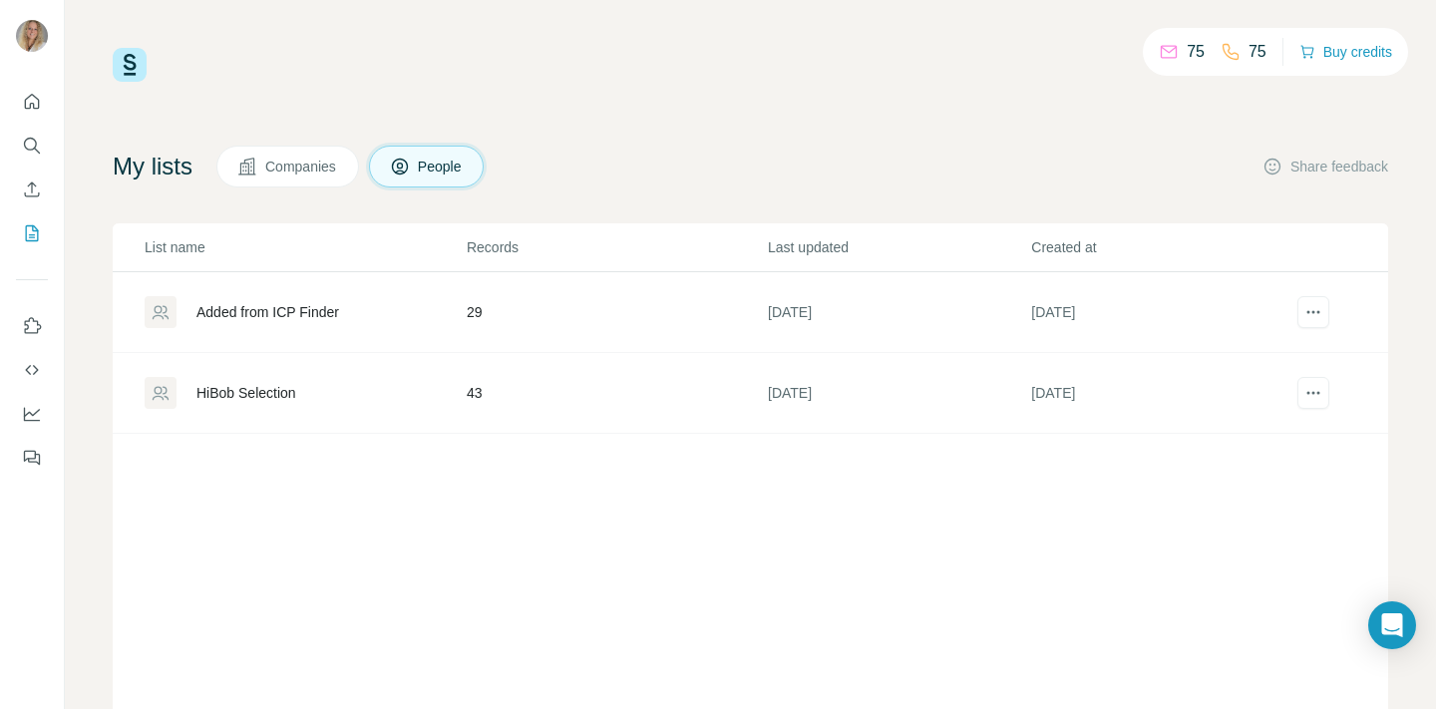
click at [477, 309] on td "29" at bounding box center [616, 312] width 301 height 81
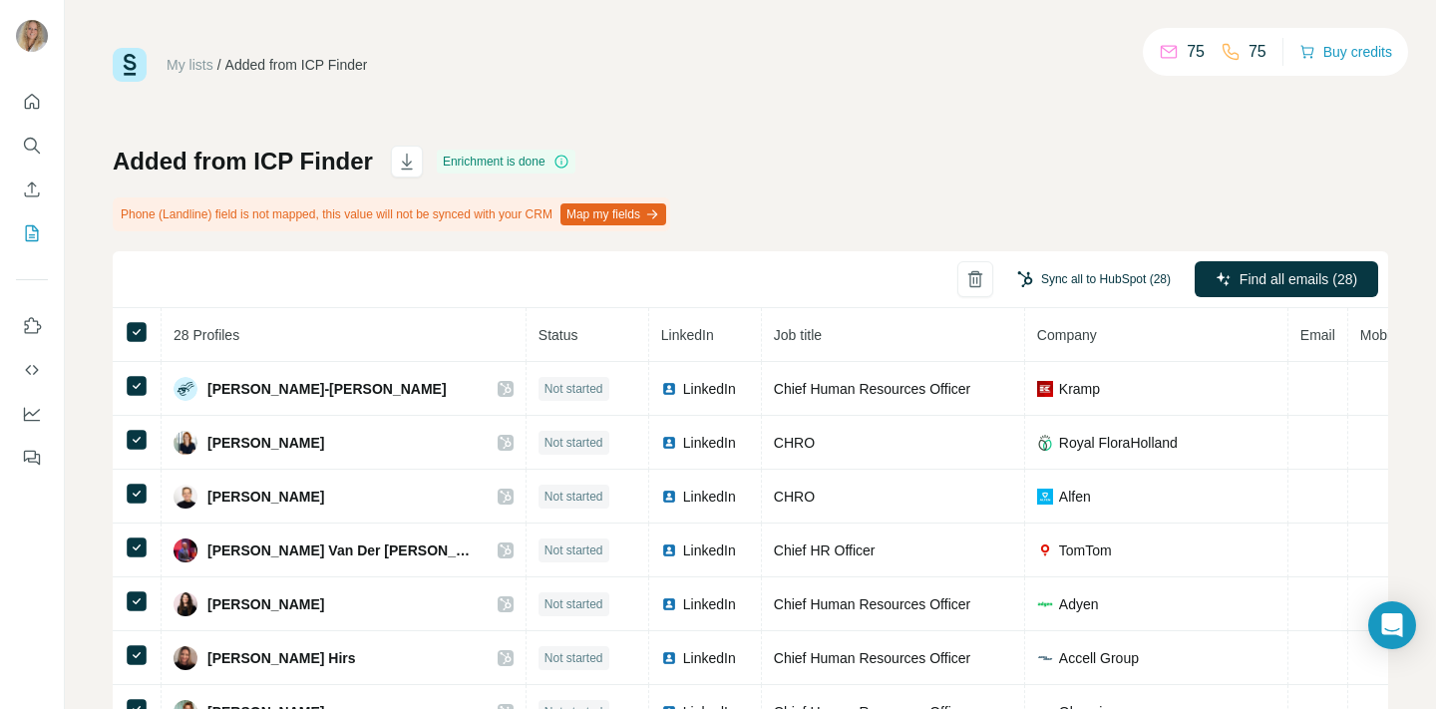
click at [1078, 275] on button "Sync all to HubSpot (28)" at bounding box center [1094, 279] width 182 height 30
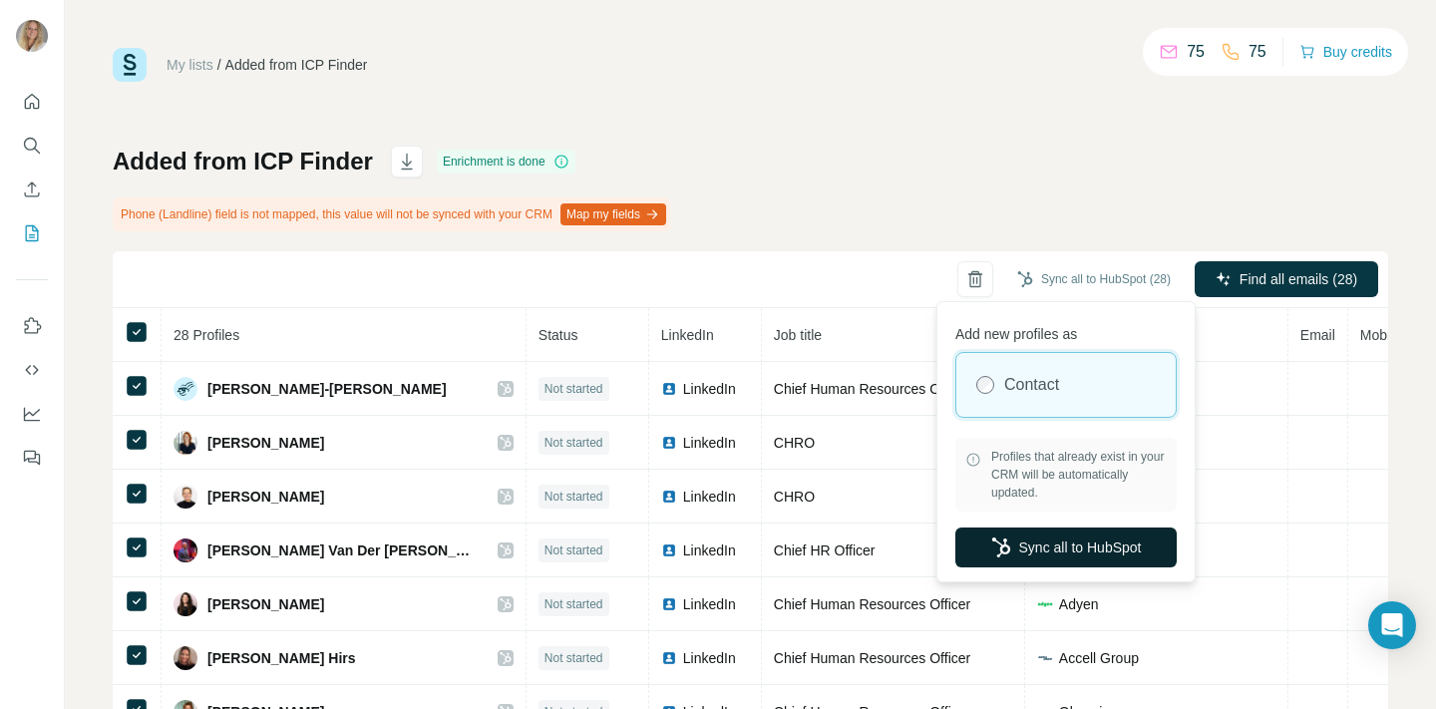
click at [1023, 540] on button "Sync all to HubSpot" at bounding box center [1065, 548] width 221 height 40
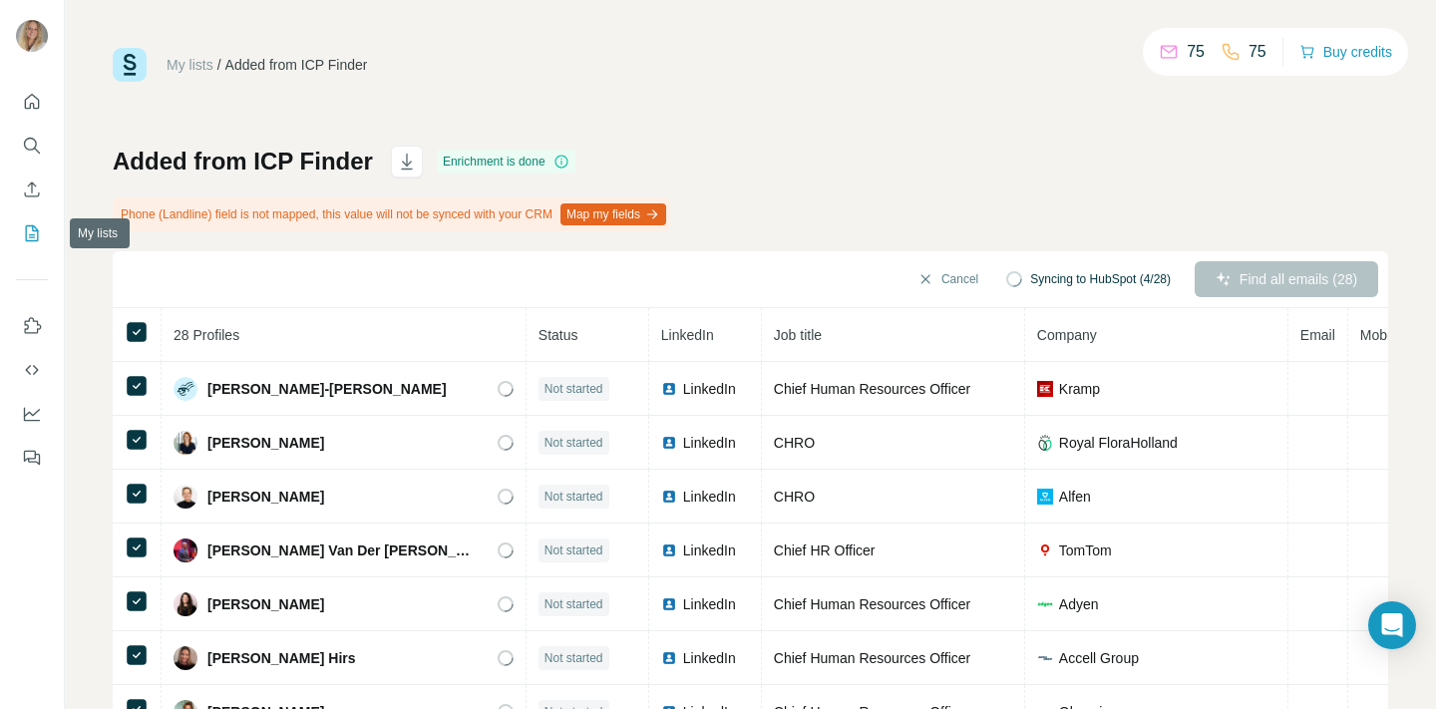
click at [34, 230] on icon "My lists" at bounding box center [34, 231] width 10 height 13
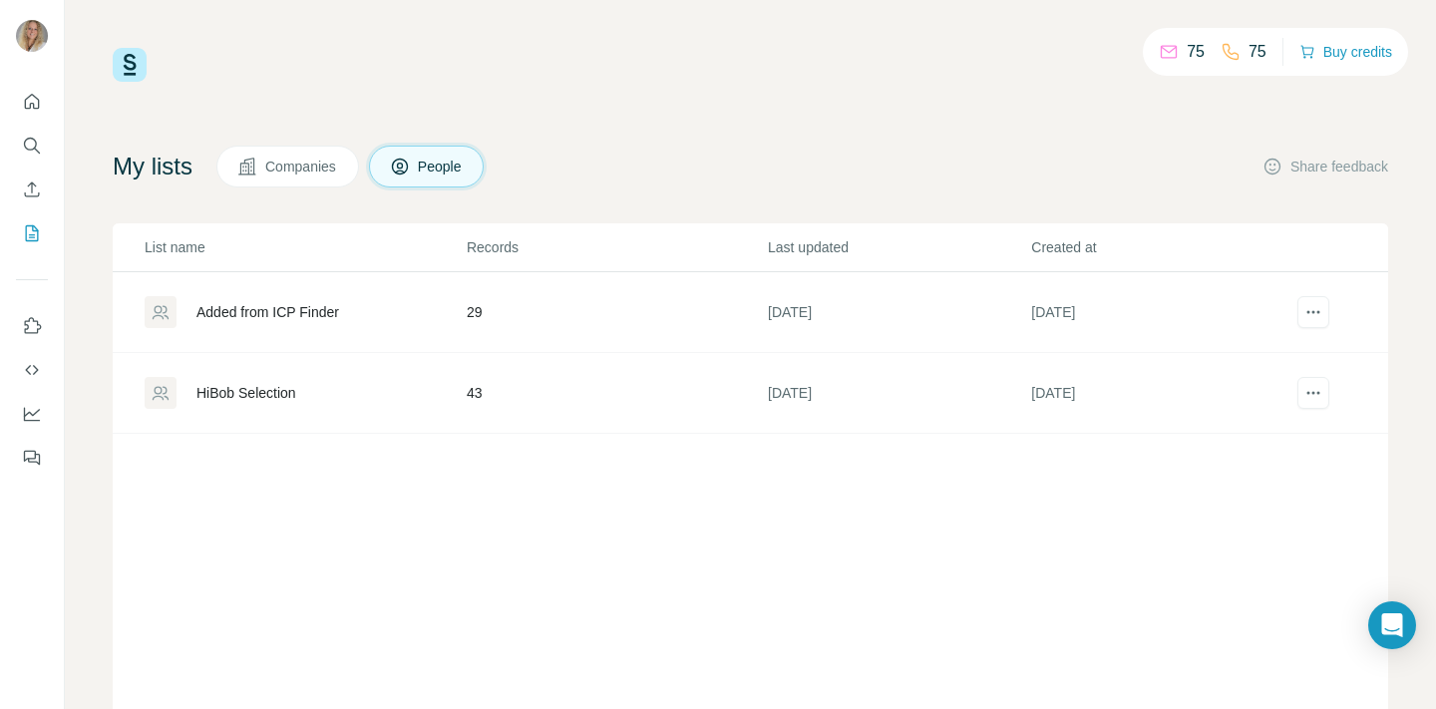
click at [485, 398] on td "43" at bounding box center [616, 393] width 301 height 81
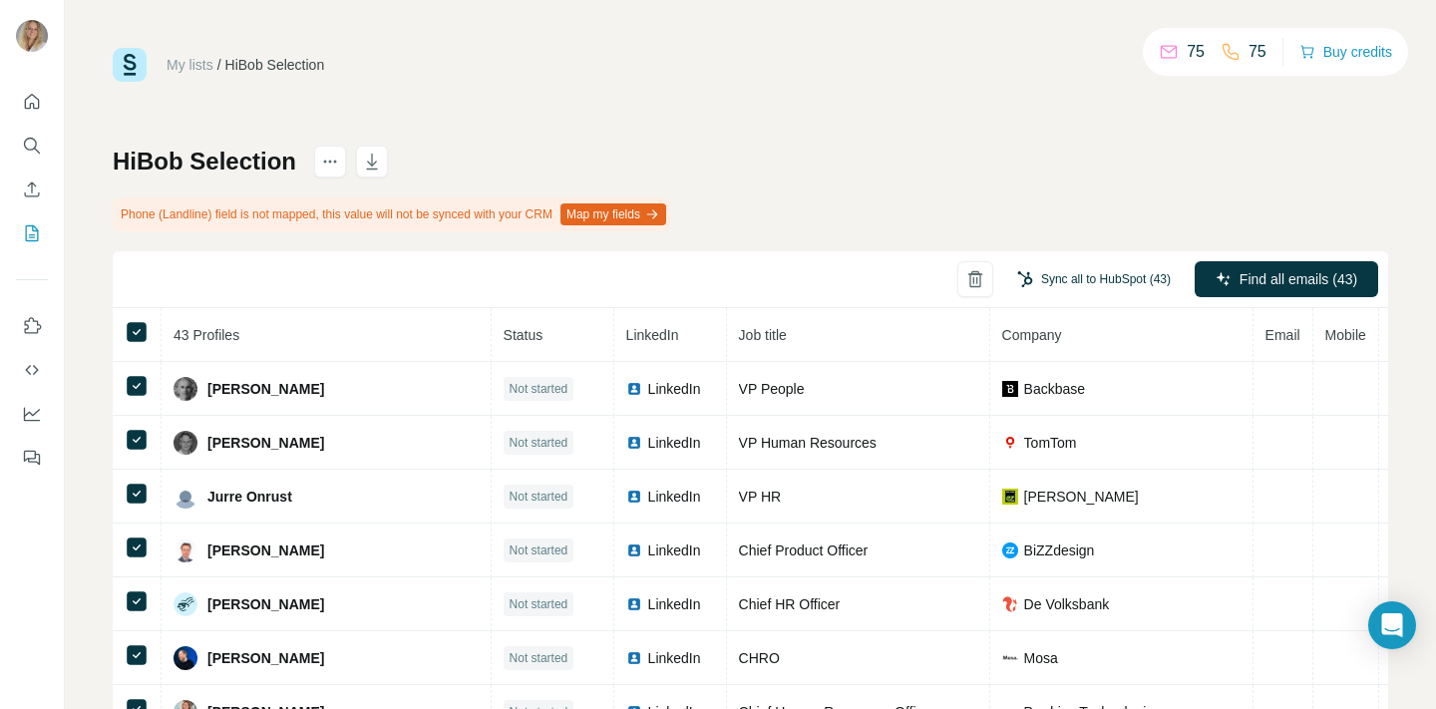
click at [1073, 280] on button "Sync all to HubSpot (43)" at bounding box center [1094, 279] width 182 height 30
click at [1168, 198] on div "HiBob Selection Phone (Landline) field is not mapped, this value will not be sy…" at bounding box center [750, 490] width 1275 height 689
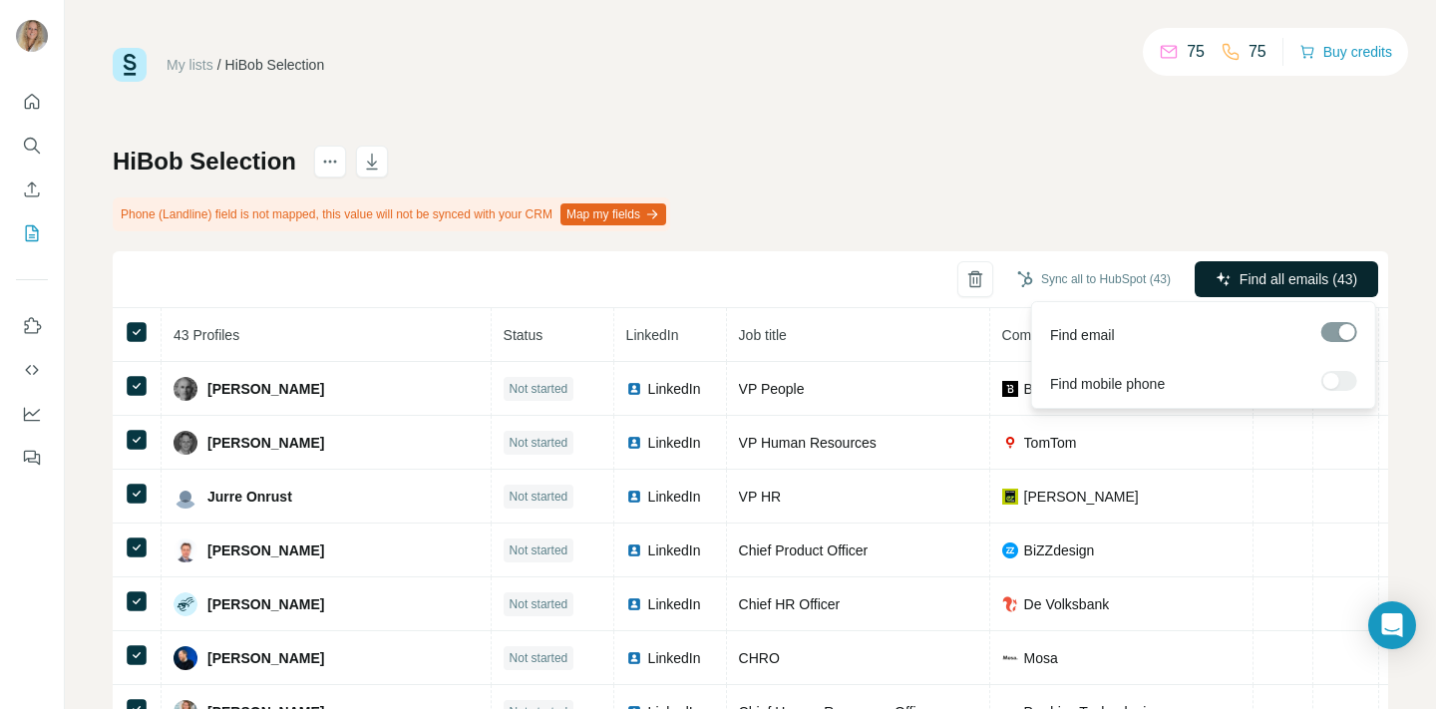
click at [1230, 276] on button "Find all emails (43)" at bounding box center [1286, 279] width 183 height 36
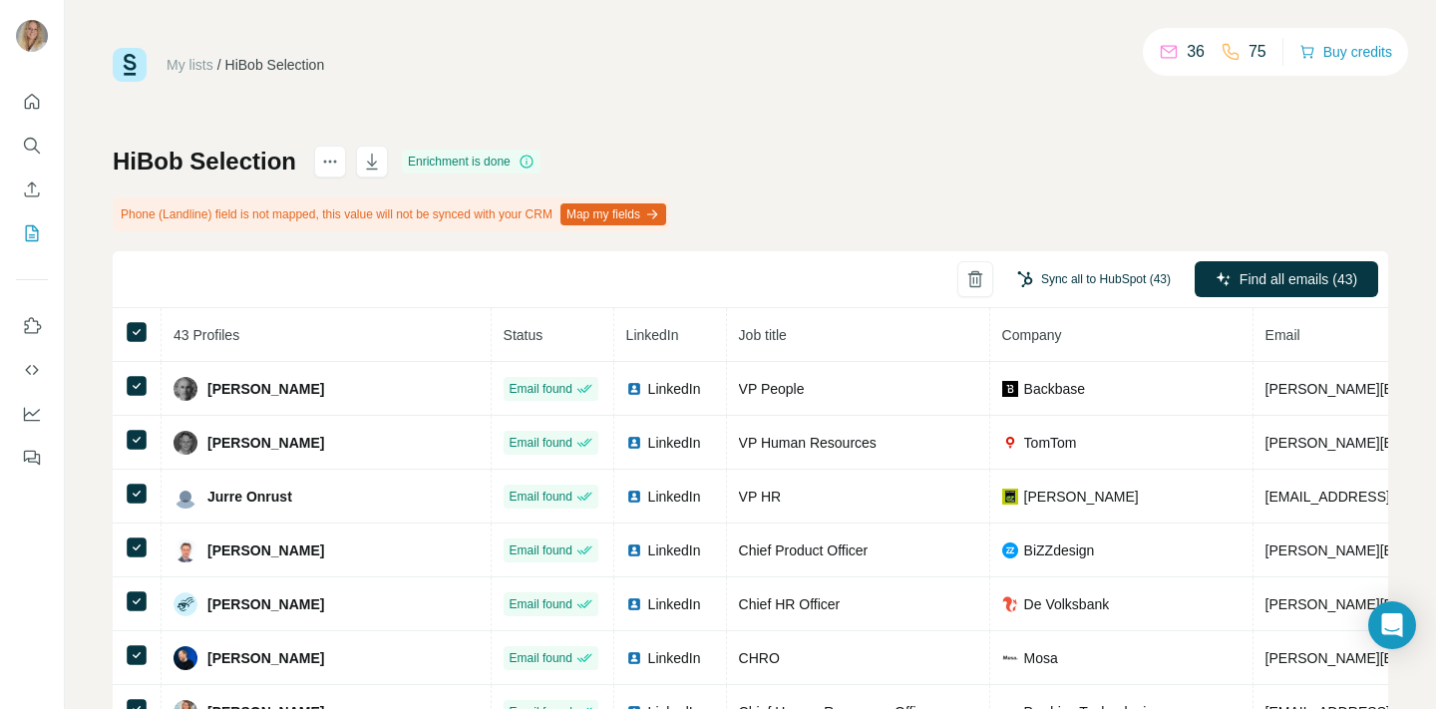
click at [1072, 271] on button "Sync all to HubSpot (43)" at bounding box center [1094, 279] width 182 height 30
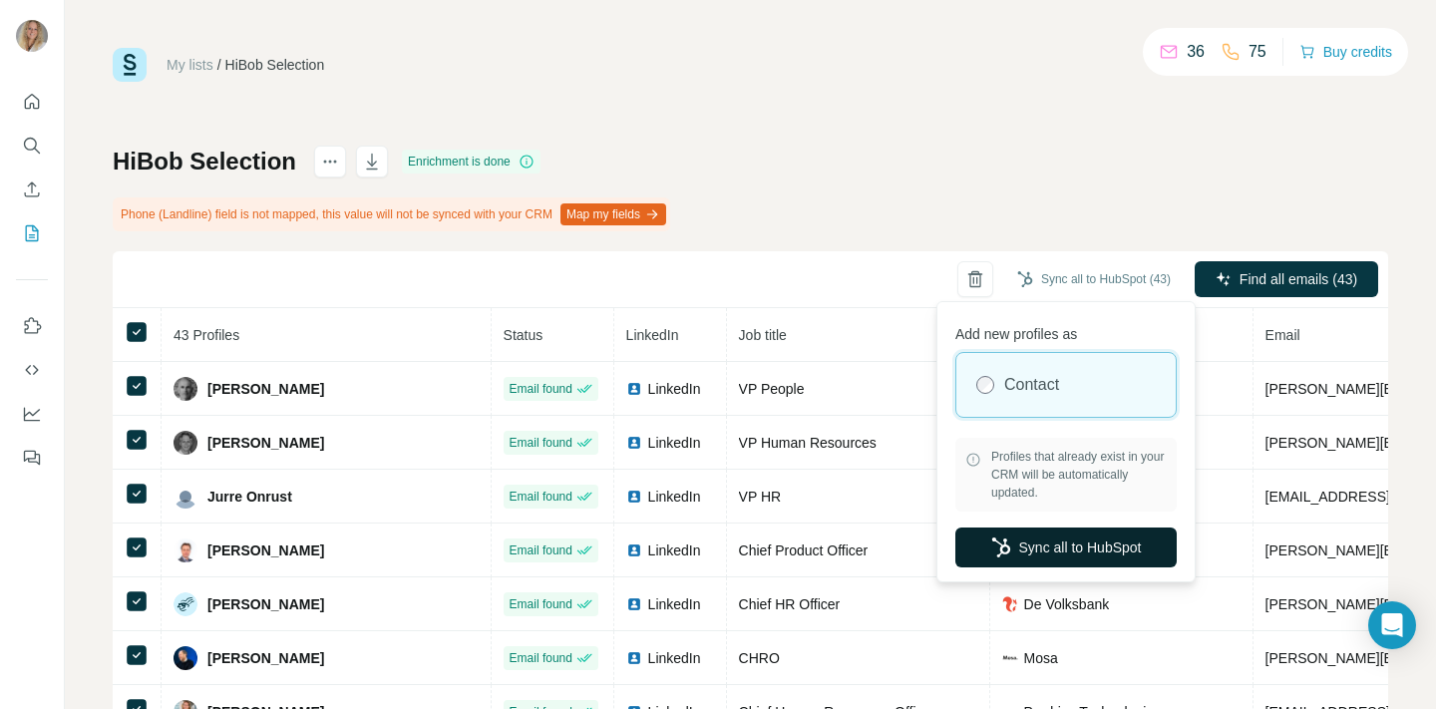
click at [1023, 543] on button "Sync all to HubSpot" at bounding box center [1065, 548] width 221 height 40
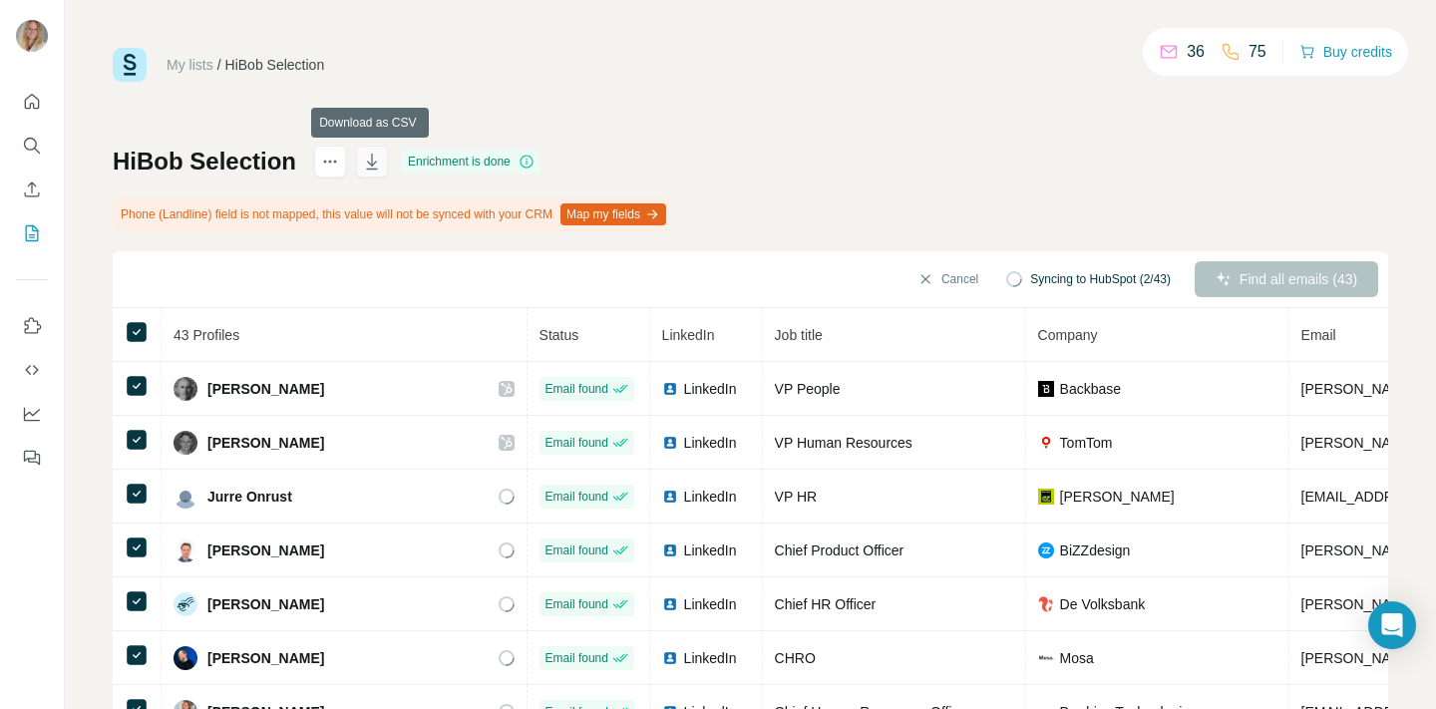
click at [369, 162] on icon "button" at bounding box center [372, 162] width 20 height 20
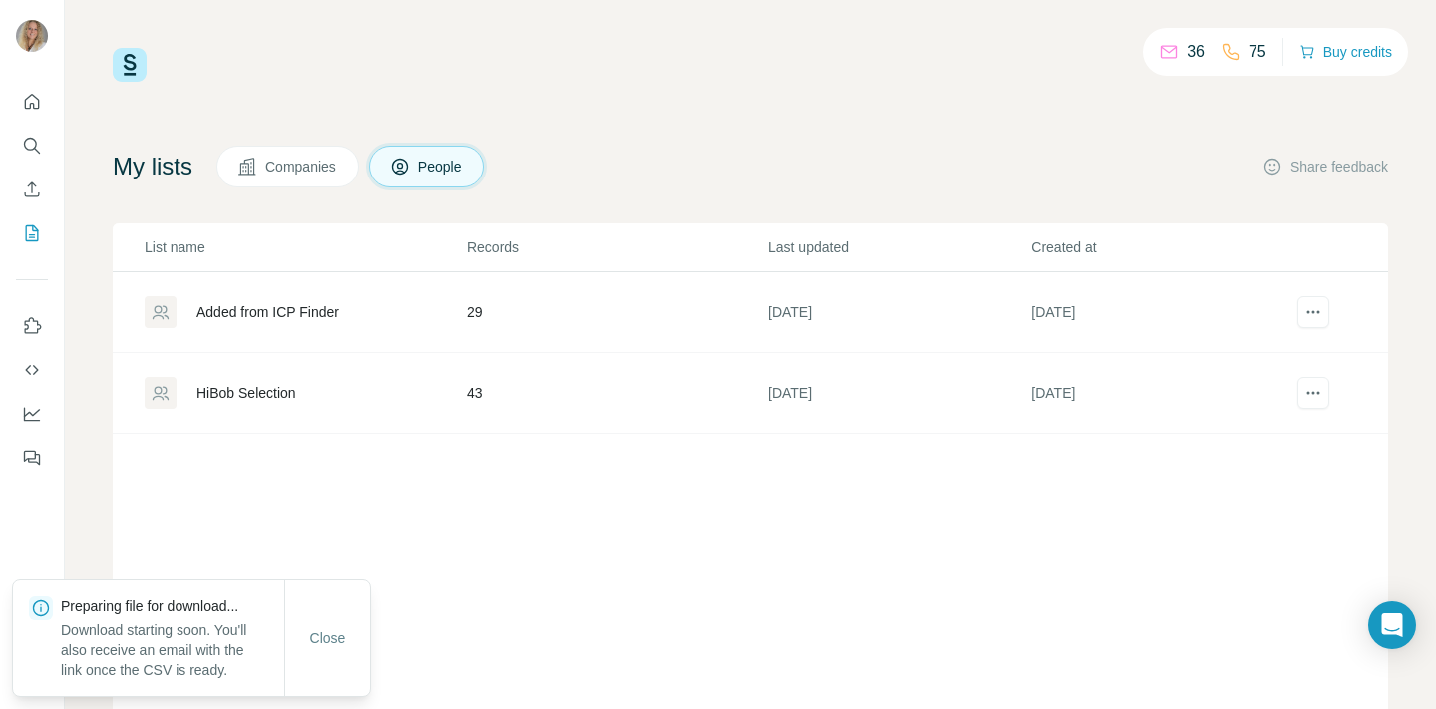
click at [474, 310] on td "29" at bounding box center [616, 312] width 301 height 81
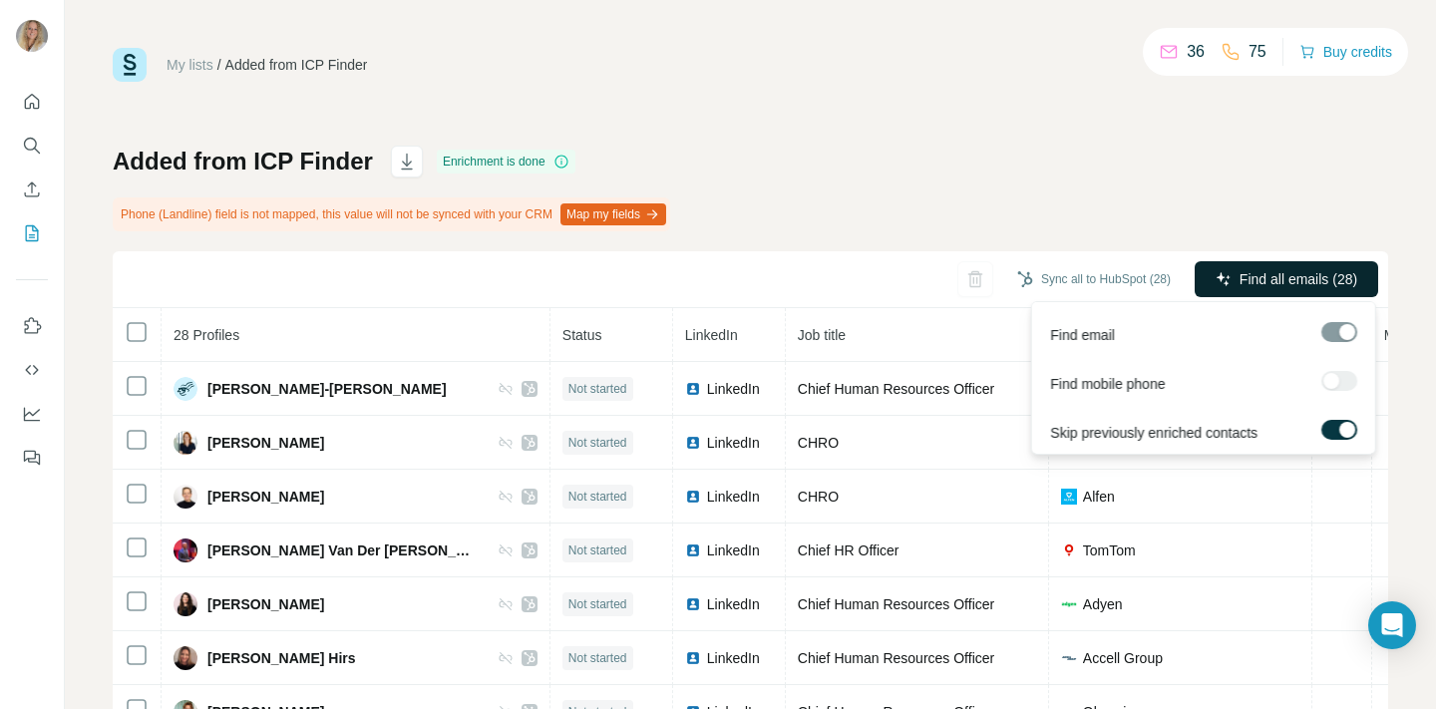
click at [1266, 280] on span "Find all emails (28)" at bounding box center [1299, 279] width 118 height 20
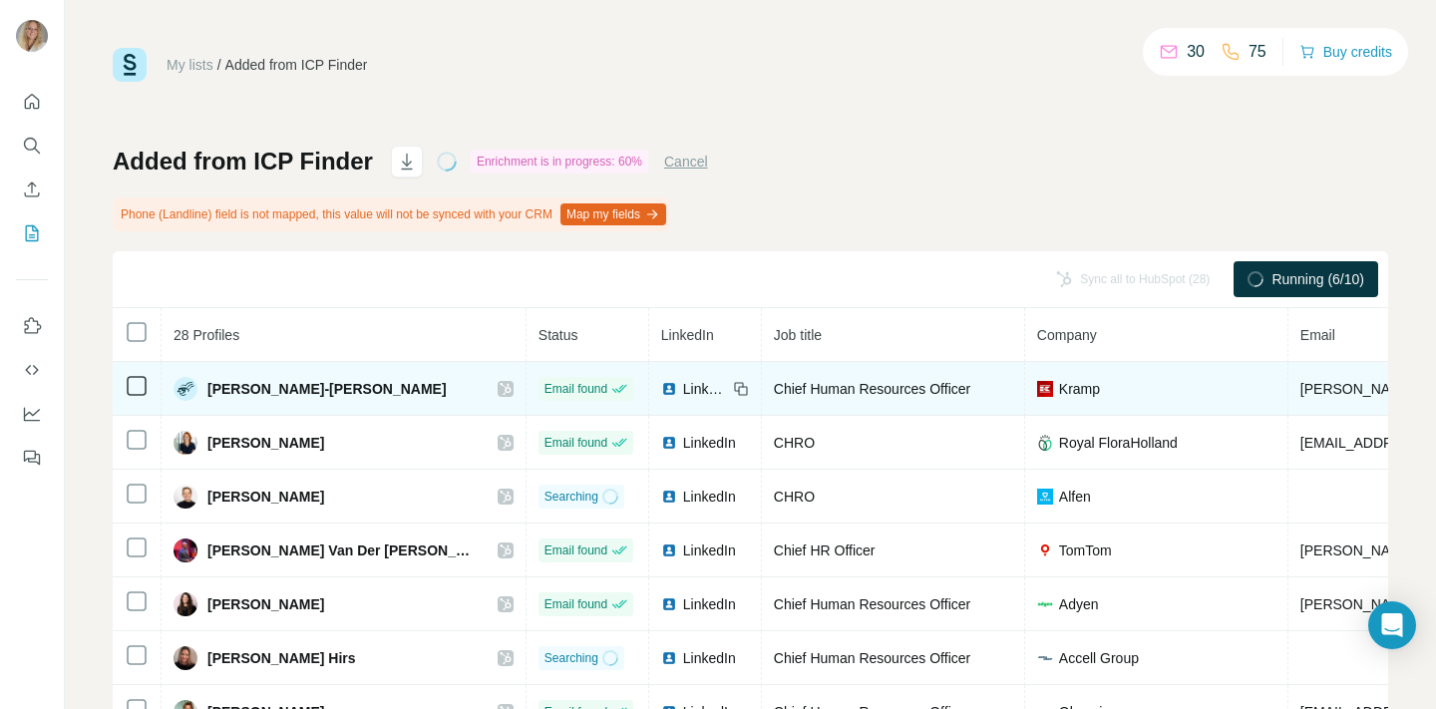
click at [298, 389] on span "Andrea Bodstein-Walenciak" at bounding box center [326, 389] width 239 height 20
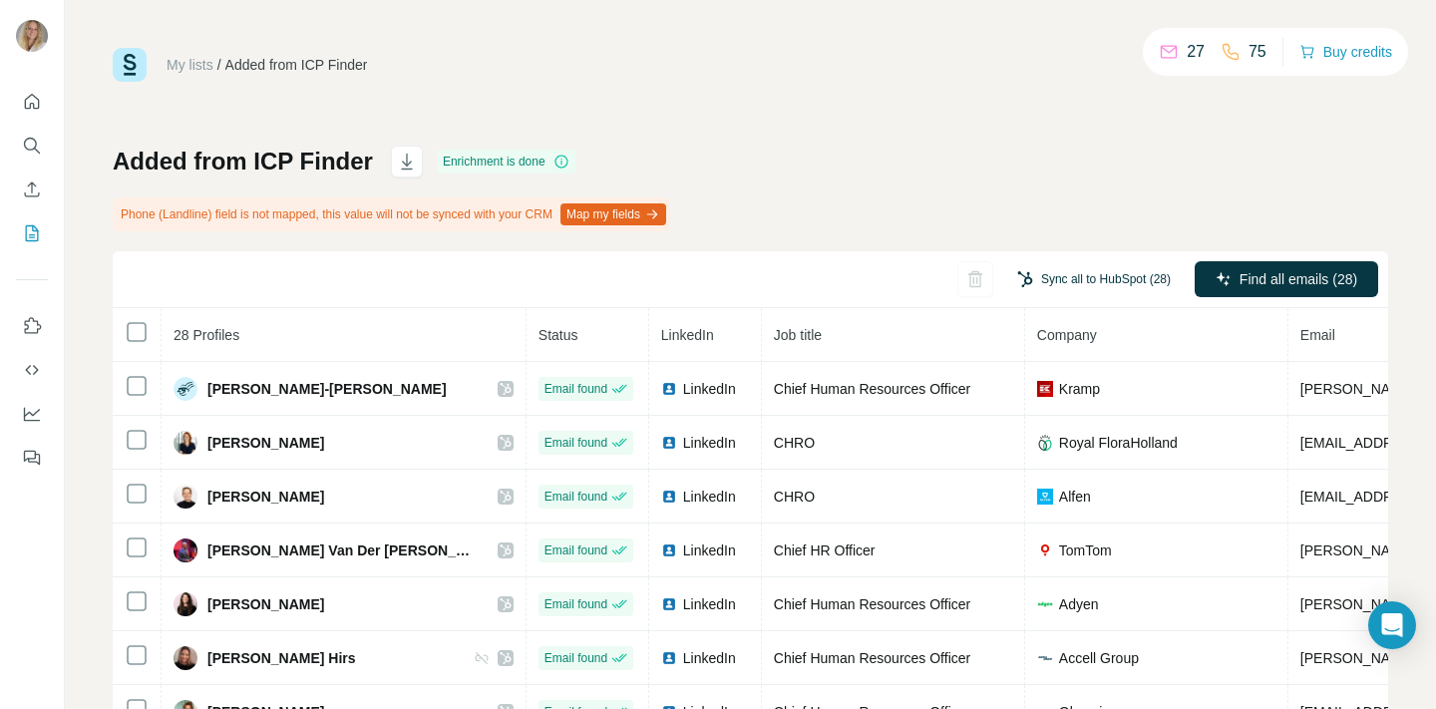
click at [1029, 280] on button "Sync all to HubSpot (28)" at bounding box center [1094, 279] width 182 height 30
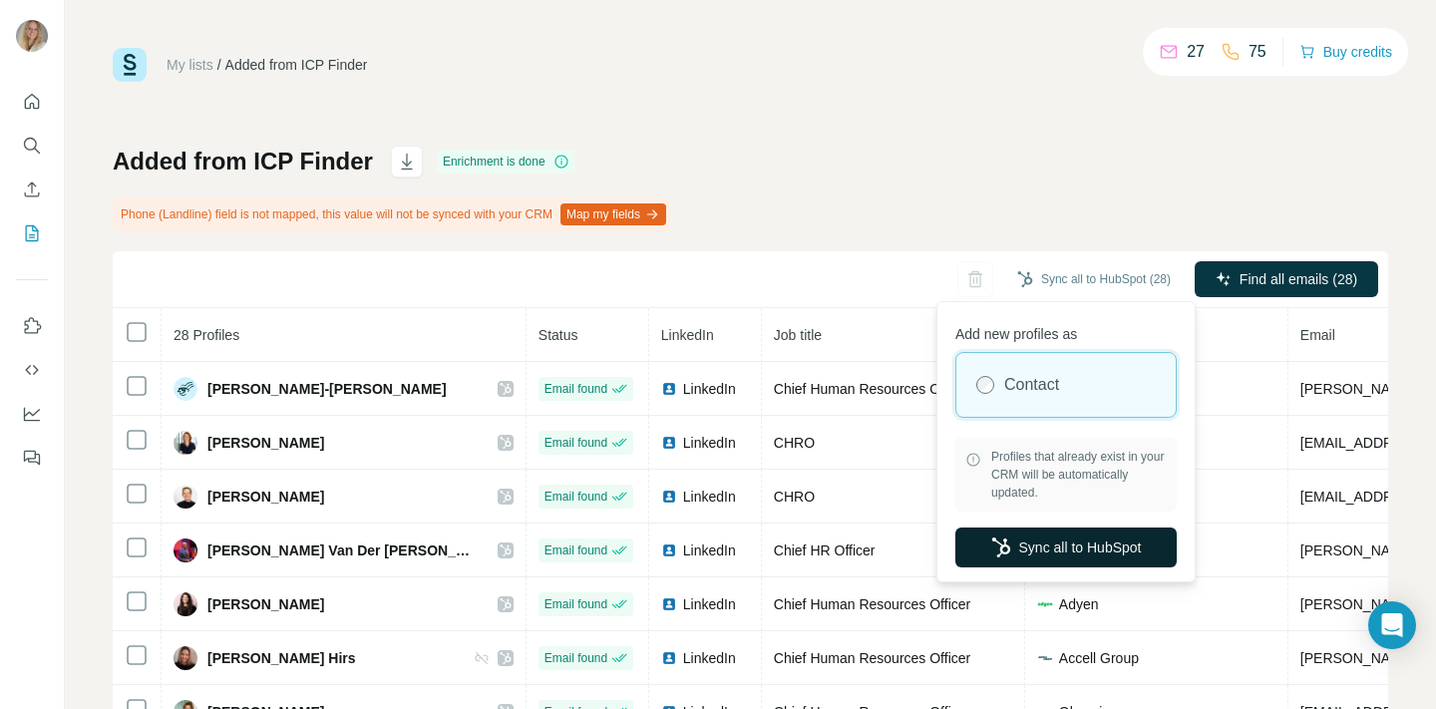
click at [1032, 543] on button "Sync all to HubSpot" at bounding box center [1065, 548] width 221 height 40
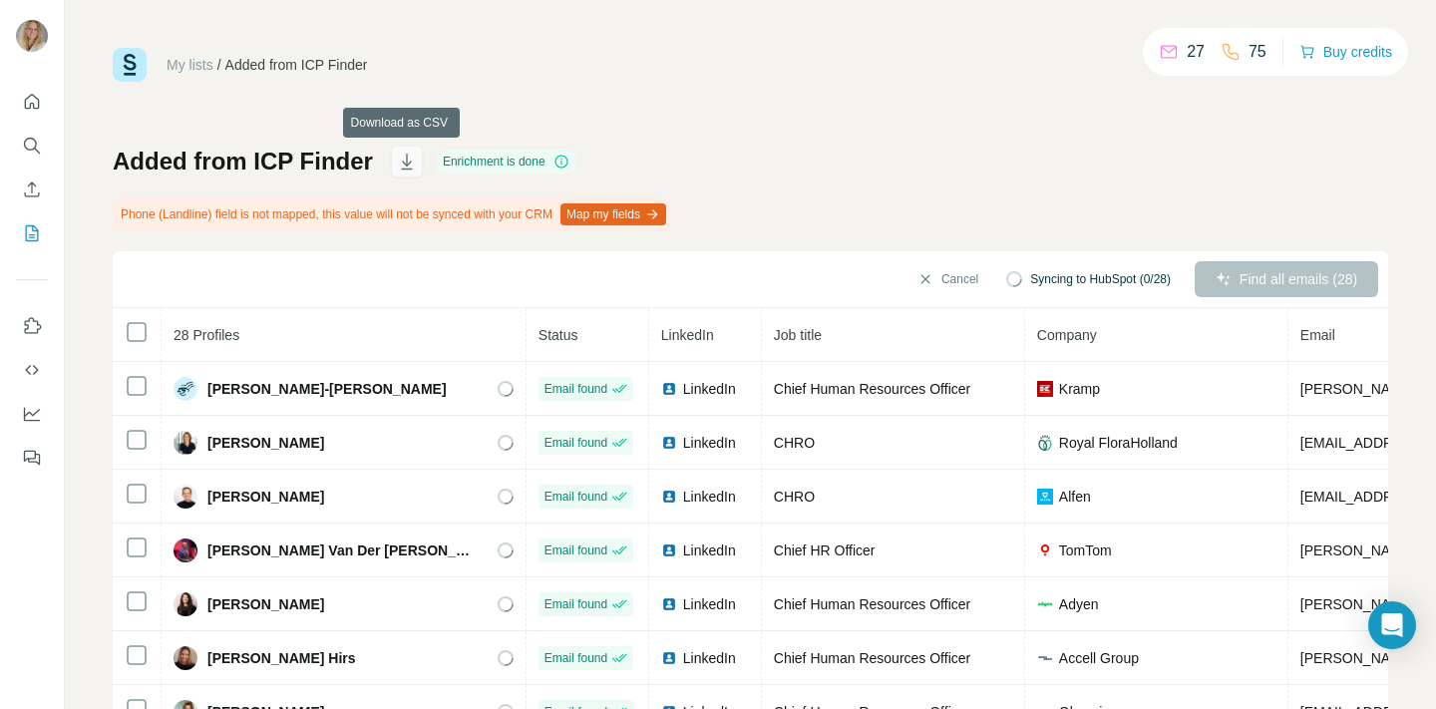
click at [404, 164] on icon "button" at bounding box center [407, 164] width 10 height 6
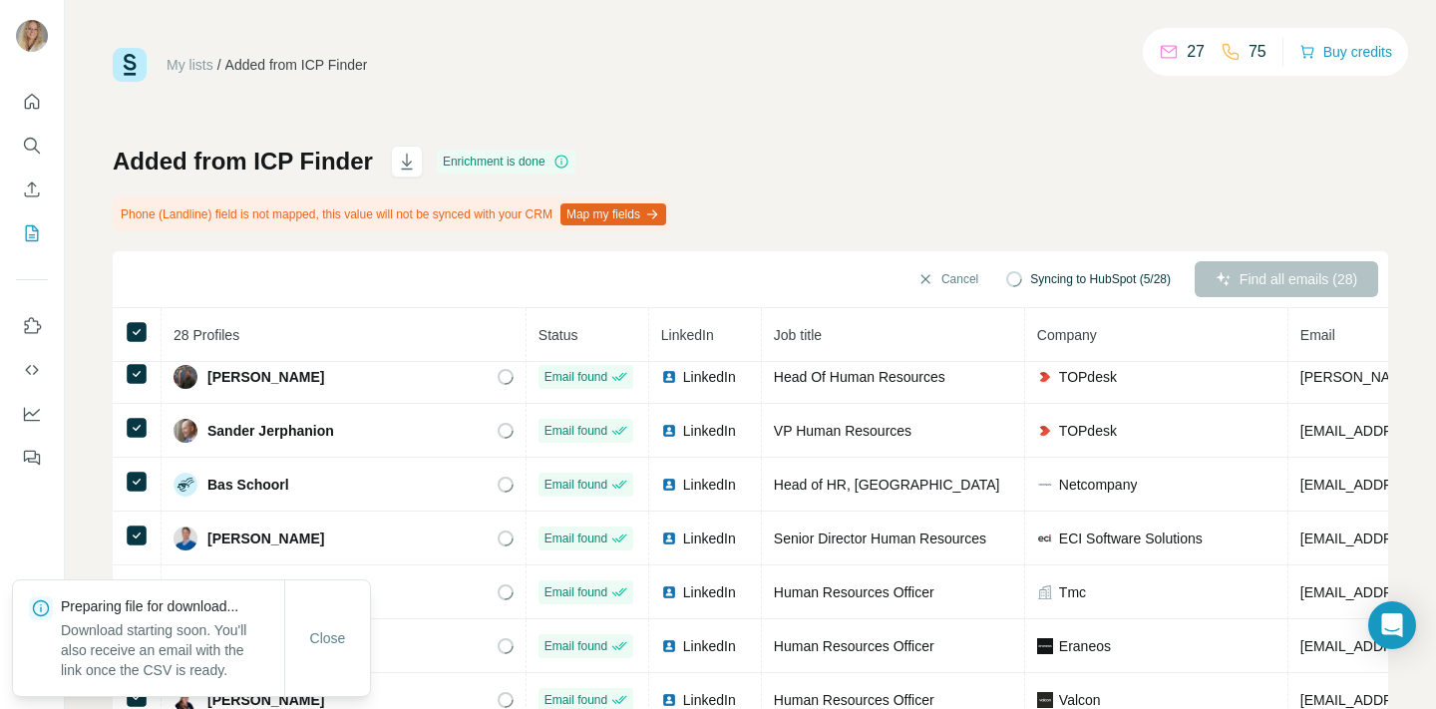
scroll to position [866, 0]
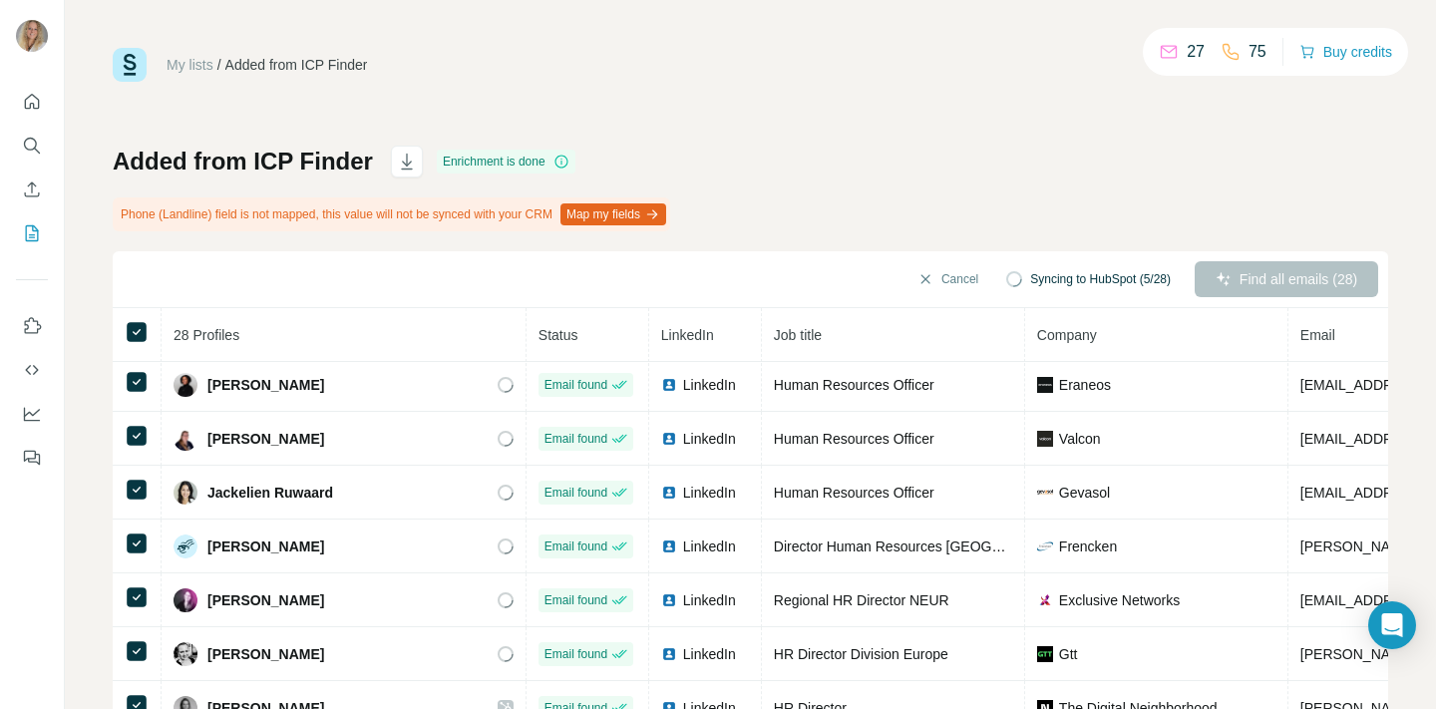
click at [332, 638] on div "Close" at bounding box center [327, 658] width 85 height 40
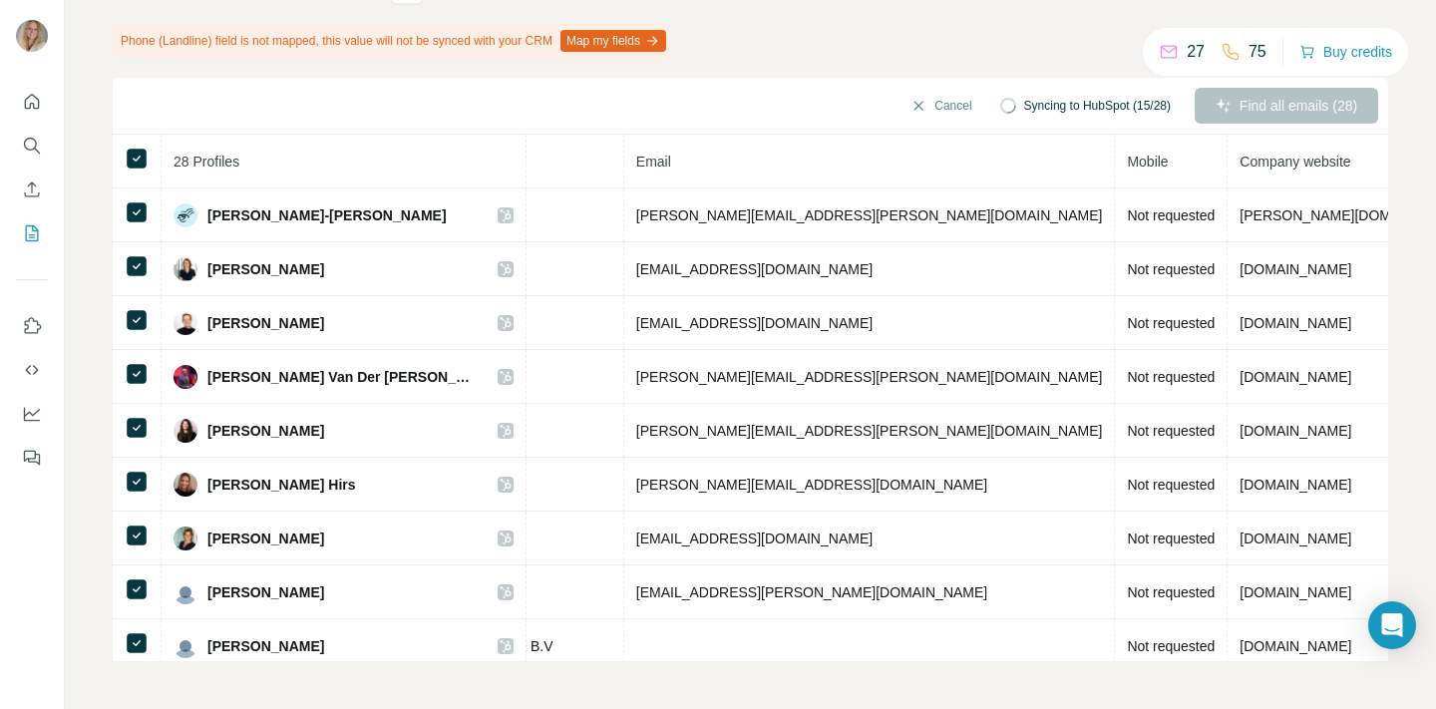
scroll to position [0, 0]
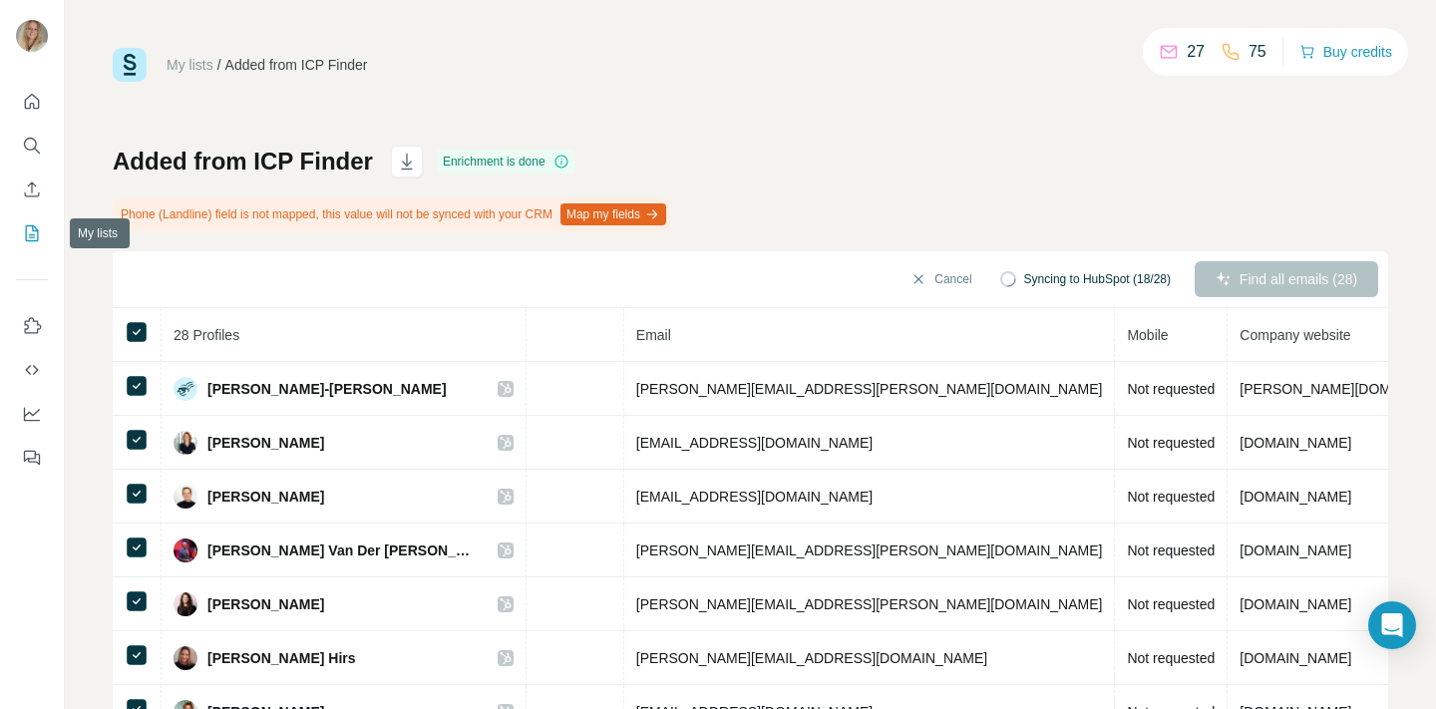
click at [105, 237] on div "My lists / Added from ICP Finder 27 75 Buy credits Added from ICP Finder Enrich…" at bounding box center [750, 354] width 1371 height 709
click at [27, 227] on icon "My lists" at bounding box center [32, 233] width 20 height 20
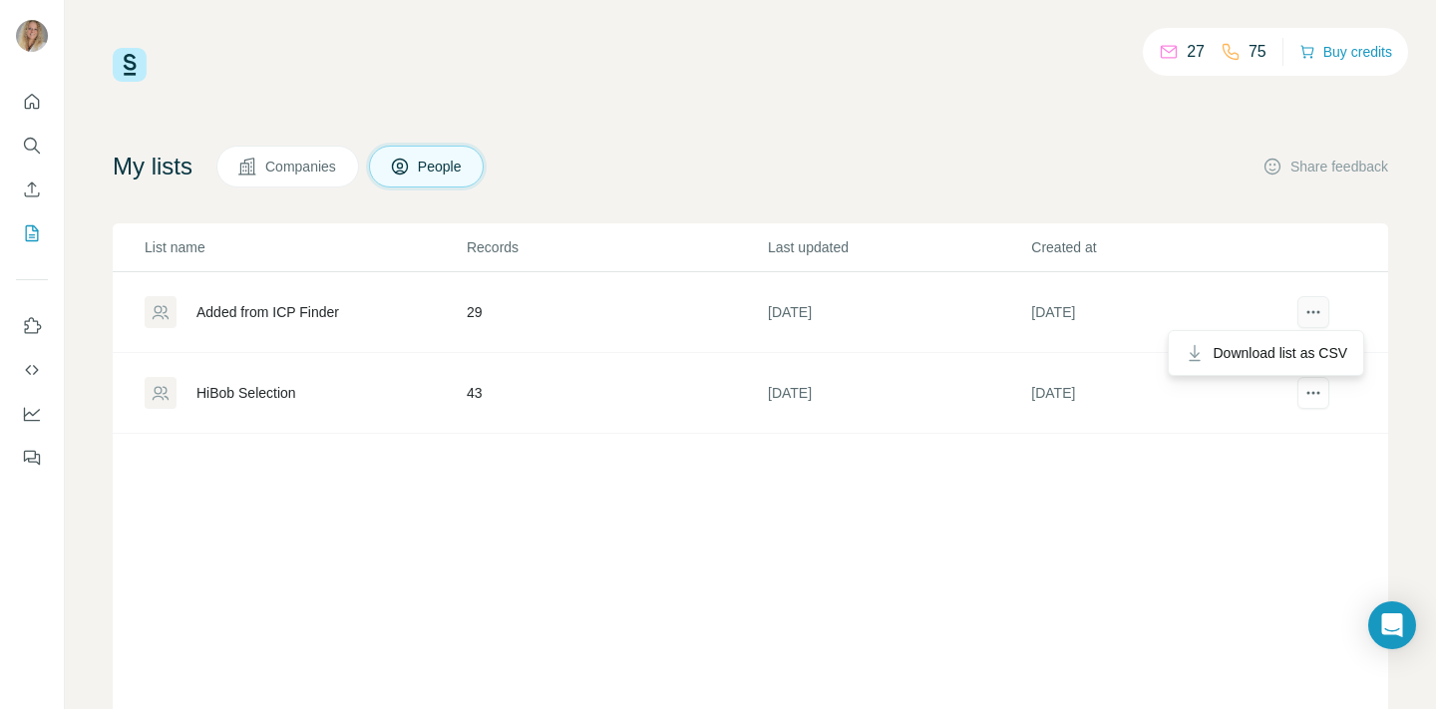
click at [1317, 314] on icon "actions" at bounding box center [1313, 312] width 20 height 20
click at [1037, 117] on div "27 75 Buy credits My lists Companies People Share feedback List name Records La…" at bounding box center [750, 405] width 1275 height 714
click at [28, 231] on icon "My lists" at bounding box center [32, 233] width 20 height 20
click at [260, 308] on div "Added from ICP Finder" at bounding box center [267, 312] width 143 height 20
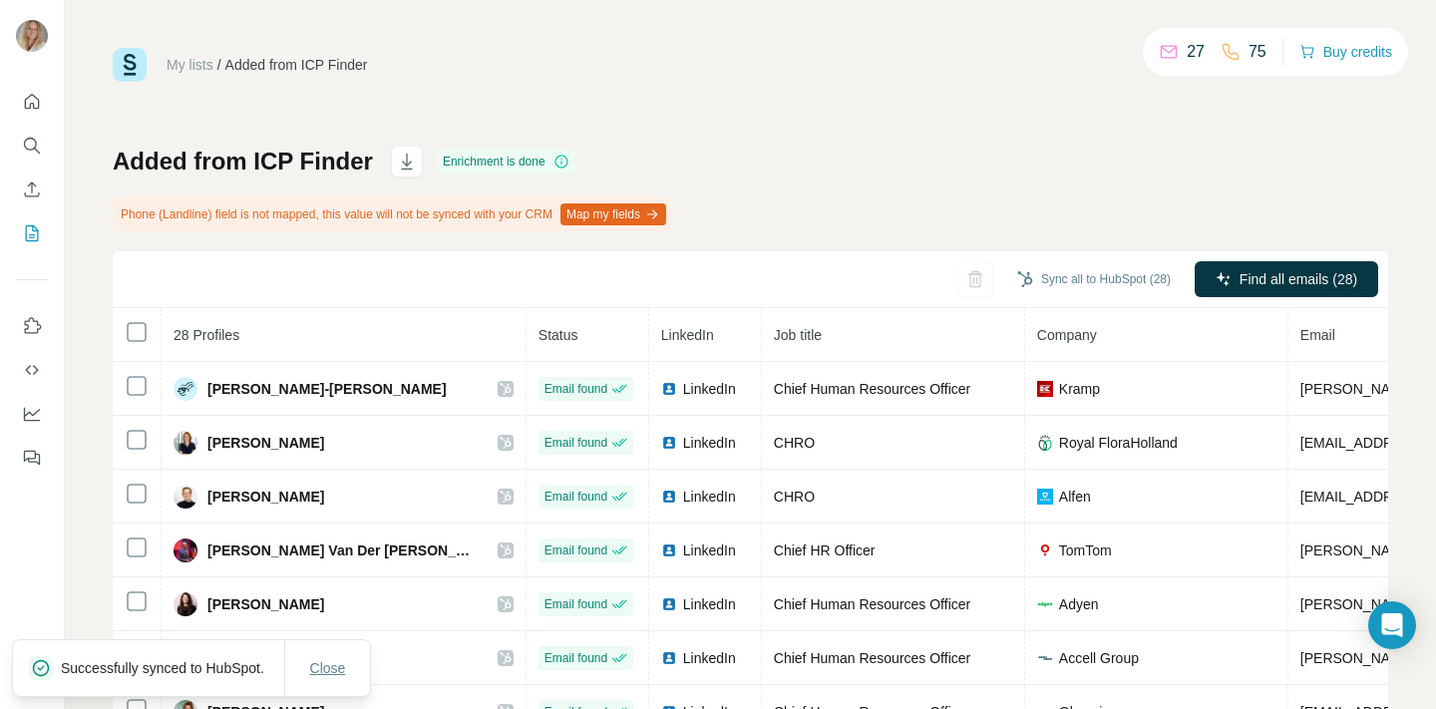
click at [335, 658] on span "Close" at bounding box center [328, 668] width 36 height 20
click at [186, 63] on link "My lists" at bounding box center [190, 65] width 47 height 16
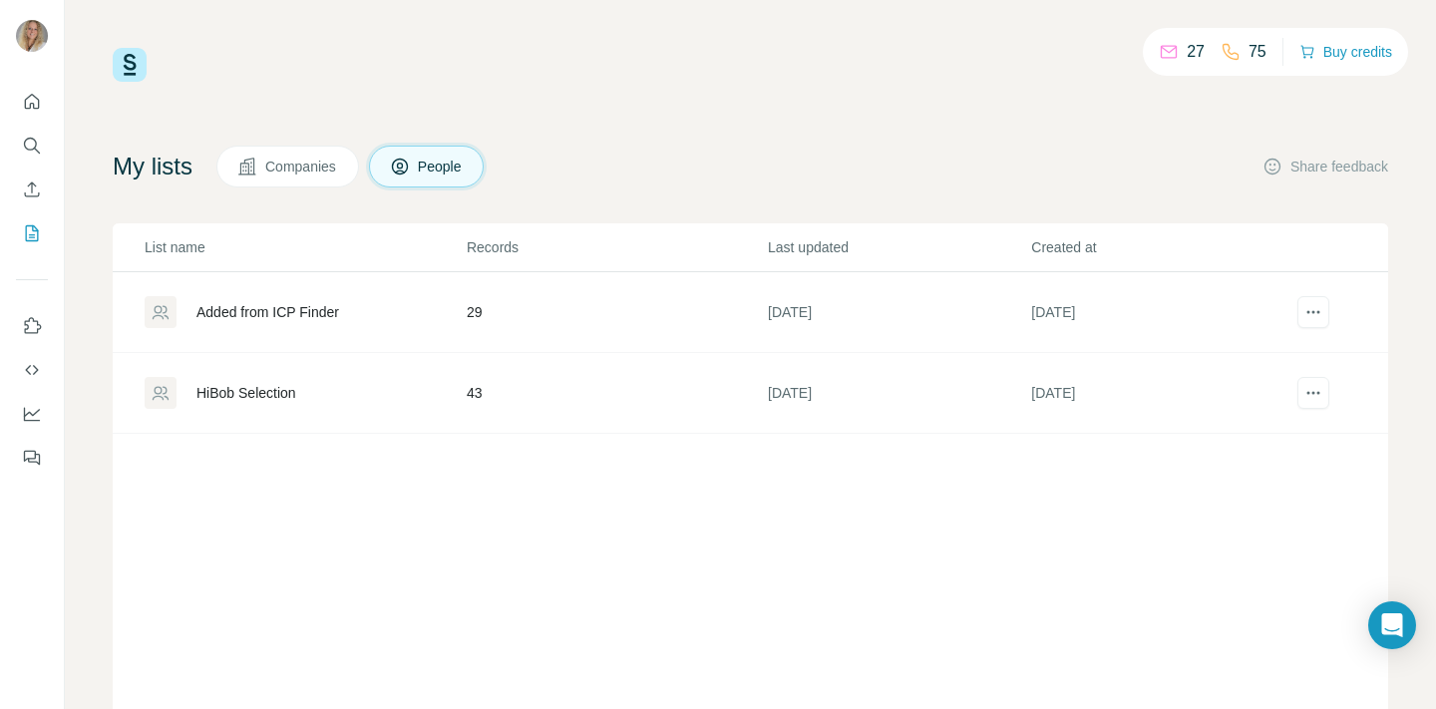
click at [246, 307] on div "Added from ICP Finder" at bounding box center [267, 312] width 143 height 20
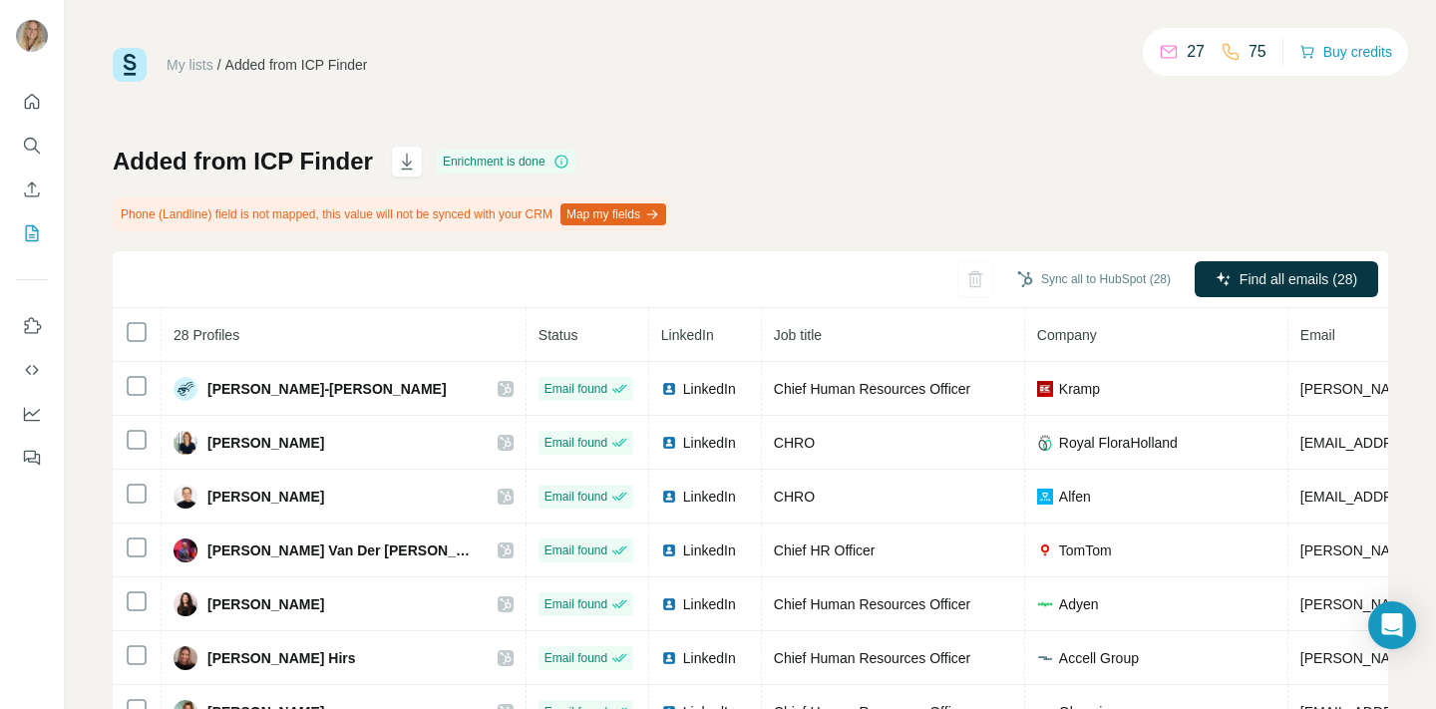
click at [323, 76] on div "My lists / Added from ICP Finder" at bounding box center [240, 65] width 254 height 34
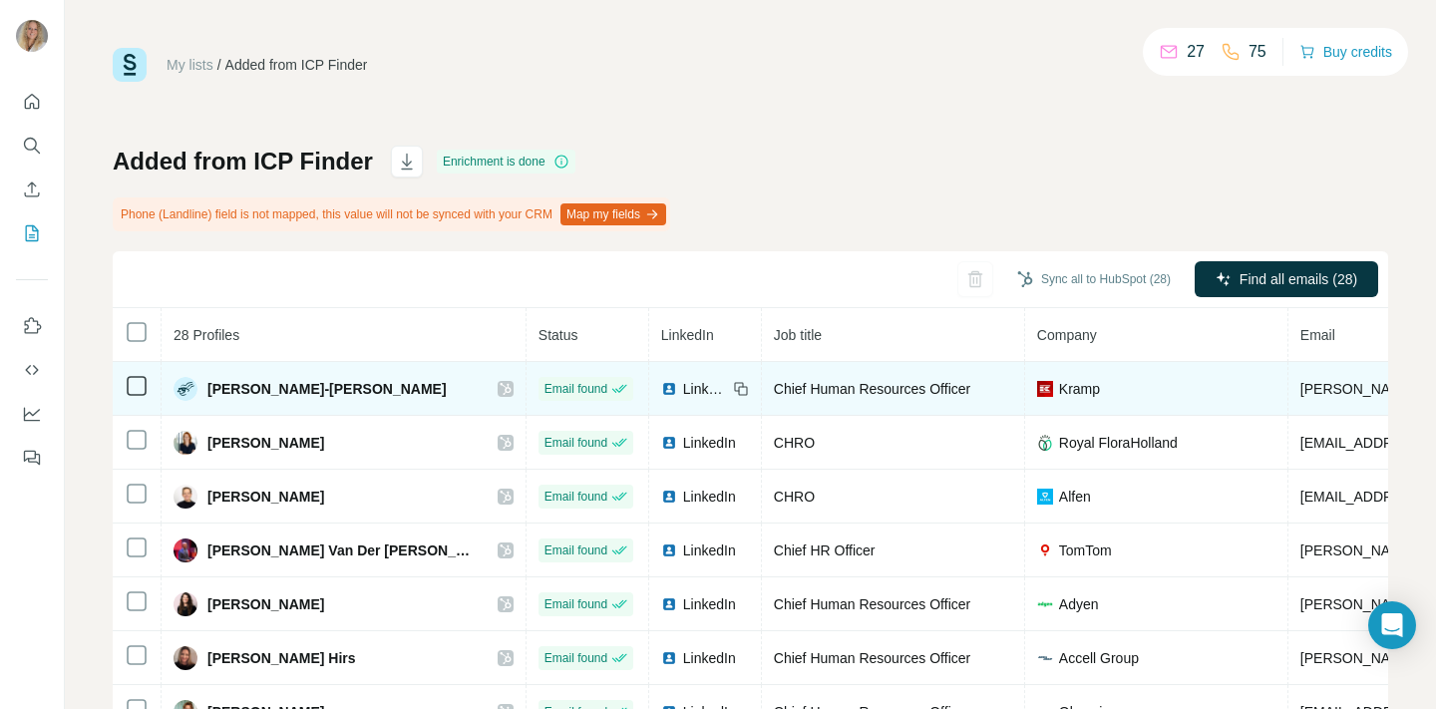
click at [661, 385] on img at bounding box center [669, 389] width 16 height 16
click at [1037, 388] on img at bounding box center [1045, 389] width 16 height 16
click at [683, 391] on span "LinkedIn" at bounding box center [705, 389] width 44 height 20
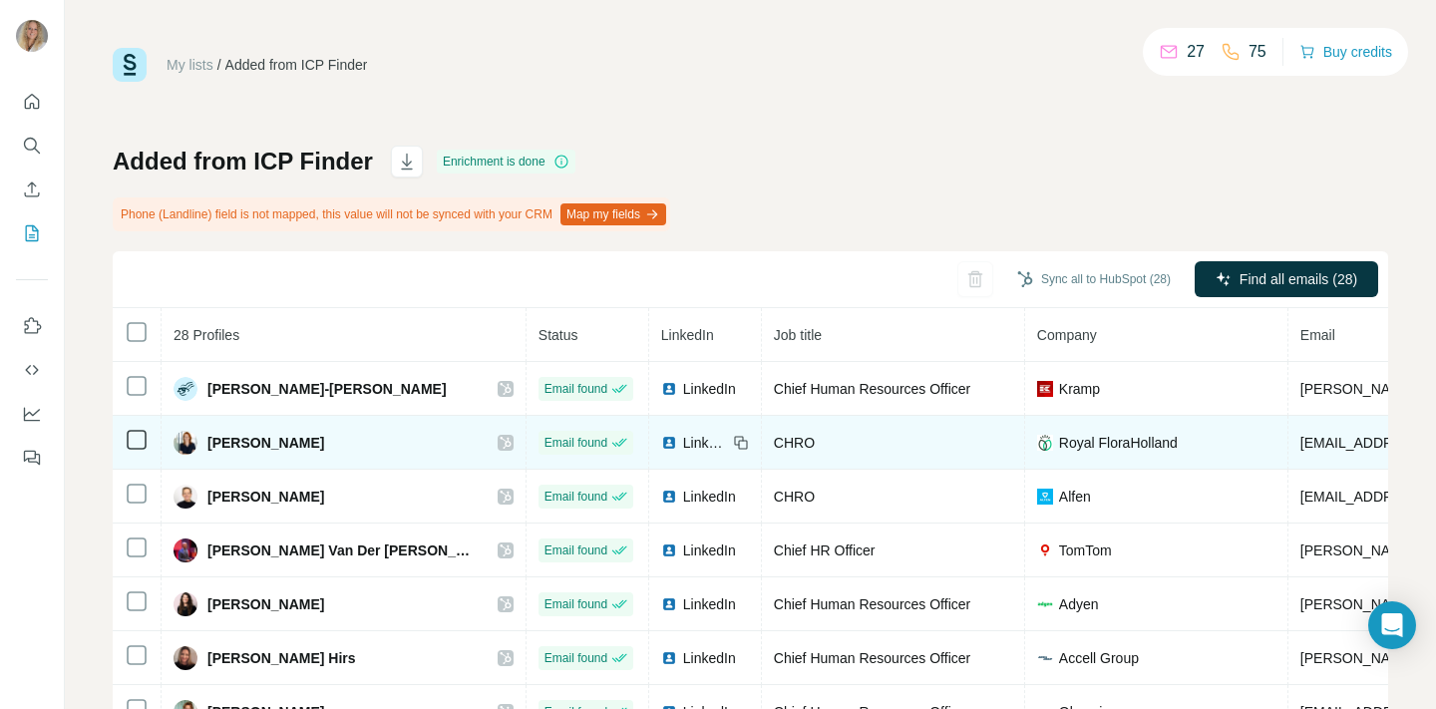
click at [683, 439] on span "LinkedIn" at bounding box center [705, 443] width 44 height 20
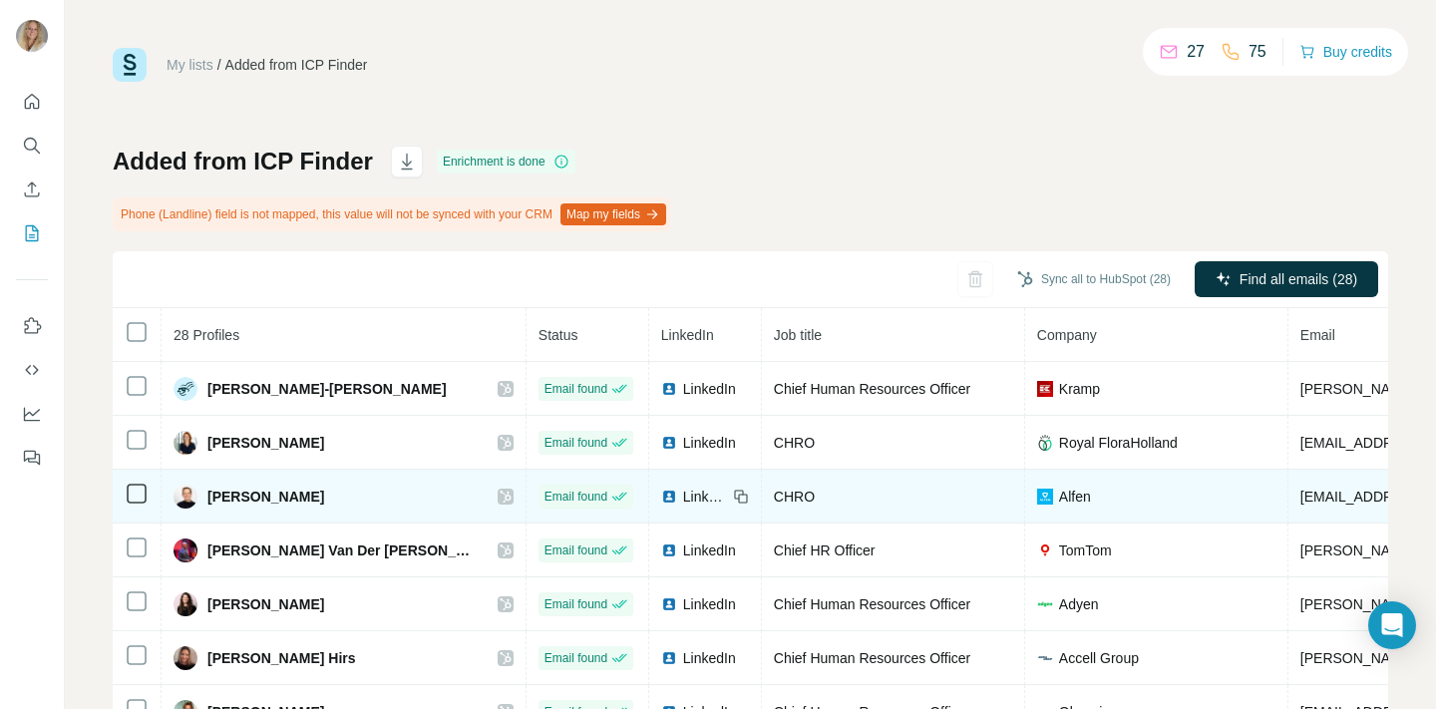
click at [683, 498] on span "LinkedIn" at bounding box center [705, 497] width 44 height 20
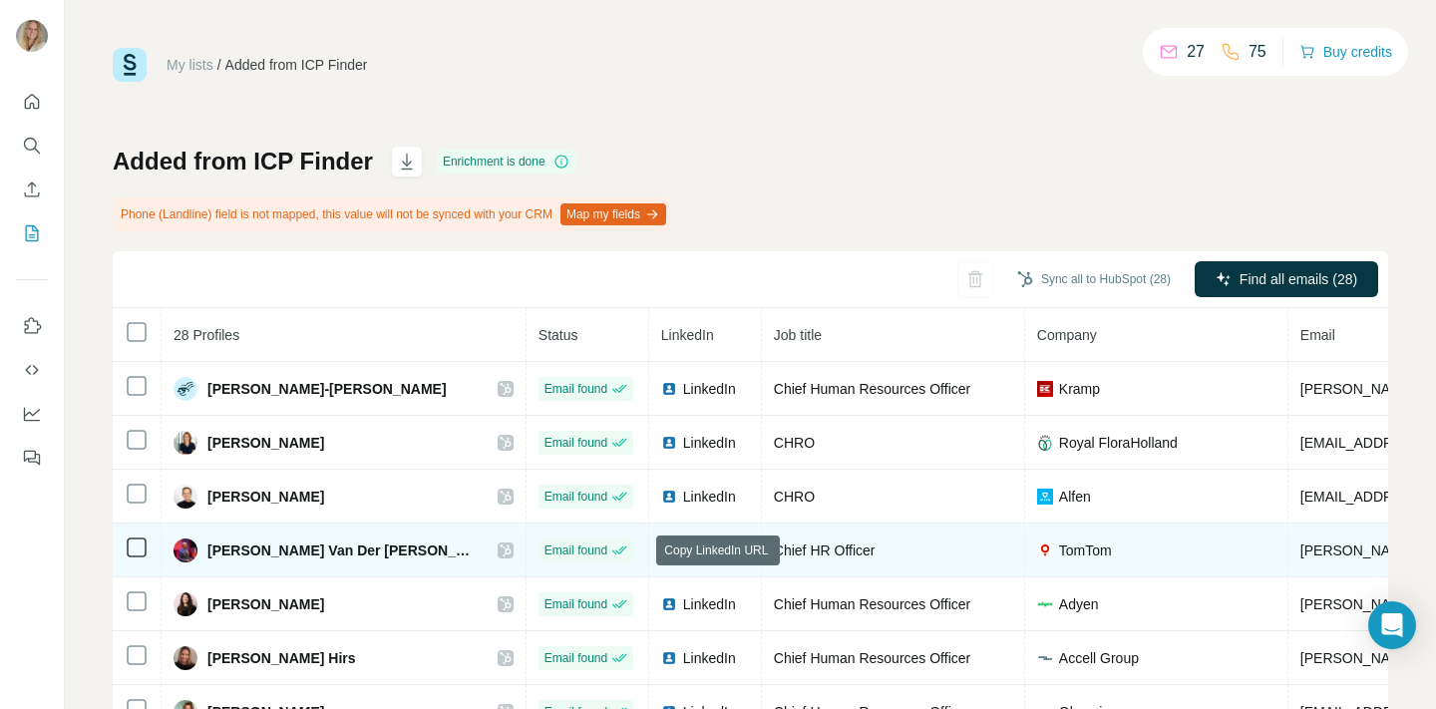
click at [733, 547] on icon at bounding box center [741, 551] width 16 height 16
click at [683, 547] on span "LinkedIn" at bounding box center [705, 551] width 44 height 20
drag, startPoint x: 1197, startPoint y: 549, endPoint x: 1368, endPoint y: 548, distance: 171.5
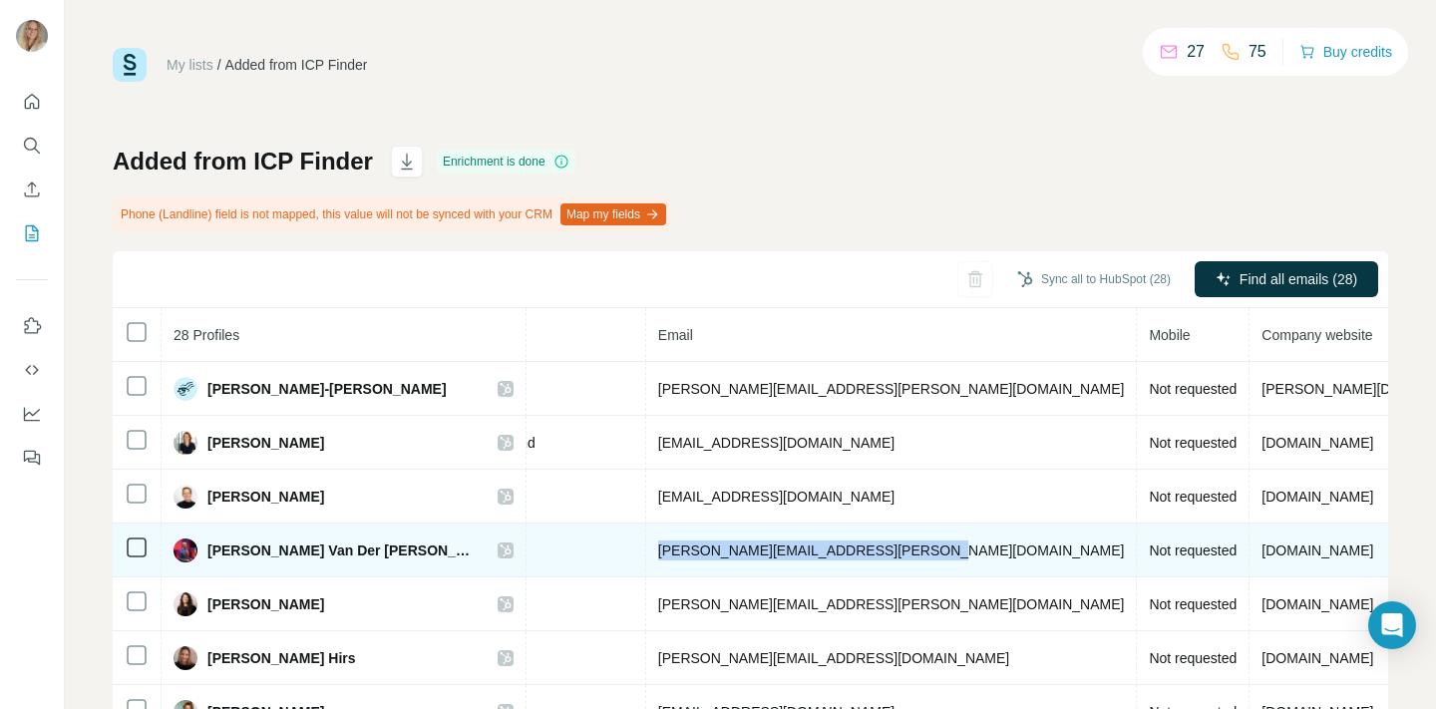
copy span "arne-christian.vandertang@tomtom.com"
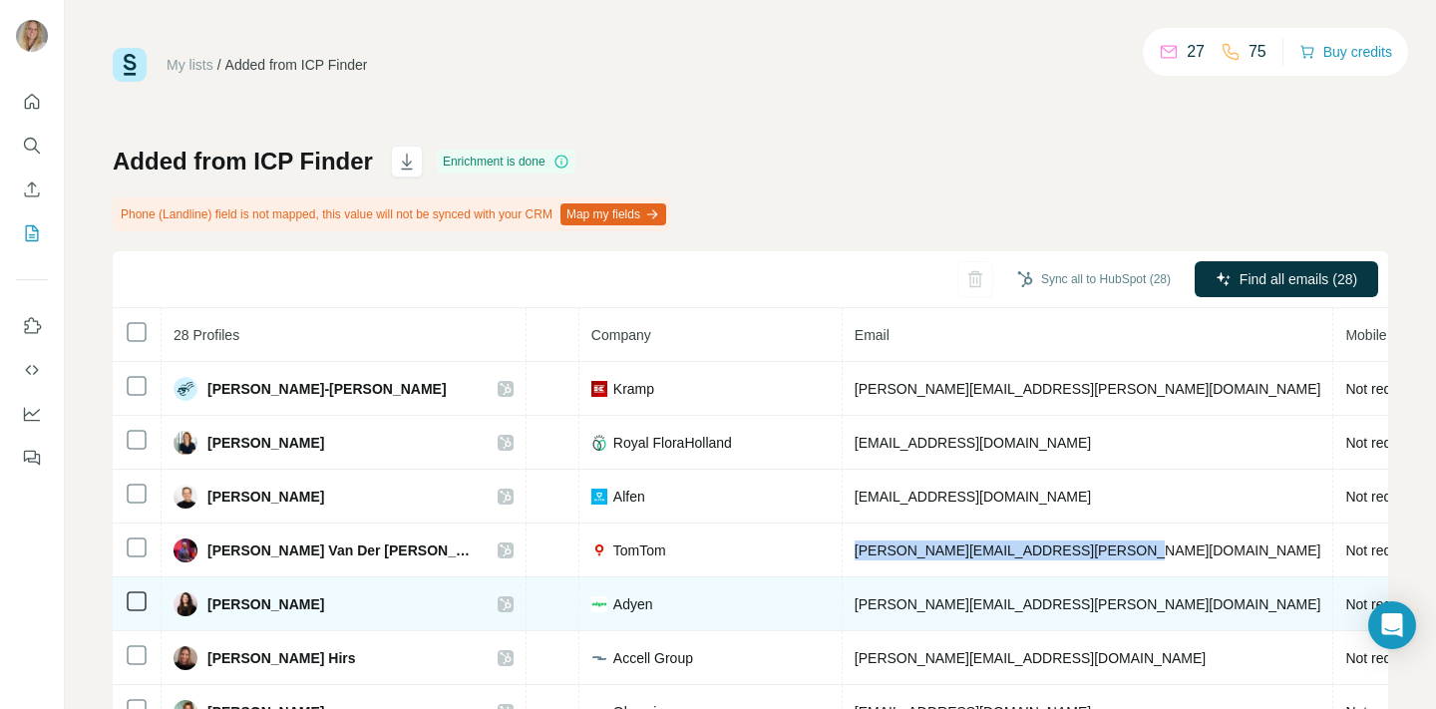
scroll to position [0, 0]
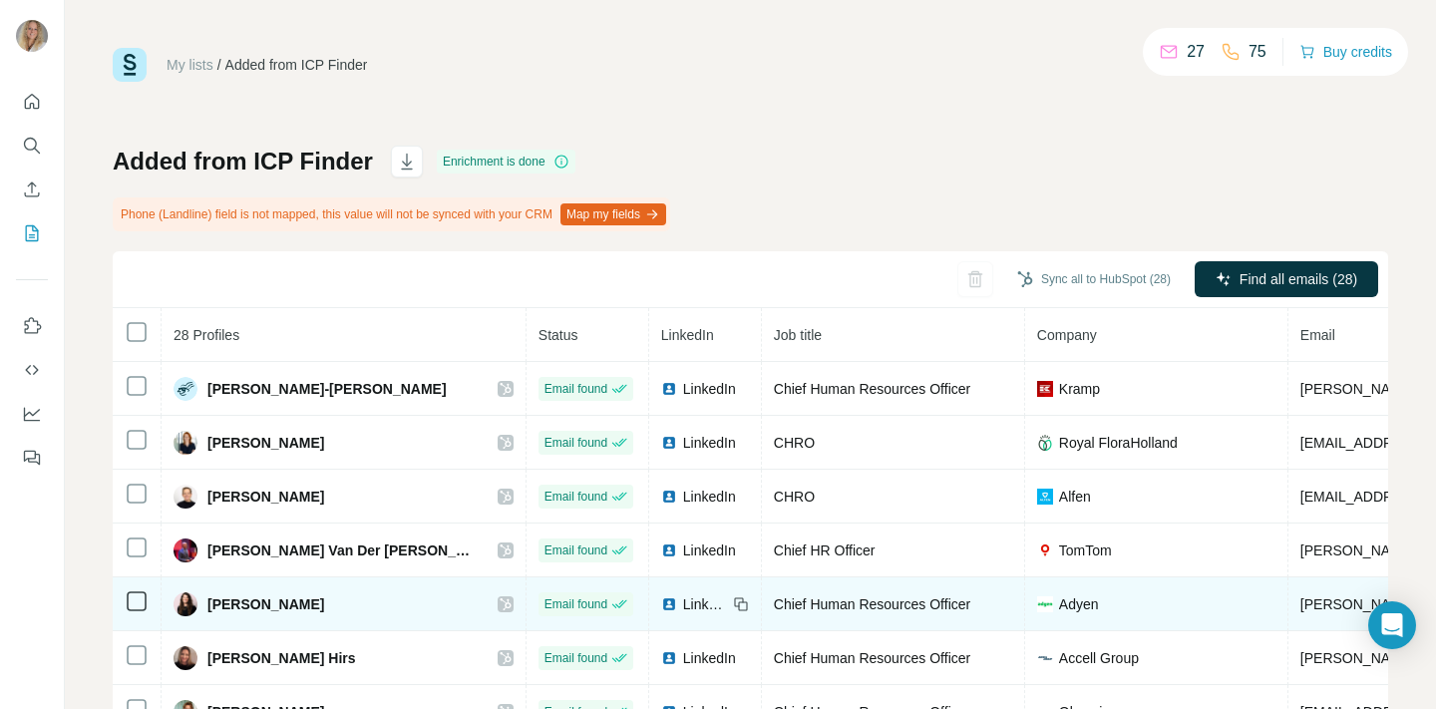
click at [683, 601] on span "LinkedIn" at bounding box center [705, 604] width 44 height 20
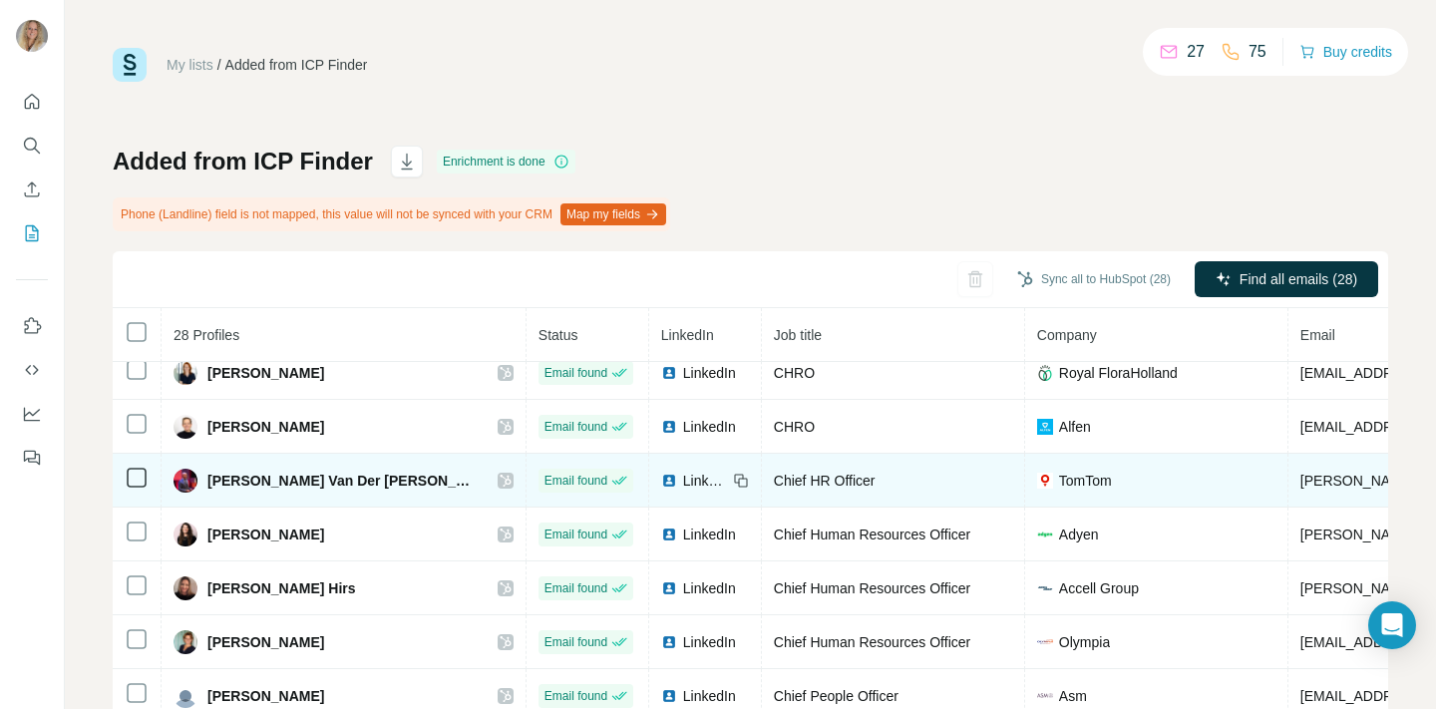
scroll to position [78, 0]
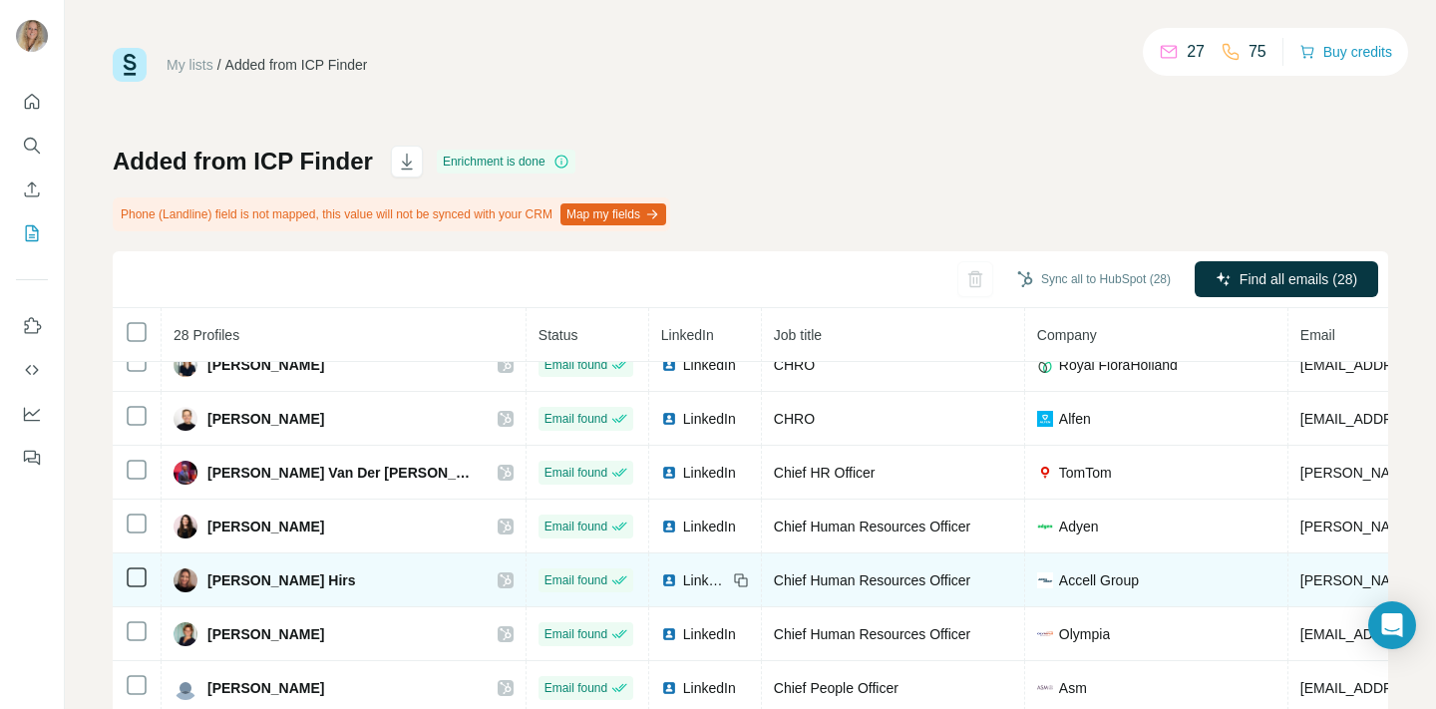
click at [683, 579] on span "LinkedIn" at bounding box center [705, 580] width 44 height 20
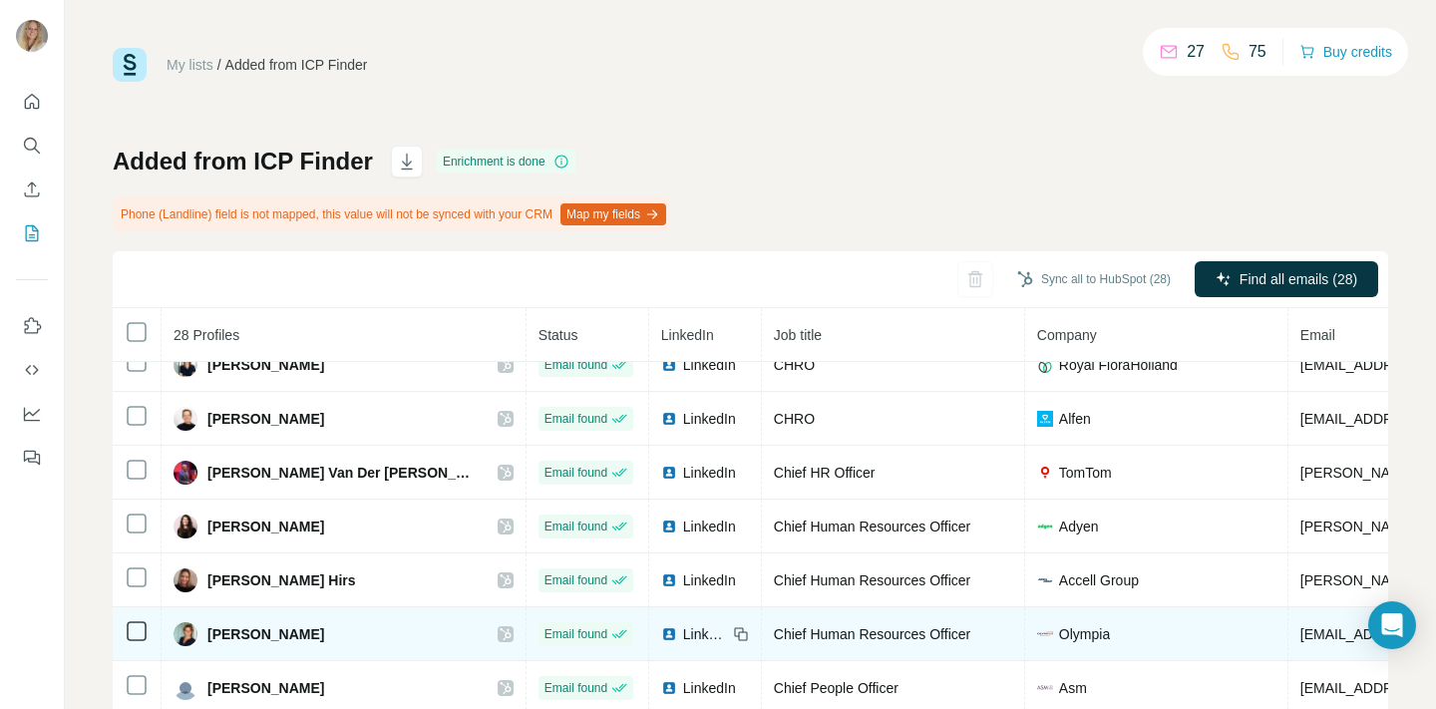
click at [683, 631] on span "LinkedIn" at bounding box center [705, 634] width 44 height 20
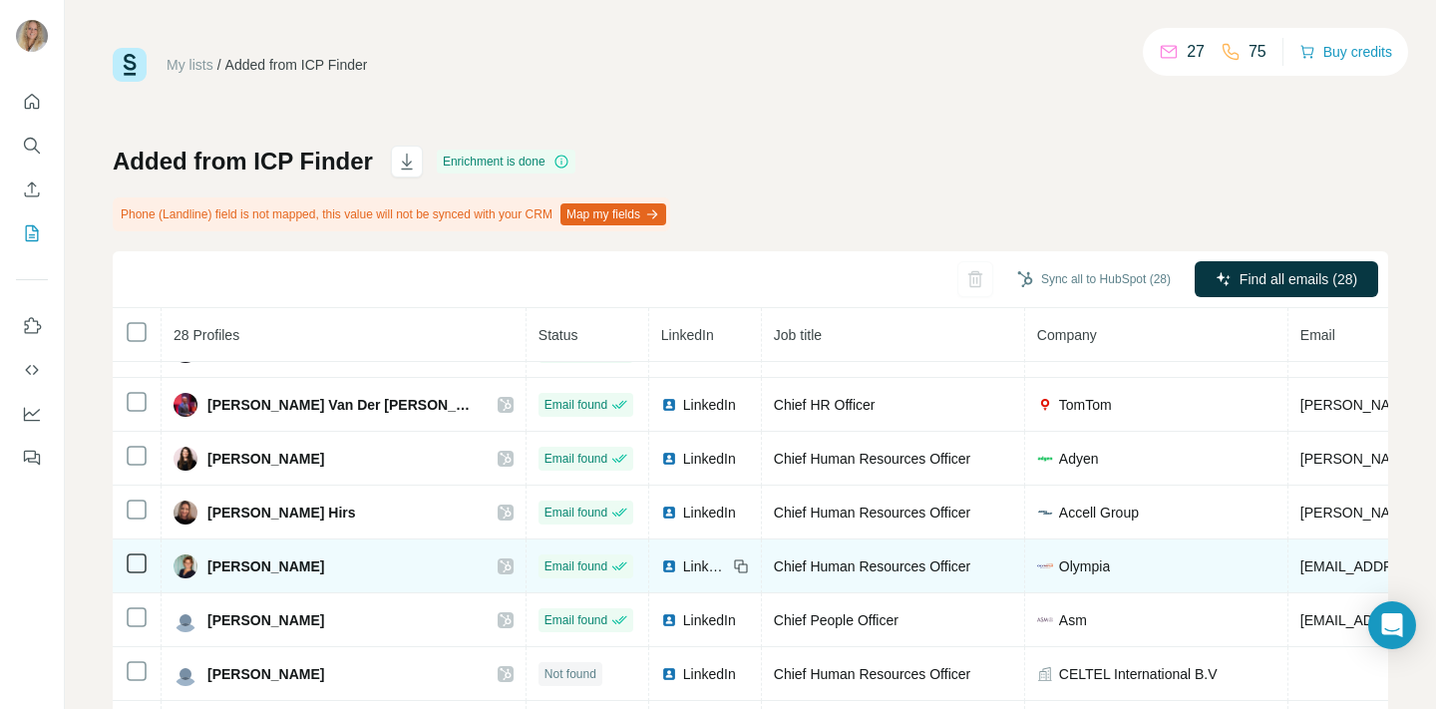
scroll to position [151, 0]
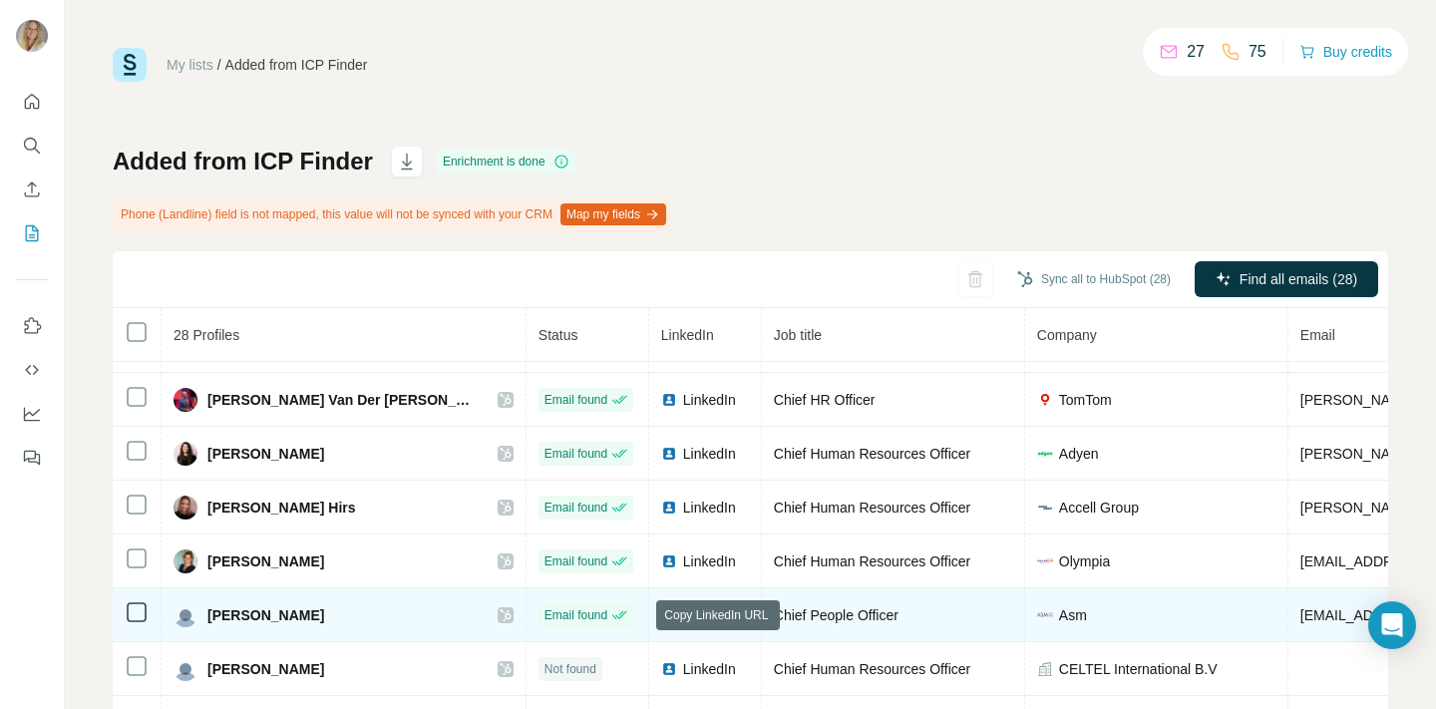
click at [734, 608] on icon at bounding box center [738, 612] width 9 height 9
click at [683, 610] on span "LinkedIn" at bounding box center [705, 615] width 44 height 20
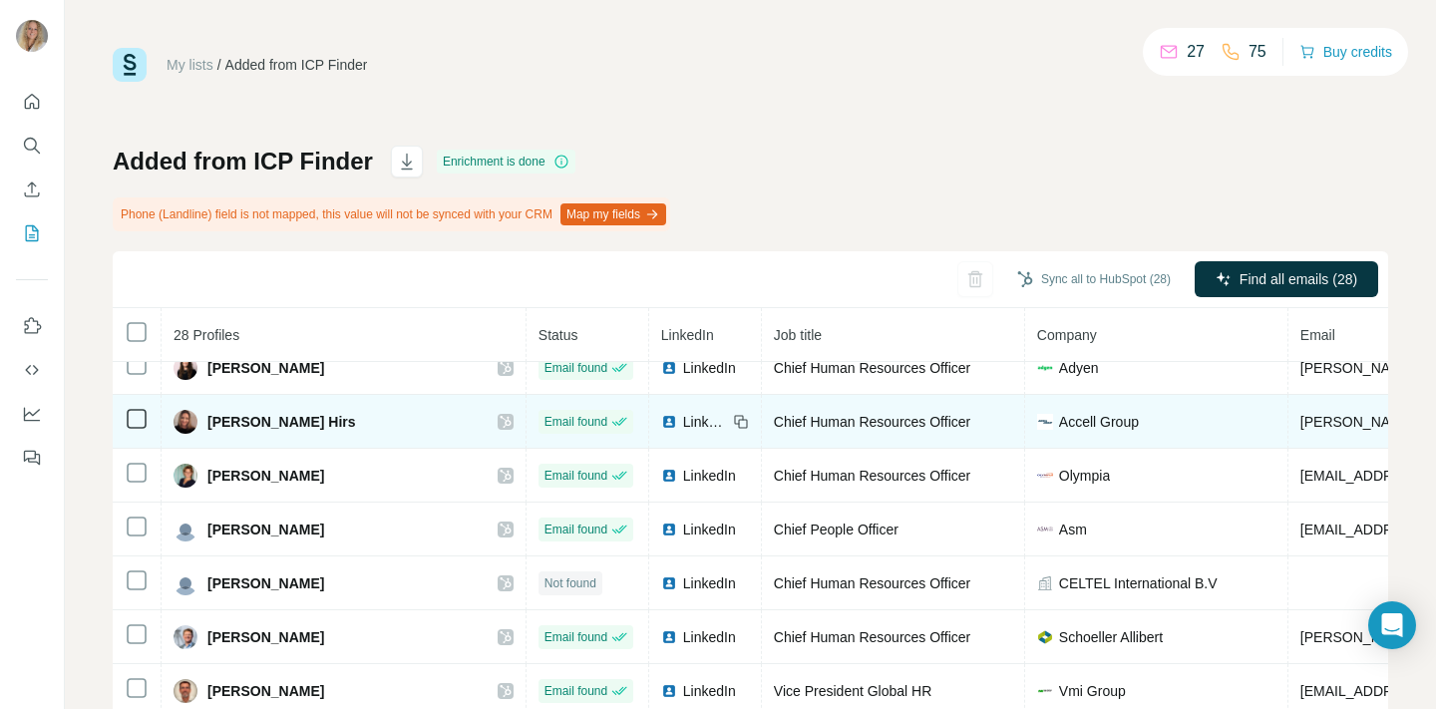
scroll to position [240, 0]
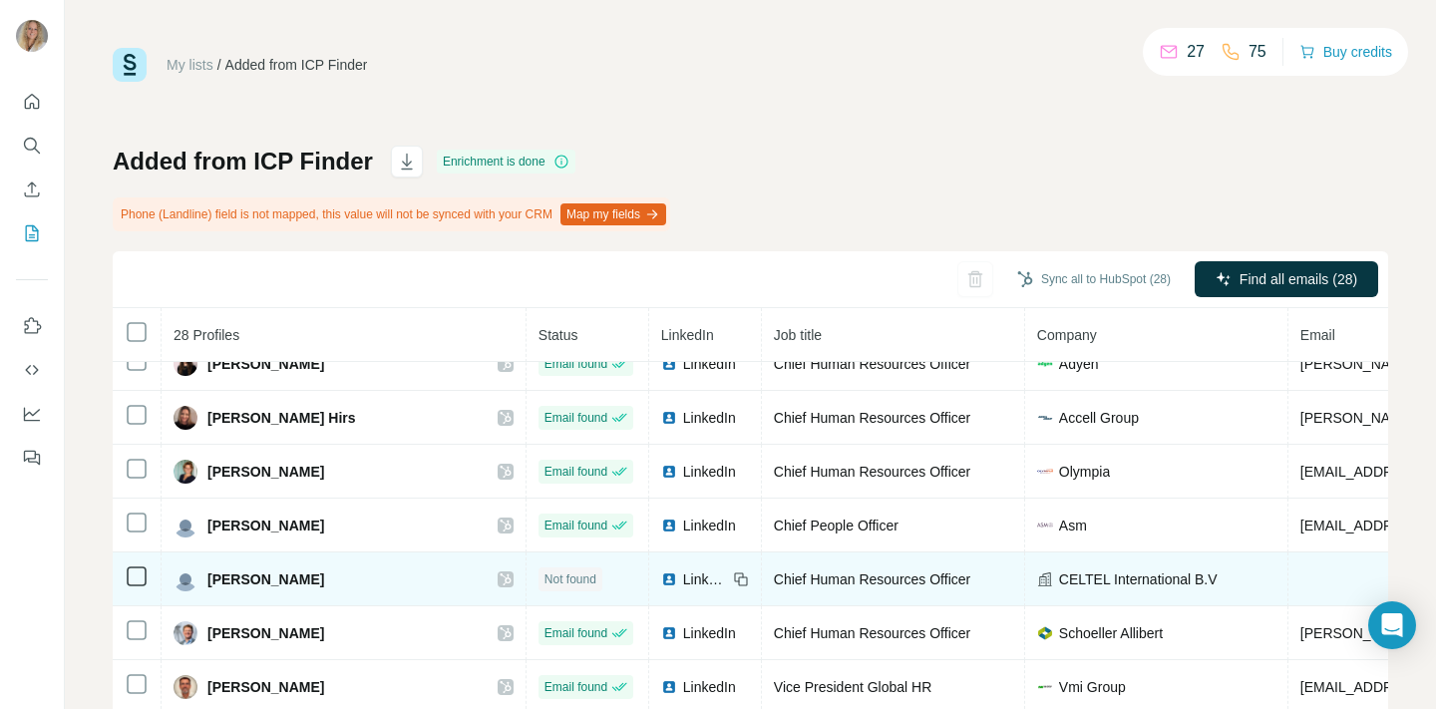
click at [733, 574] on icon at bounding box center [741, 579] width 16 height 16
click at [683, 581] on span "LinkedIn" at bounding box center [705, 579] width 44 height 20
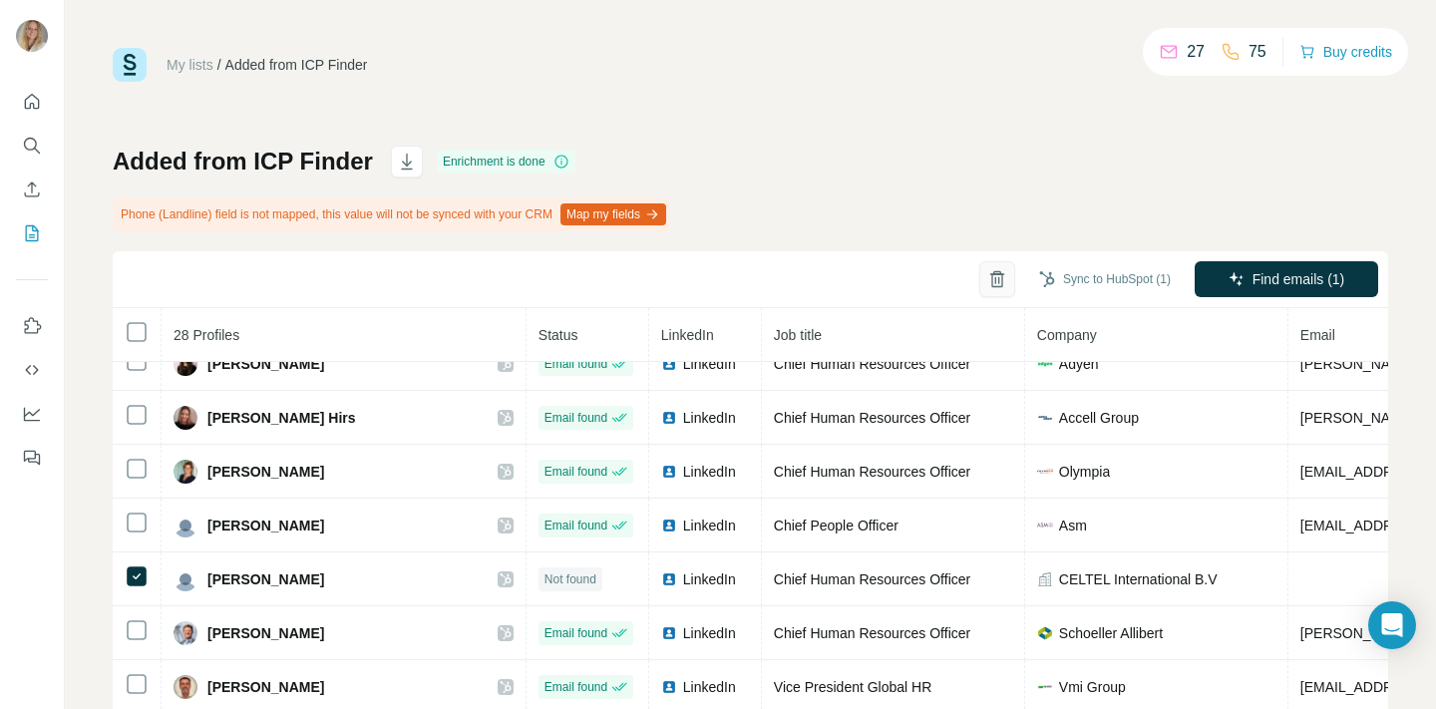
click at [989, 267] on button "button" at bounding box center [997, 279] width 36 height 36
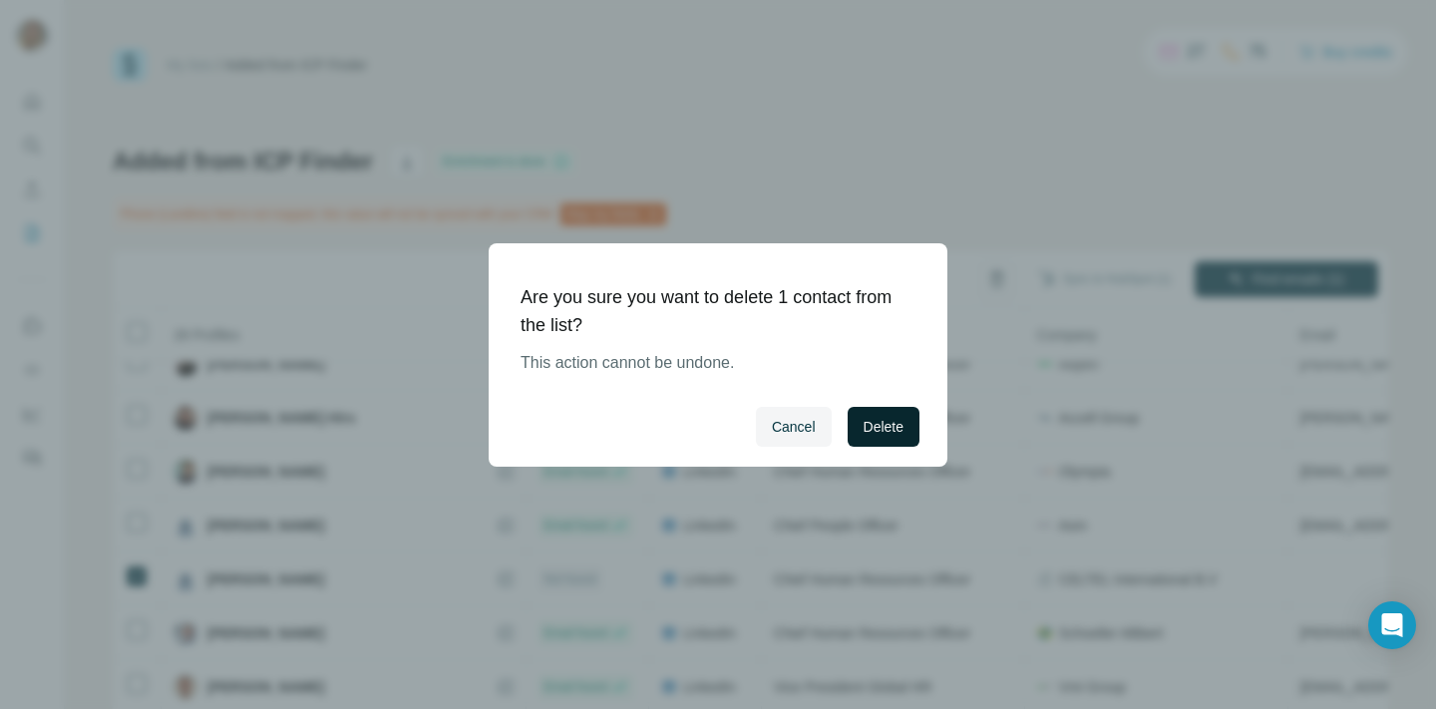
click at [884, 426] on span "Delete" at bounding box center [884, 427] width 40 height 20
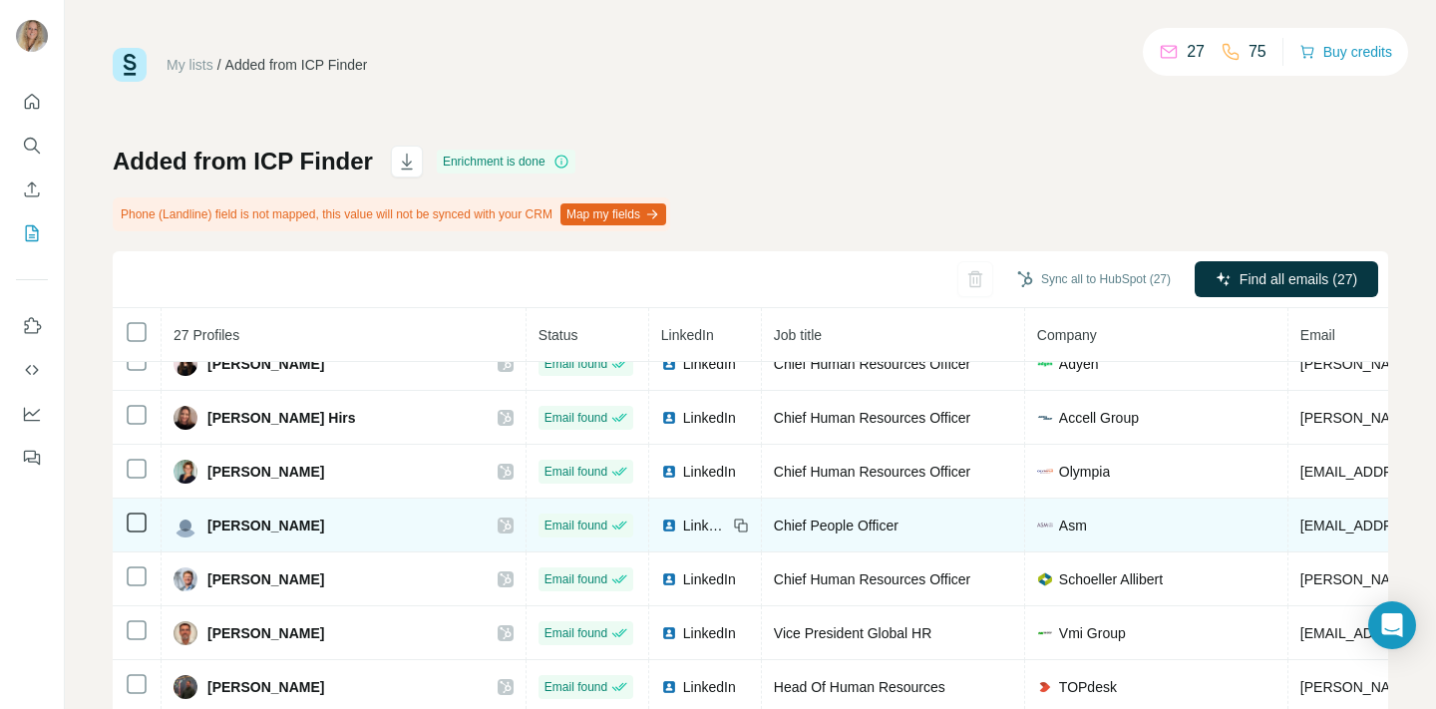
click at [683, 521] on span "LinkedIn" at bounding box center [705, 526] width 44 height 20
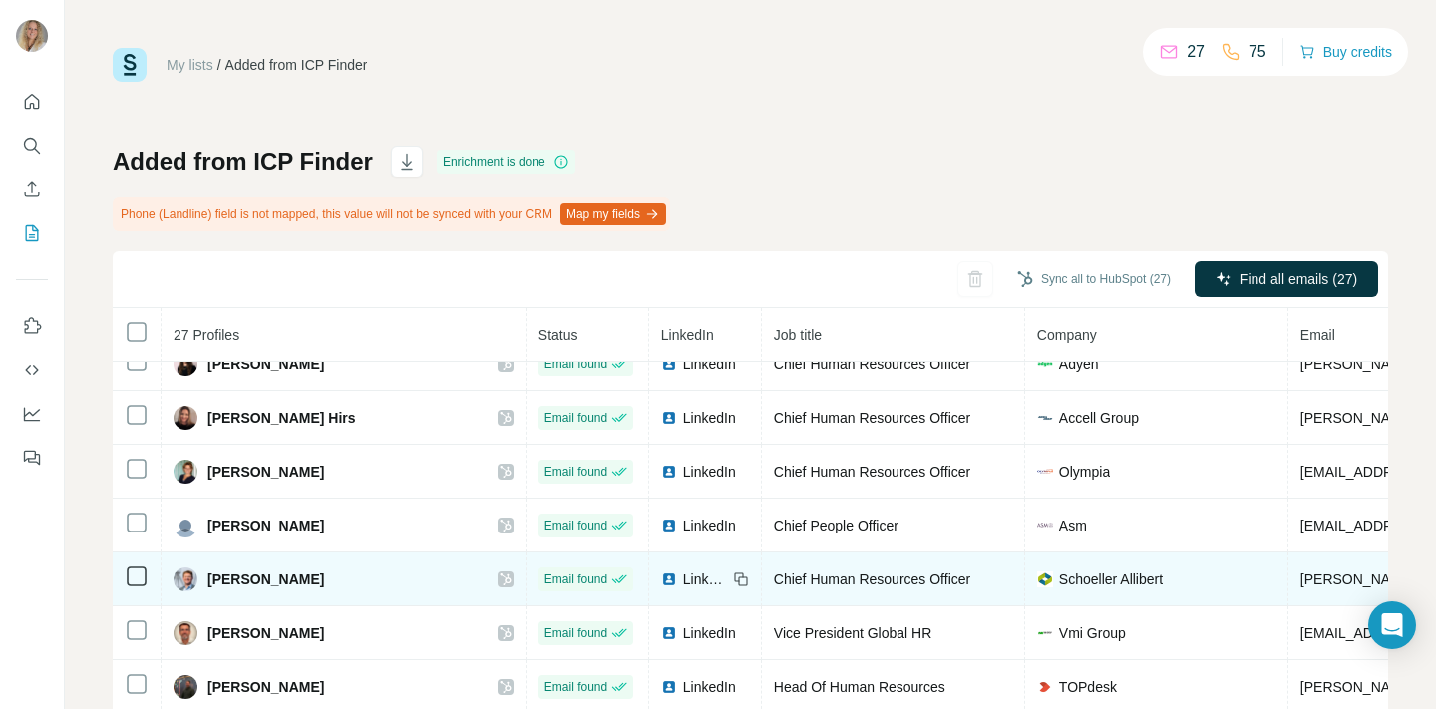
click at [661, 577] on div "LinkedIn" at bounding box center [694, 579] width 66 height 20
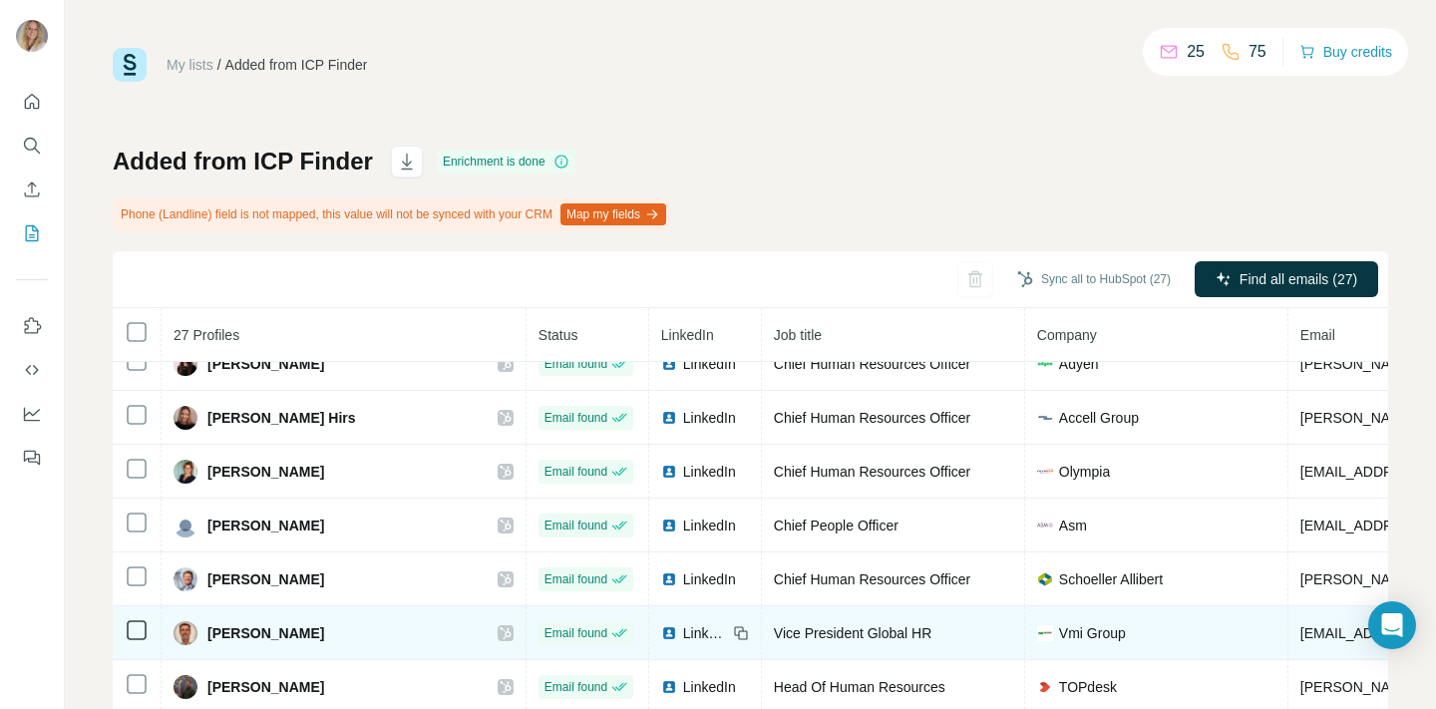
click at [683, 632] on span "LinkedIn" at bounding box center [705, 633] width 44 height 20
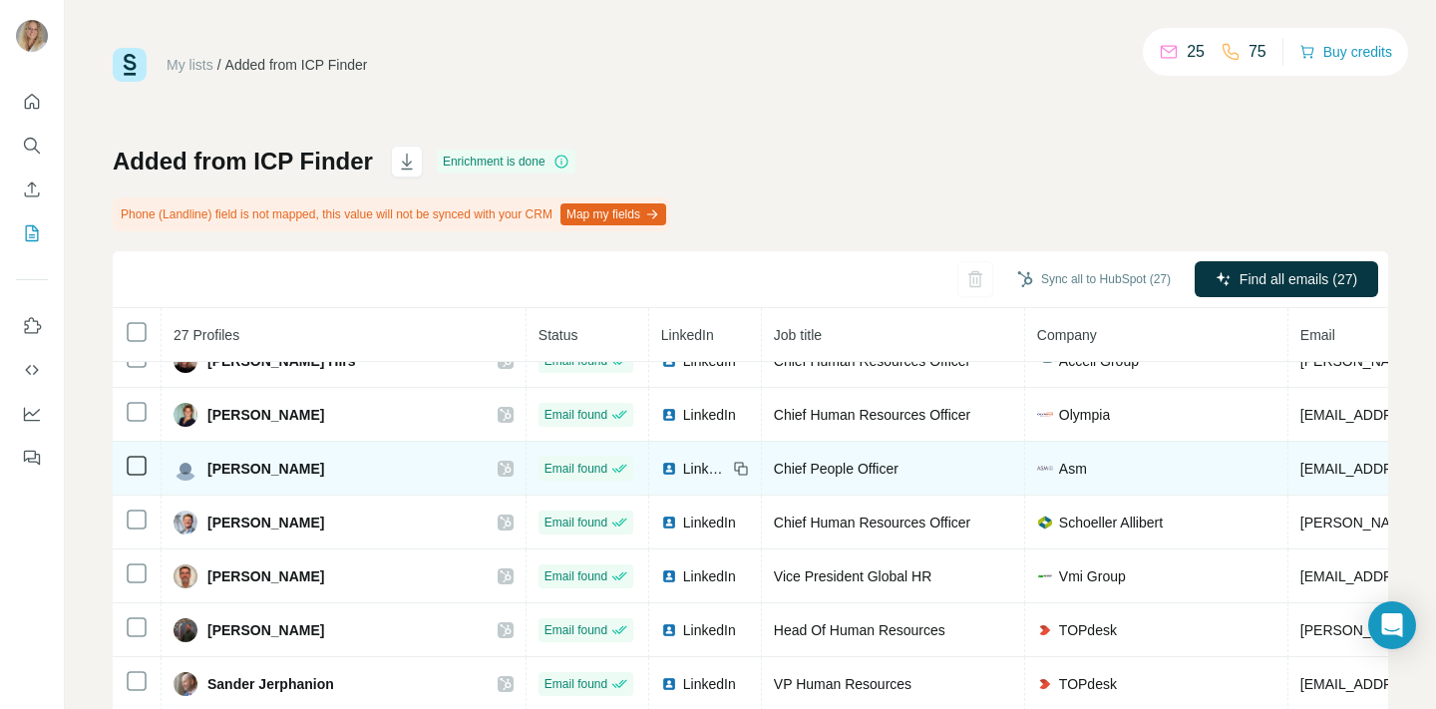
scroll to position [298, 0]
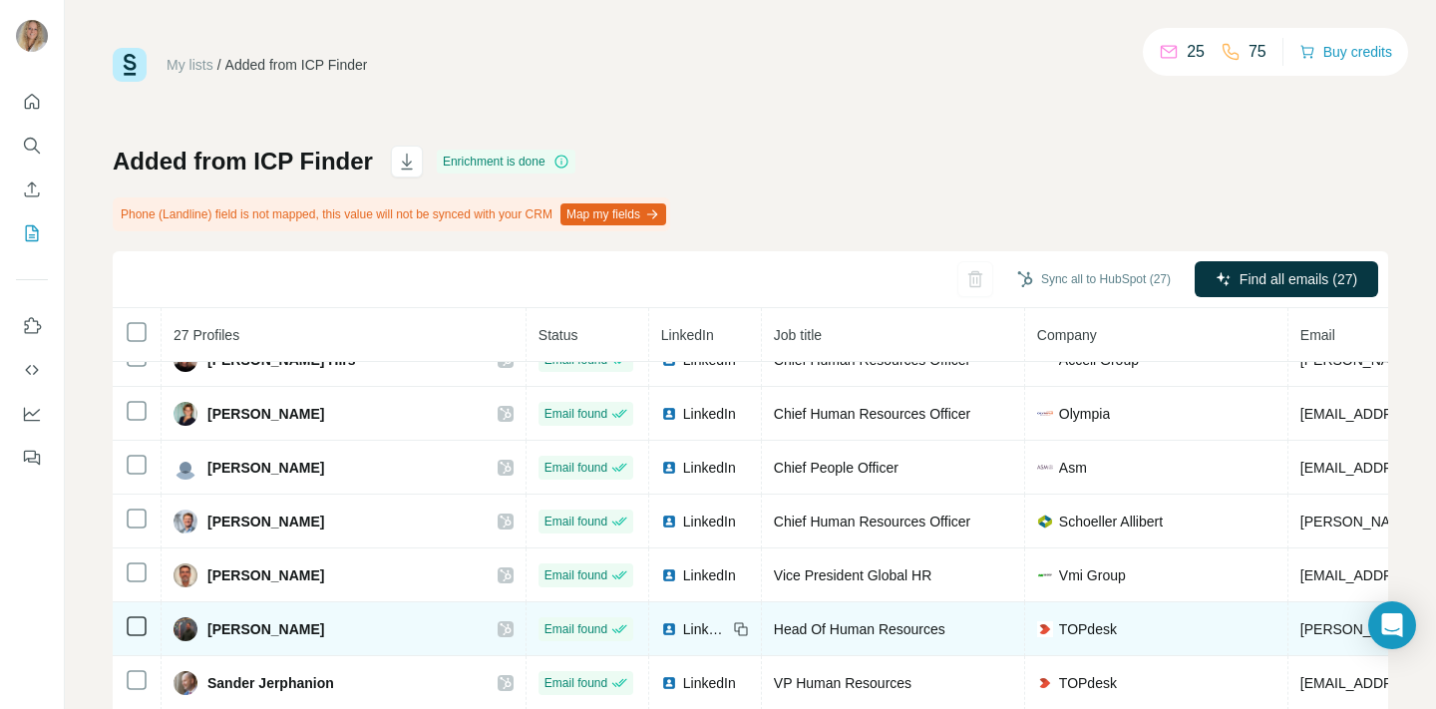
click at [683, 628] on span "LinkedIn" at bounding box center [705, 629] width 44 height 20
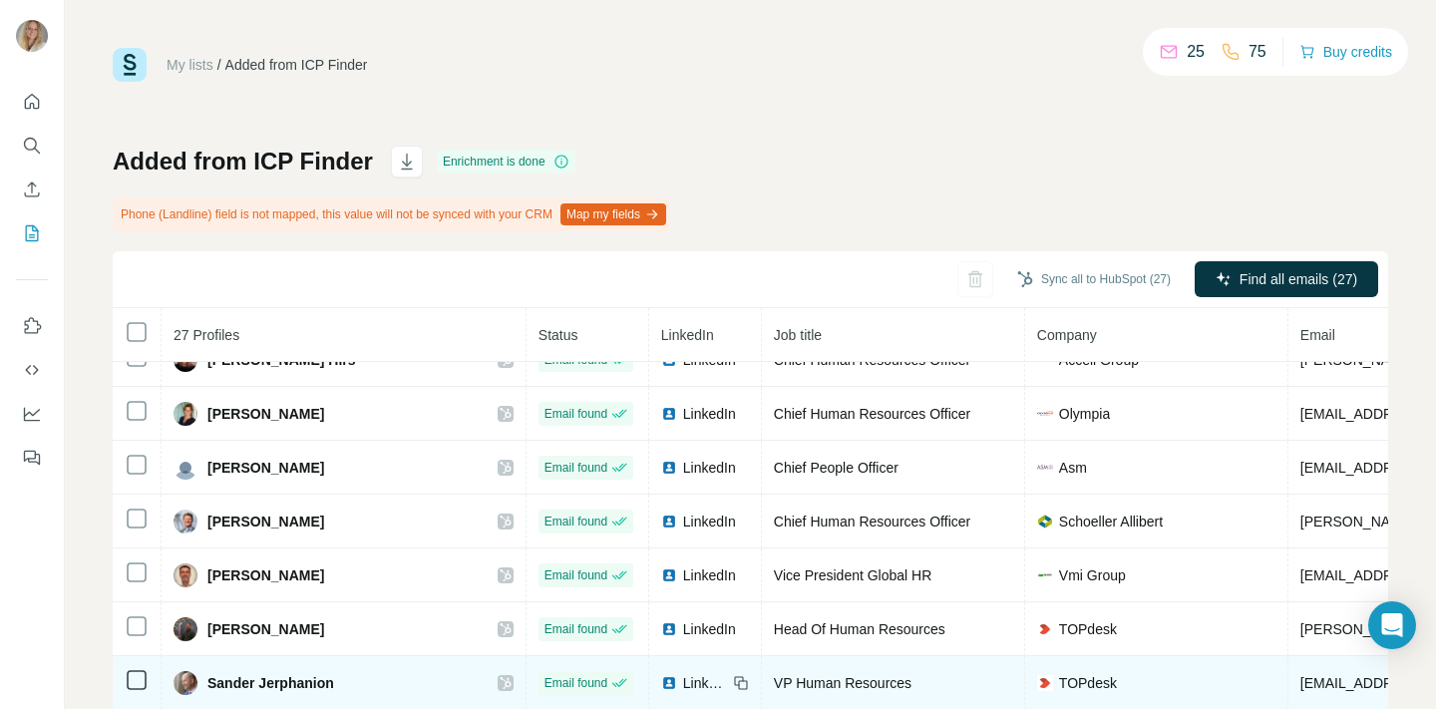
click at [683, 684] on span "LinkedIn" at bounding box center [705, 683] width 44 height 20
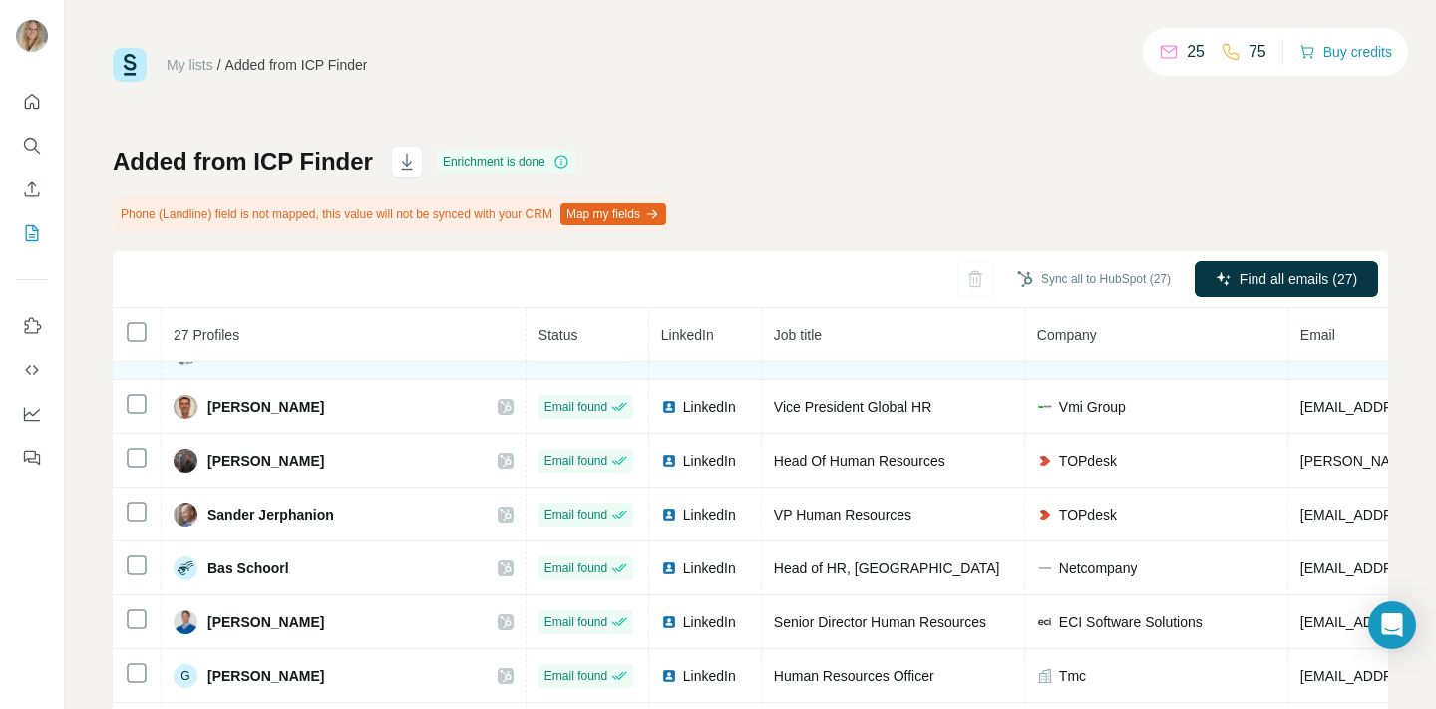
scroll to position [474, 0]
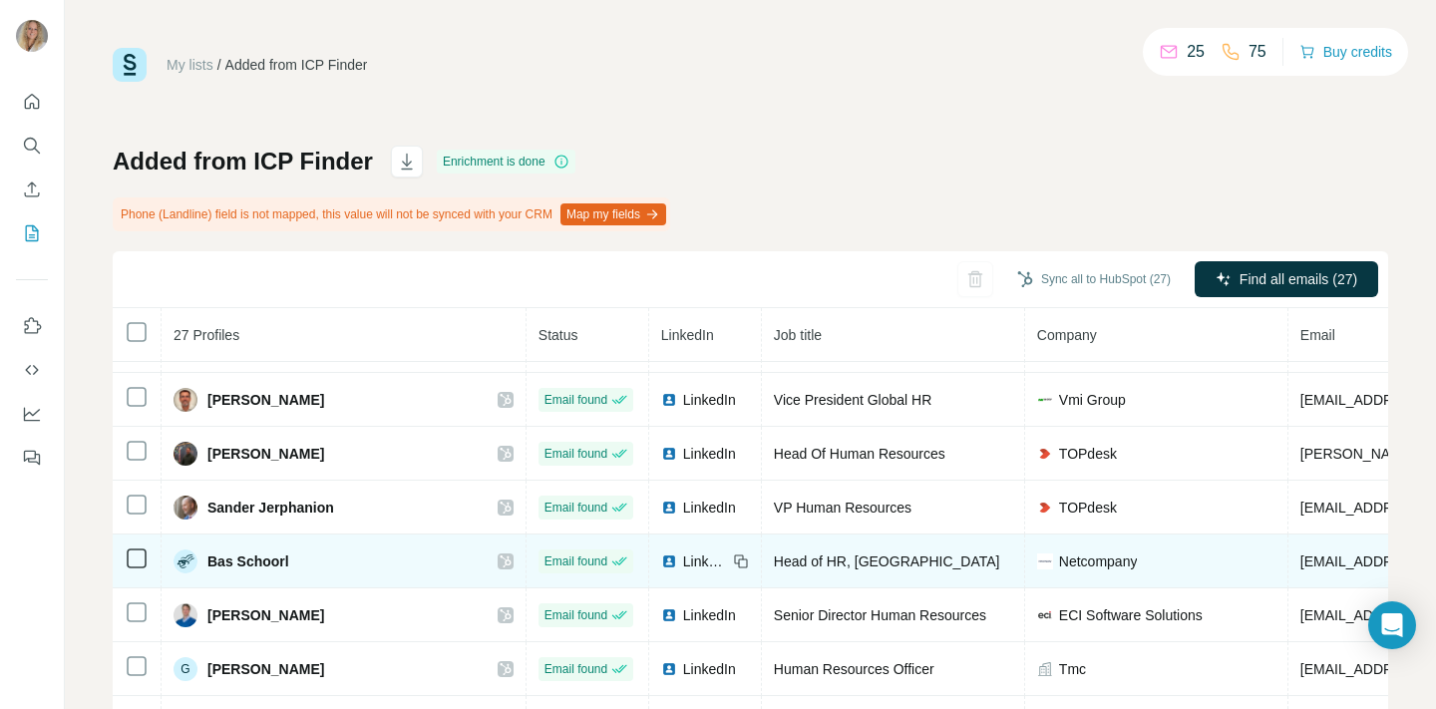
click at [683, 551] on span "LinkedIn" at bounding box center [705, 561] width 44 height 20
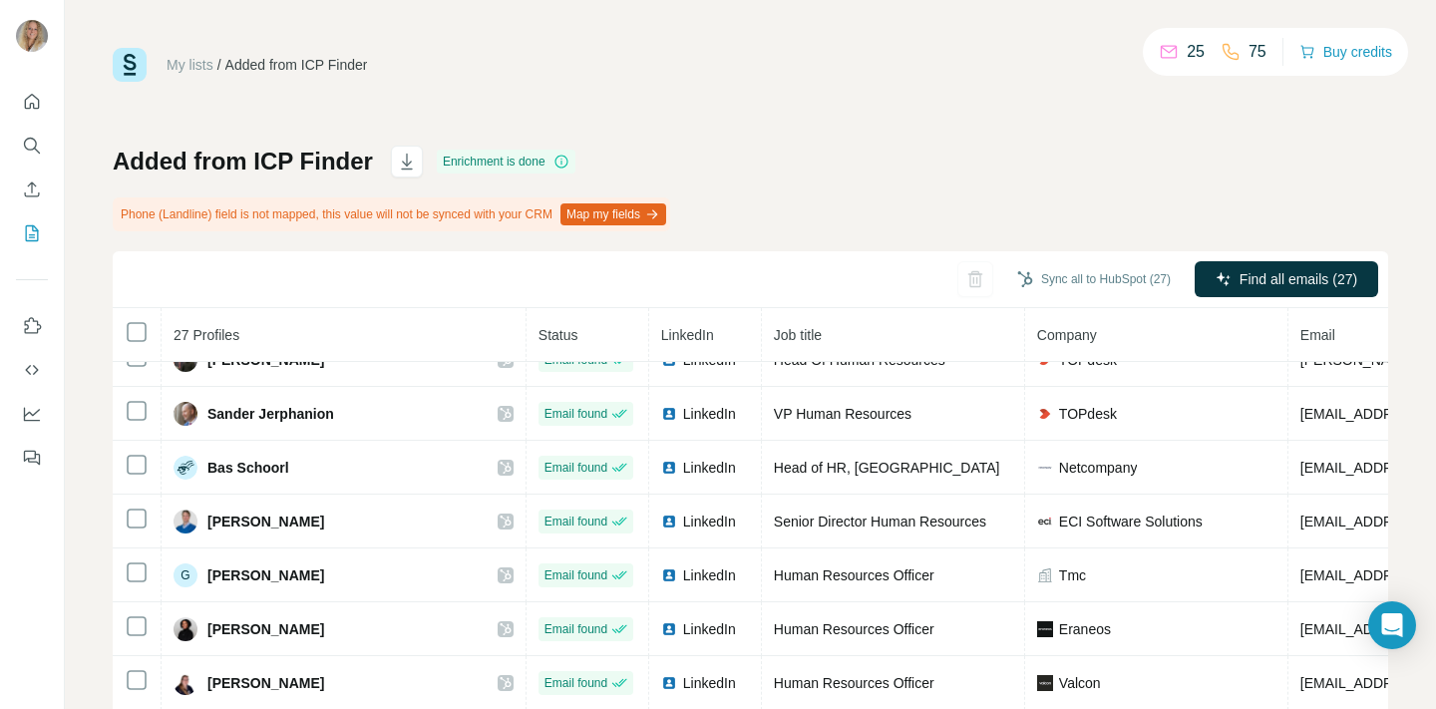
scroll to position [566, 0]
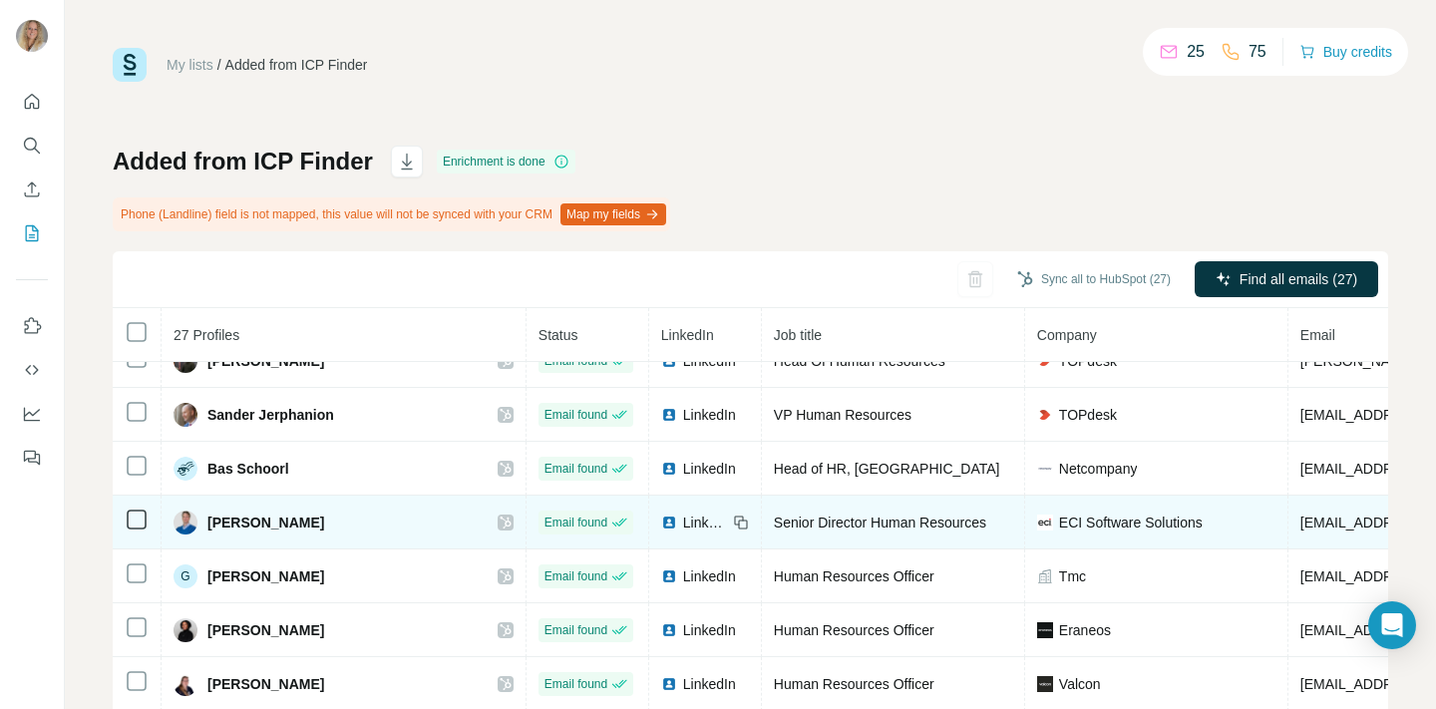
click at [683, 515] on span "LinkedIn" at bounding box center [705, 523] width 44 height 20
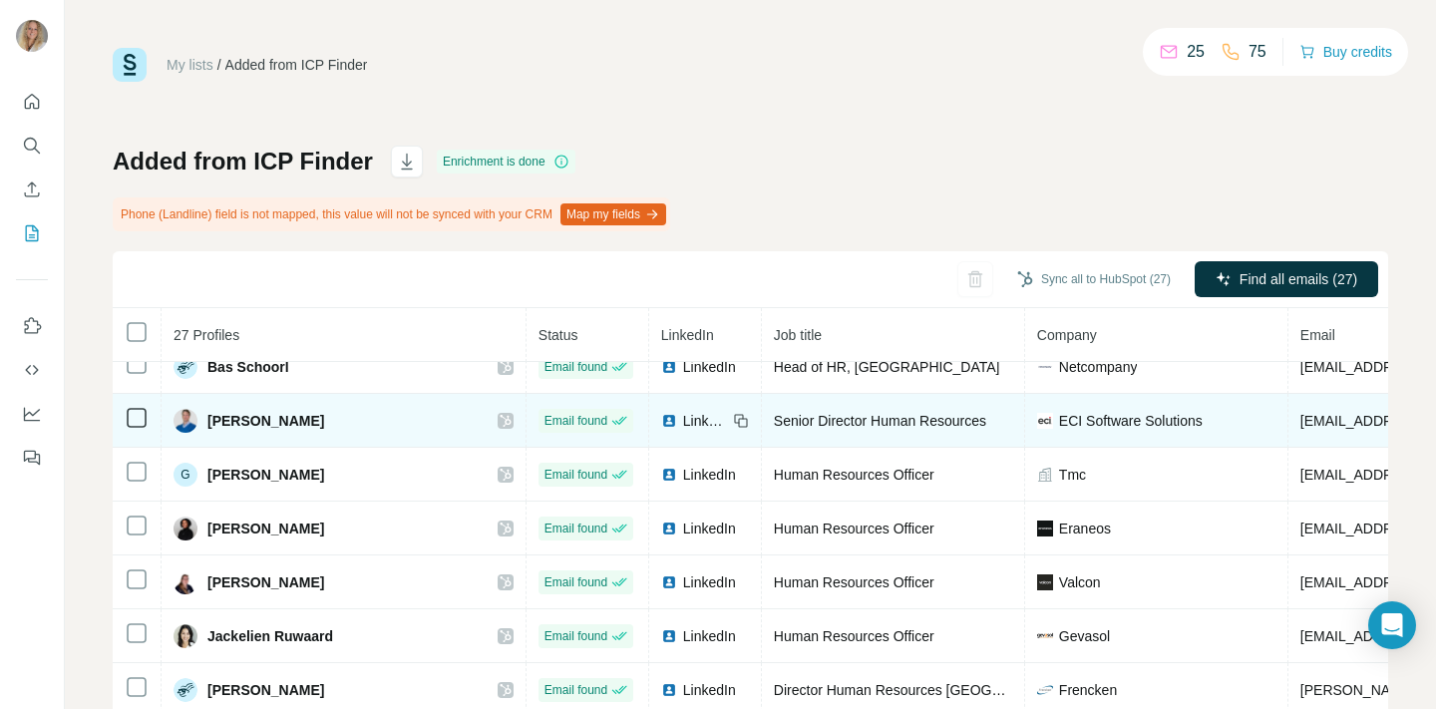
scroll to position [666, 0]
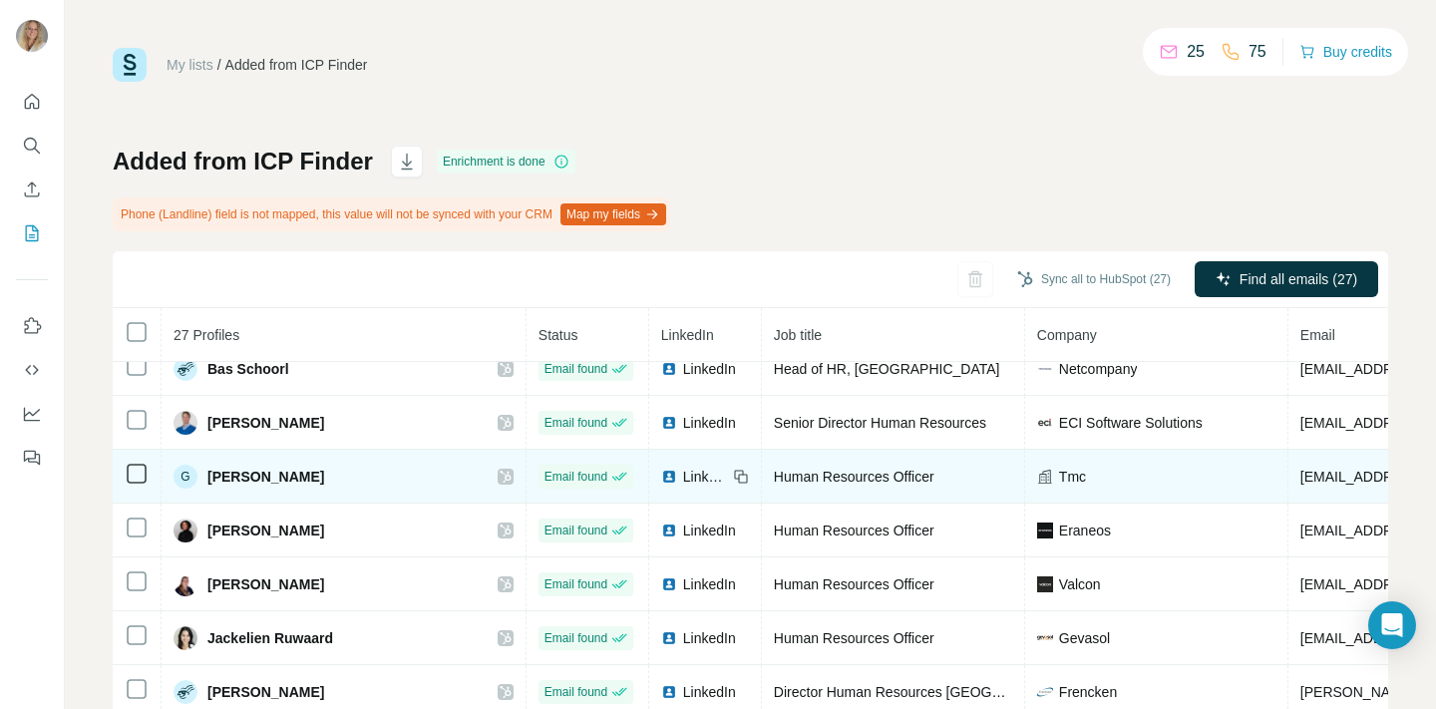
click at [683, 479] on span "LinkedIn" at bounding box center [705, 477] width 44 height 20
click at [683, 480] on span "LinkedIn" at bounding box center [705, 477] width 44 height 20
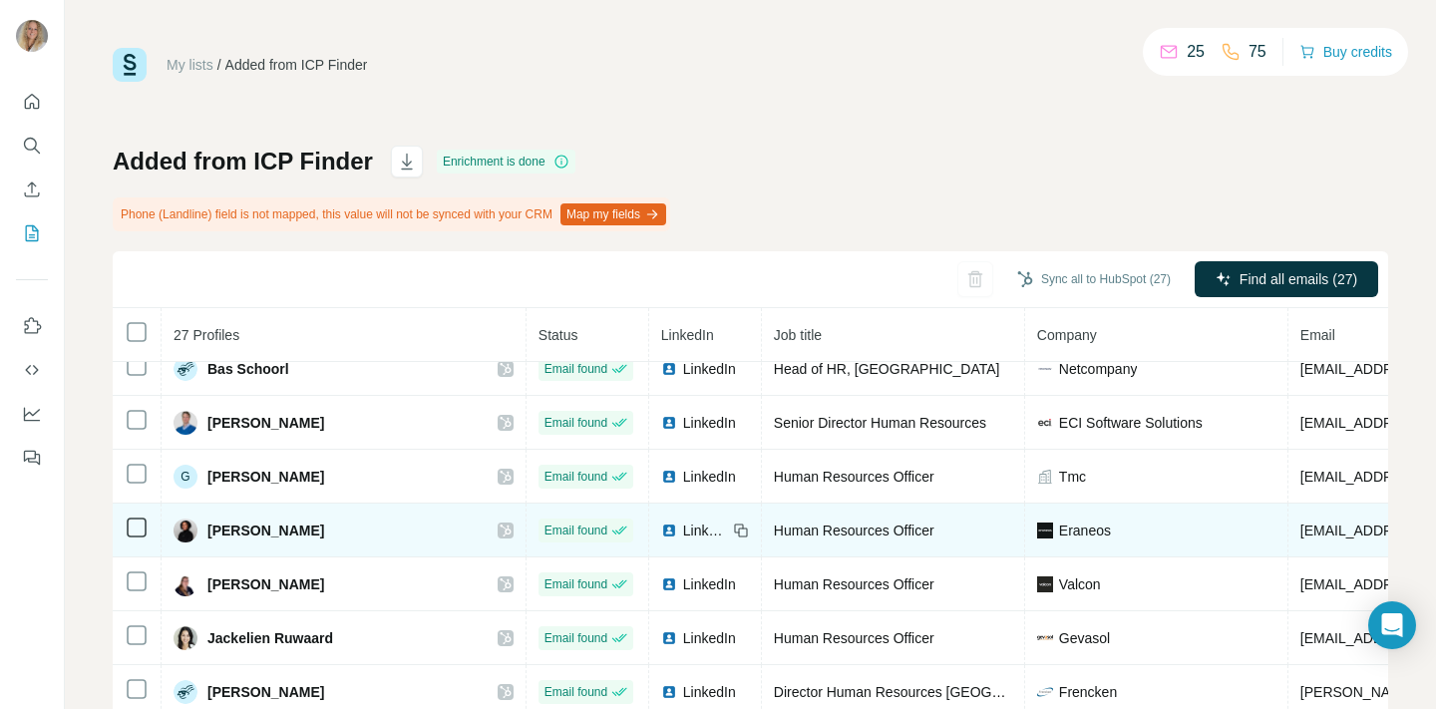
click at [683, 527] on span "LinkedIn" at bounding box center [705, 531] width 44 height 20
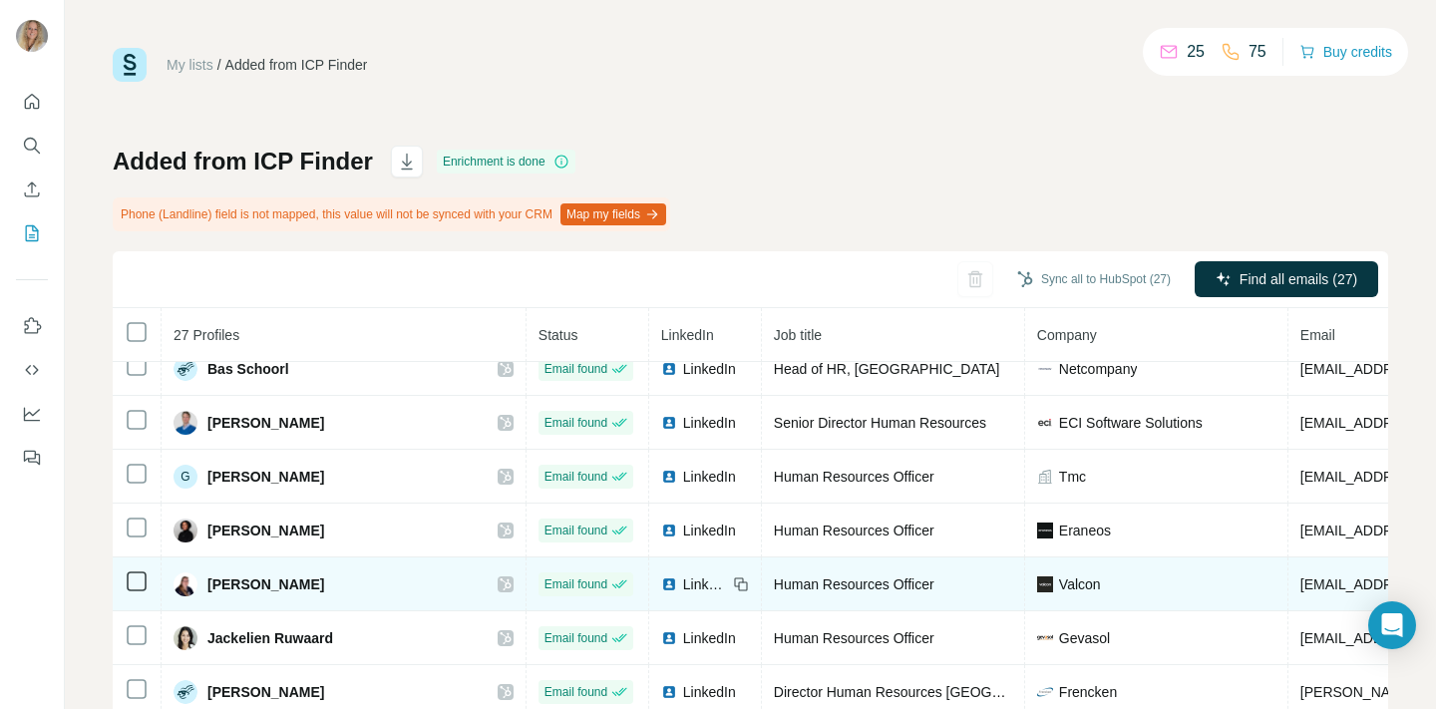
click at [661, 584] on img at bounding box center [669, 584] width 16 height 16
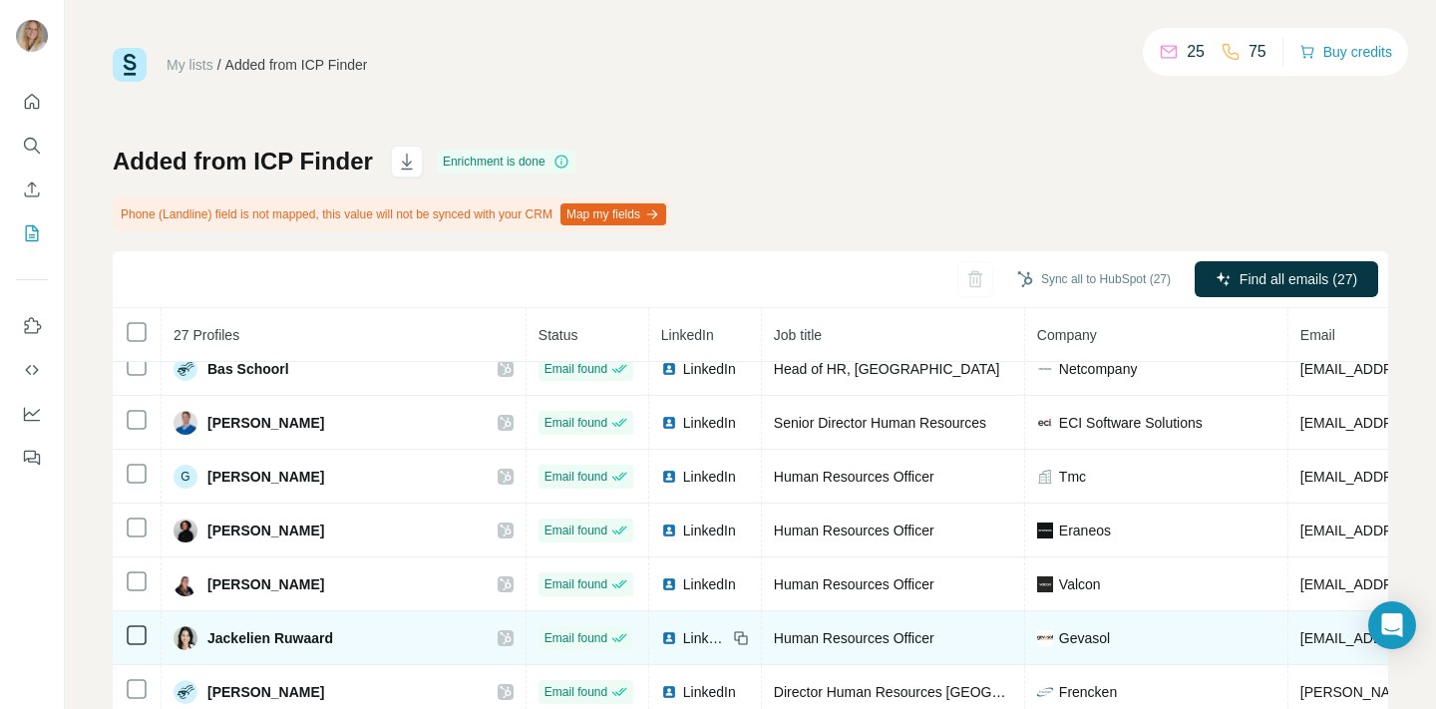
click at [683, 634] on span "LinkedIn" at bounding box center [705, 638] width 44 height 20
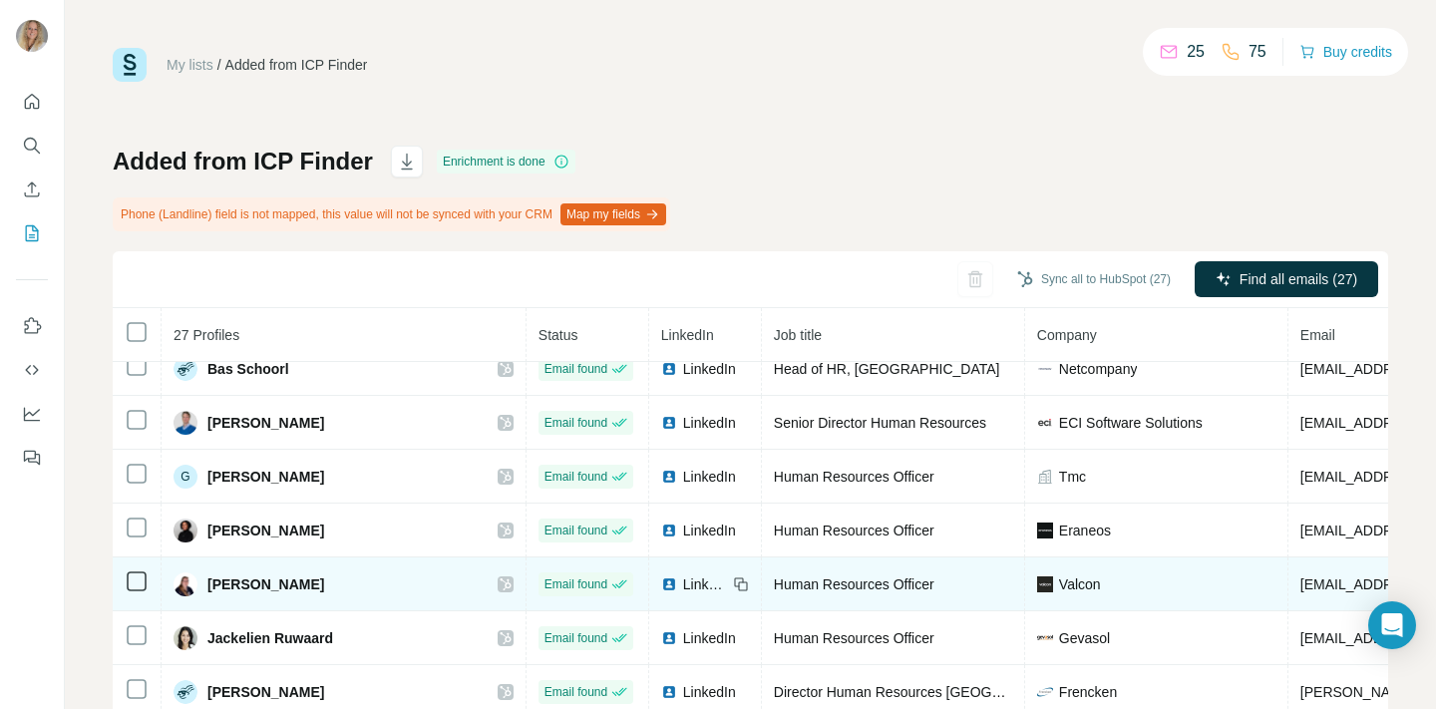
scroll to position [727, 0]
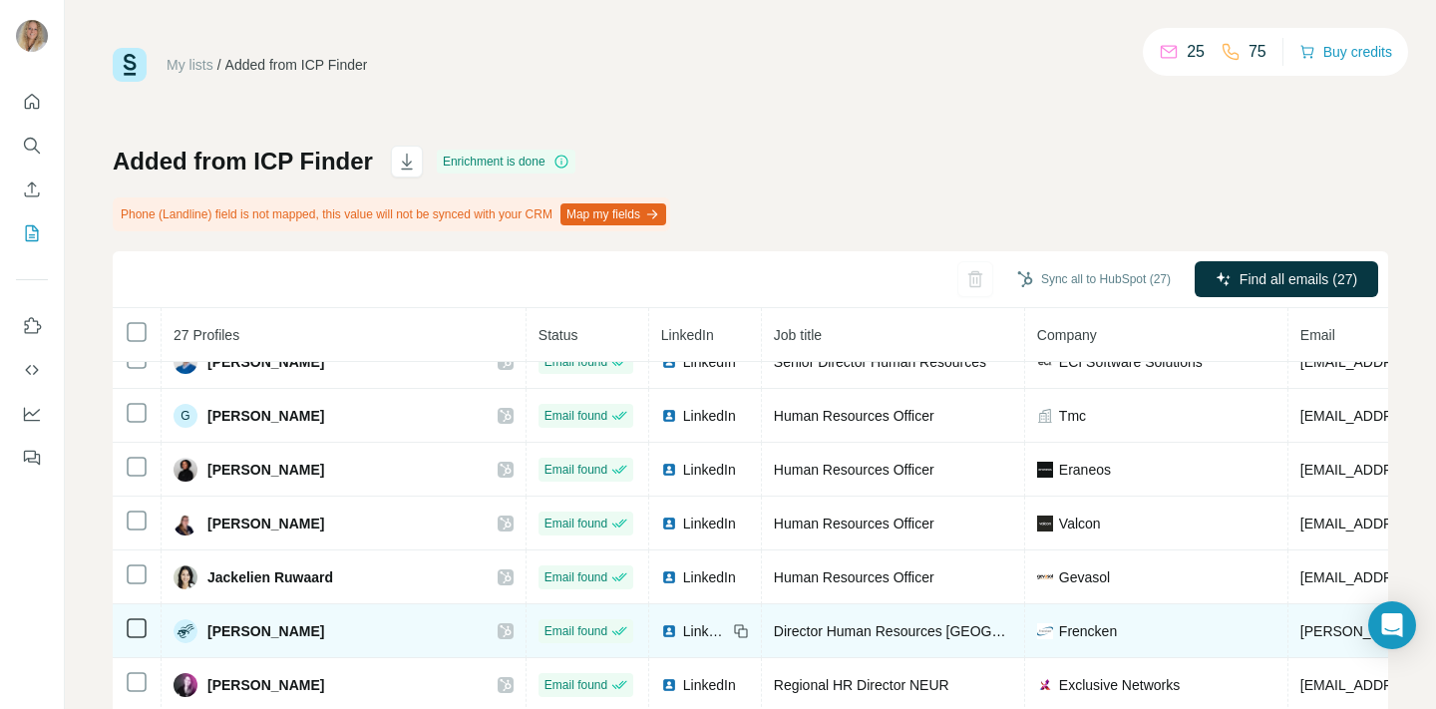
click at [661, 627] on div "LinkedIn" at bounding box center [694, 631] width 66 height 20
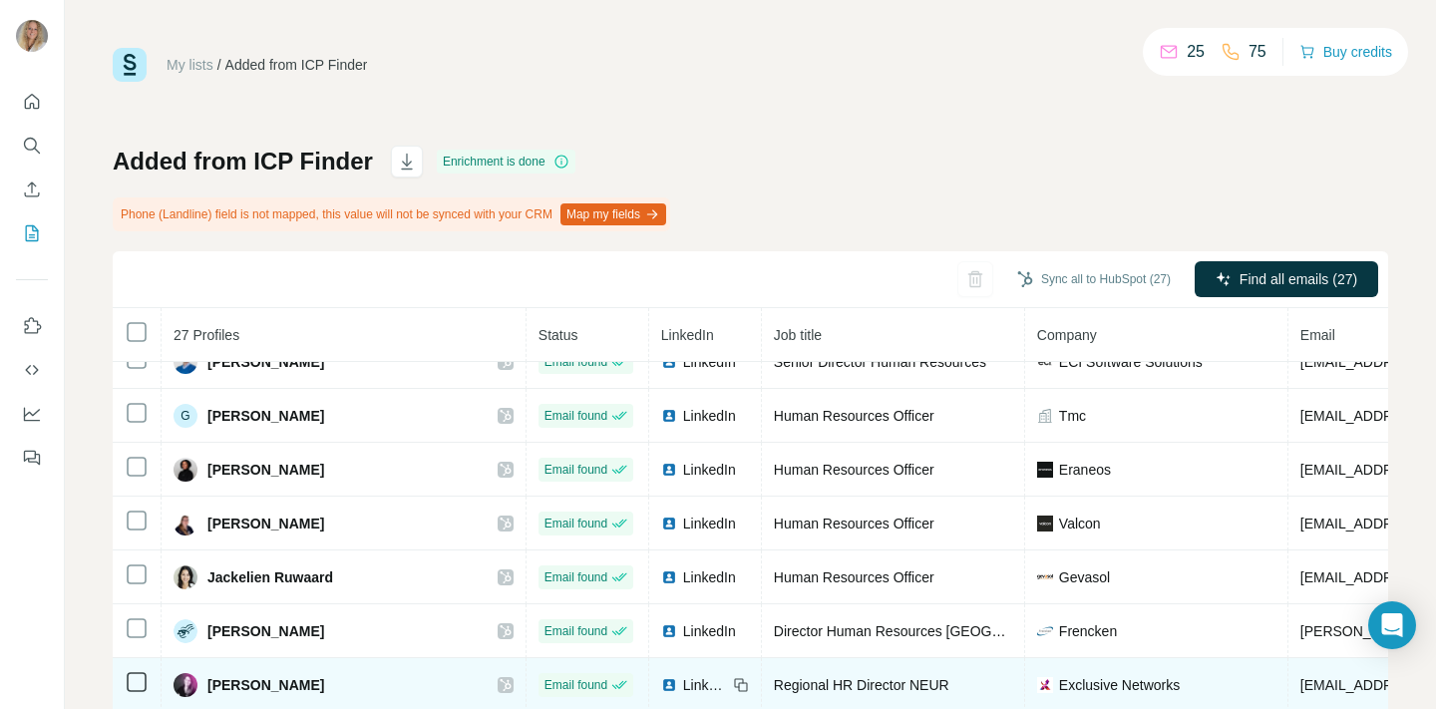
click at [661, 682] on img at bounding box center [669, 685] width 16 height 16
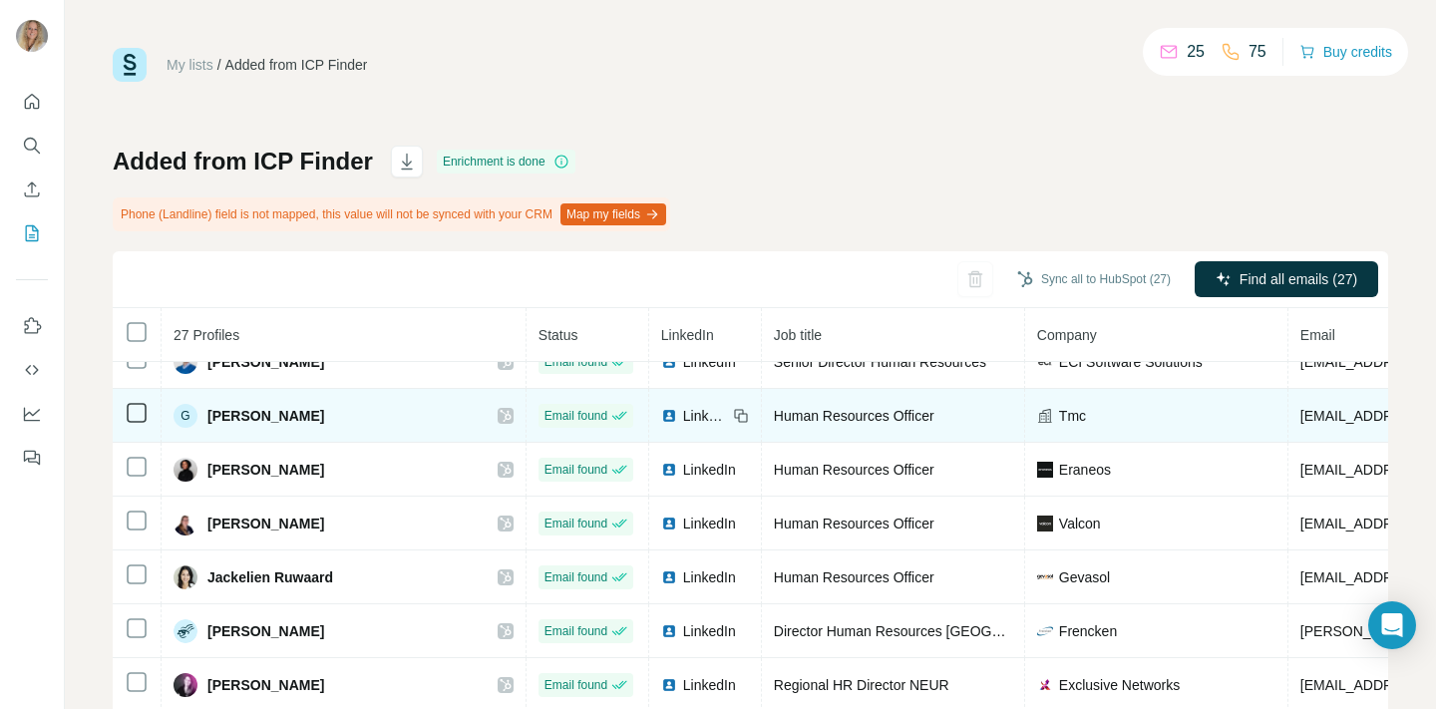
scroll to position [862, 0]
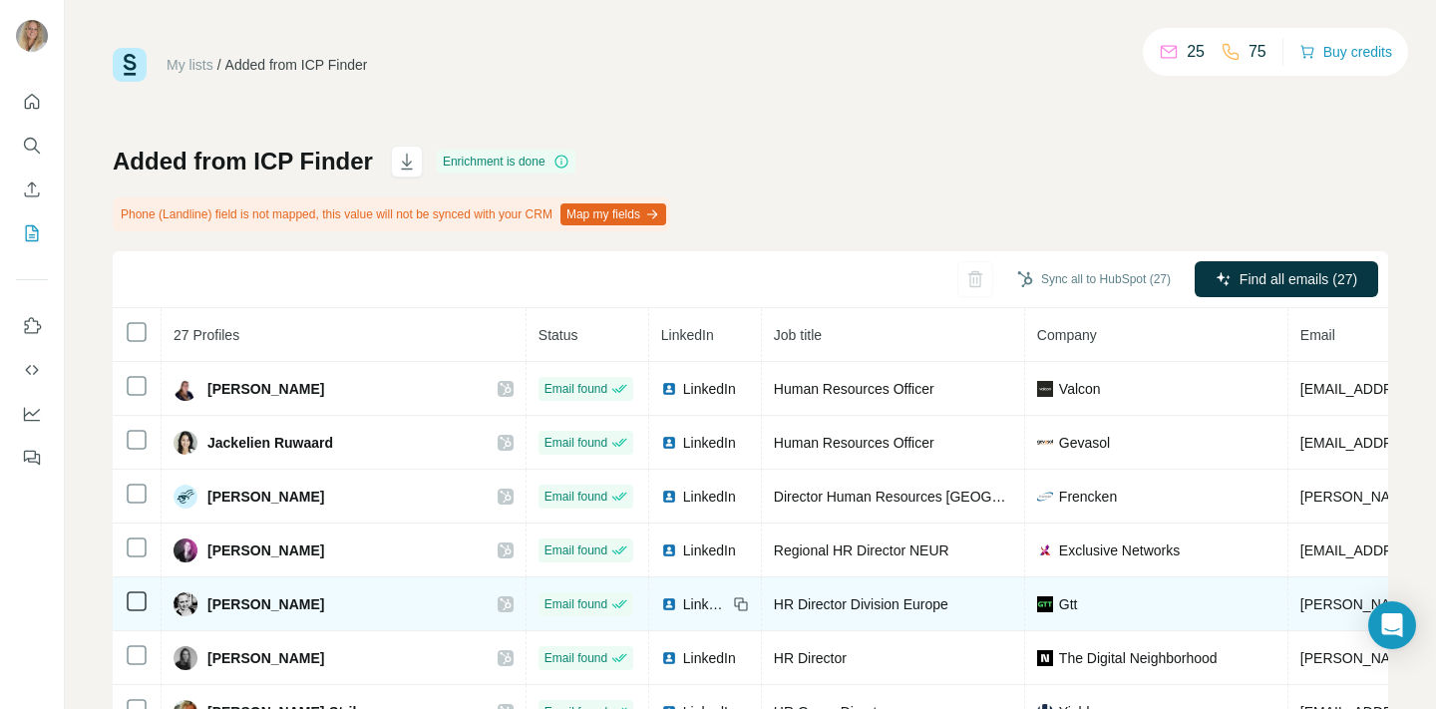
click at [683, 604] on span "LinkedIn" at bounding box center [705, 604] width 44 height 20
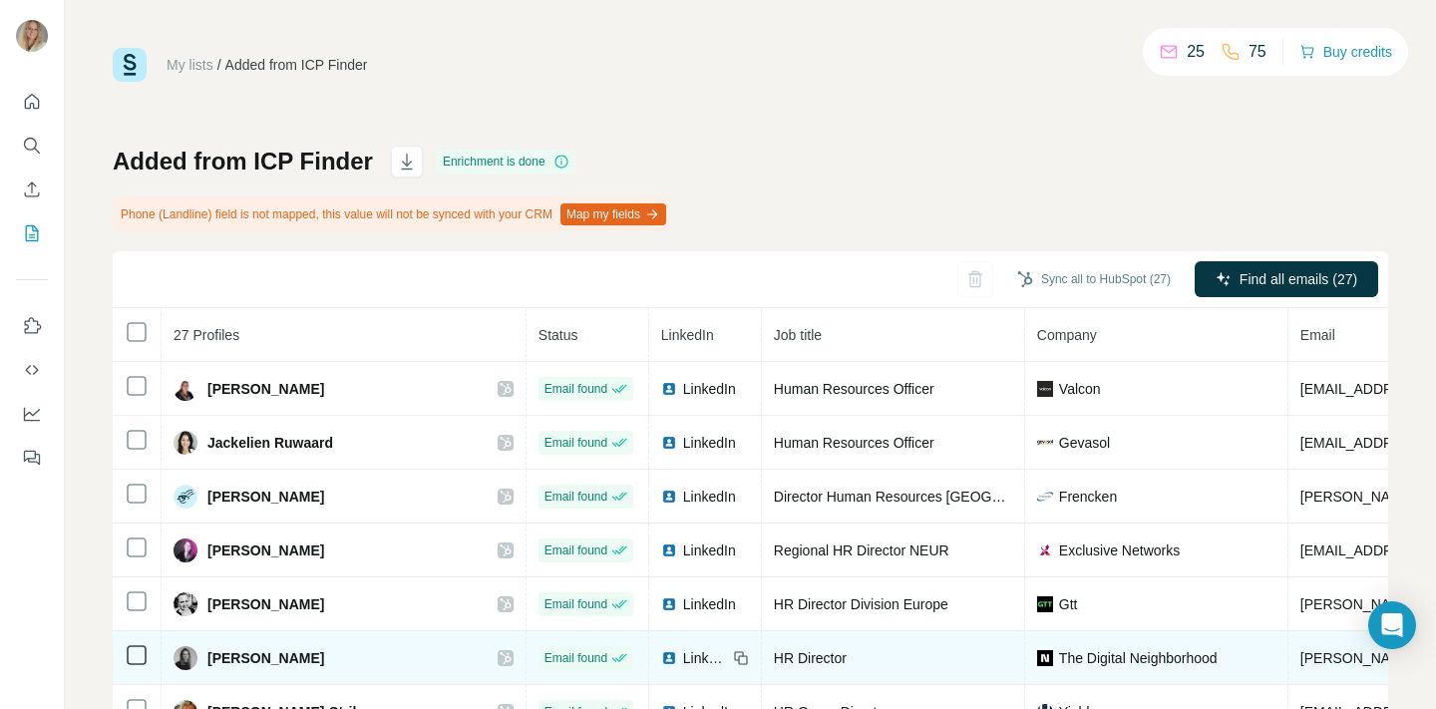
click at [683, 654] on span "LinkedIn" at bounding box center [705, 658] width 44 height 20
drag, startPoint x: 207, startPoint y: 657, endPoint x: 340, endPoint y: 656, distance: 132.6
click at [340, 656] on div "Melissa Uljevic" at bounding box center [344, 658] width 340 height 24
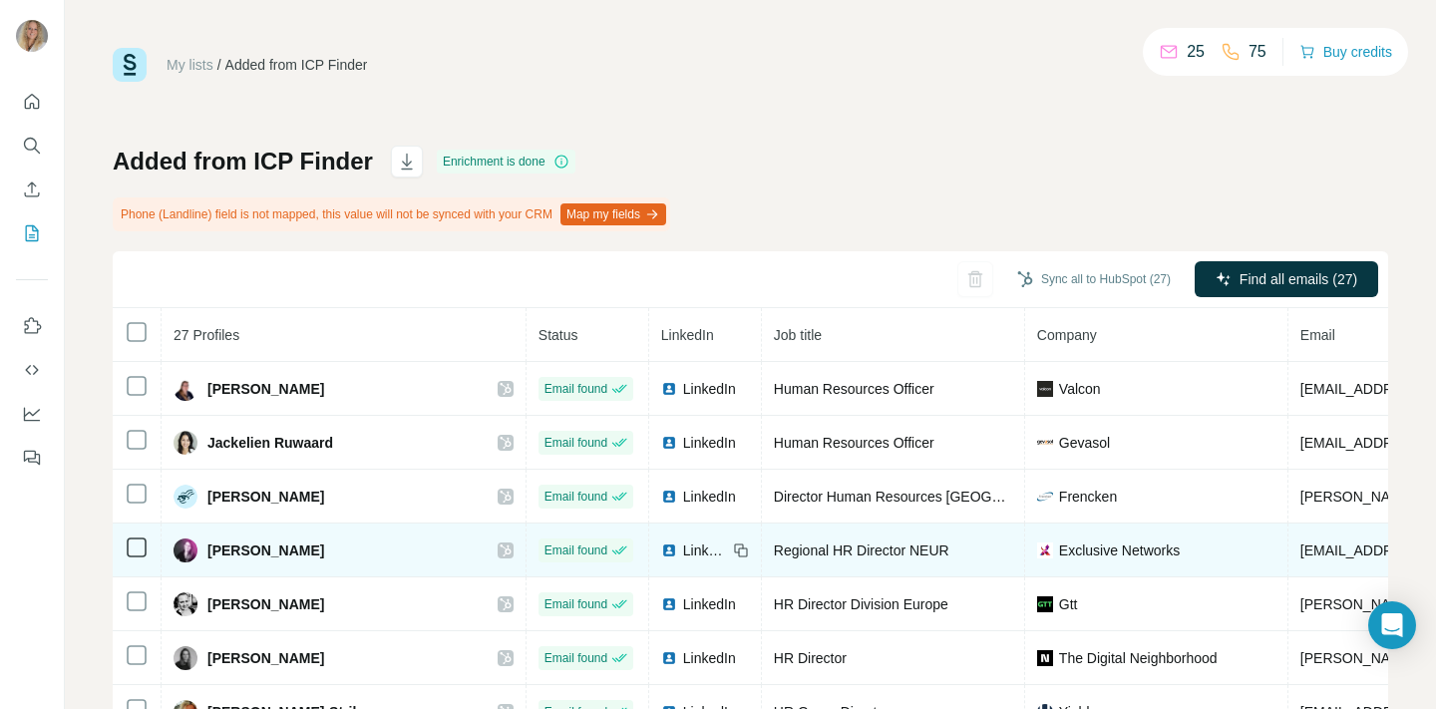
scroll to position [981, 0]
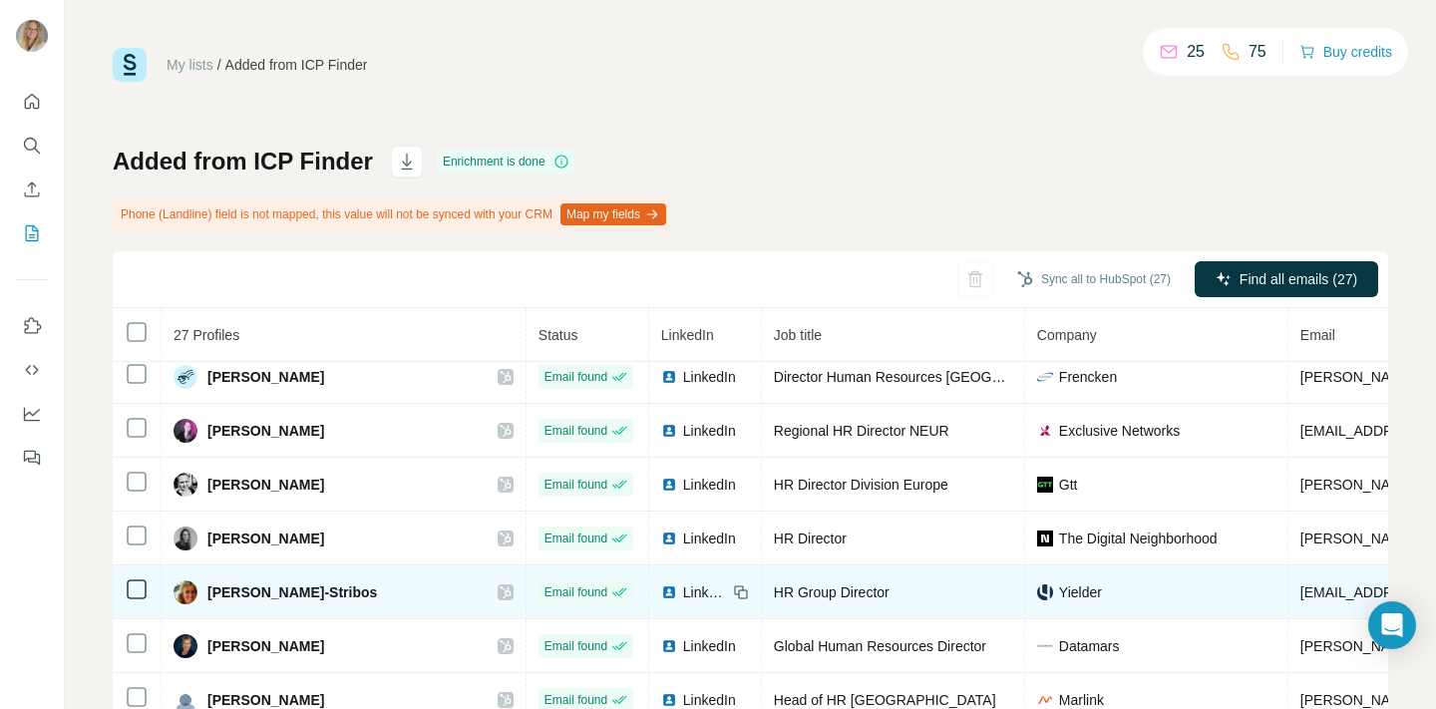
click at [683, 587] on span "LinkedIn" at bounding box center [705, 592] width 44 height 20
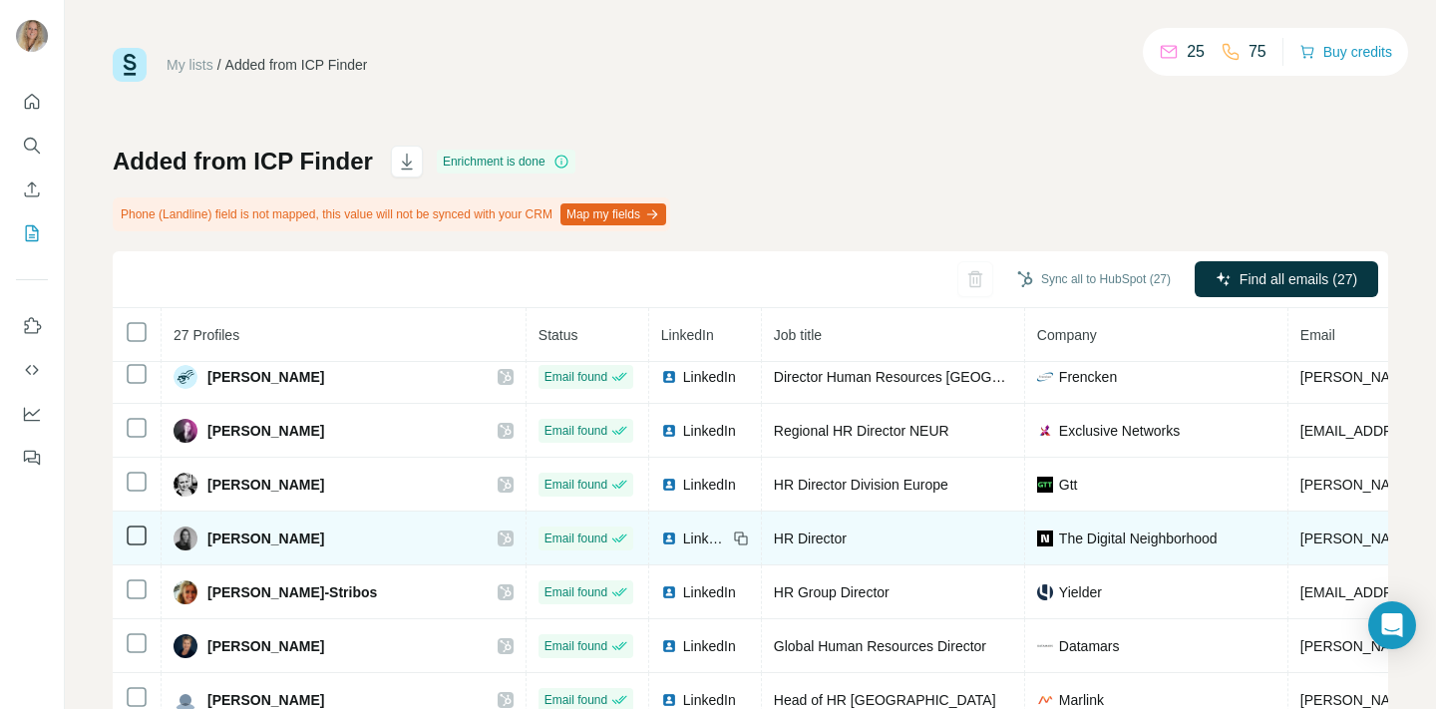
scroll to position [33, 0]
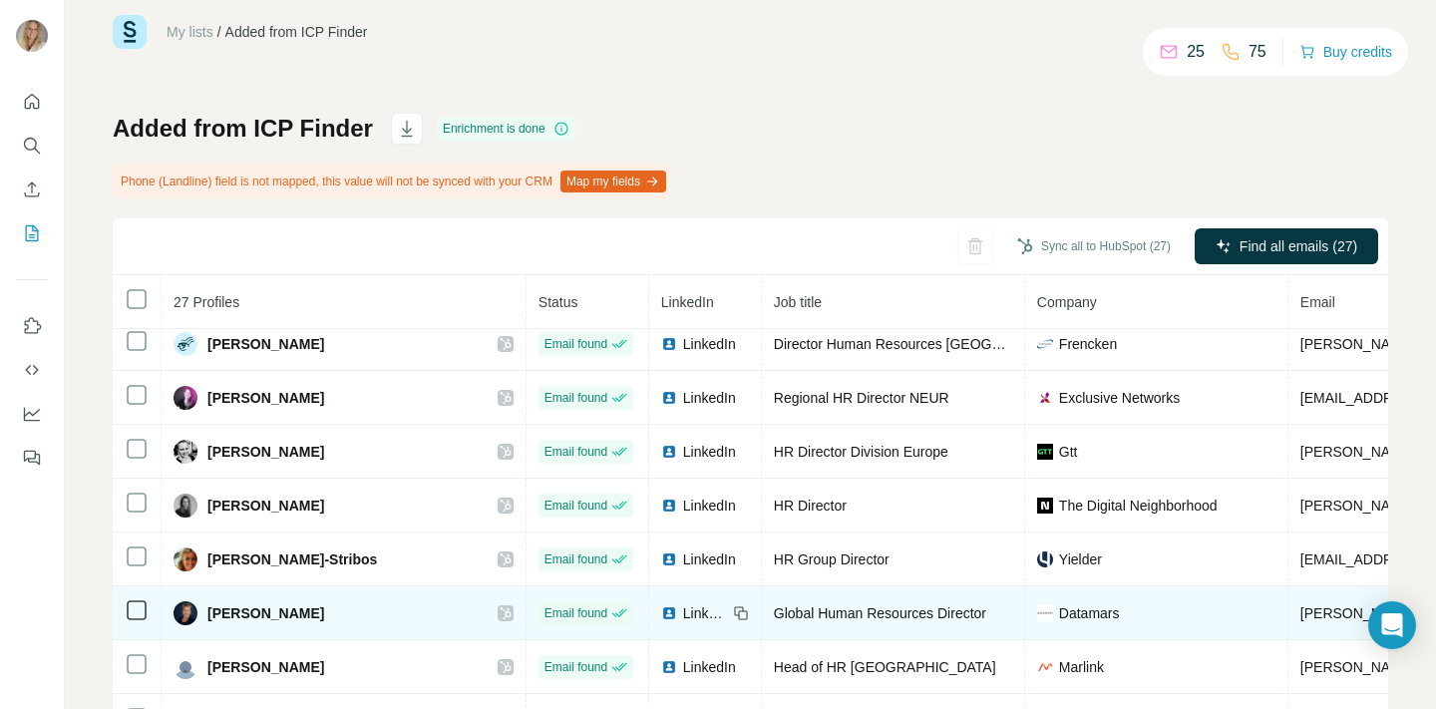
click at [683, 614] on span "LinkedIn" at bounding box center [705, 613] width 44 height 20
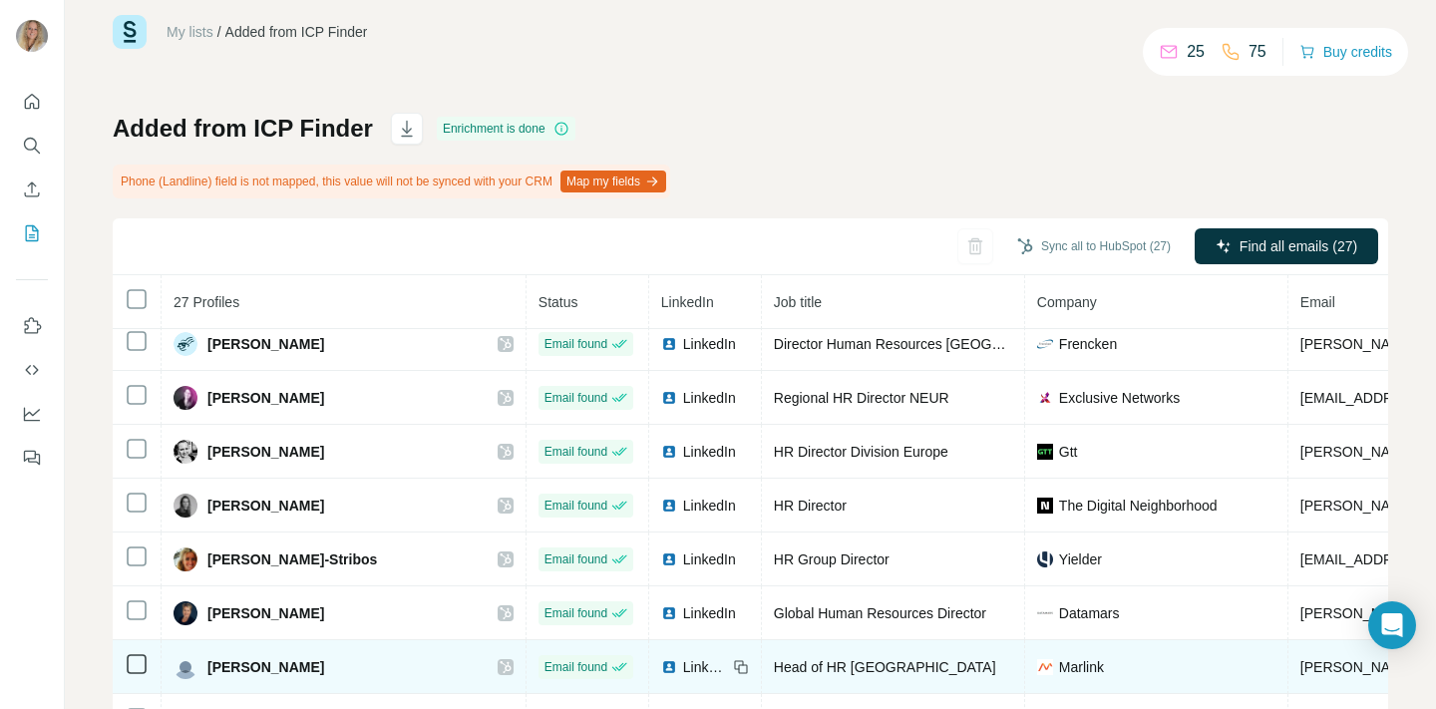
click at [661, 664] on img at bounding box center [669, 667] width 16 height 16
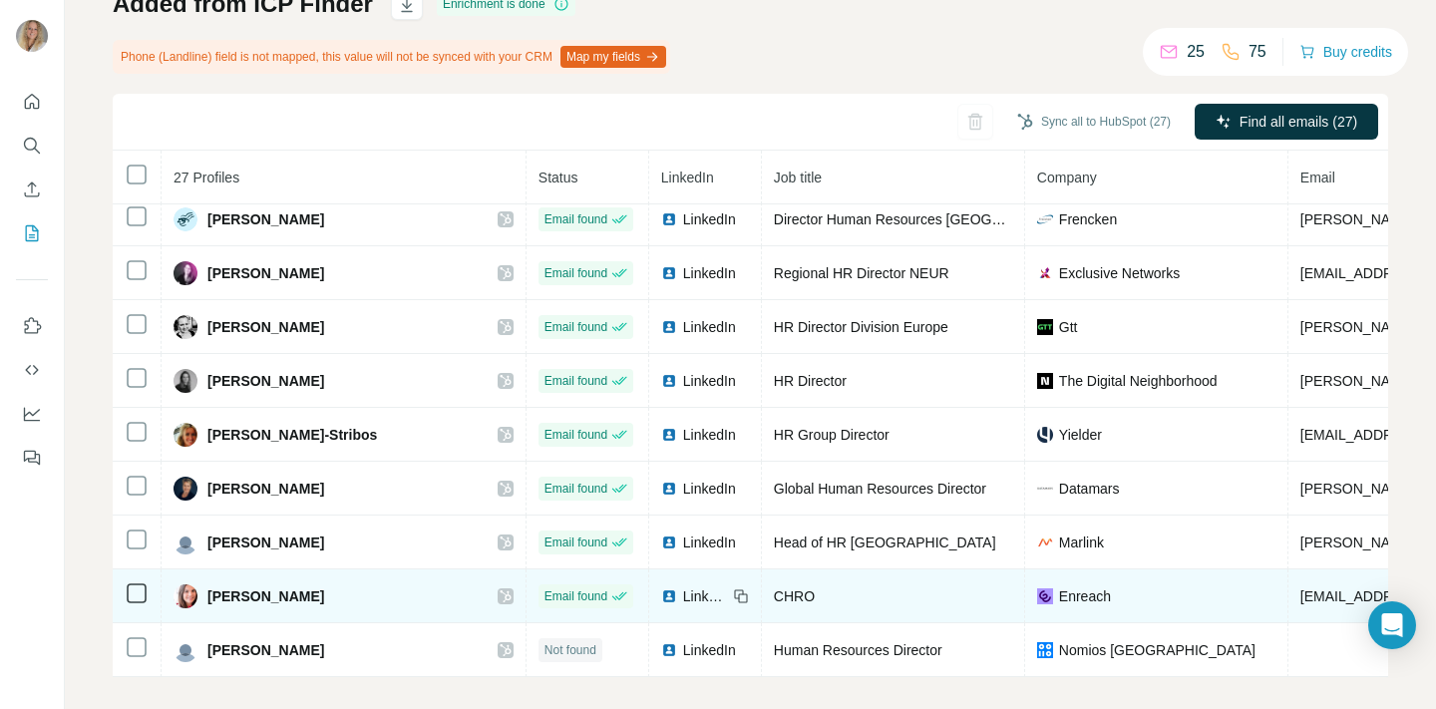
scroll to position [174, 0]
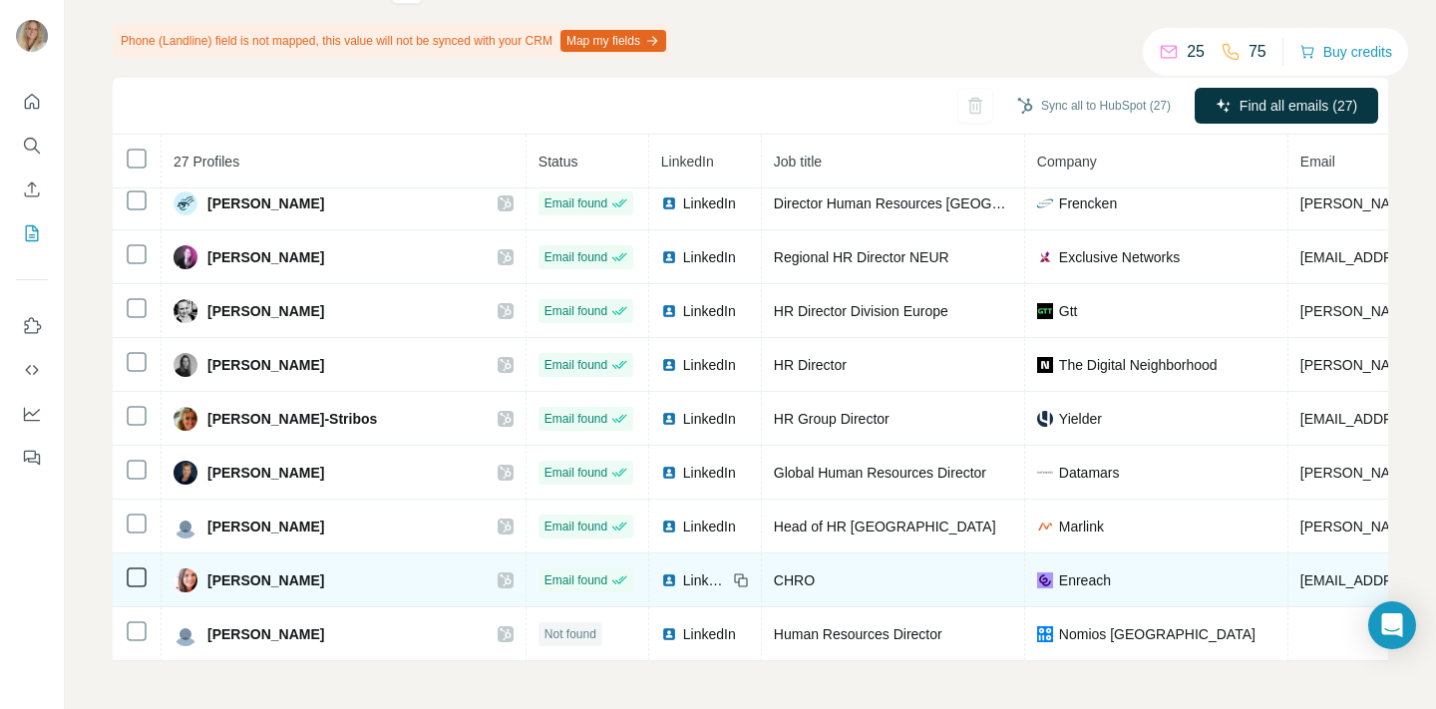
click at [683, 576] on span "LinkedIn" at bounding box center [705, 580] width 44 height 20
click at [683, 573] on span "LinkedIn" at bounding box center [705, 580] width 44 height 20
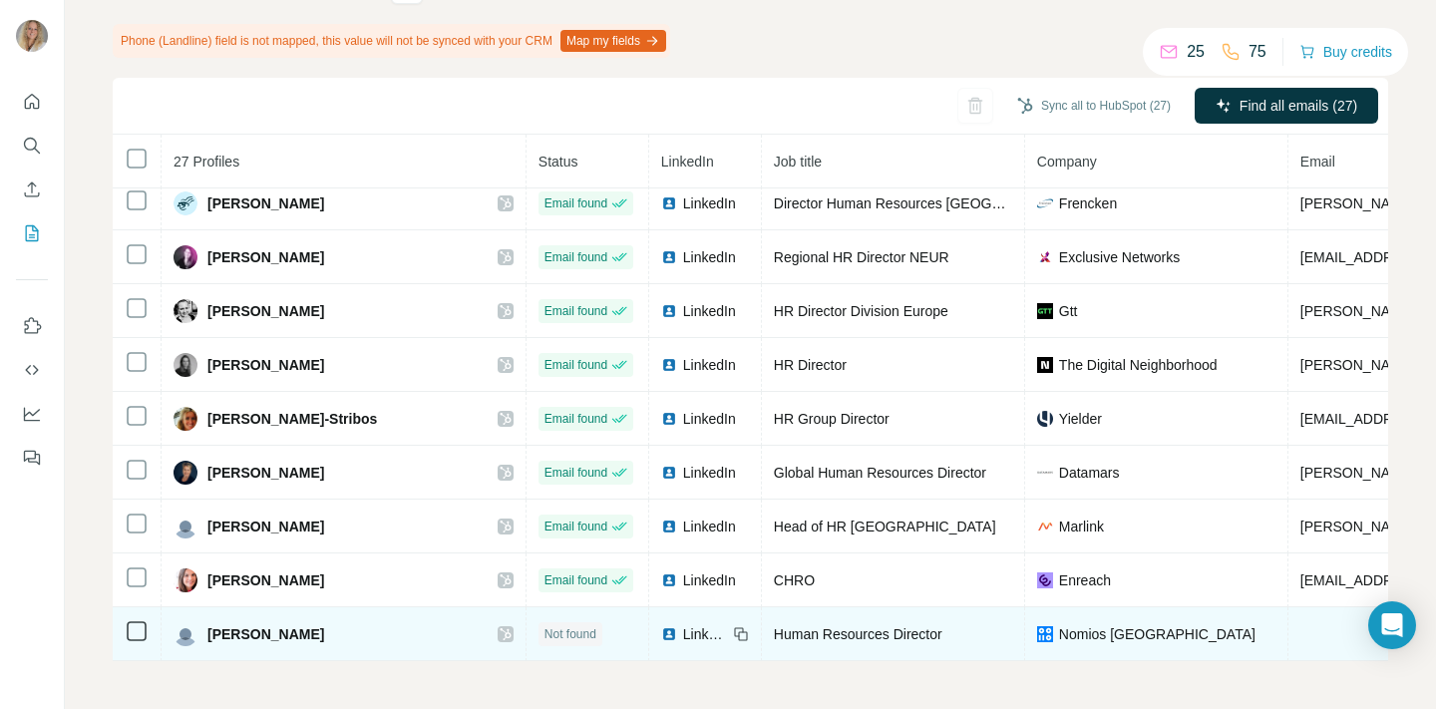
click at [683, 631] on span "LinkedIn" at bounding box center [705, 634] width 44 height 20
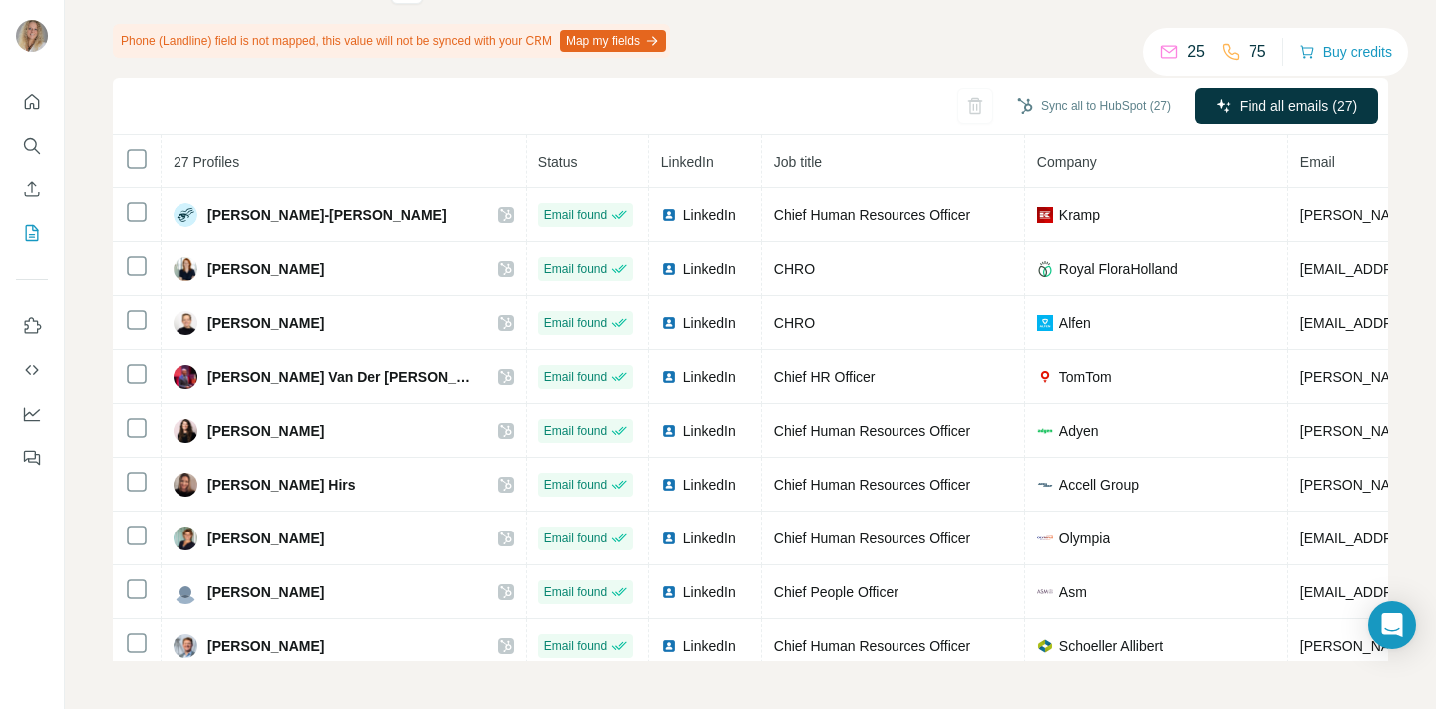
scroll to position [0, 0]
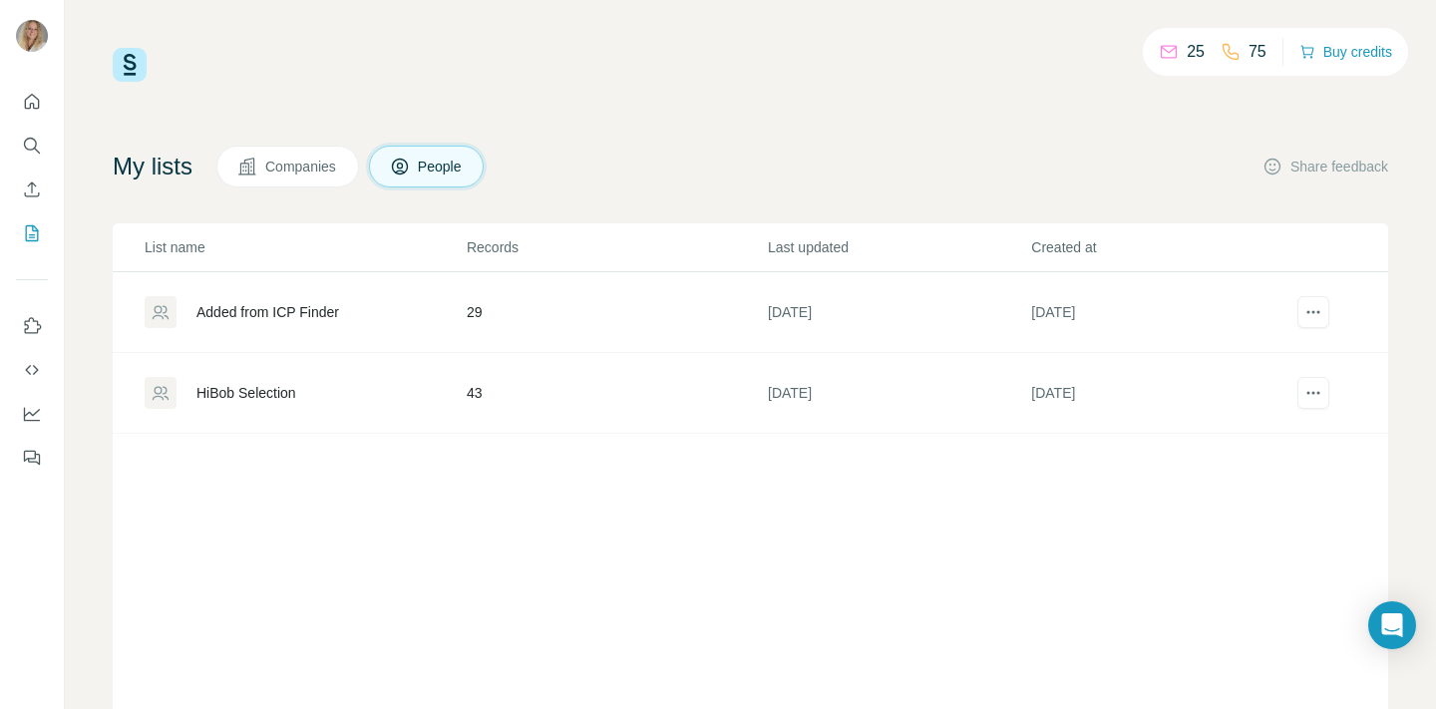
click at [226, 391] on div "HiBob Selection" at bounding box center [246, 393] width 100 height 20
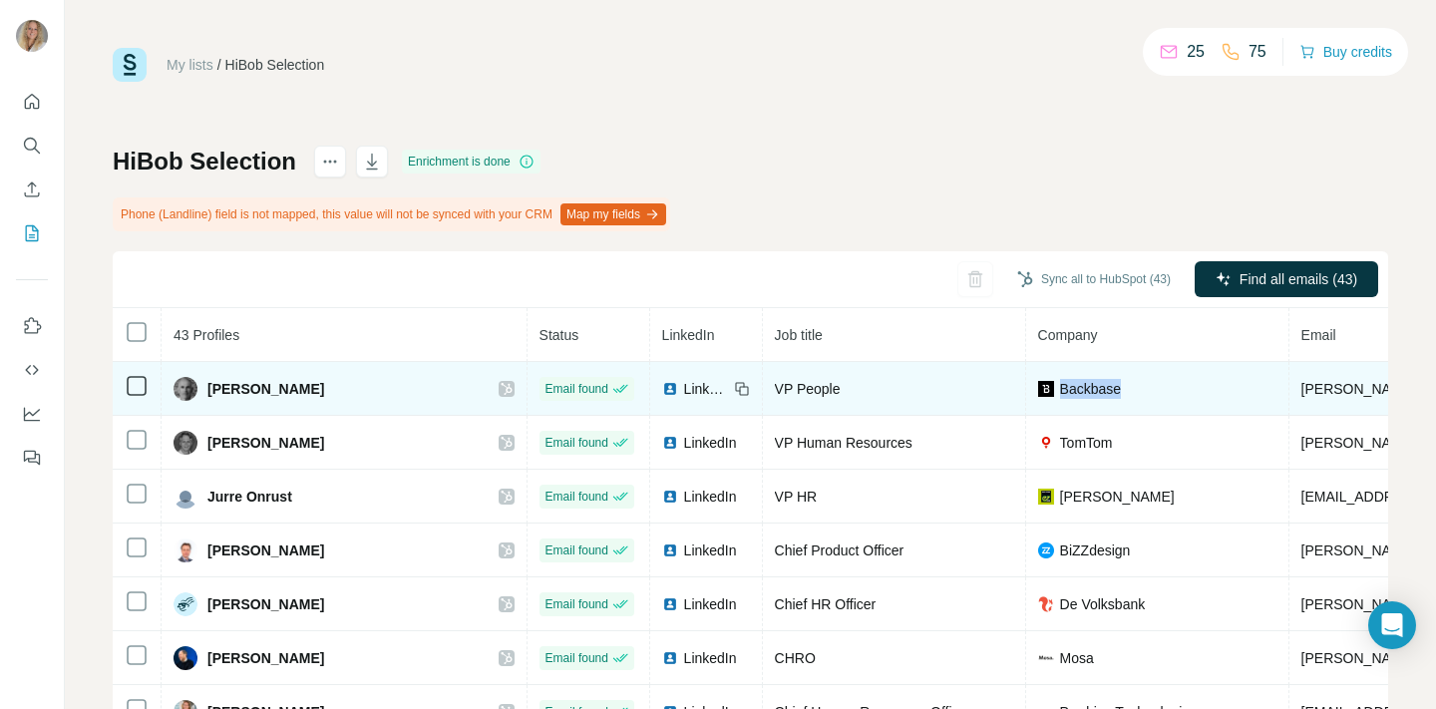
drag, startPoint x: 980, startPoint y: 388, endPoint x: 1067, endPoint y: 388, distance: 86.8
click at [1067, 388] on div "Backbase" at bounding box center [1157, 389] width 238 height 20
click at [734, 387] on icon at bounding box center [742, 389] width 16 height 16
click at [650, 377] on td "LinkedIn" at bounding box center [706, 389] width 113 height 54
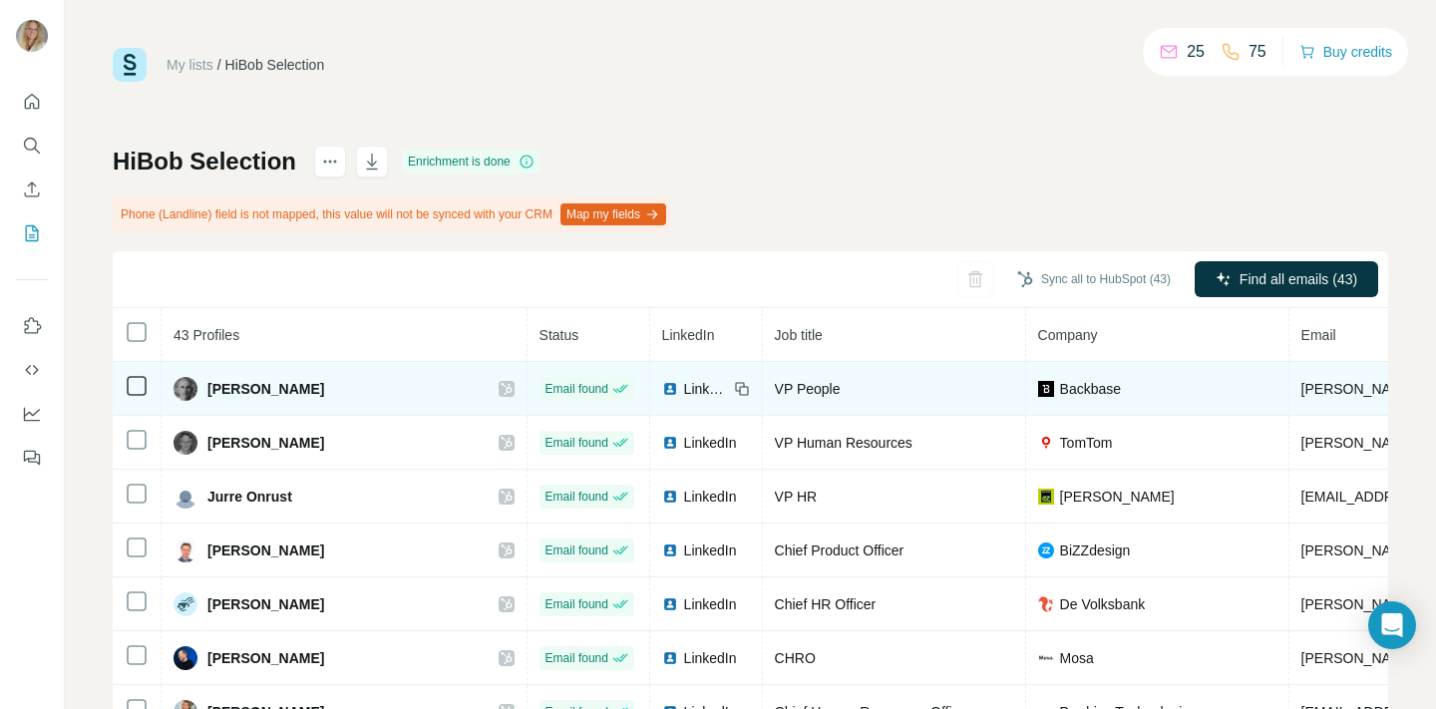
click at [684, 390] on span "LinkedIn" at bounding box center [706, 389] width 44 height 20
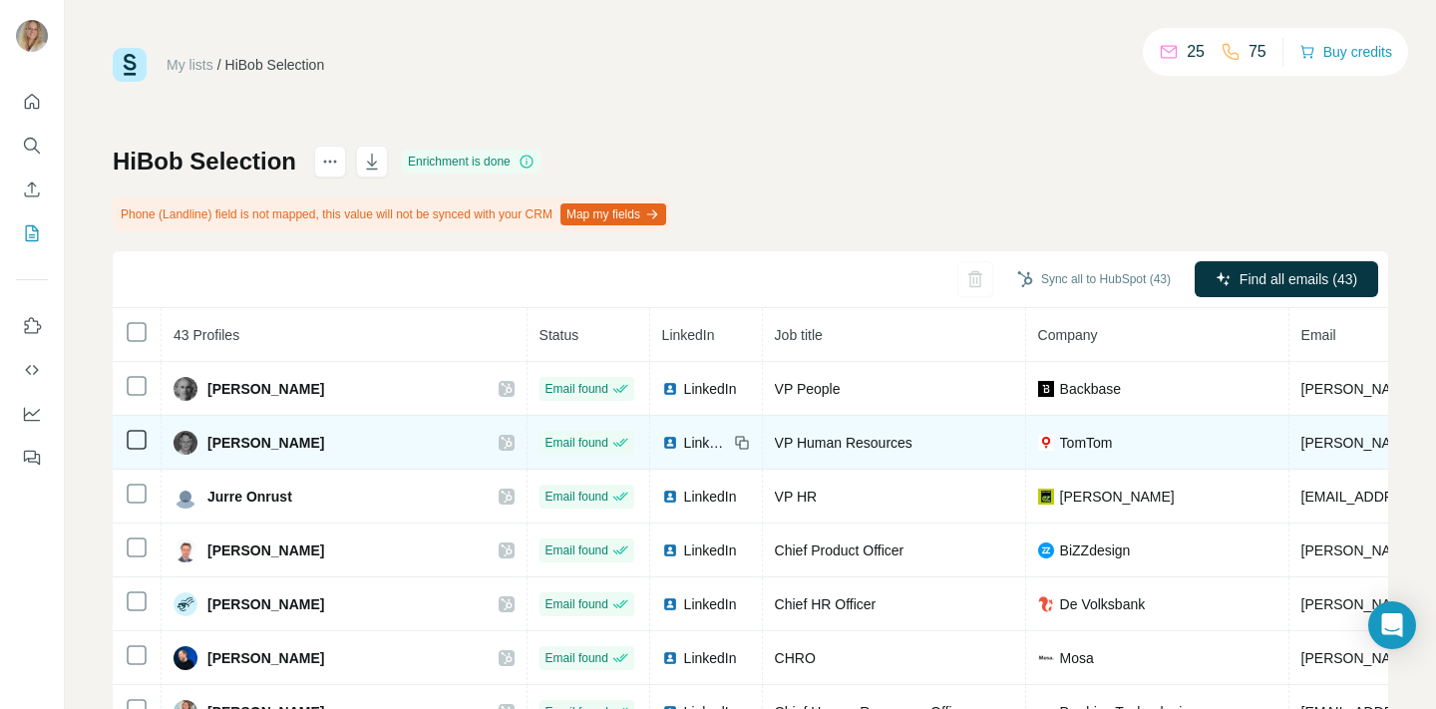
click at [684, 435] on span "LinkedIn" at bounding box center [706, 443] width 44 height 20
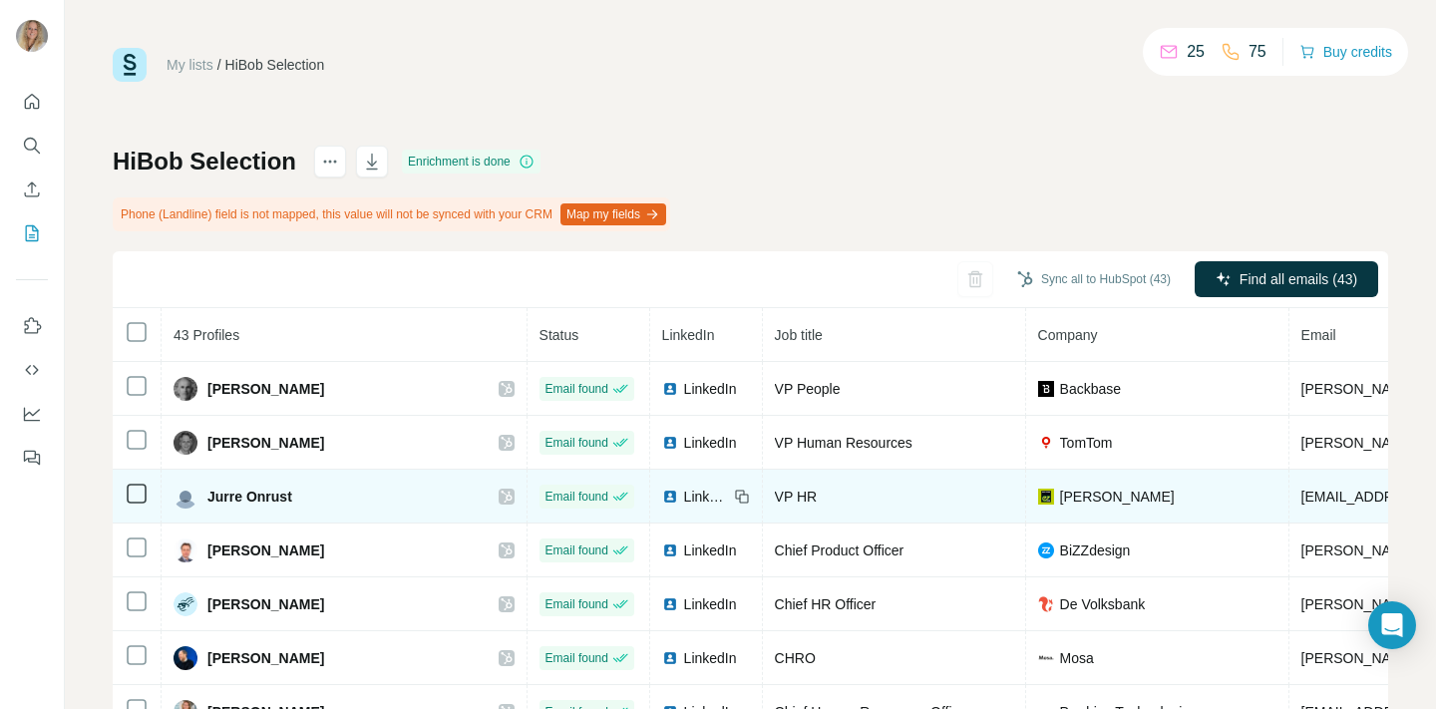
click at [684, 494] on span "LinkedIn" at bounding box center [706, 497] width 44 height 20
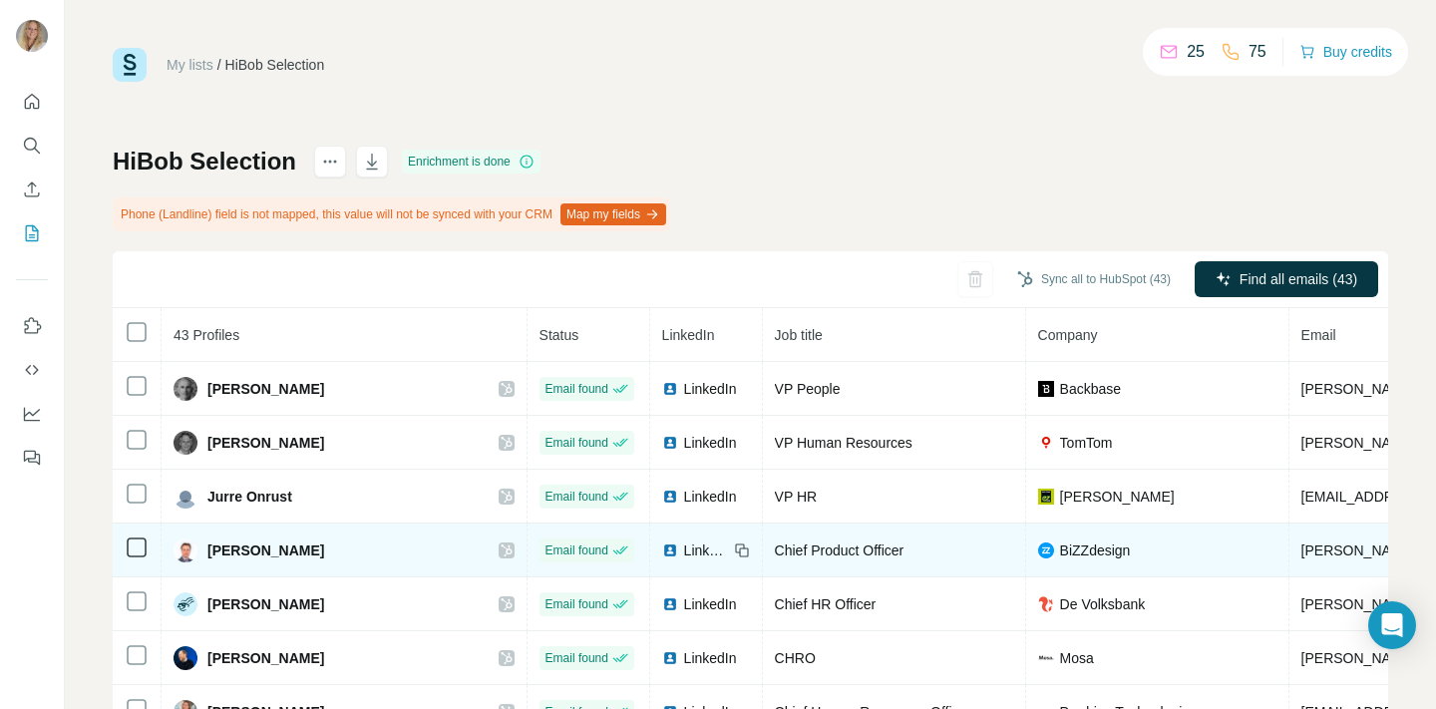
click at [684, 547] on span "LinkedIn" at bounding box center [706, 551] width 44 height 20
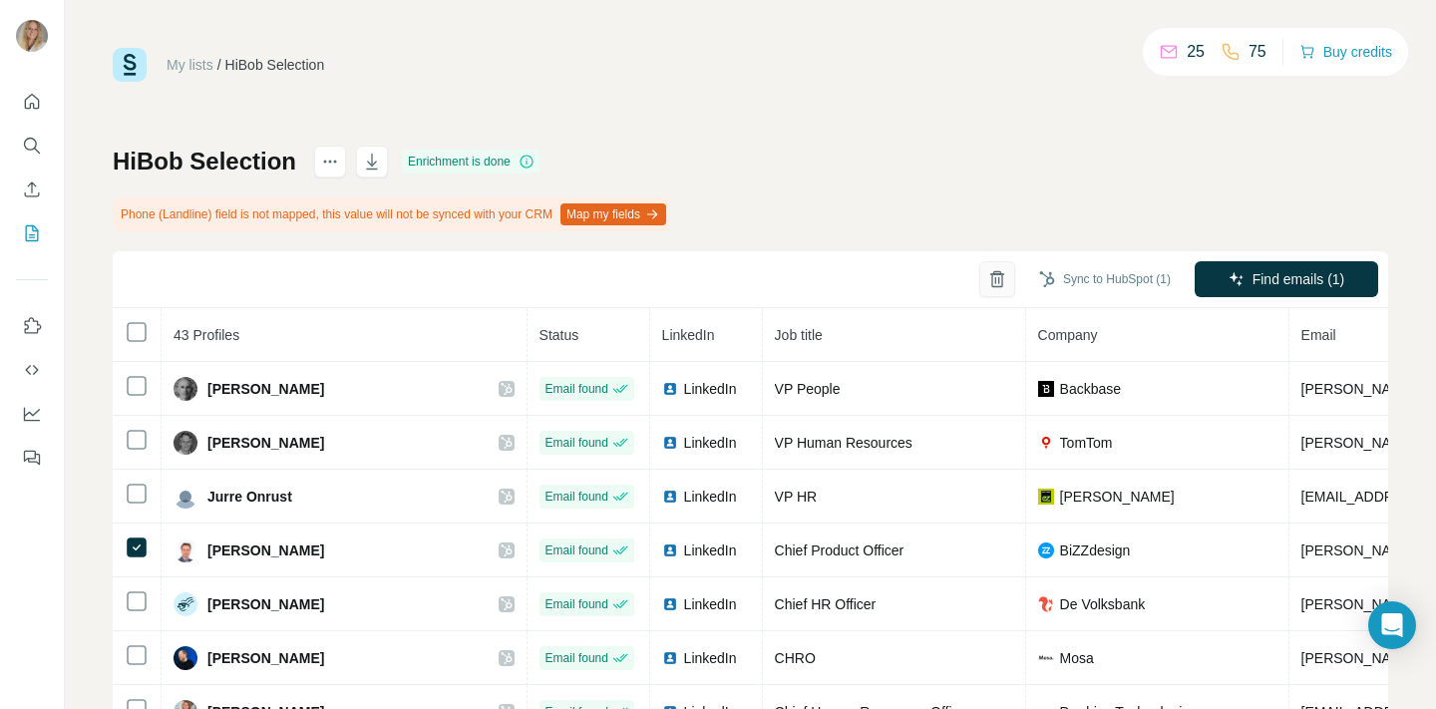
click at [992, 275] on icon "button" at bounding box center [997, 279] width 20 height 20
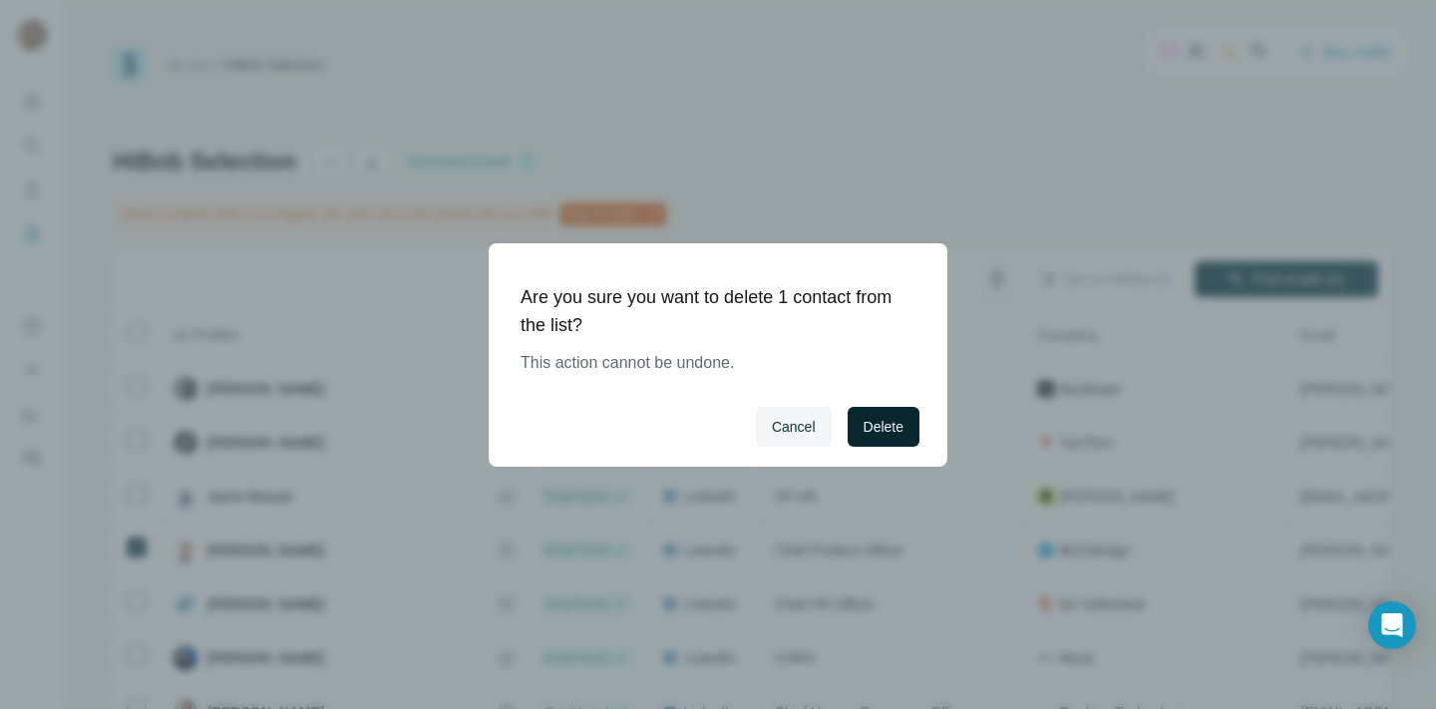
click at [898, 422] on span "Delete" at bounding box center [884, 427] width 40 height 20
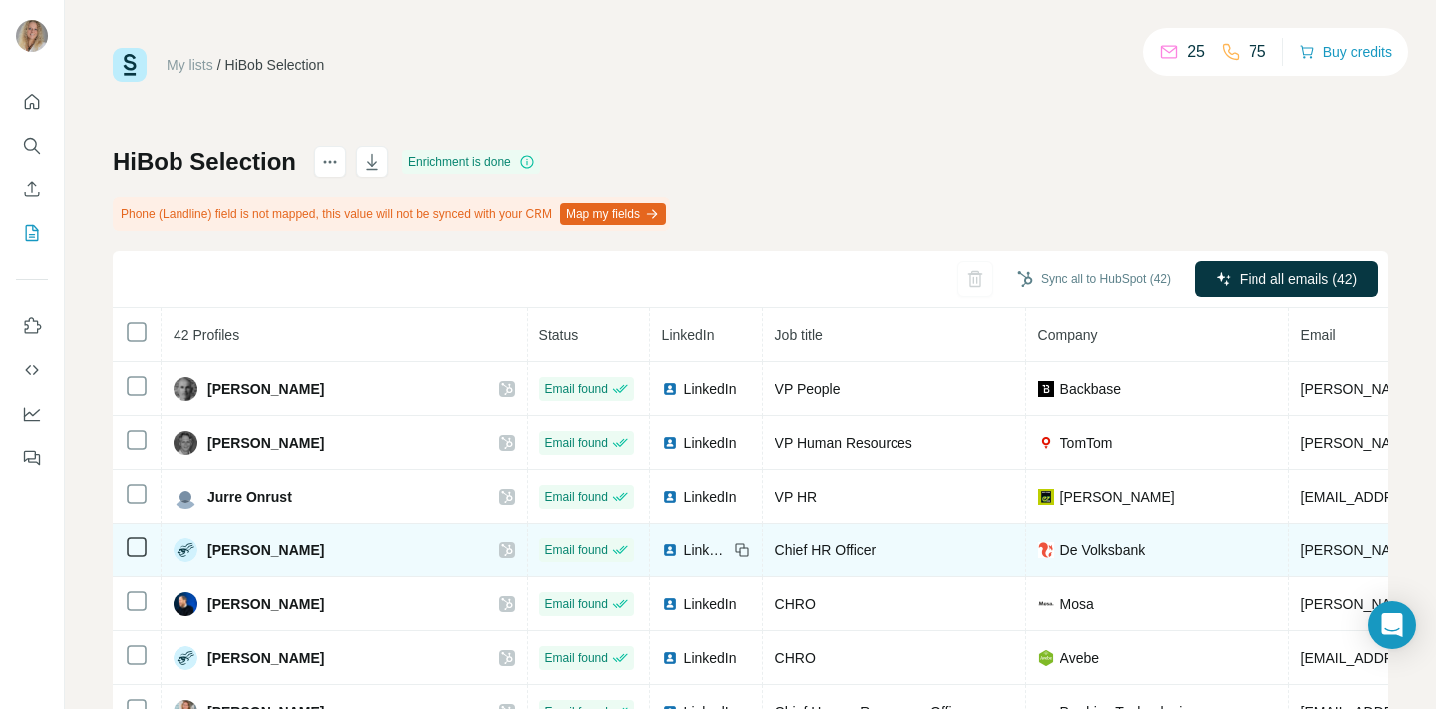
click at [684, 549] on span "LinkedIn" at bounding box center [706, 551] width 44 height 20
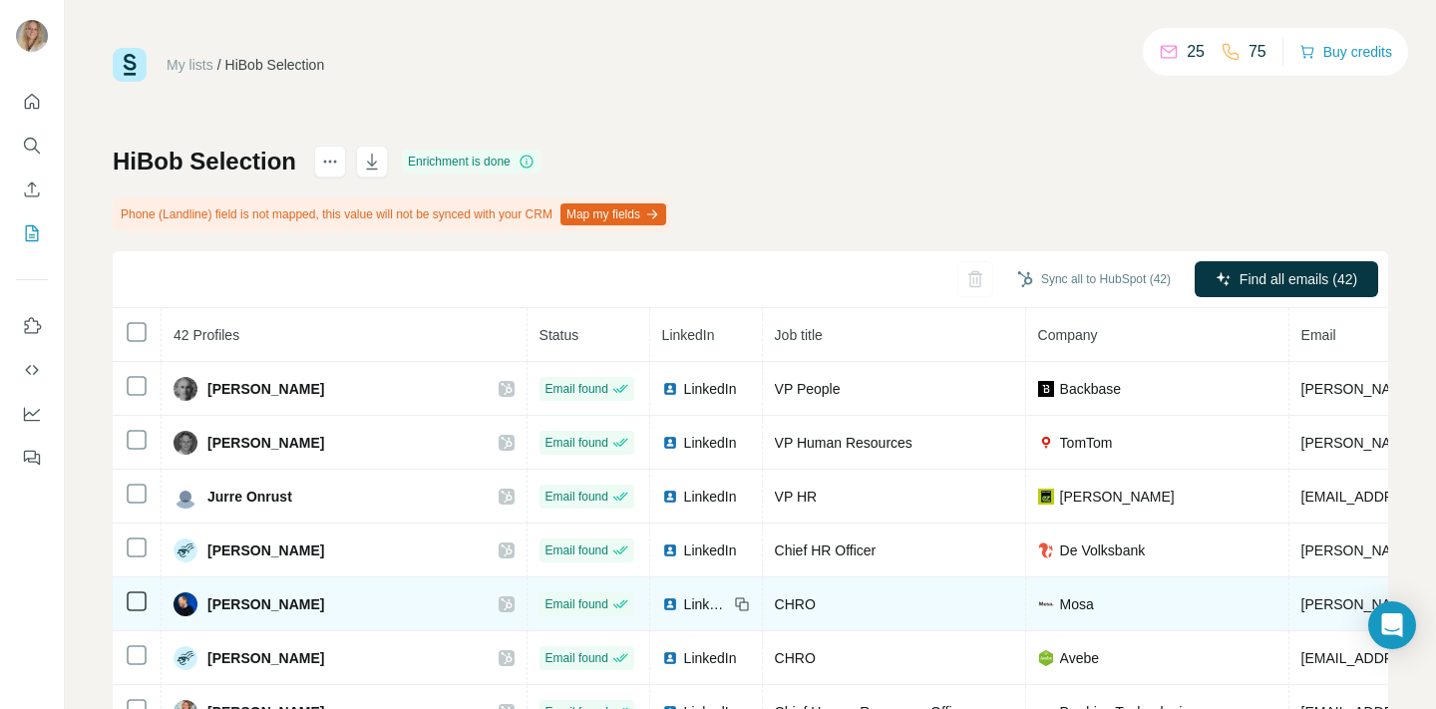
click at [684, 602] on span "LinkedIn" at bounding box center [706, 604] width 44 height 20
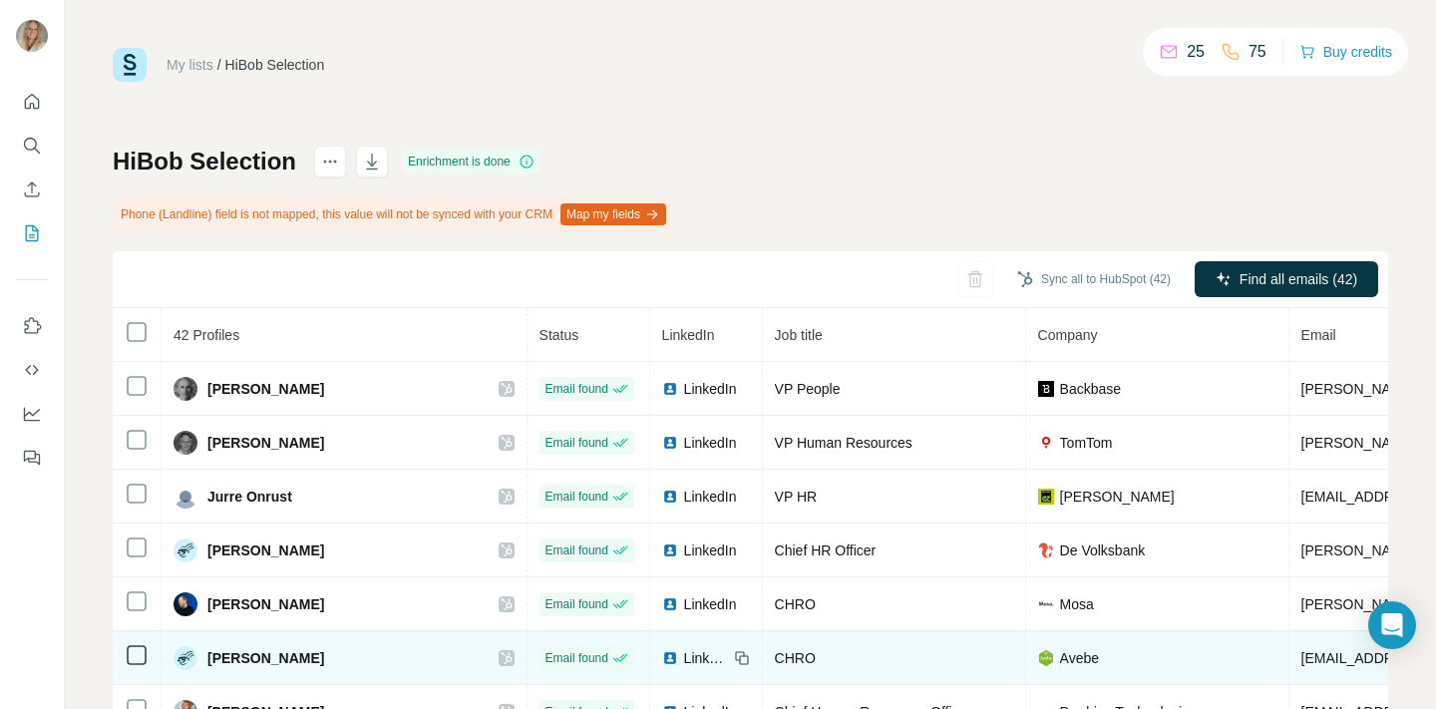
click at [684, 655] on span "LinkedIn" at bounding box center [706, 658] width 44 height 20
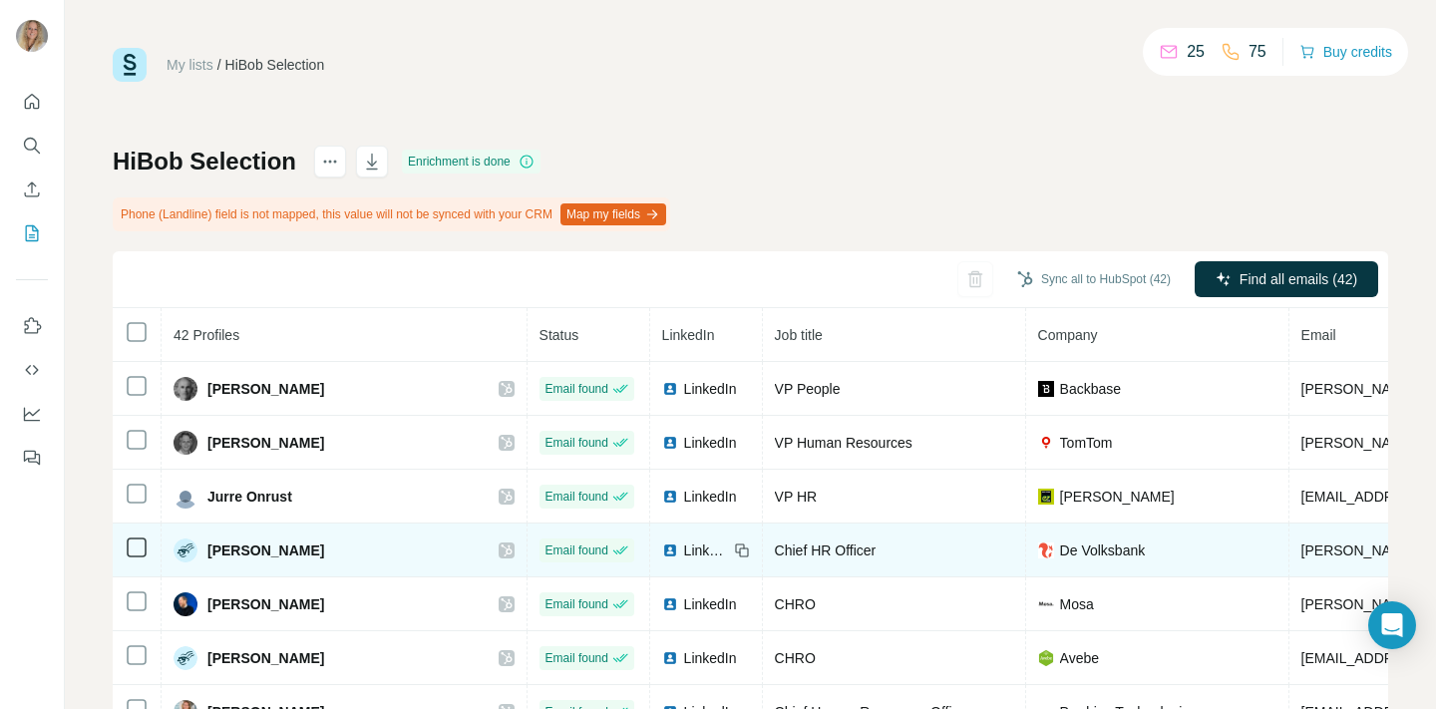
scroll to position [66, 0]
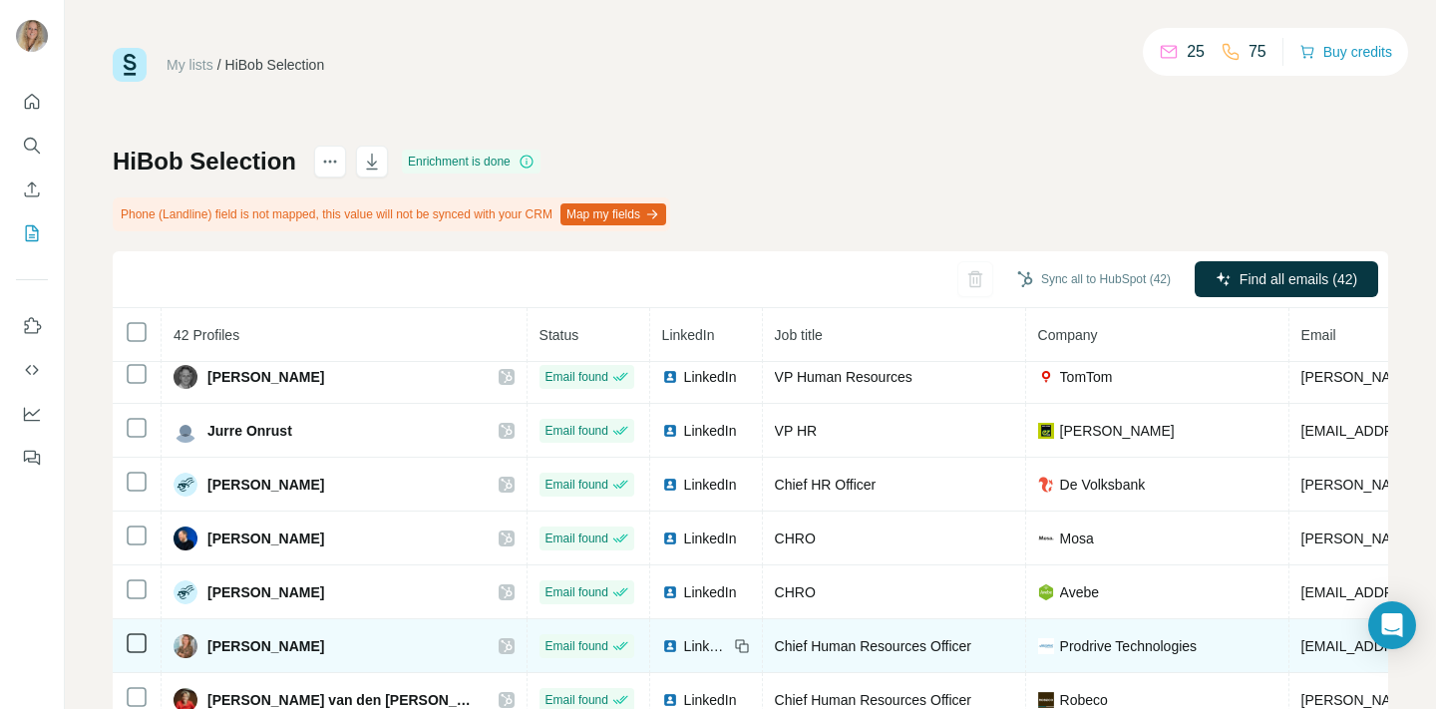
click at [684, 639] on span "LinkedIn" at bounding box center [706, 646] width 44 height 20
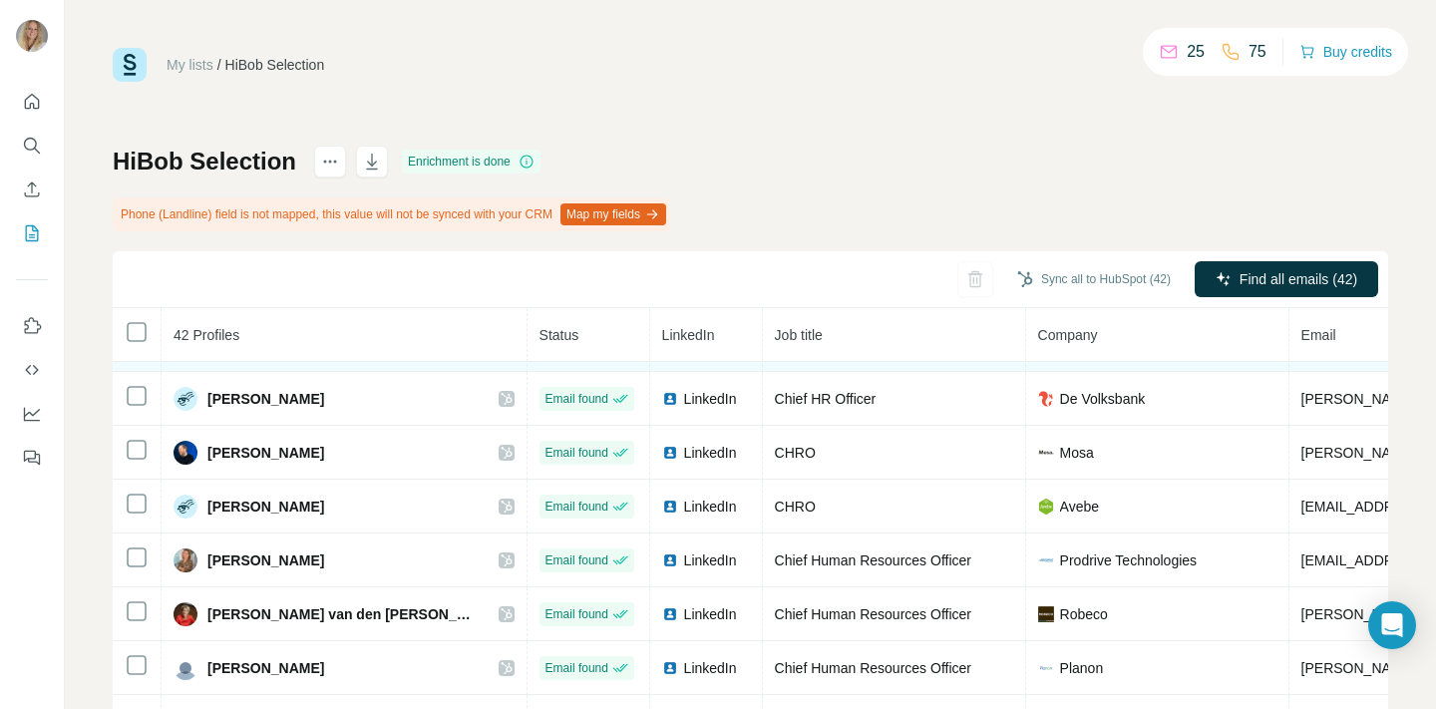
scroll to position [154, 0]
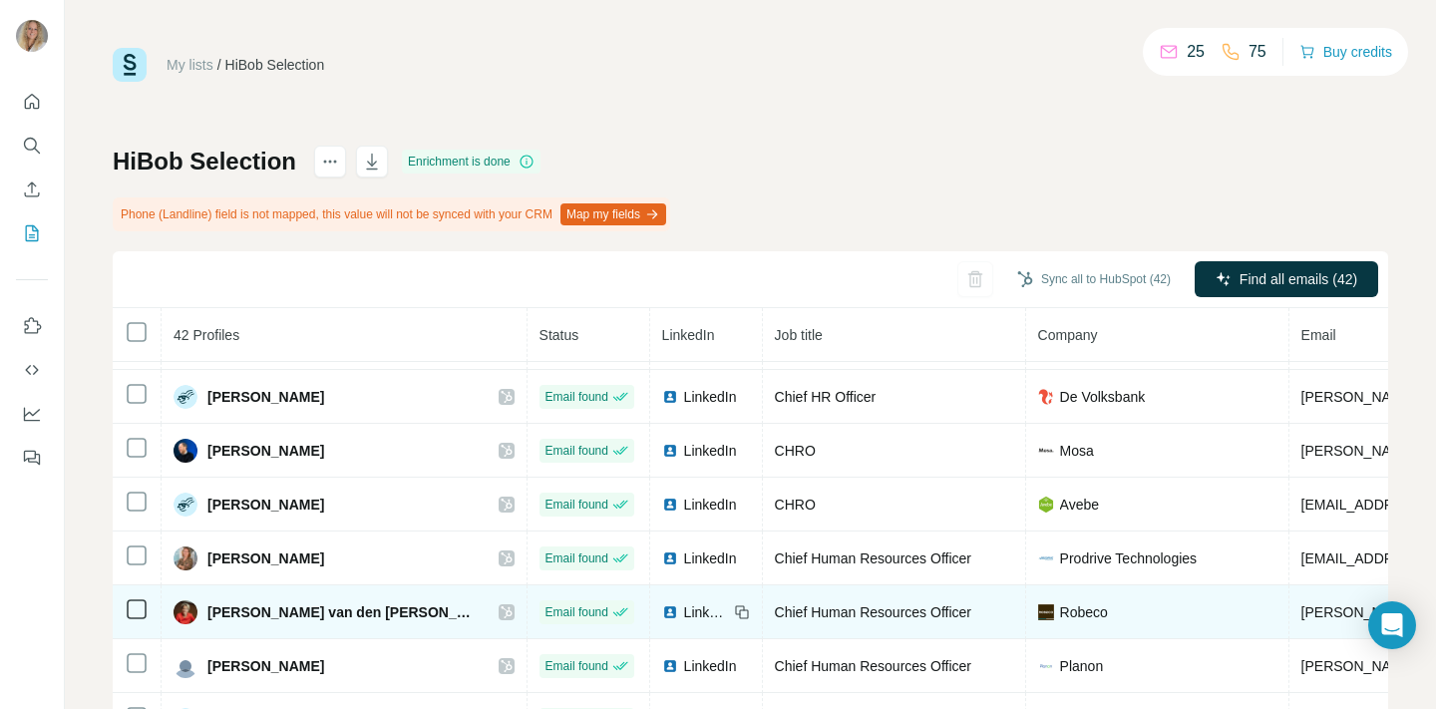
click at [684, 609] on span "LinkedIn" at bounding box center [706, 612] width 44 height 20
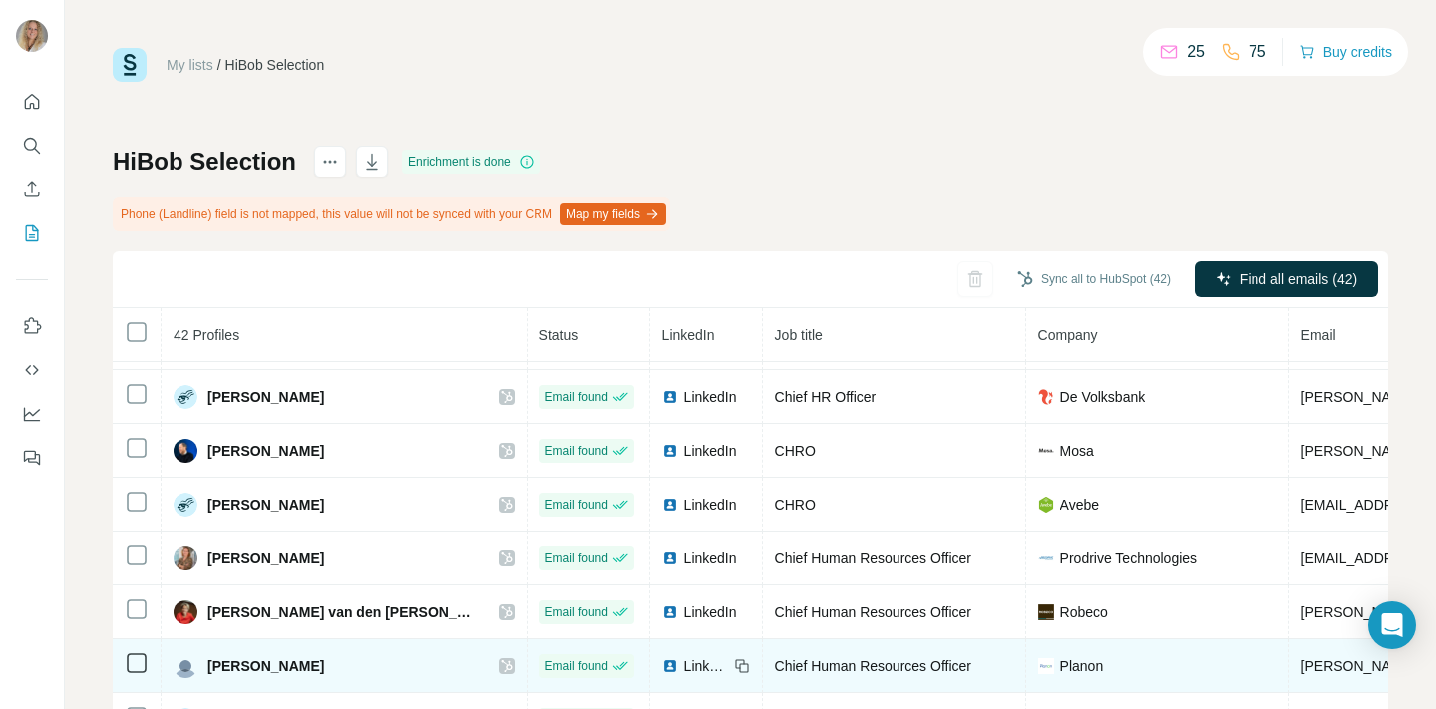
click at [684, 663] on span "LinkedIn" at bounding box center [706, 666] width 44 height 20
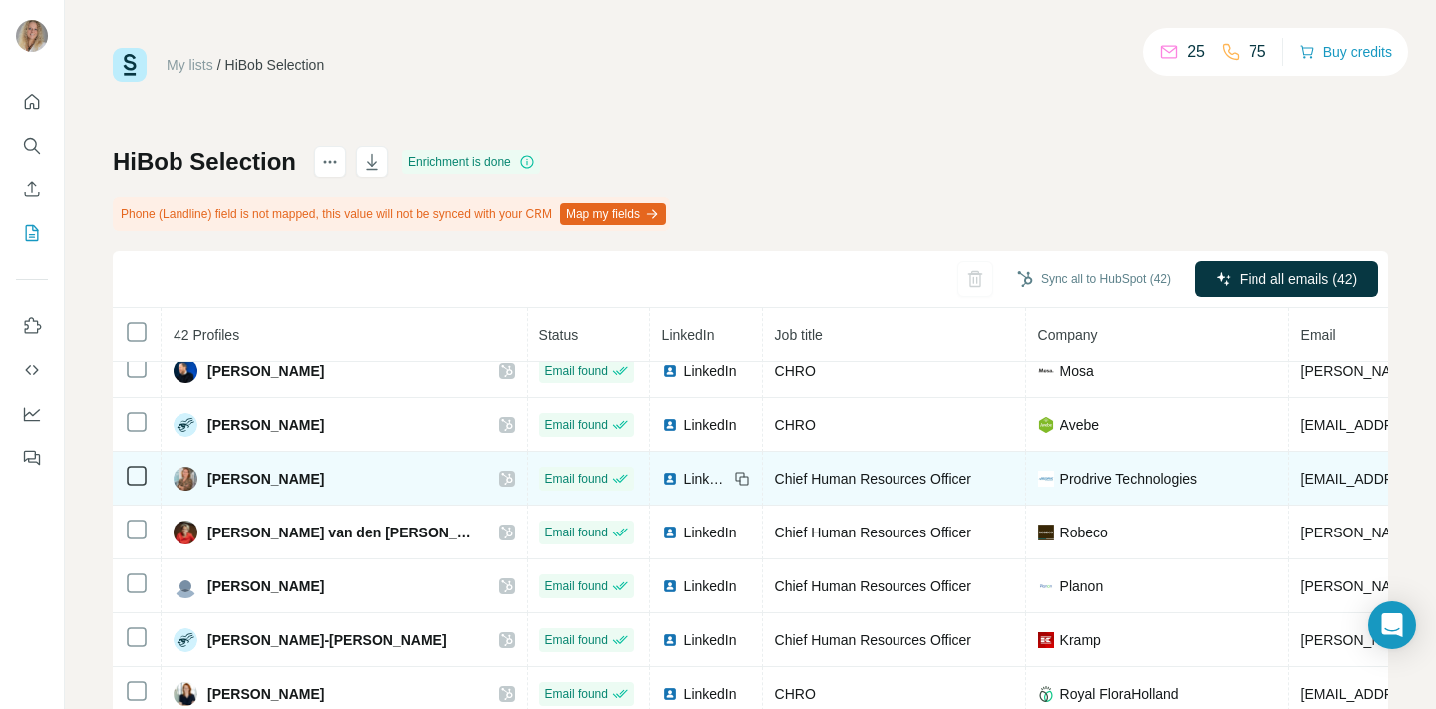
scroll to position [239, 0]
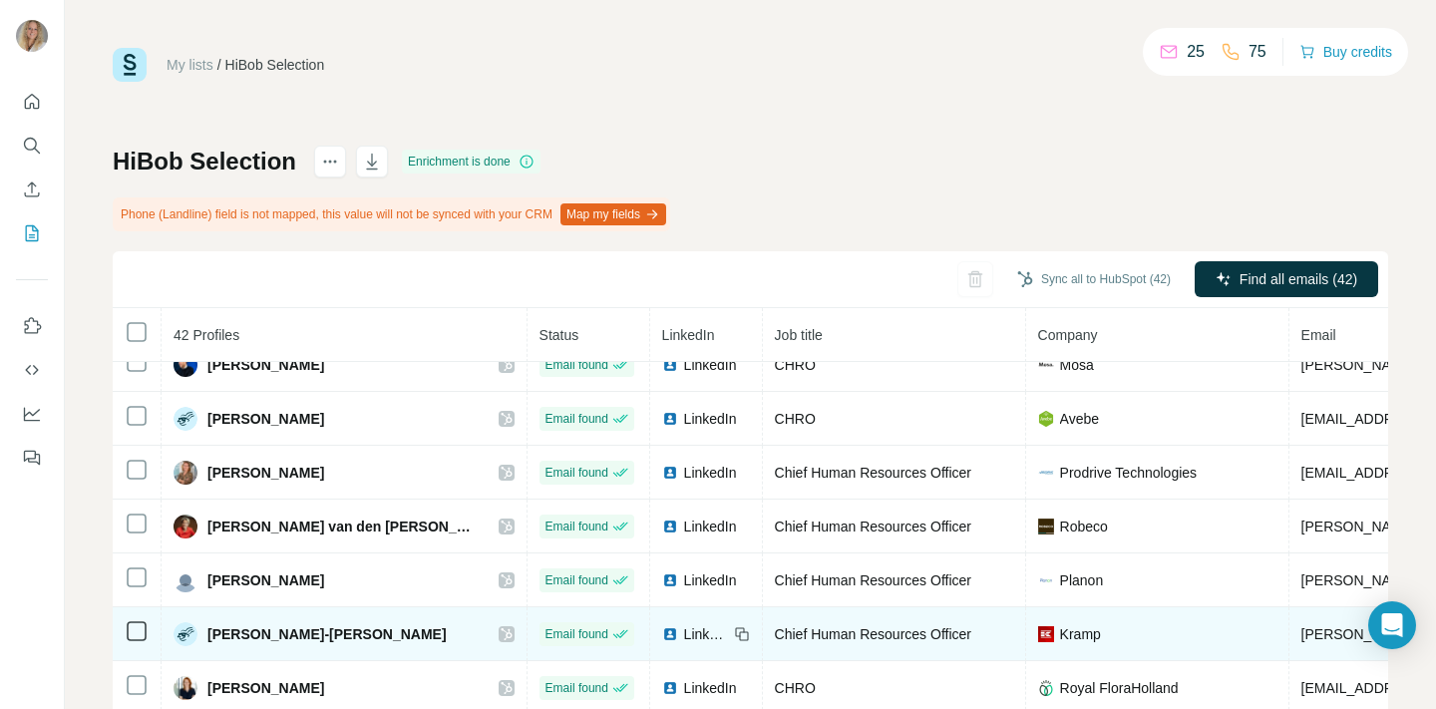
click at [684, 632] on span "LinkedIn" at bounding box center [706, 634] width 44 height 20
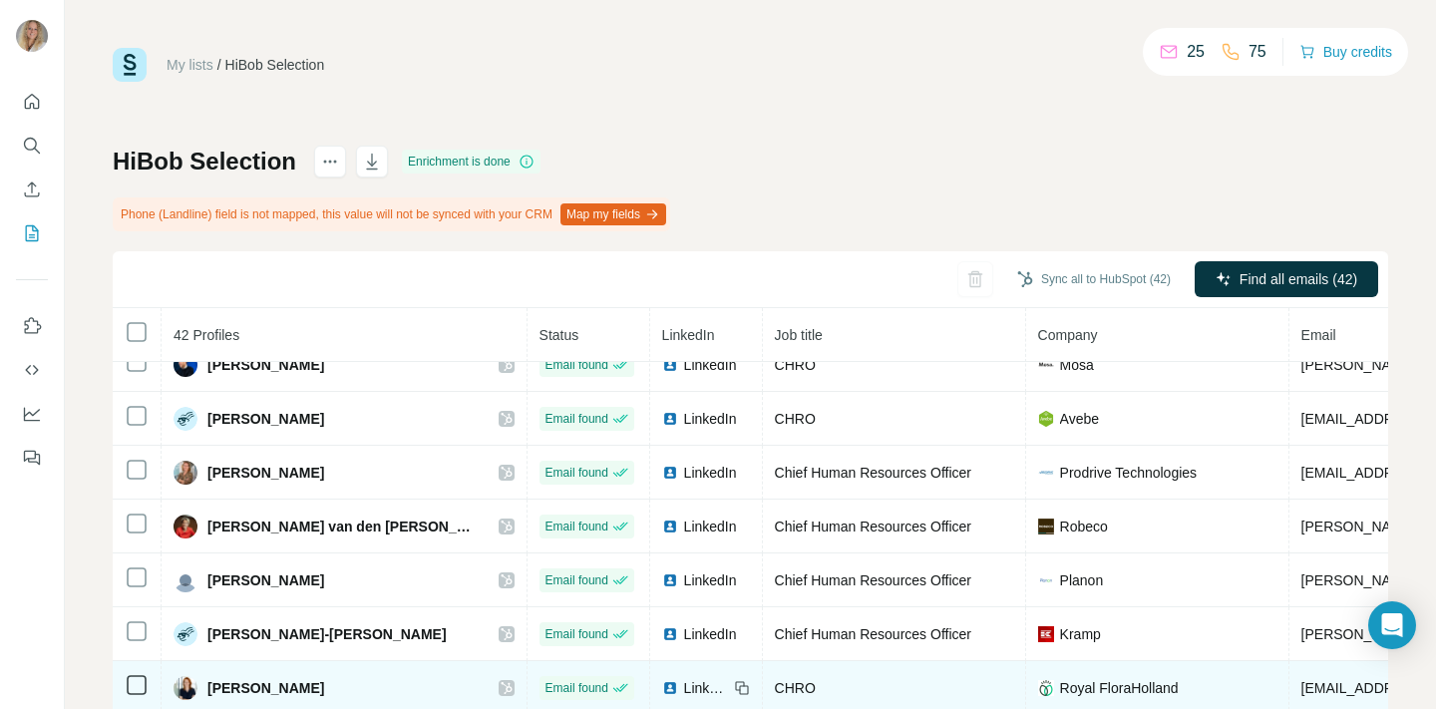
scroll to position [312, 0]
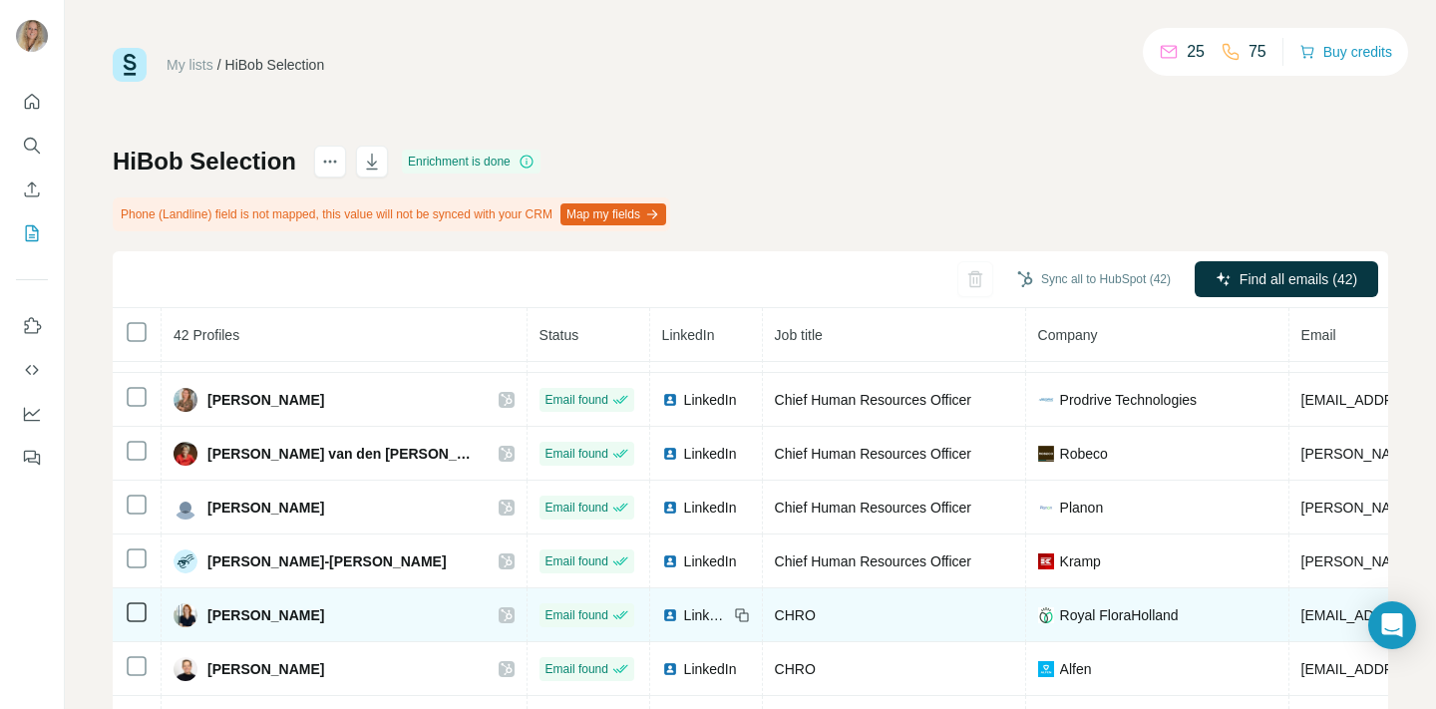
click at [684, 610] on span "LinkedIn" at bounding box center [706, 615] width 44 height 20
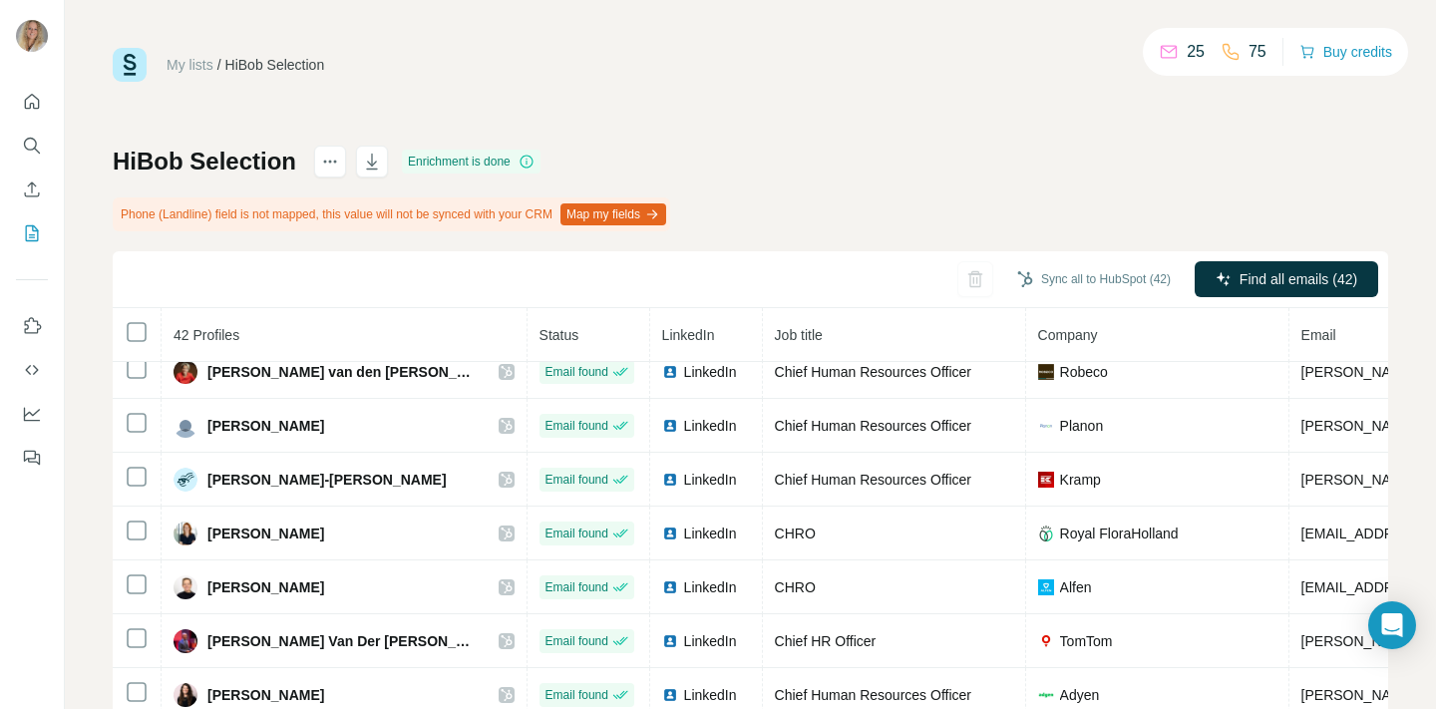
scroll to position [402, 0]
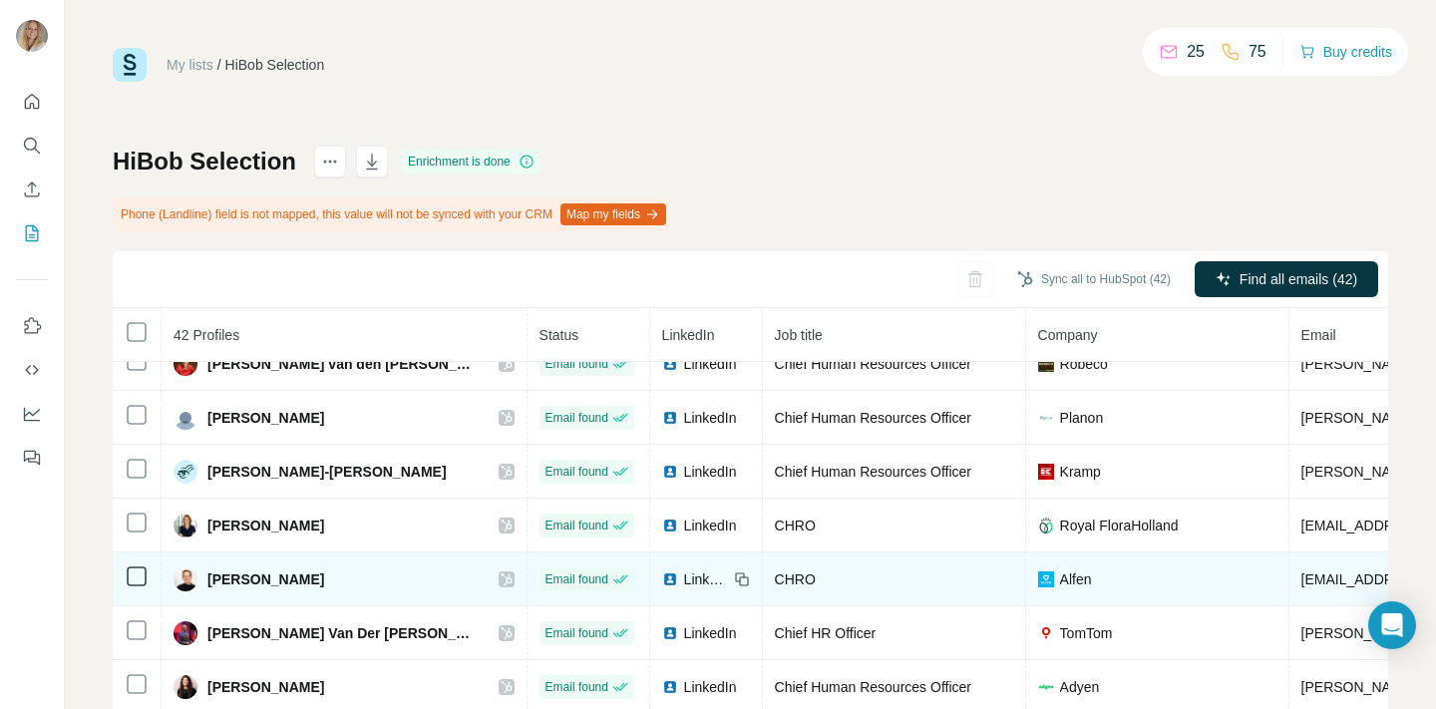
click at [684, 579] on span "LinkedIn" at bounding box center [706, 579] width 44 height 20
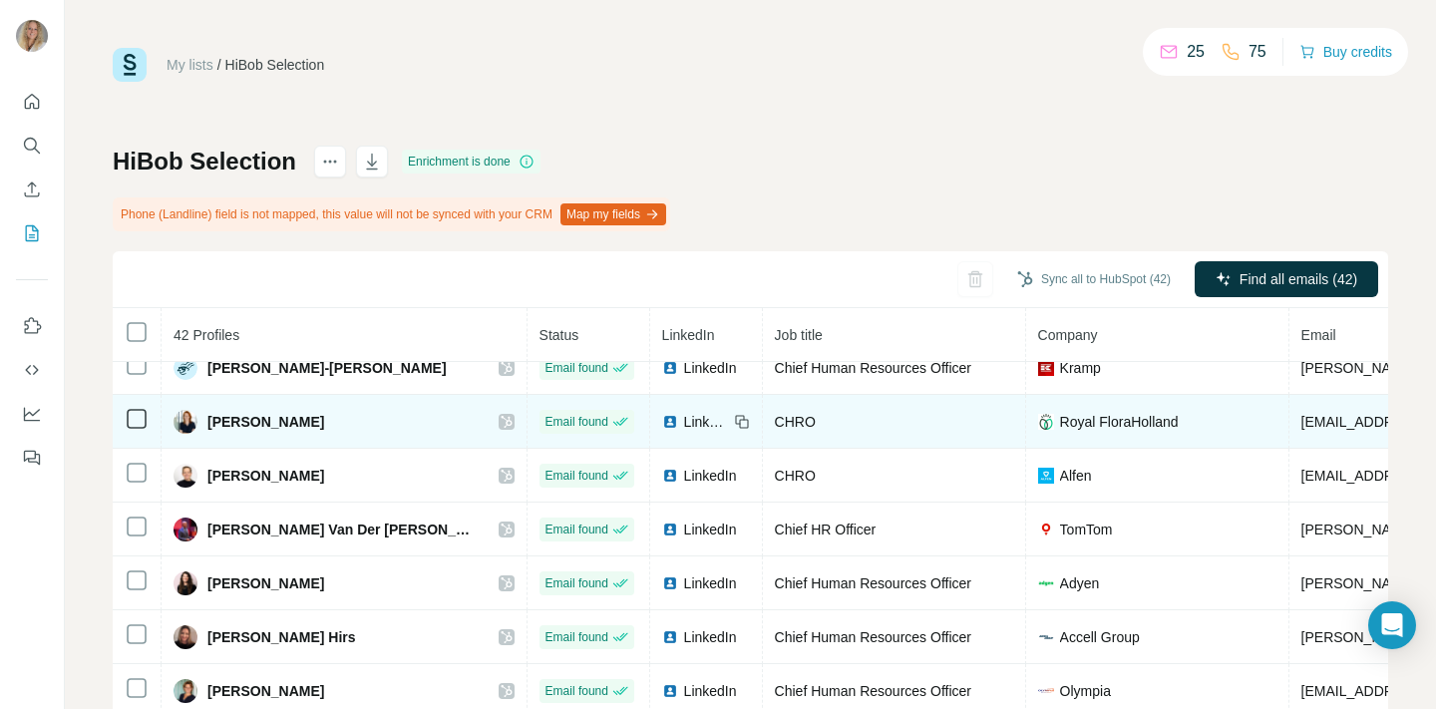
scroll to position [538, 0]
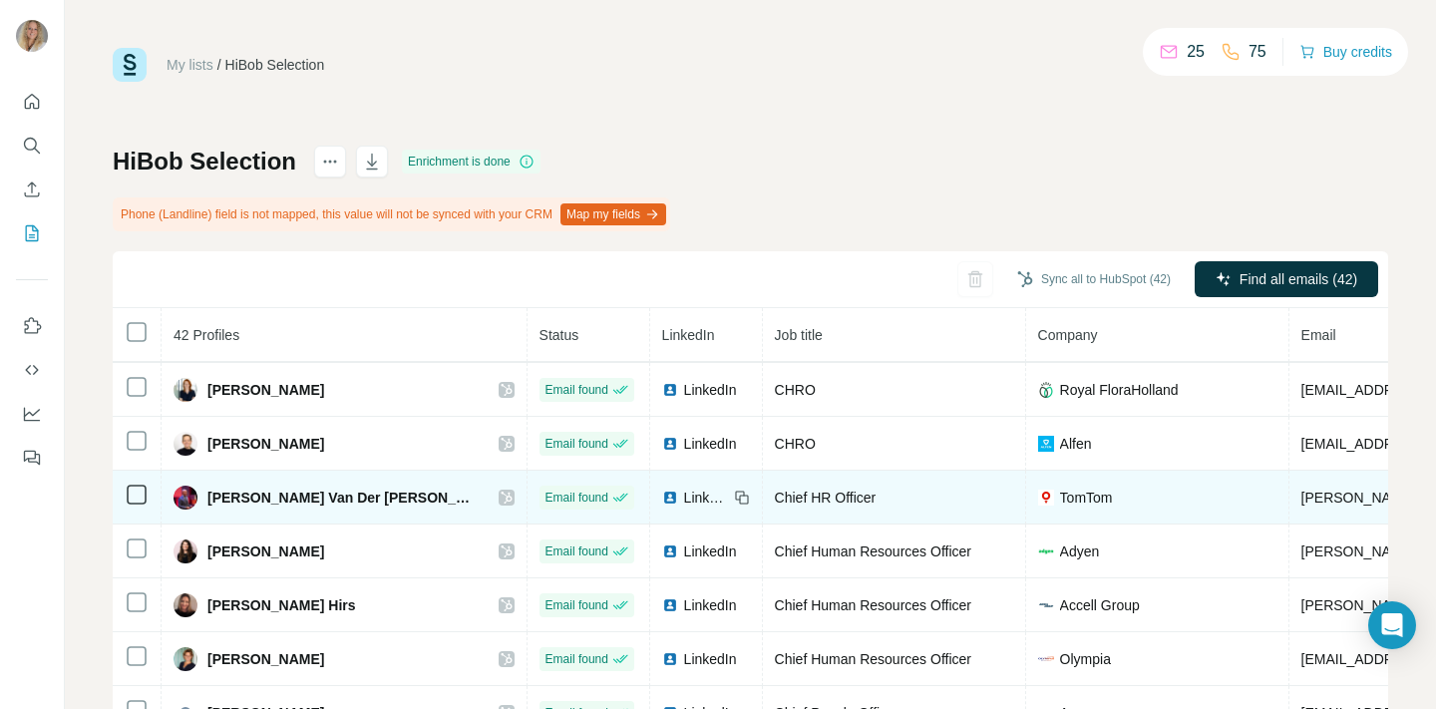
click at [684, 499] on span "LinkedIn" at bounding box center [706, 498] width 44 height 20
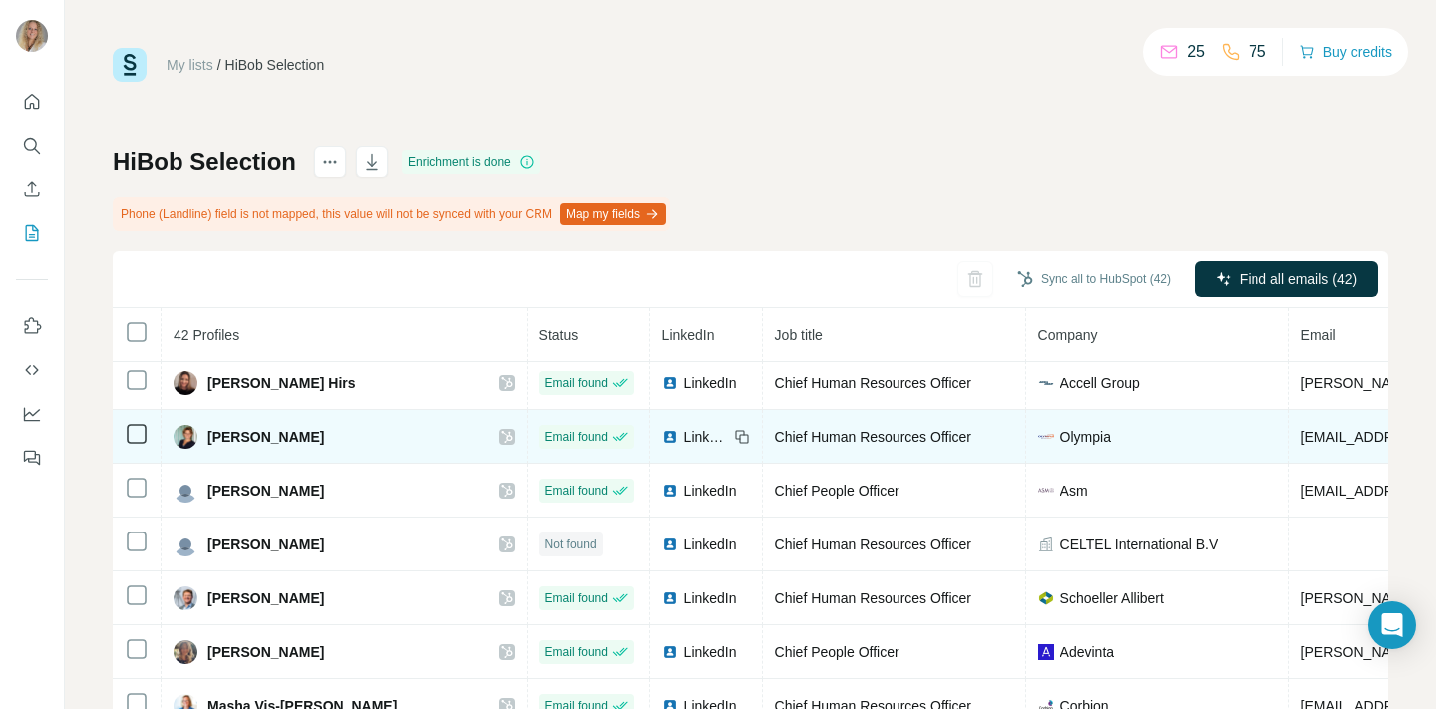
scroll to position [767, 0]
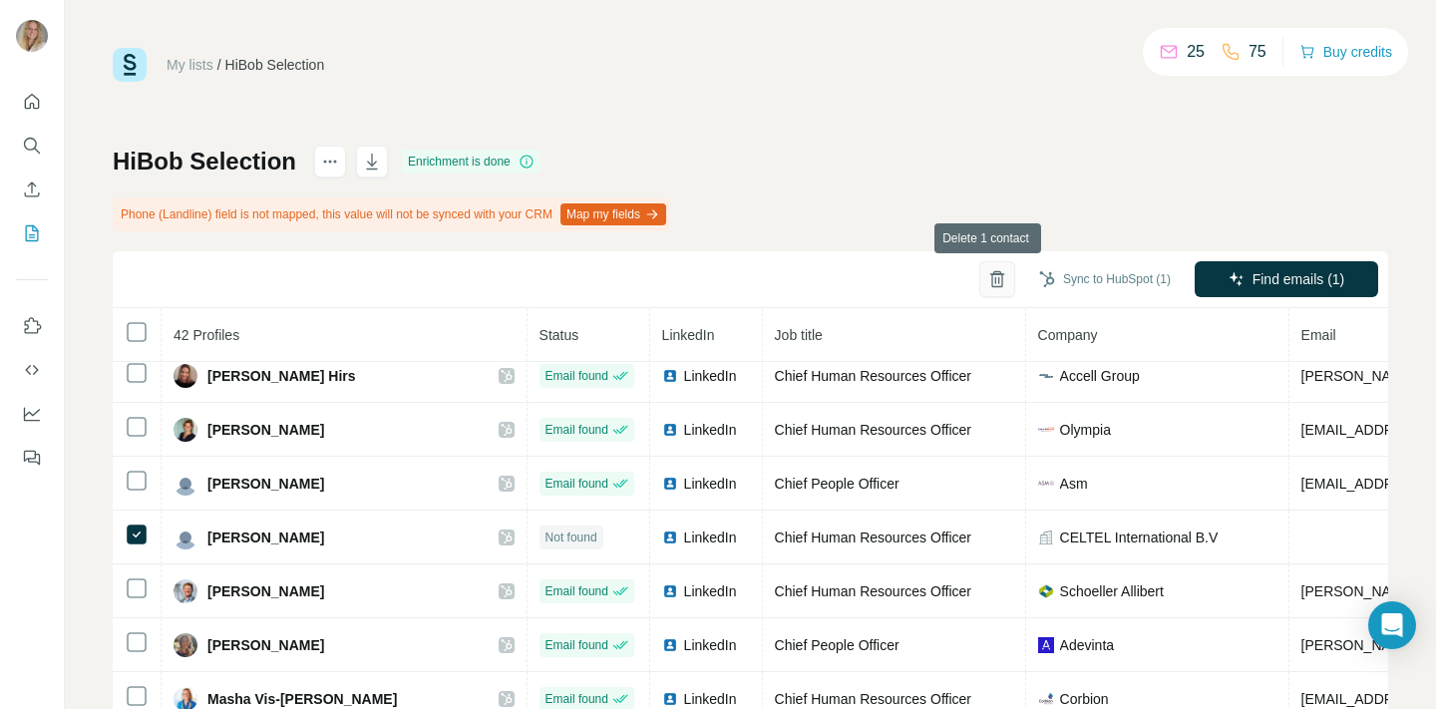
click at [991, 275] on icon "button" at bounding box center [996, 280] width 11 height 14
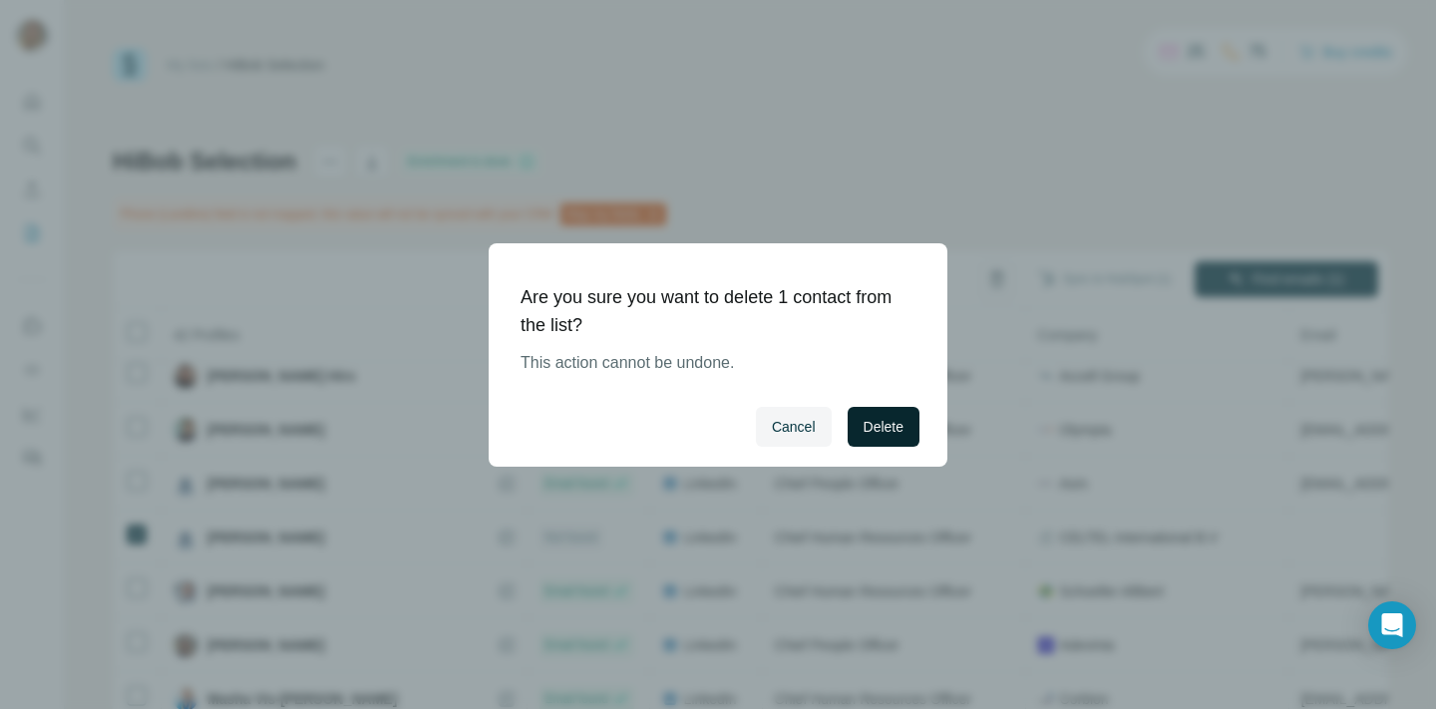
click at [883, 421] on span "Delete" at bounding box center [884, 427] width 40 height 20
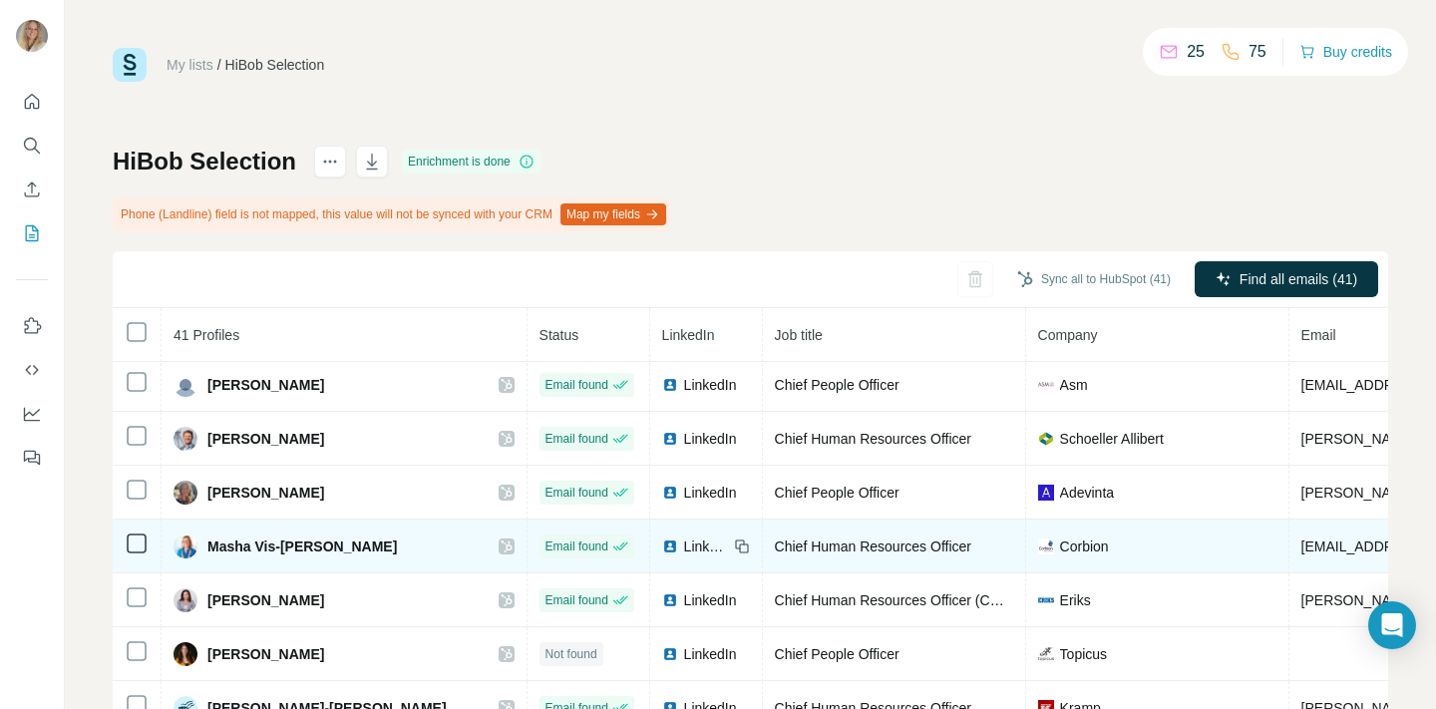
scroll to position [945, 0]
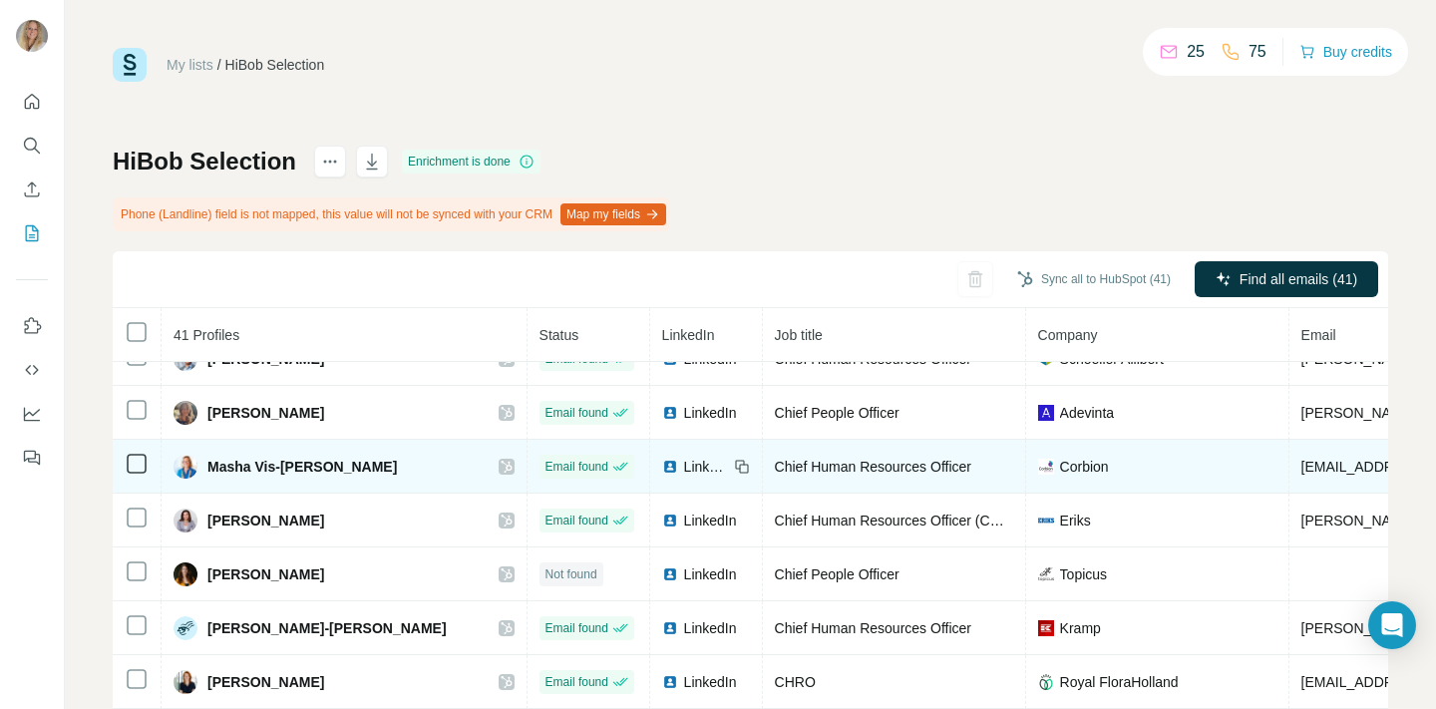
click at [684, 458] on span "LinkedIn" at bounding box center [706, 467] width 44 height 20
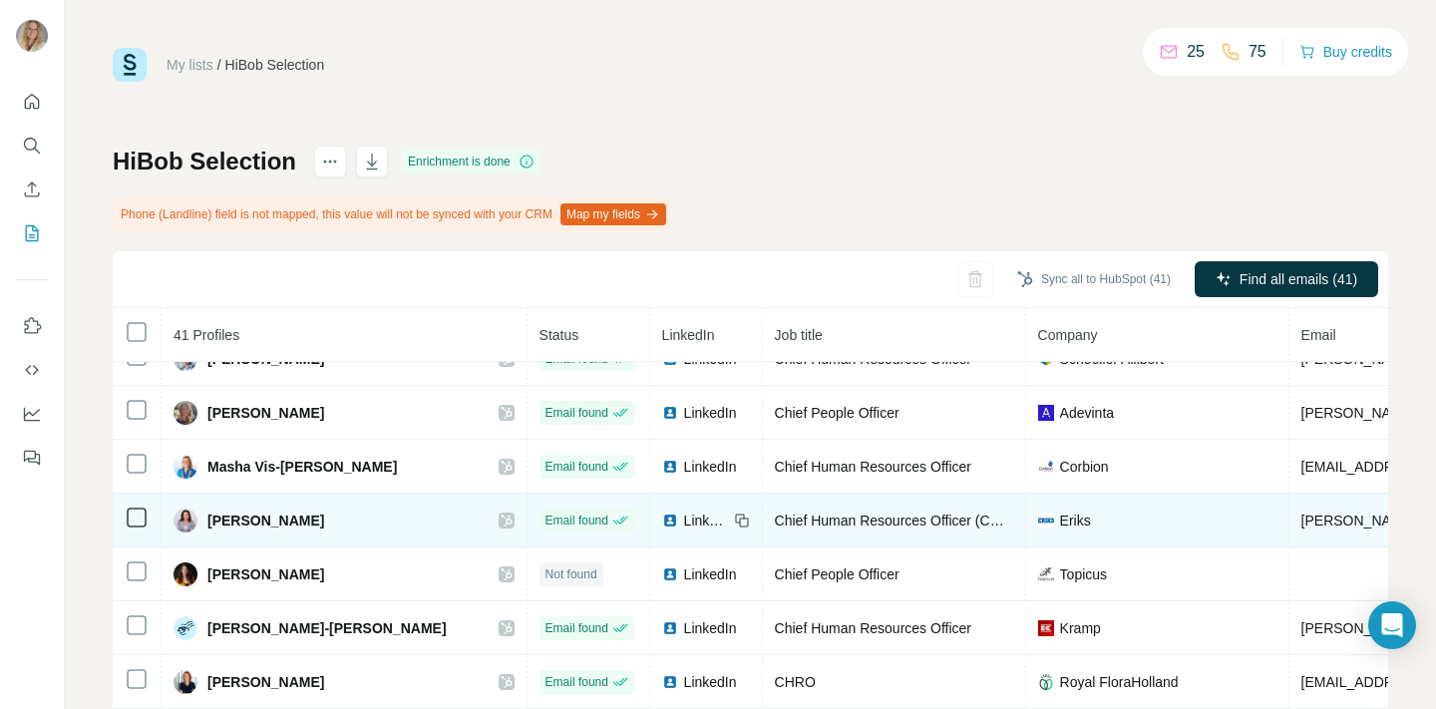
click at [684, 518] on span "LinkedIn" at bounding box center [706, 521] width 44 height 20
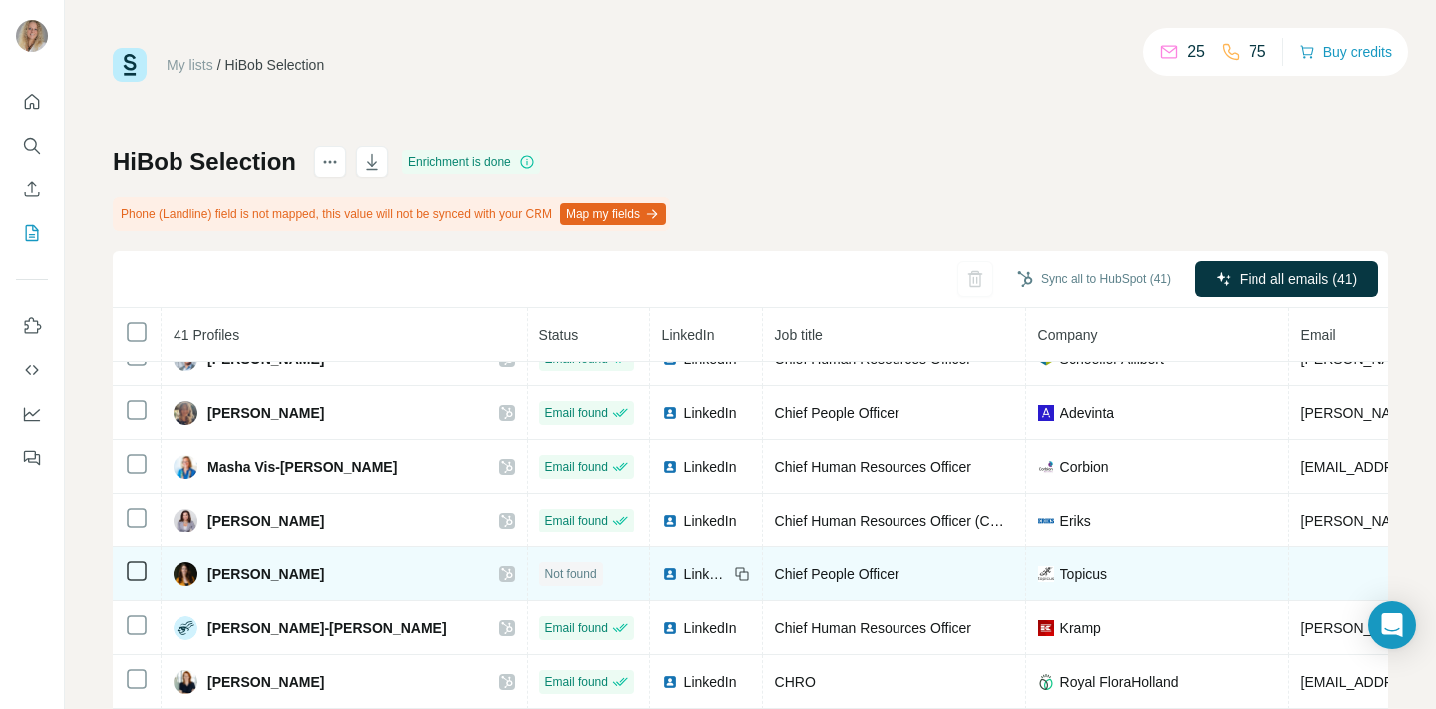
click at [684, 582] on span "LinkedIn" at bounding box center [706, 574] width 44 height 20
drag, startPoint x: 206, startPoint y: 575, endPoint x: 356, endPoint y: 574, distance: 149.6
click at [324, 574] on div "Myrthe van der Molen-Kuipers" at bounding box center [249, 574] width 151 height 24
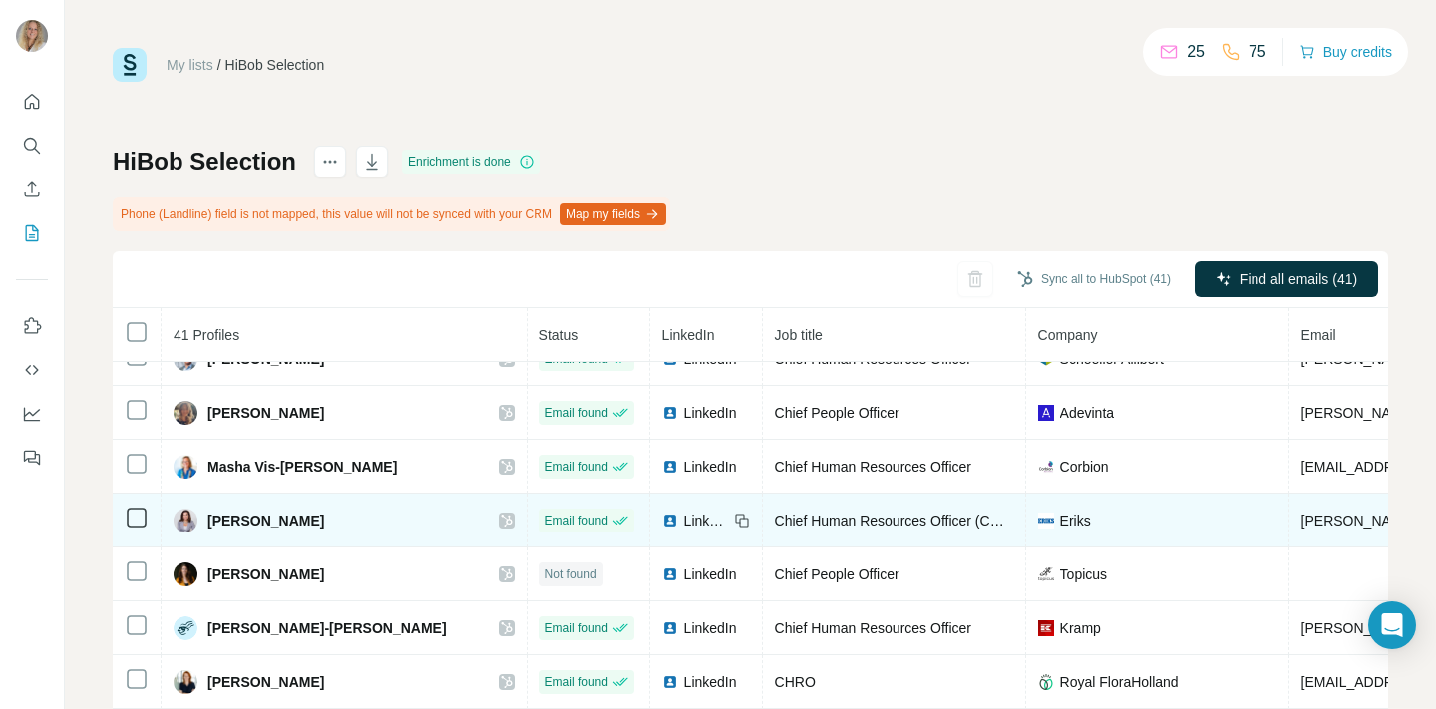
copy span "Myrthe van der Molen"
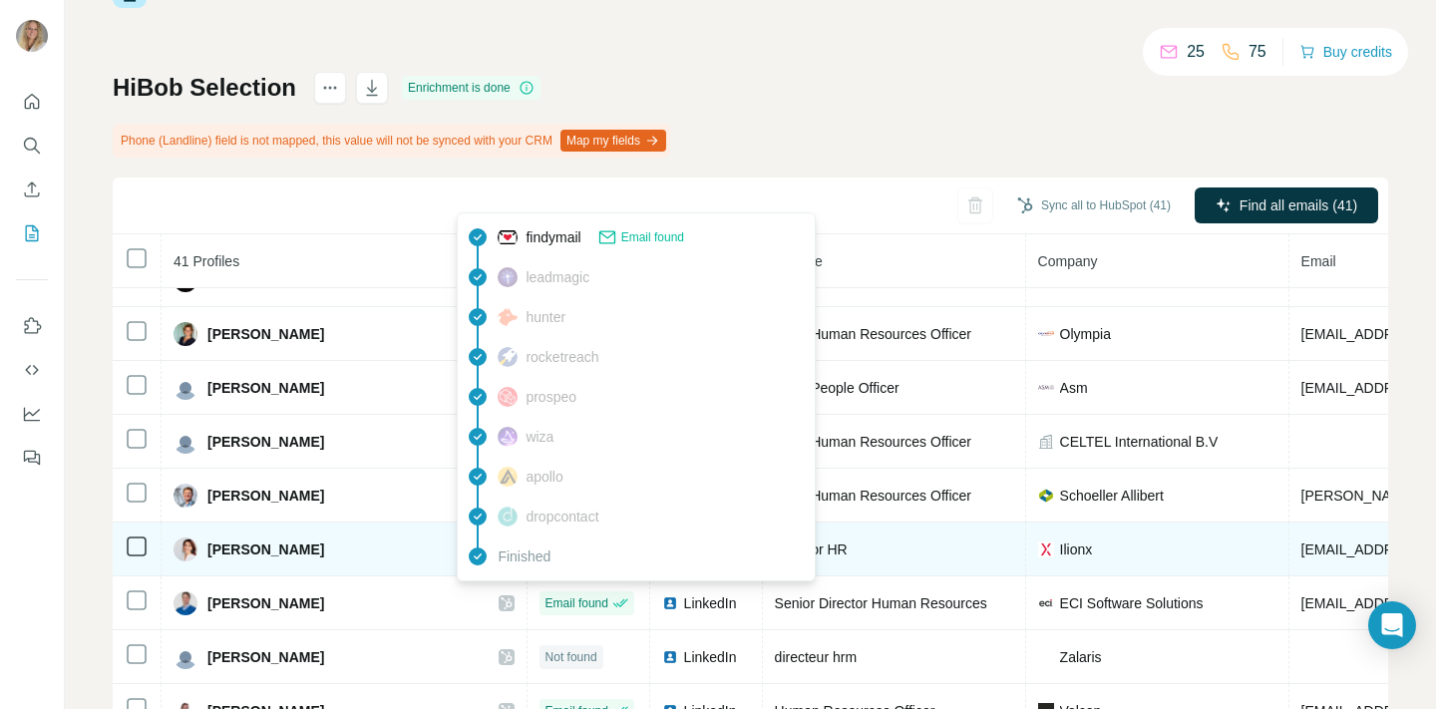
scroll to position [1495, 0]
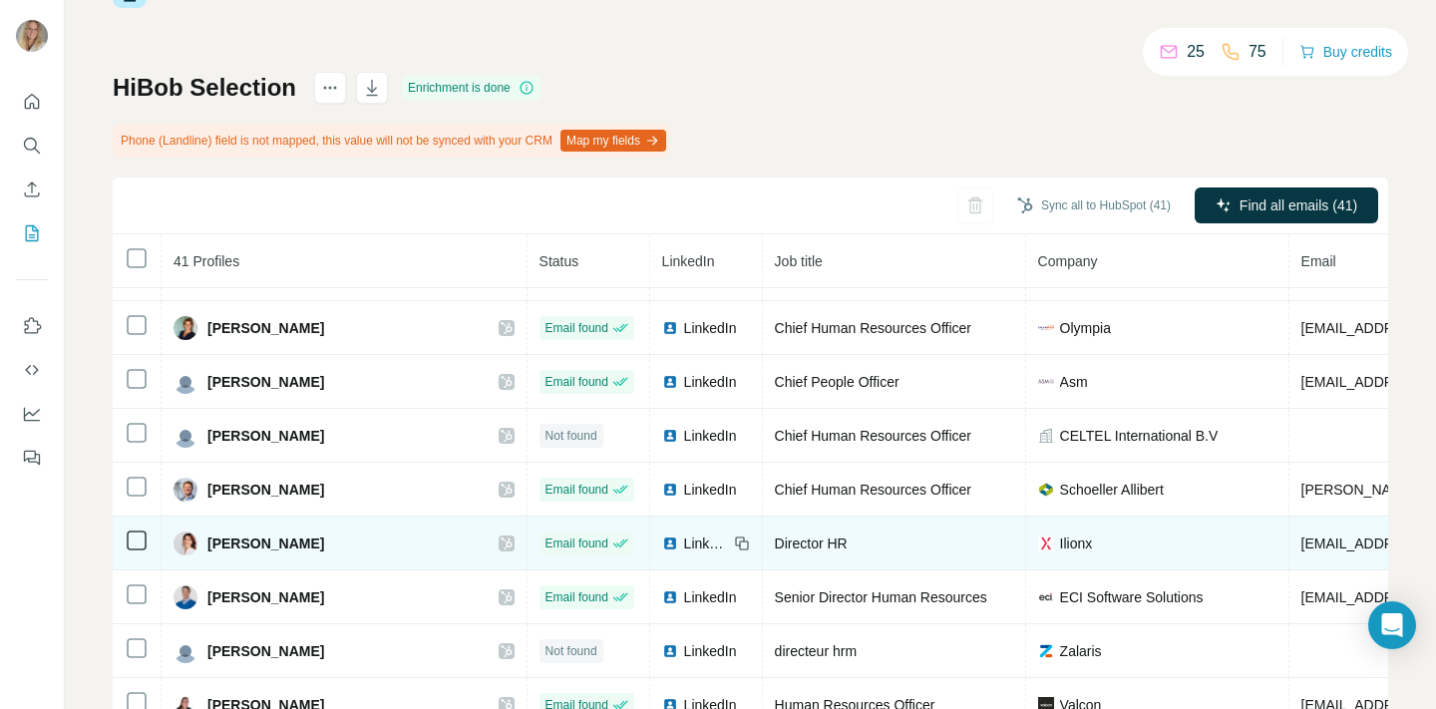
click at [684, 544] on span "LinkedIn" at bounding box center [706, 544] width 44 height 20
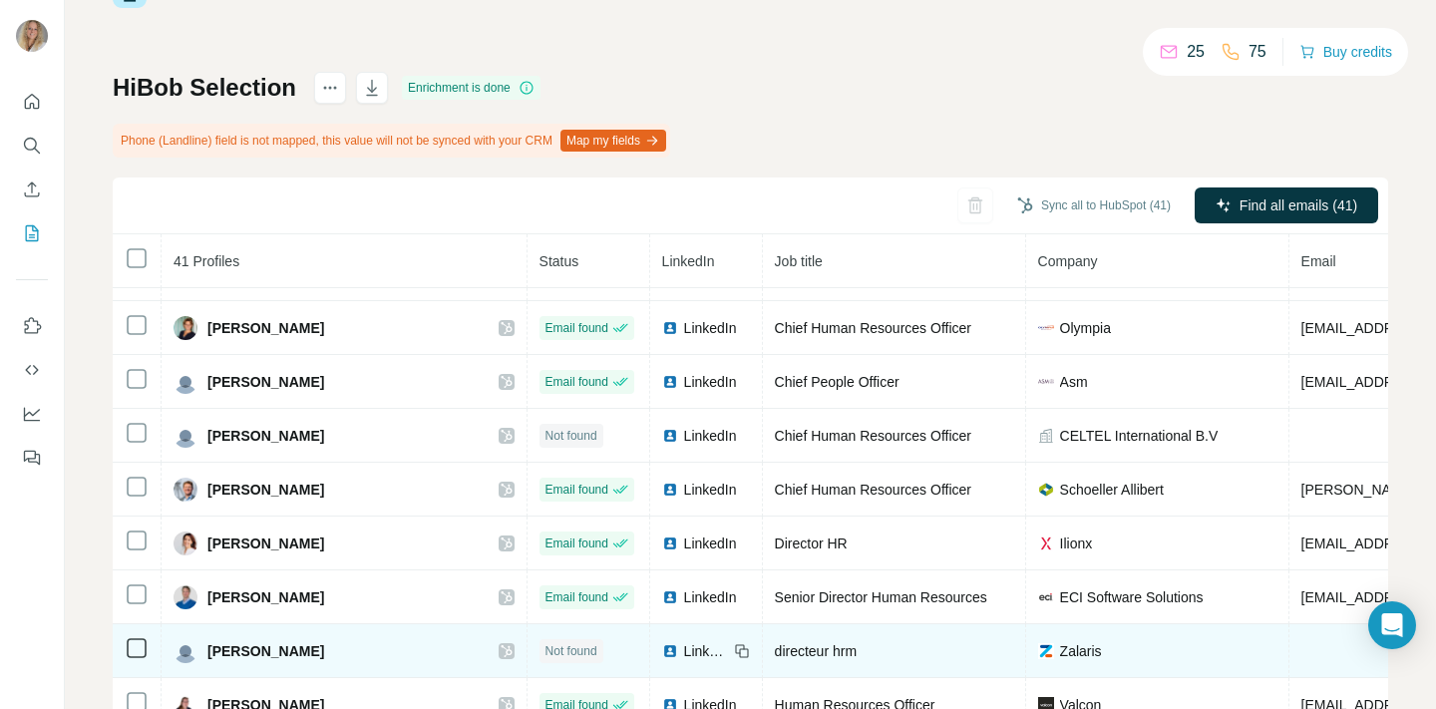
click at [684, 648] on span "LinkedIn" at bounding box center [706, 651] width 44 height 20
drag, startPoint x: 202, startPoint y: 648, endPoint x: 307, endPoint y: 648, distance: 104.7
click at [307, 648] on div "Grietje Postma" at bounding box center [344, 651] width 341 height 24
copy span "Grietje Postma"
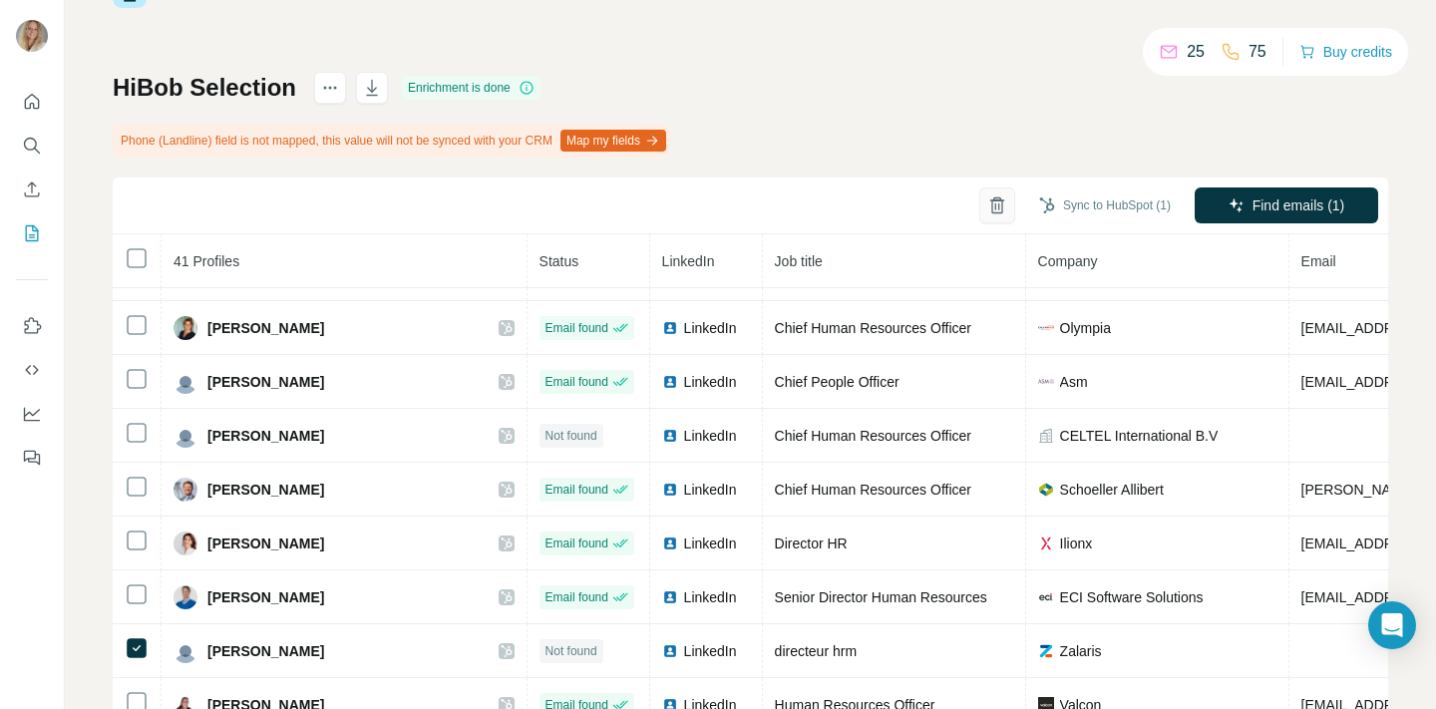
click at [991, 203] on icon "button" at bounding box center [996, 206] width 11 height 14
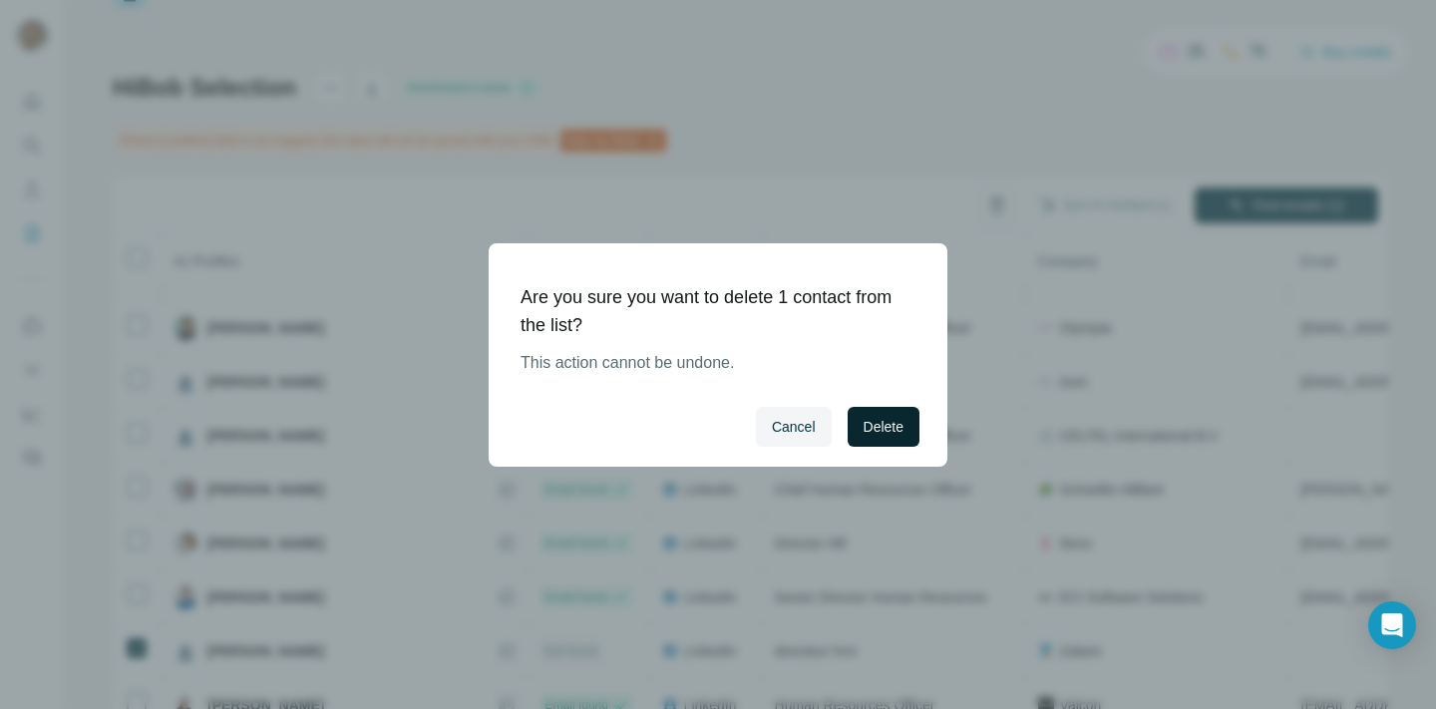
click at [877, 420] on span "Delete" at bounding box center [884, 427] width 40 height 20
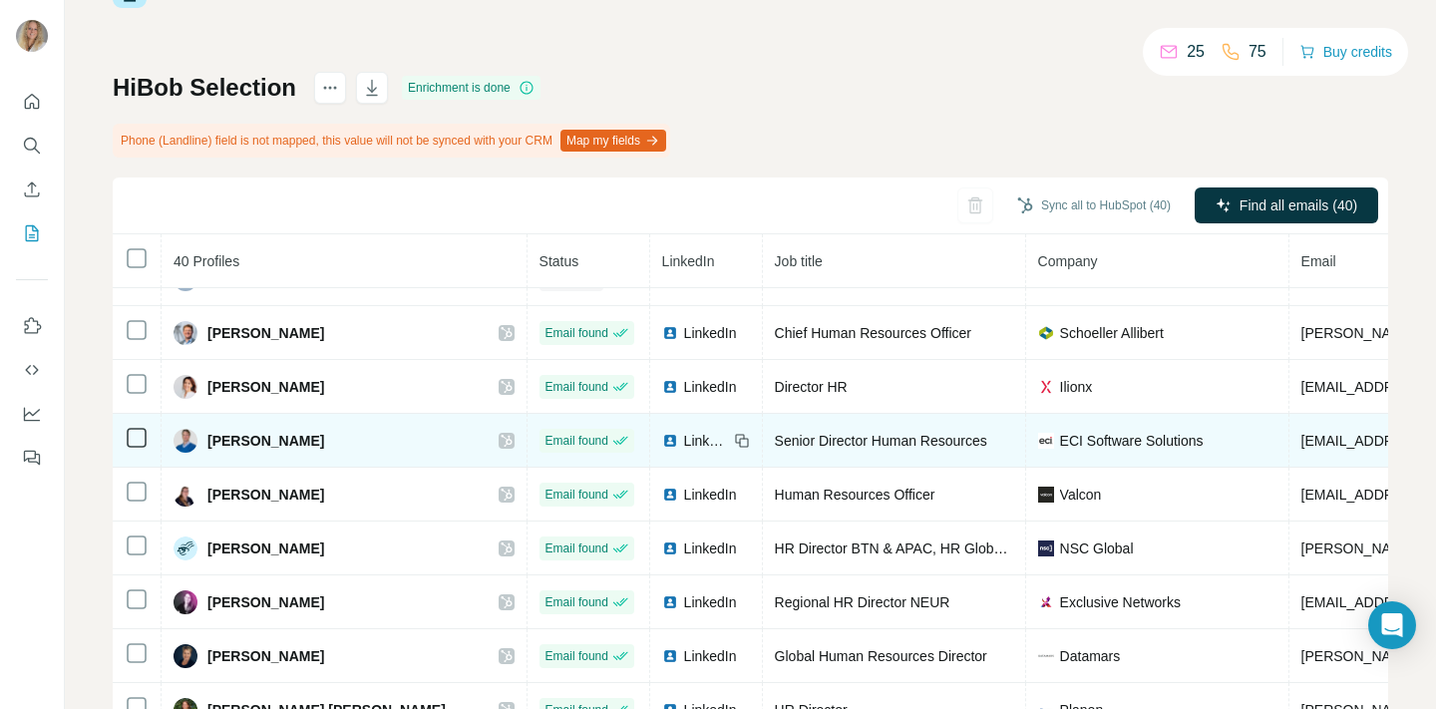
scroll to position [1652, 0]
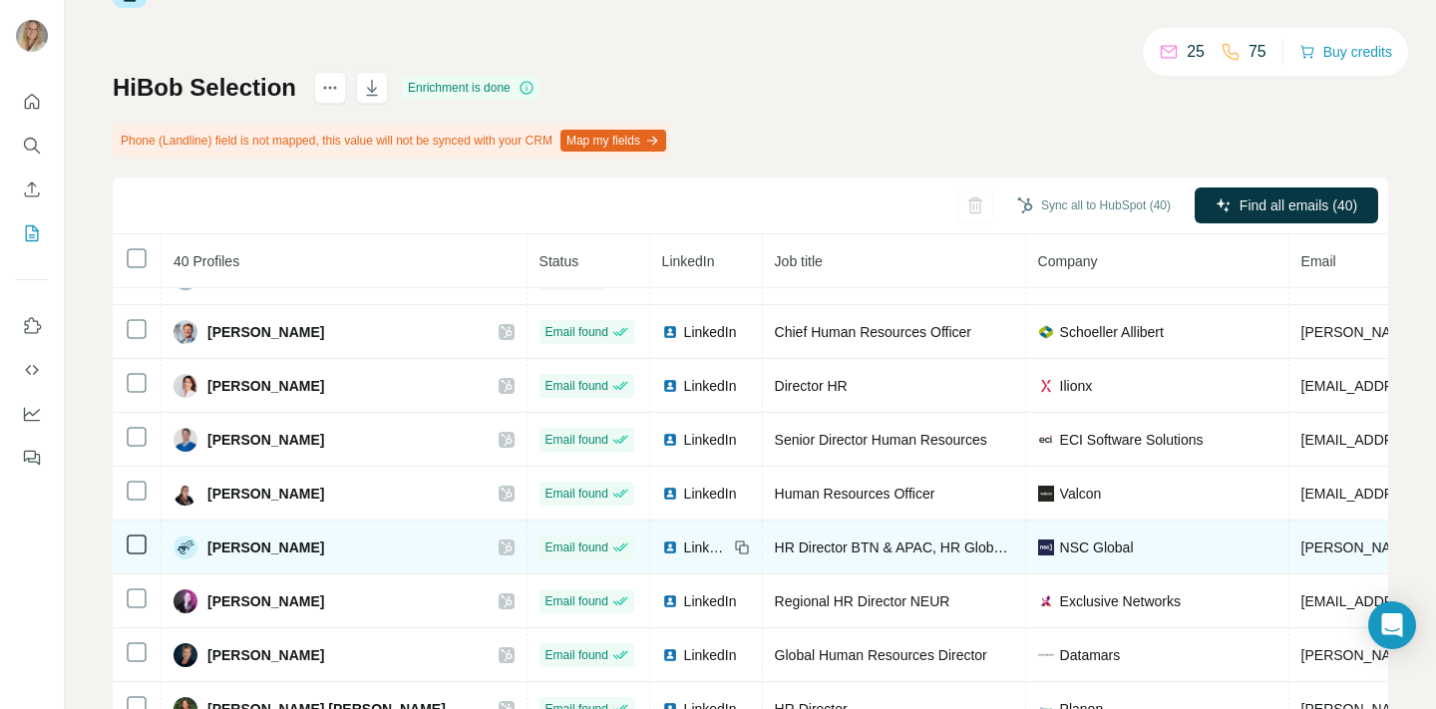
click at [684, 546] on span "LinkedIn" at bounding box center [706, 548] width 44 height 20
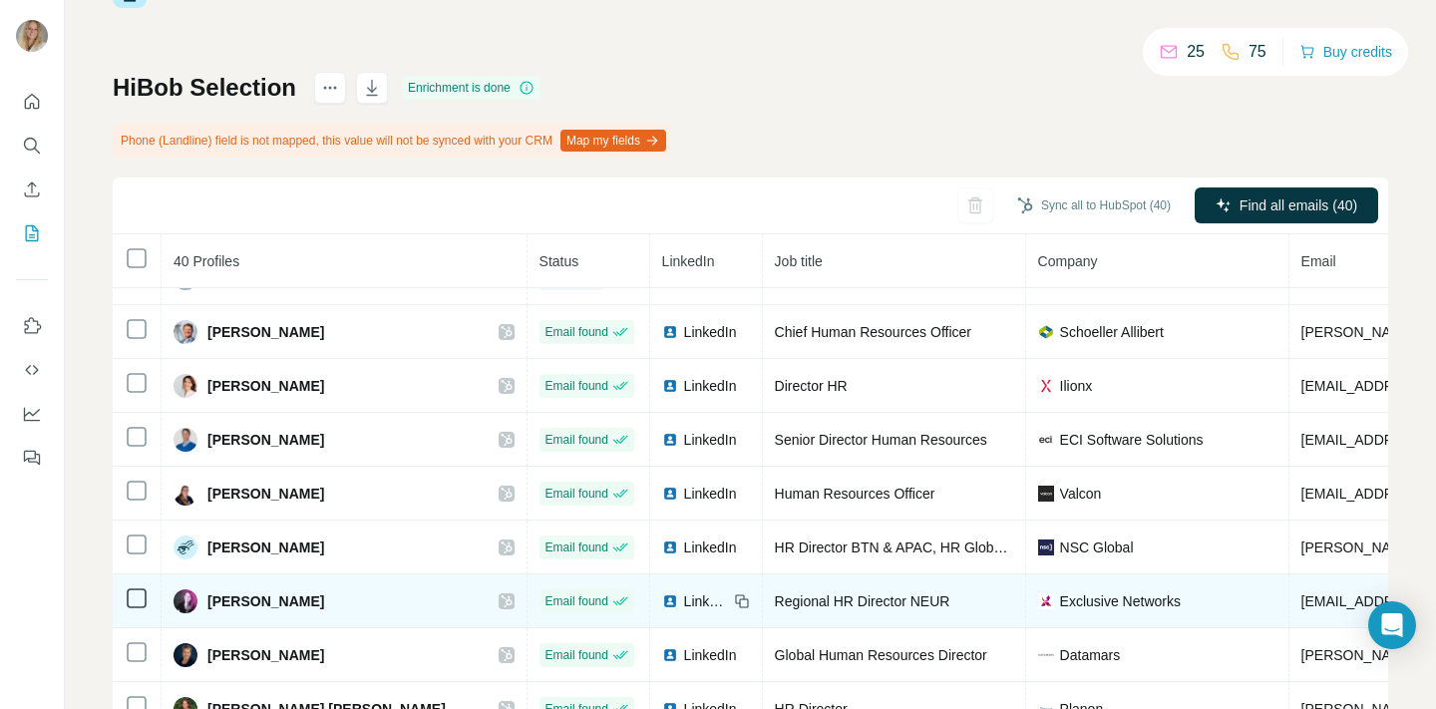
click at [684, 599] on span "LinkedIn" at bounding box center [706, 601] width 44 height 20
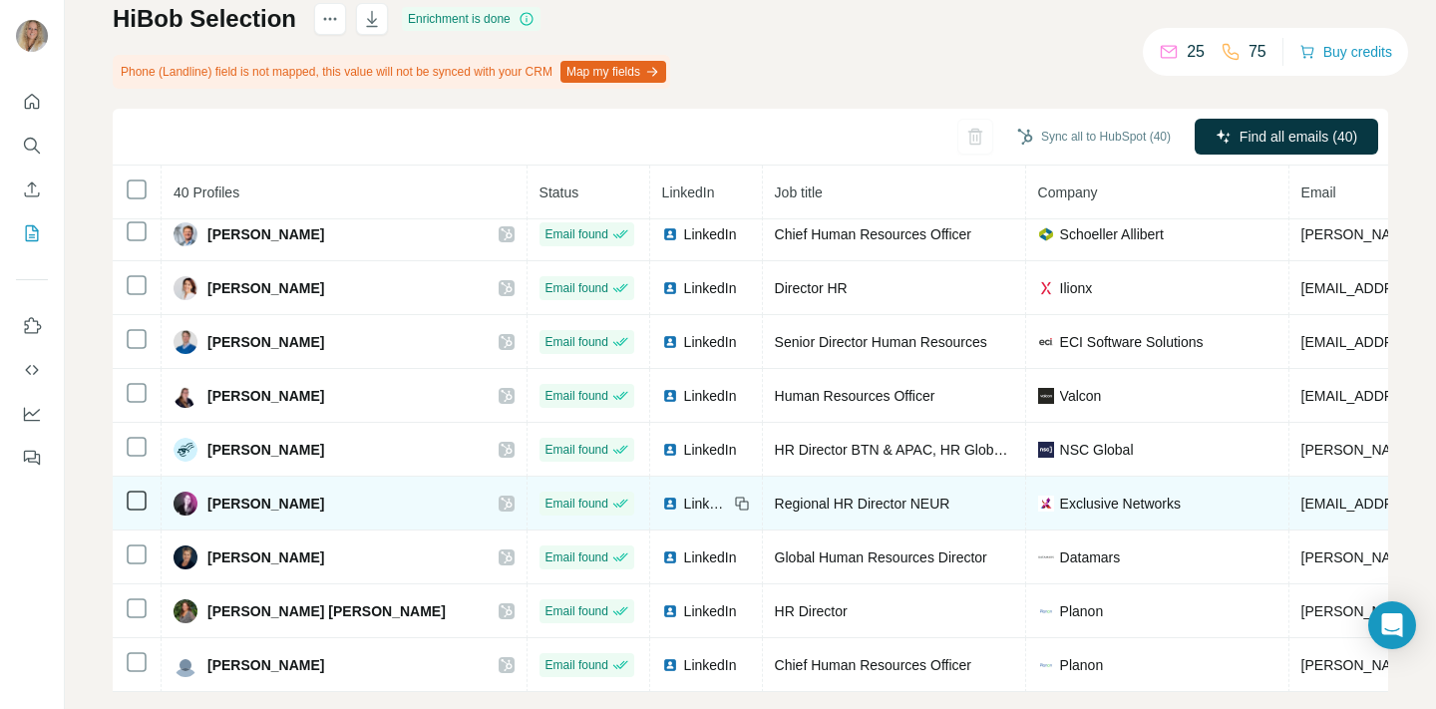
scroll to position [174, 0]
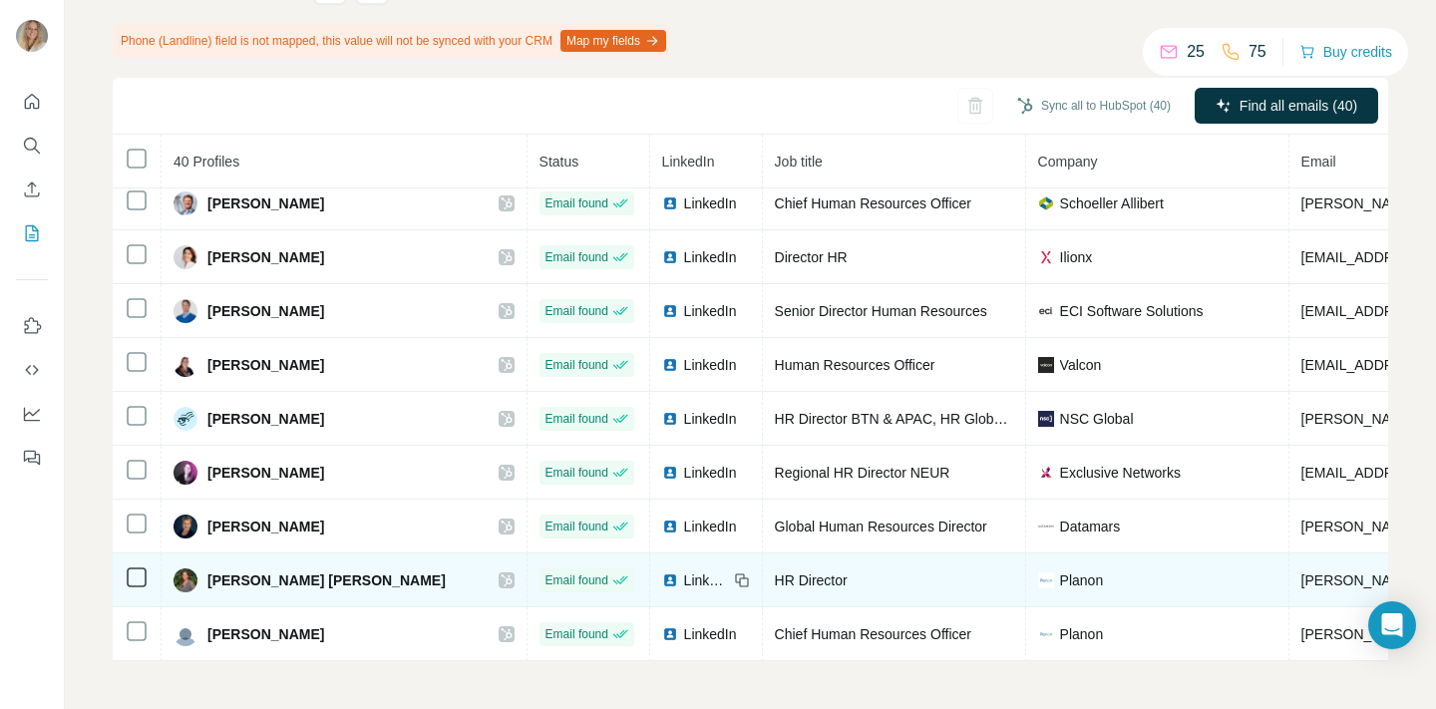
click at [684, 577] on span "LinkedIn" at bounding box center [706, 580] width 44 height 20
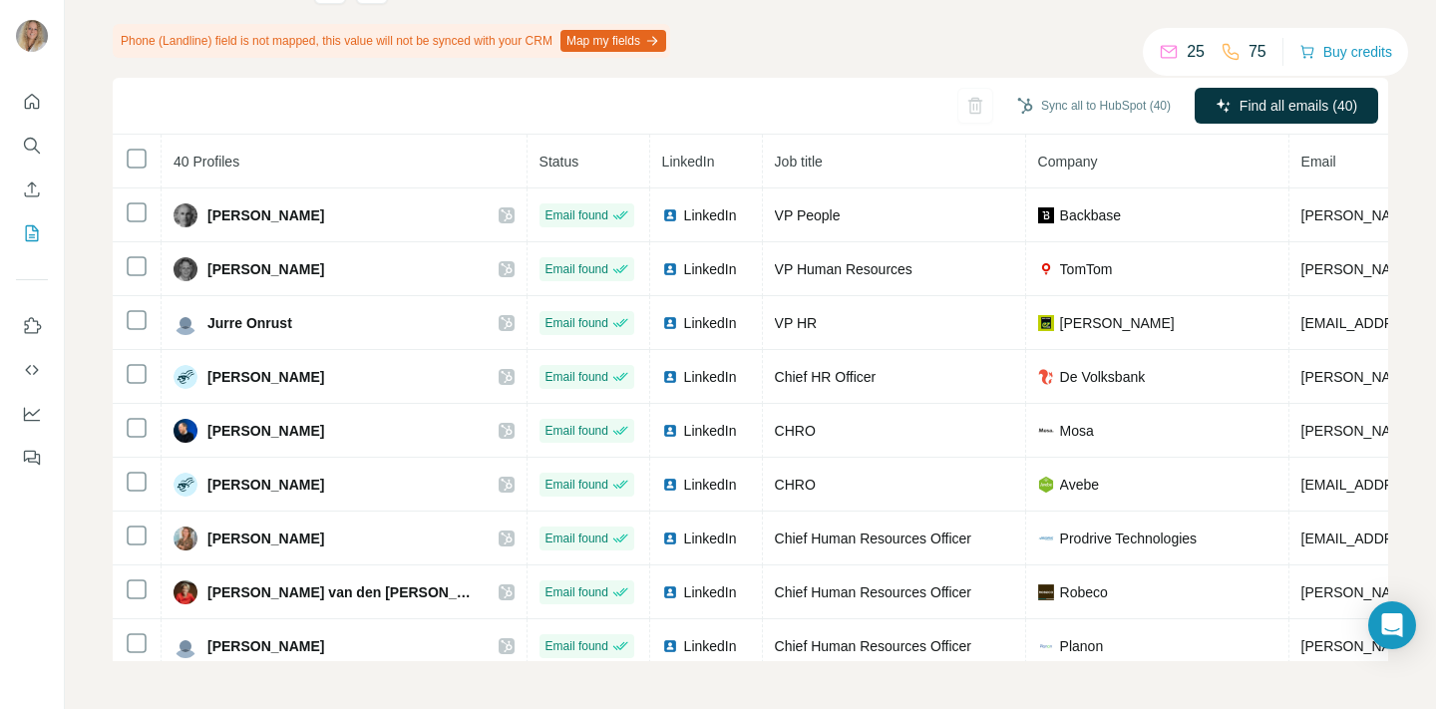
scroll to position [0, 0]
